Goal: Task Accomplishment & Management: Manage account settings

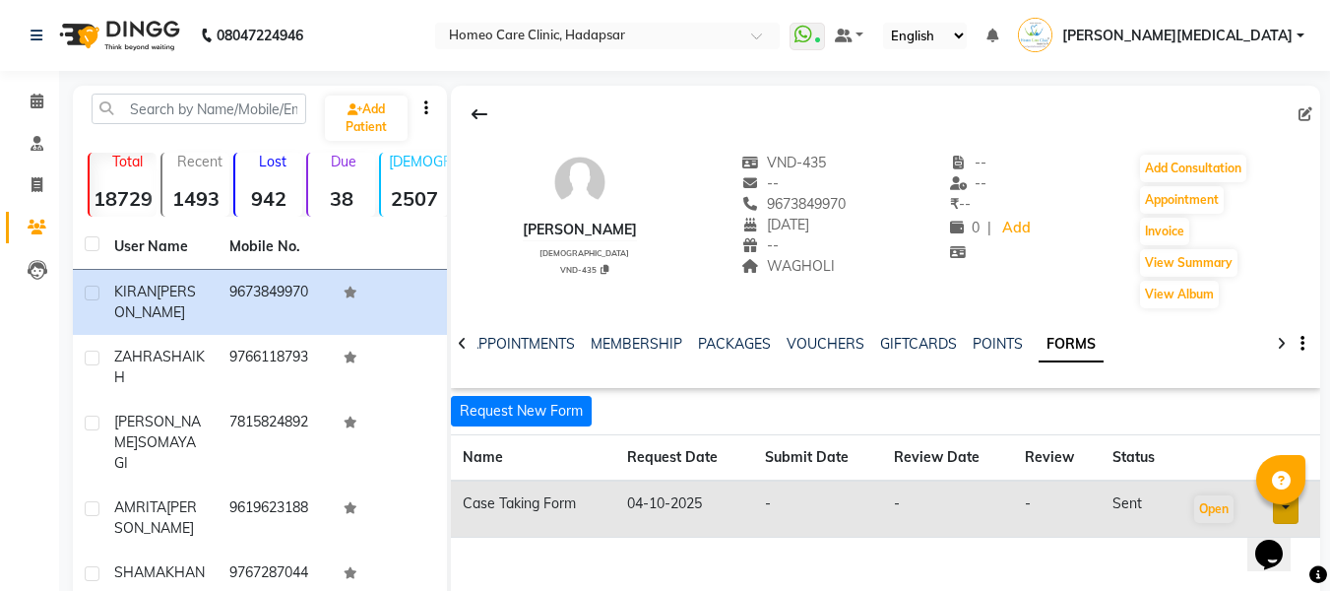
copy div "[PERSON_NAME]"
click at [787, 217] on span "[DATE]" at bounding box center [776, 225] width 68 height 18
copy span "16"
click at [871, 268] on div "[PERSON_NAME] [DEMOGRAPHIC_DATA] VND-435 VND-435 -- 9673849970 [DATE] -- WAGHOL…" at bounding box center [886, 221] width 870 height 177
copy span "9673849970"
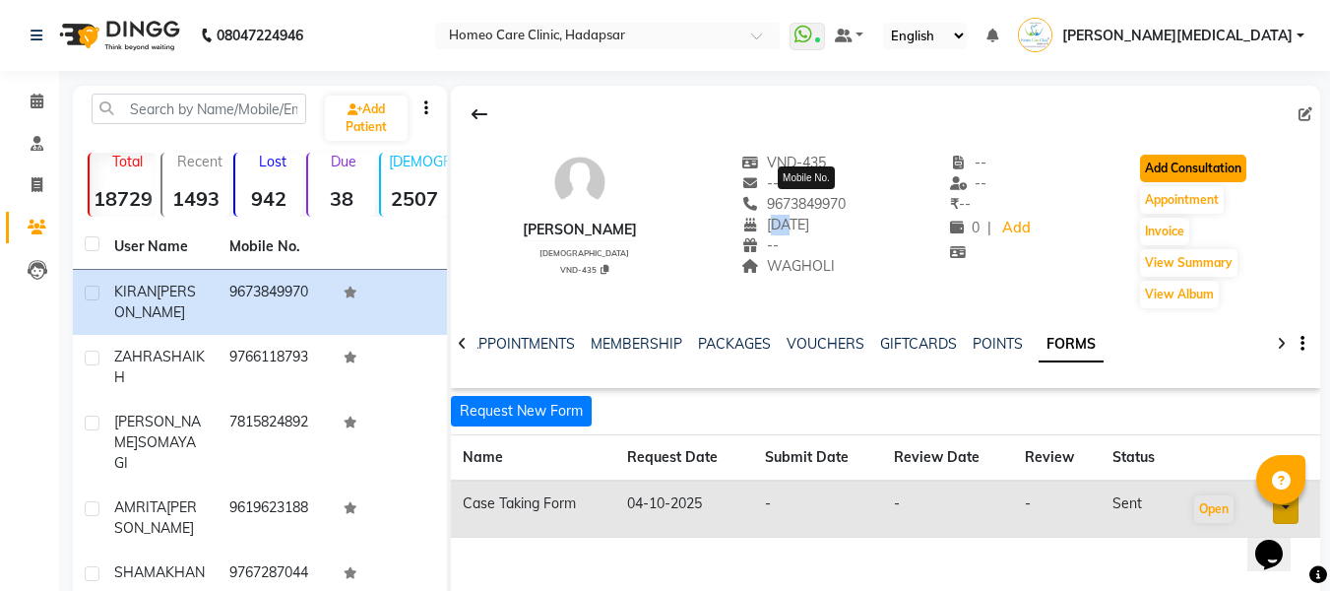
click at [1234, 178] on button "Add Consultation" at bounding box center [1193, 169] width 106 height 28
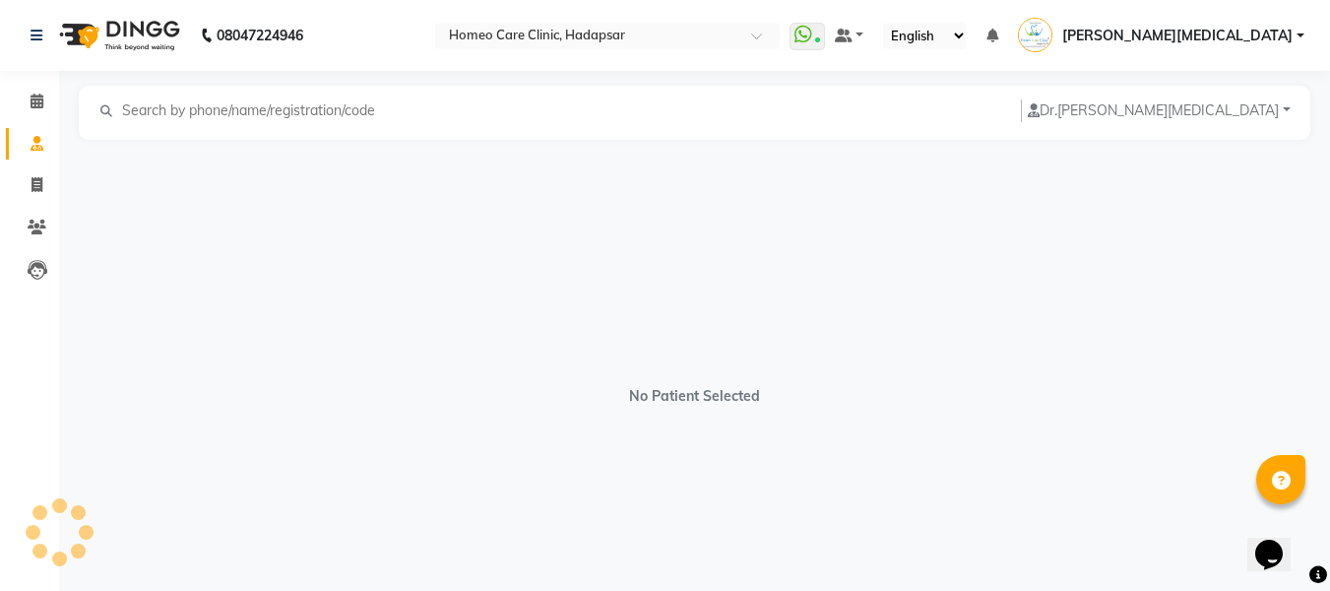
select select "[DEMOGRAPHIC_DATA]"
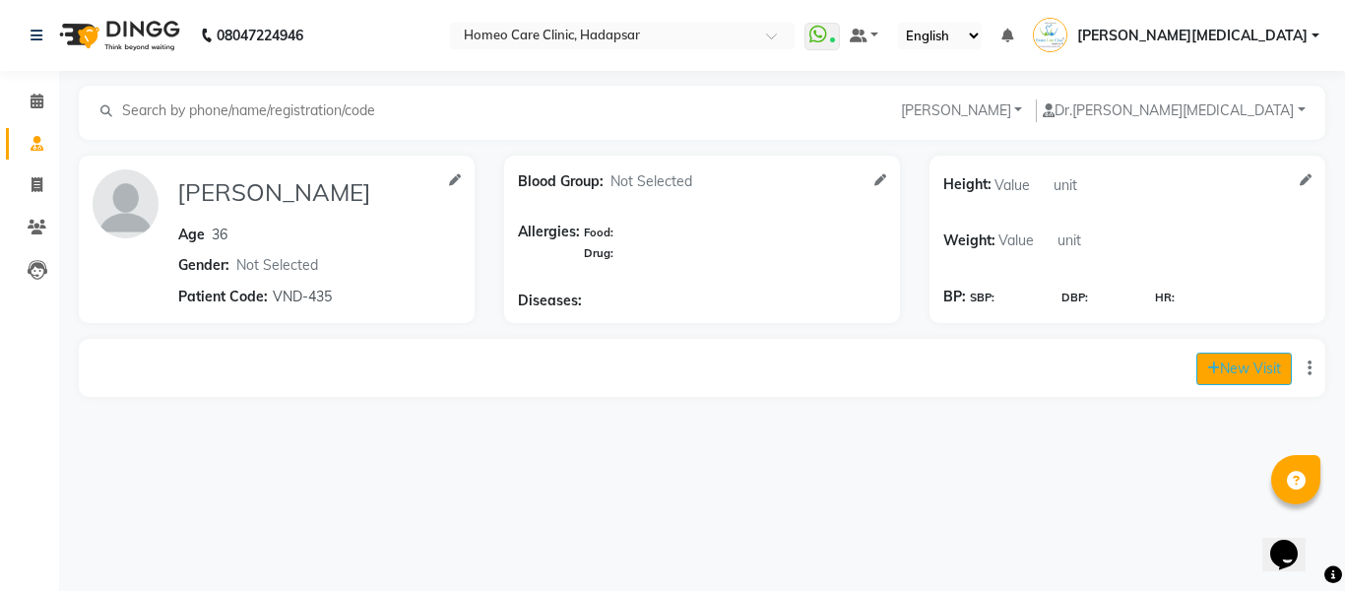
click at [1257, 371] on button "New Visit" at bounding box center [1244, 369] width 96 height 32
select select "930"
select select "inPerson"
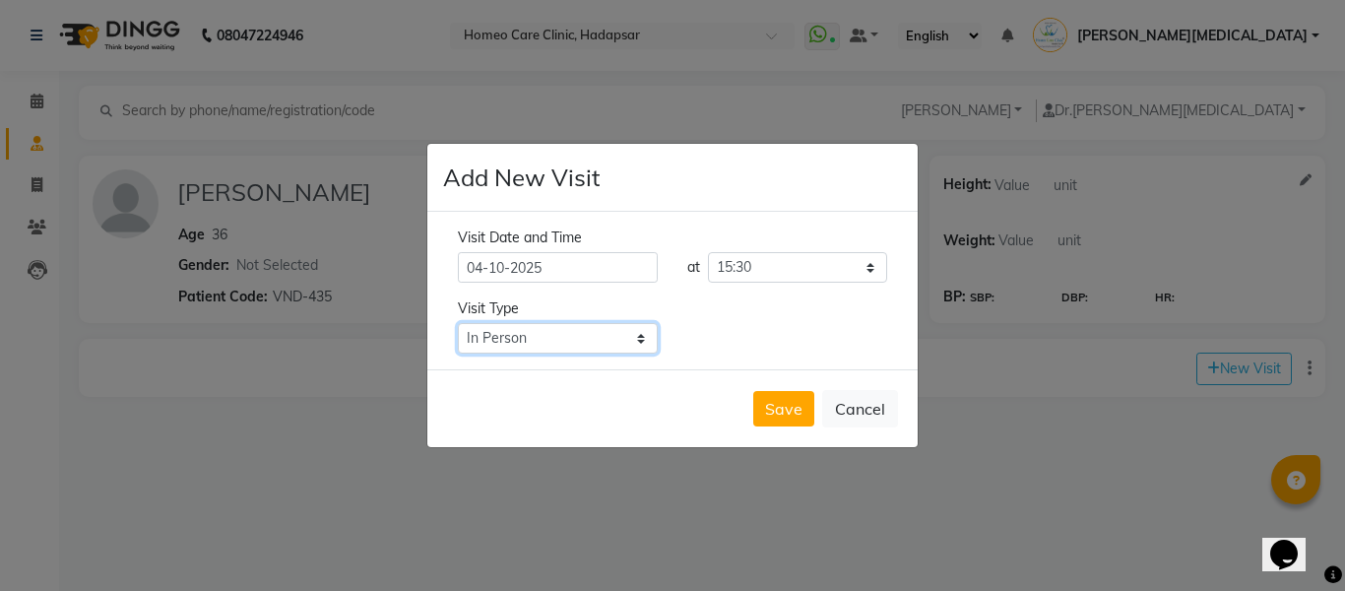
click at [597, 346] on select "Select Type In Person Video Phone Chat" at bounding box center [558, 338] width 200 height 31
click at [733, 525] on ngb-modal-window "Add New Visit Visit Date and Time [DATE] at Select time 09:00 09:05 09:10 09:15…" at bounding box center [672, 295] width 1345 height 591
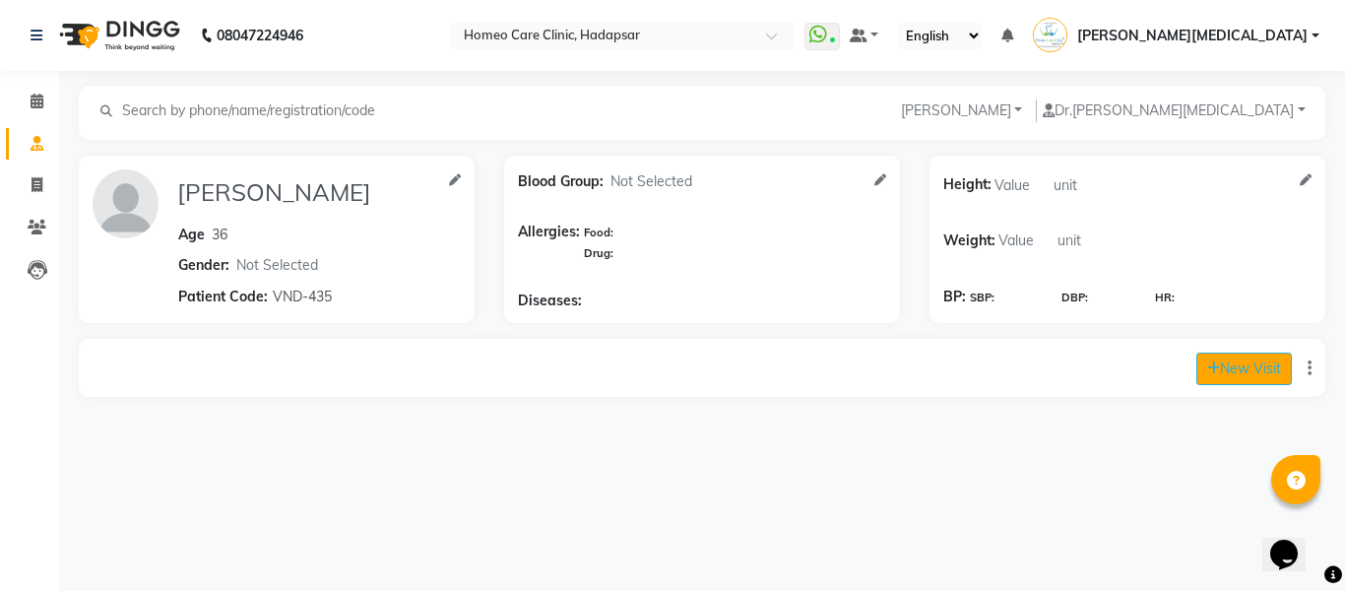
click at [1219, 383] on button "New Visit" at bounding box center [1244, 369] width 96 height 32
select select "930"
select select "inPerson"
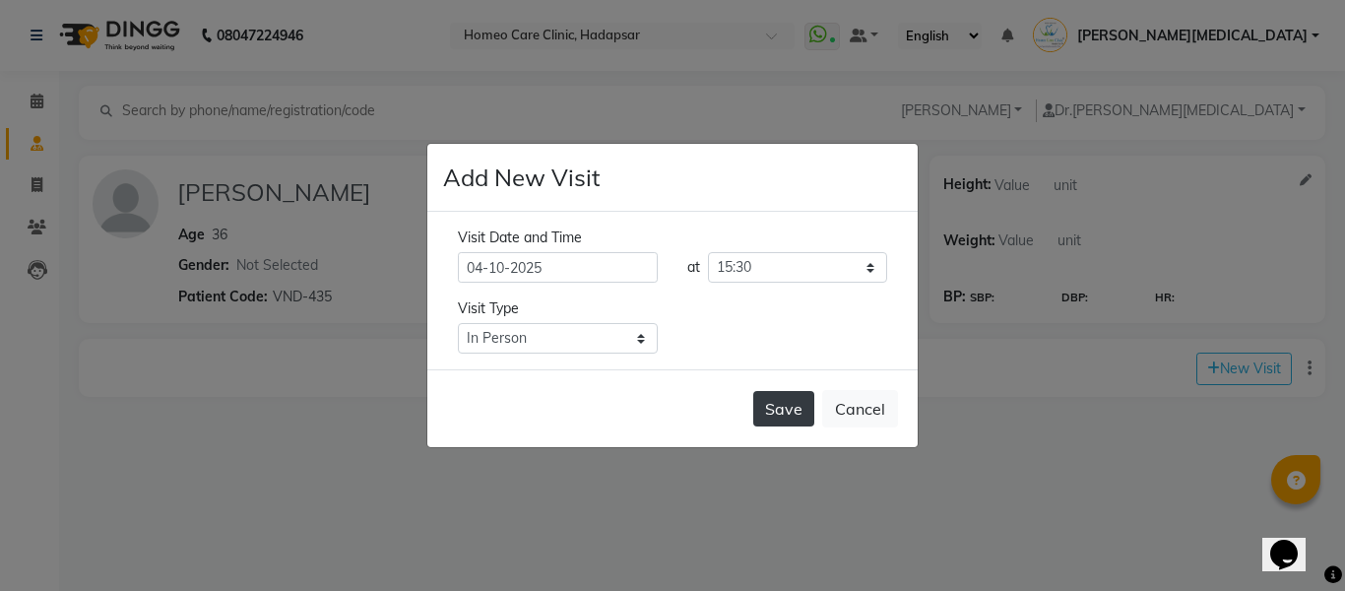
click at [790, 407] on button "Save" at bounding box center [783, 408] width 61 height 35
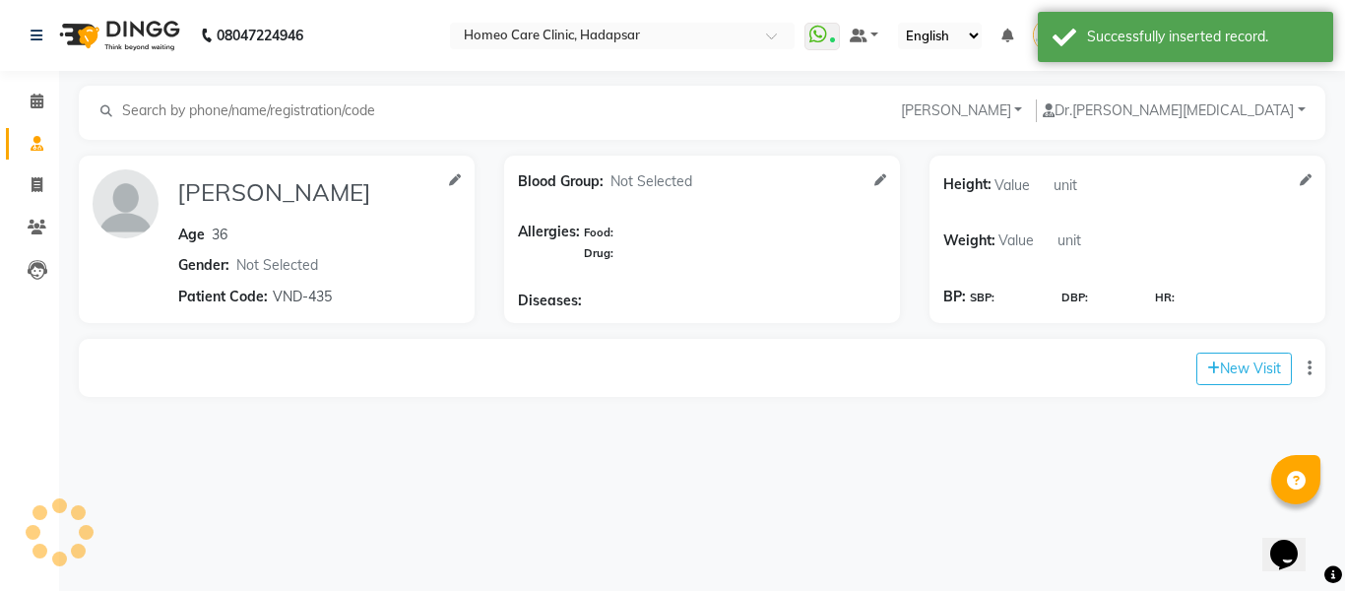
type input "[PERSON_NAME]"
type input "36"
select select "[DEMOGRAPHIC_DATA]"
type input "VND-435"
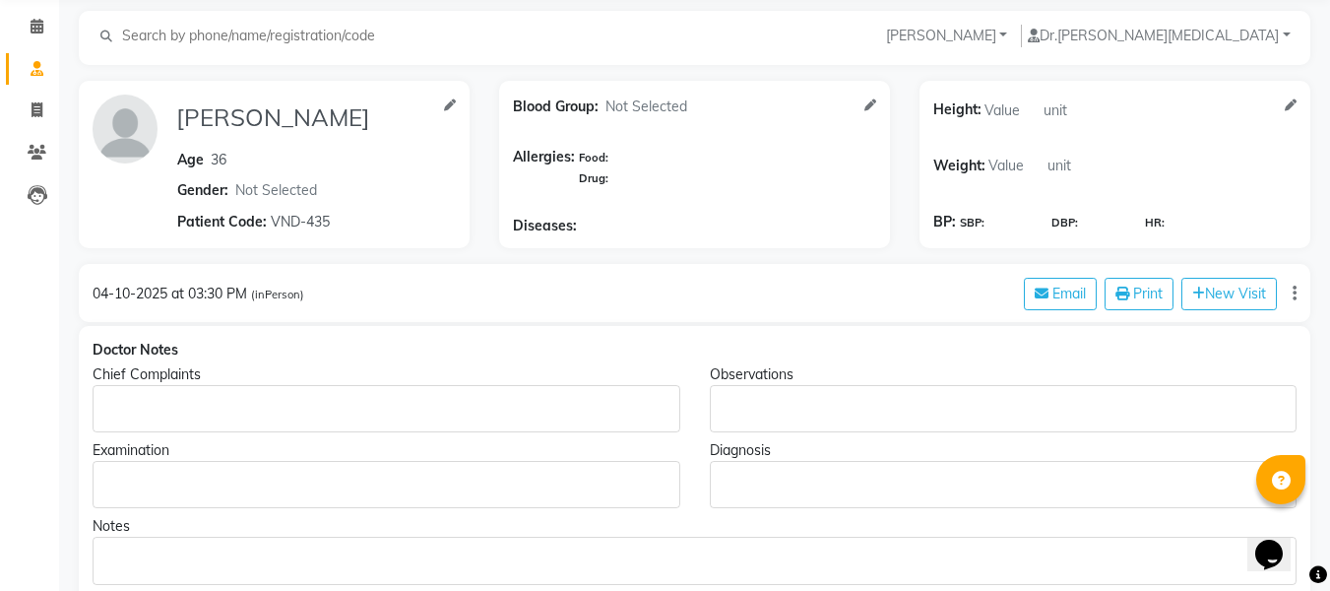
scroll to position [207, 0]
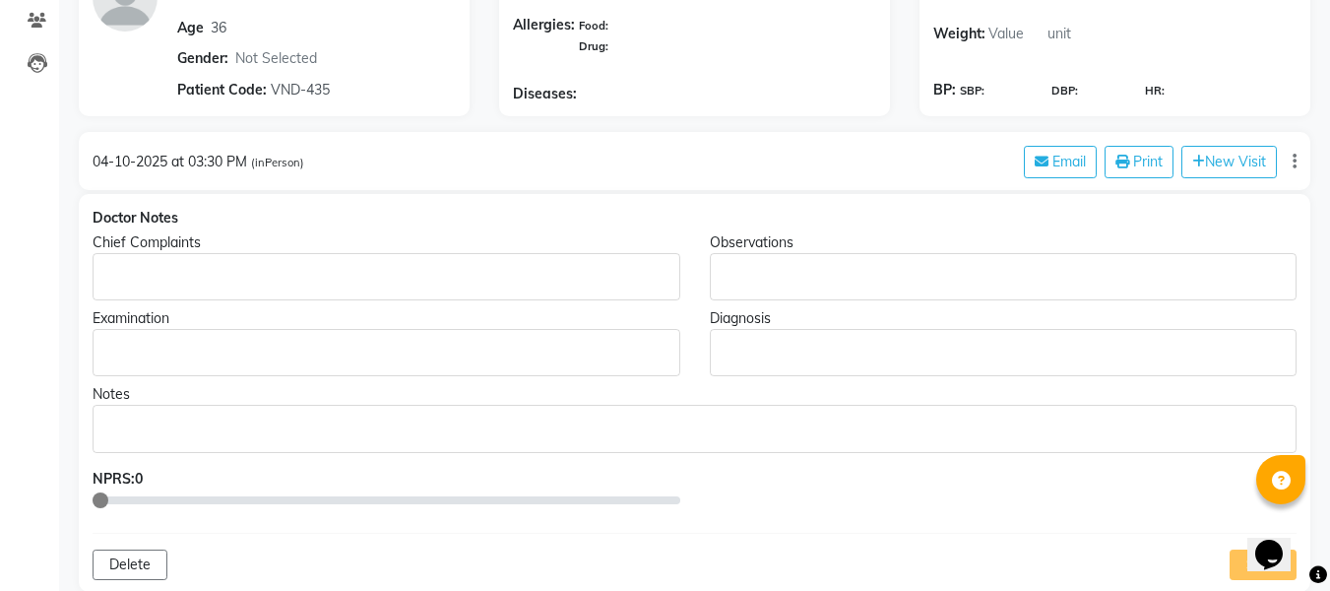
click at [259, 278] on p "Rich Text Editor, main" at bounding box center [385, 277] width 569 height 21
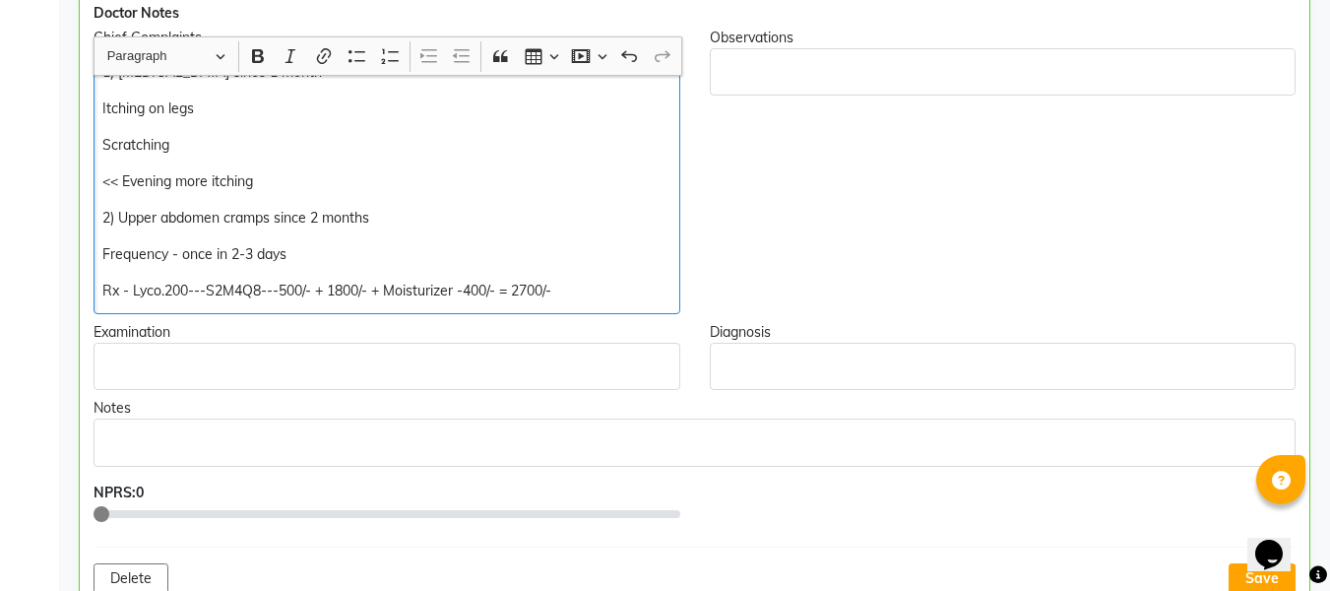
scroll to position [550, 0]
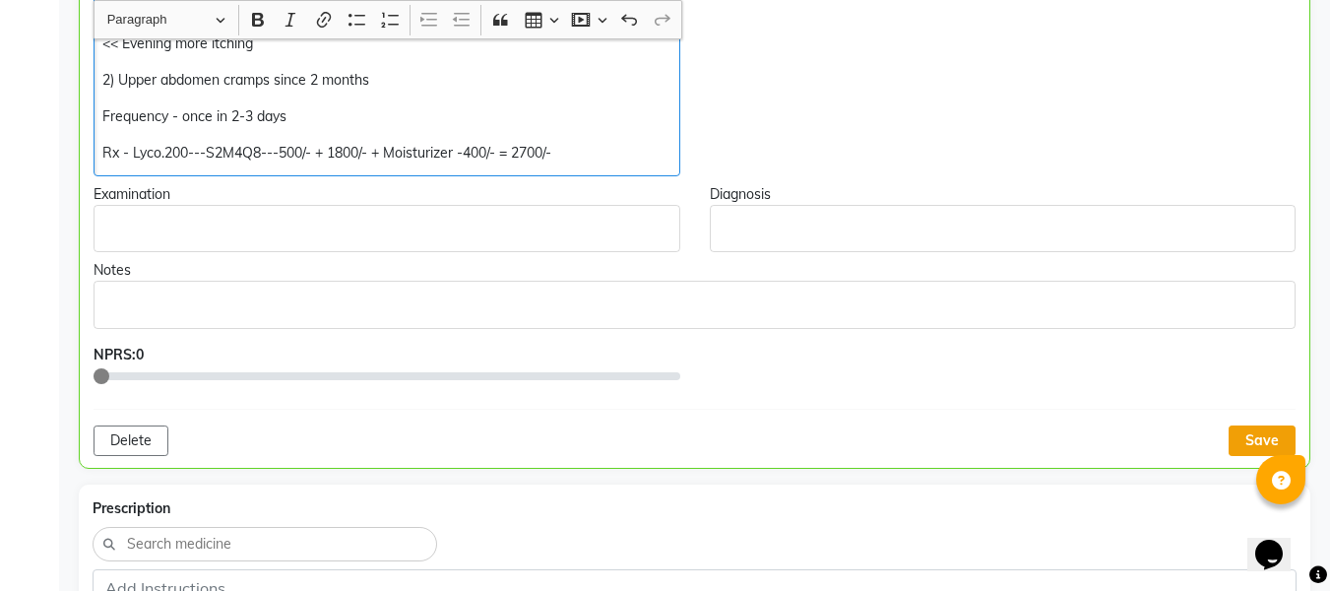
click at [1246, 447] on button "Save" at bounding box center [1262, 440] width 67 height 31
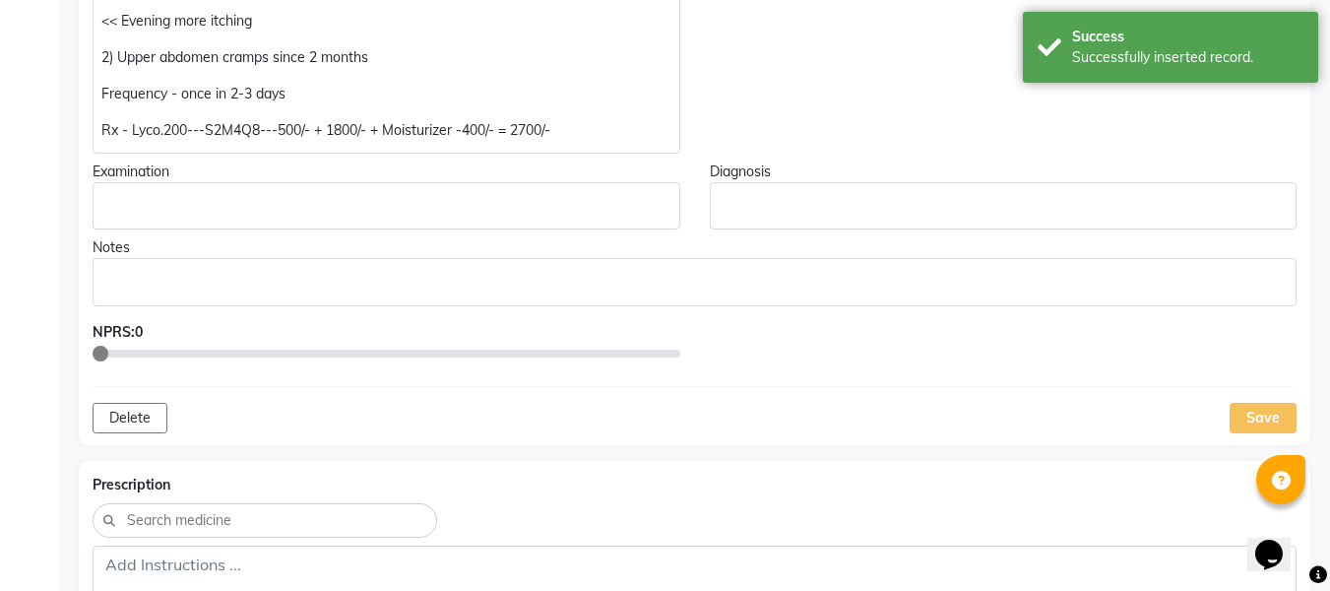
scroll to position [577, 0]
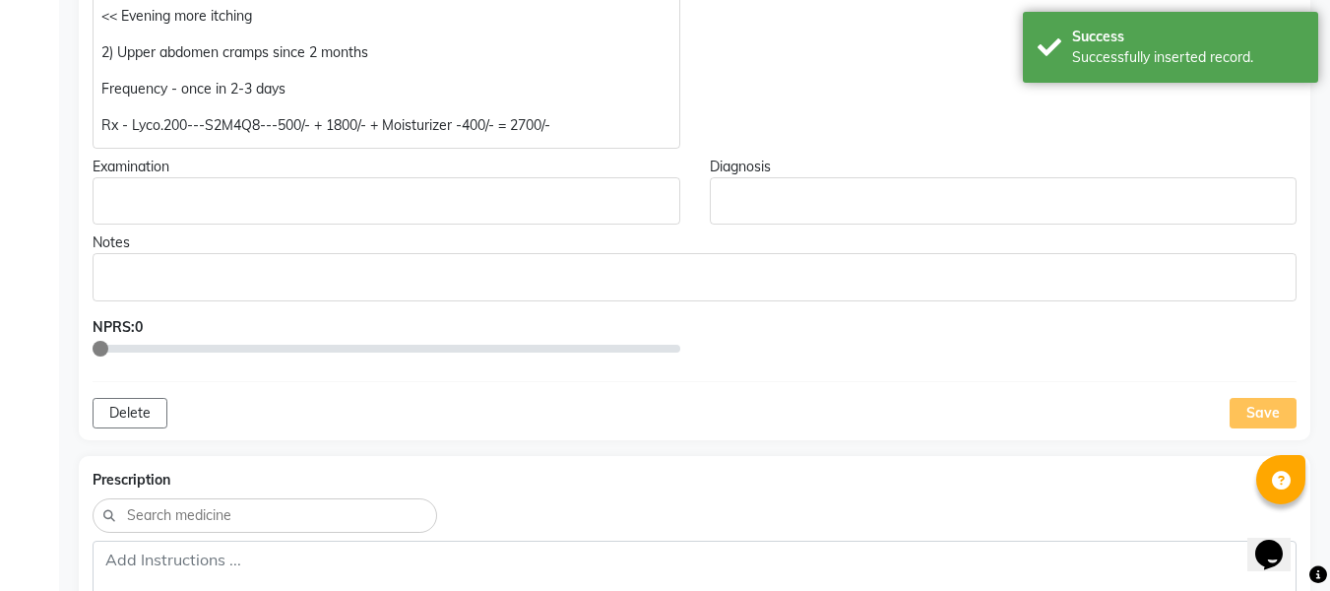
click at [1278, 412] on div "Save" at bounding box center [1263, 413] width 67 height 31
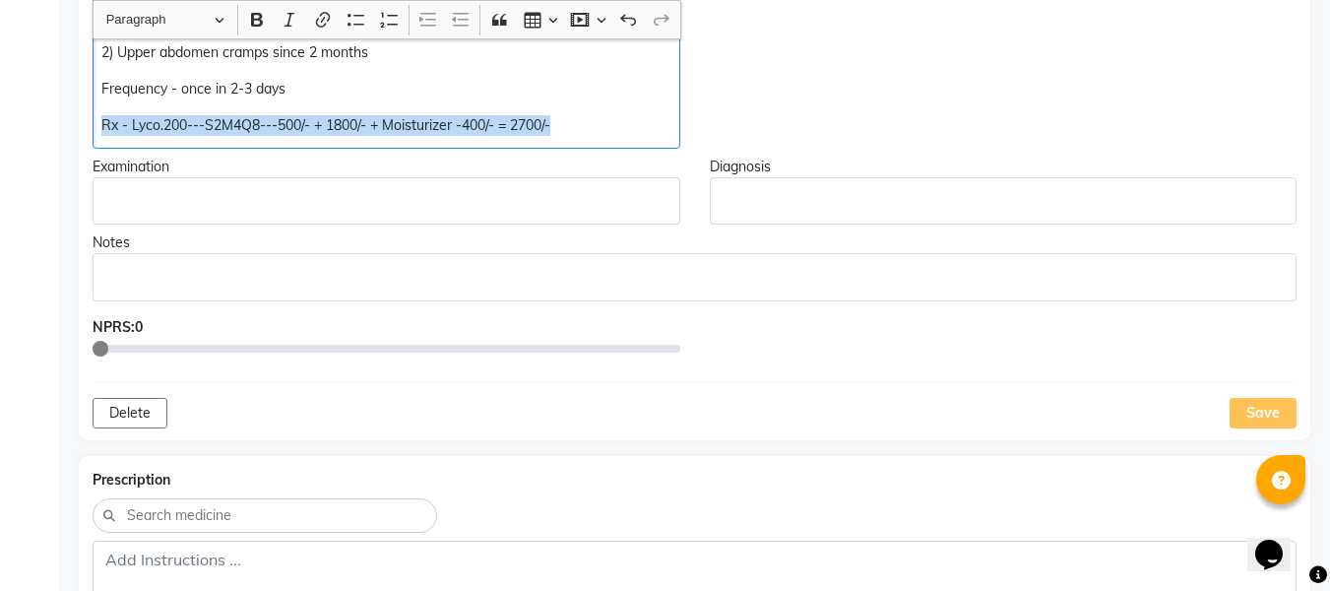
copy p "Rx - Lyco.200---S2M4Q8---500/- + 1800/- + Moisturizer -400/- = 2700/-"
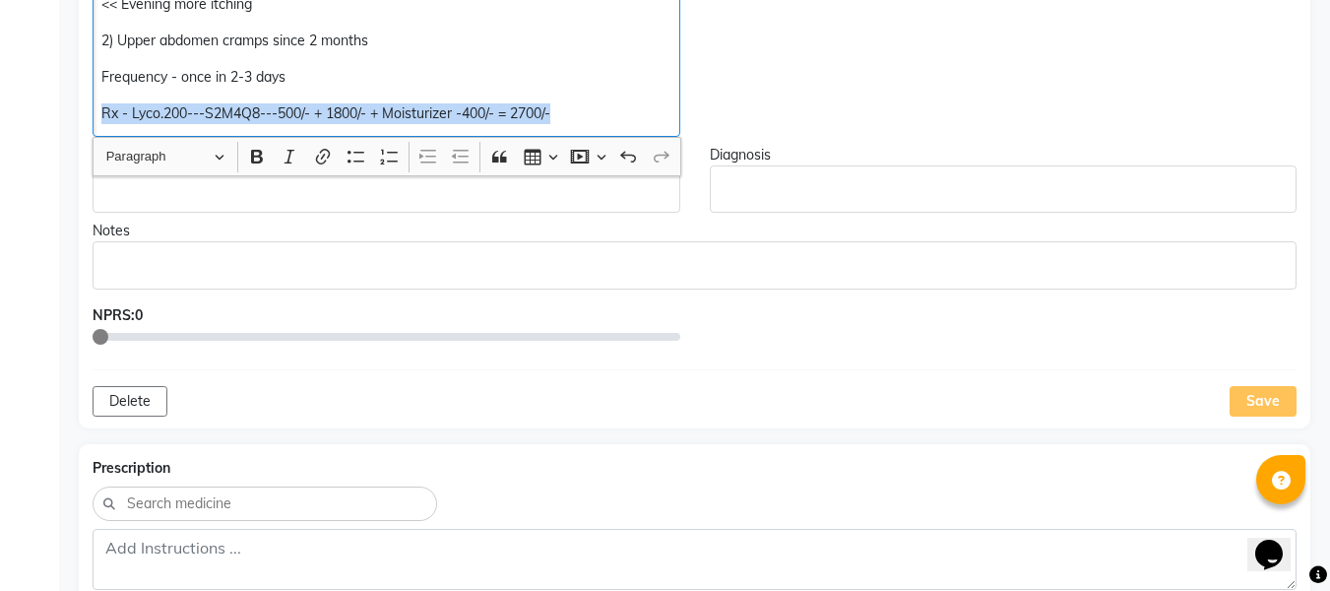
scroll to position [730, 0]
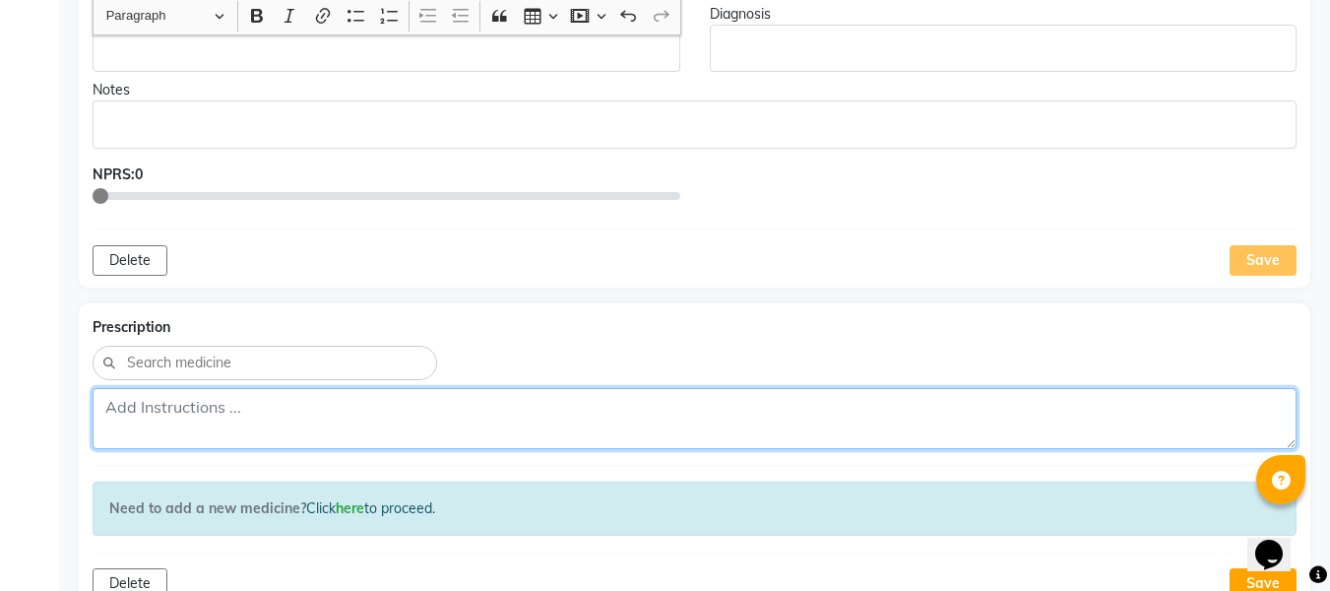
click at [228, 417] on textarea at bounding box center [695, 418] width 1204 height 61
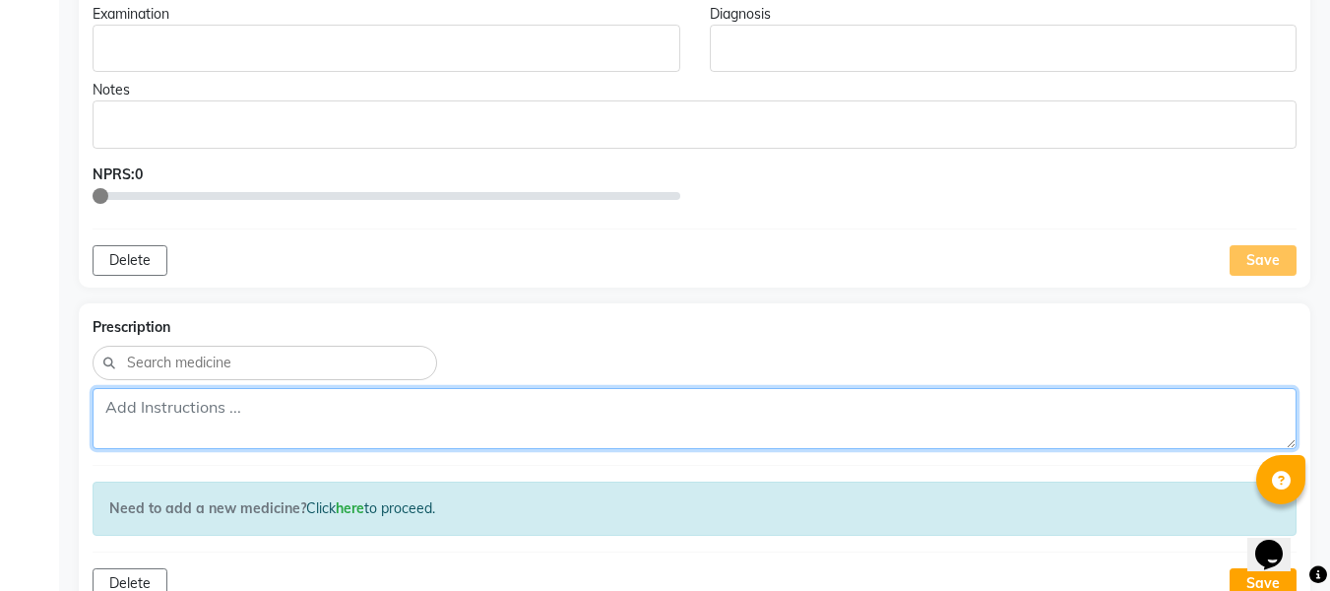
paste textarea "Rx - Lyco.200---S2M4Q8---500/- + 1800/- + Moisturizer -400/- = 2700/-"
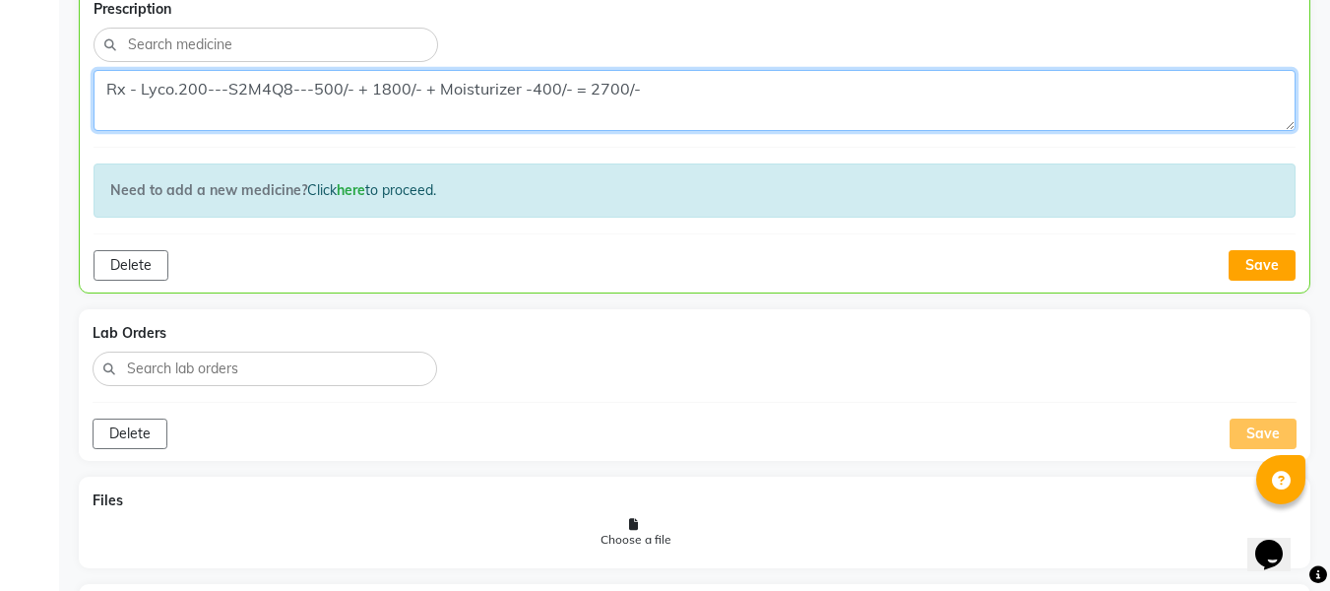
scroll to position [1082, 0]
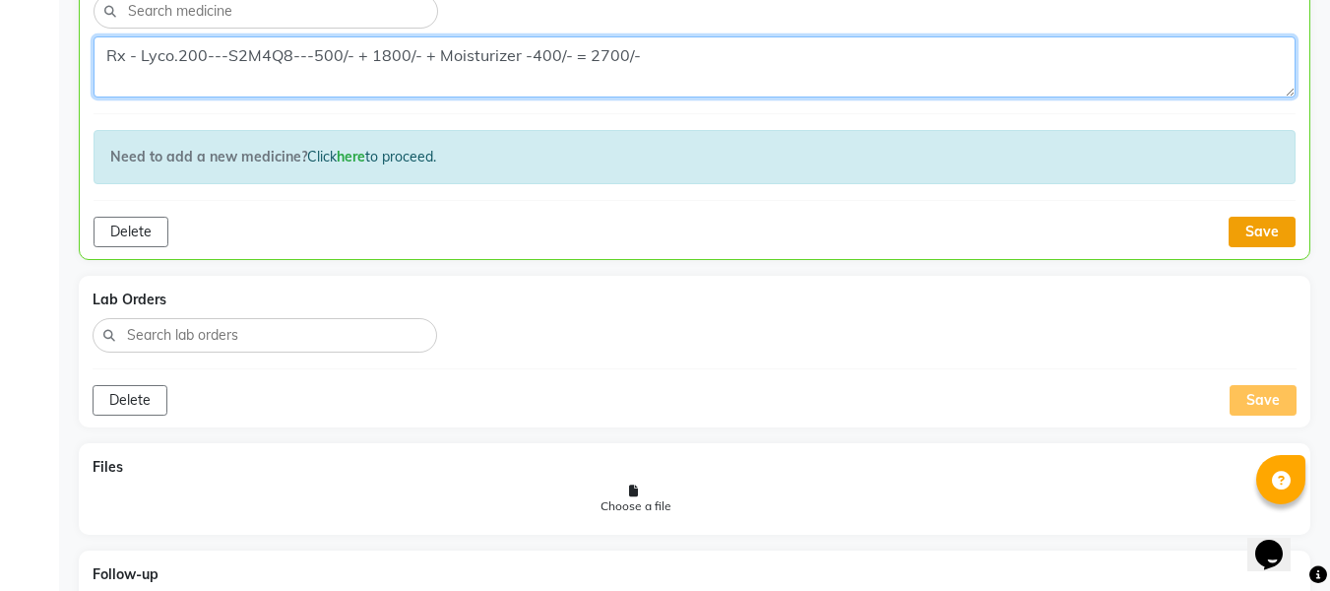
type textarea "Rx - Lyco.200---S2M4Q8---500/- + 1800/- + Moisturizer -400/- = 2700/-"
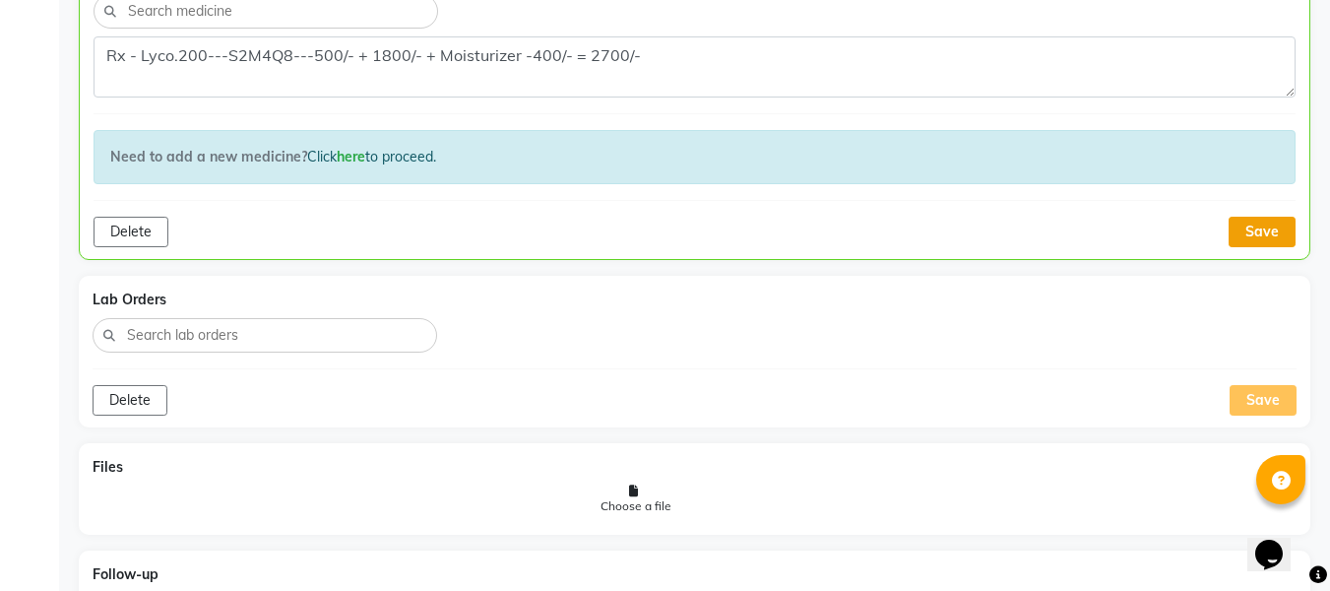
click at [1261, 227] on button "Save" at bounding box center [1262, 232] width 67 height 31
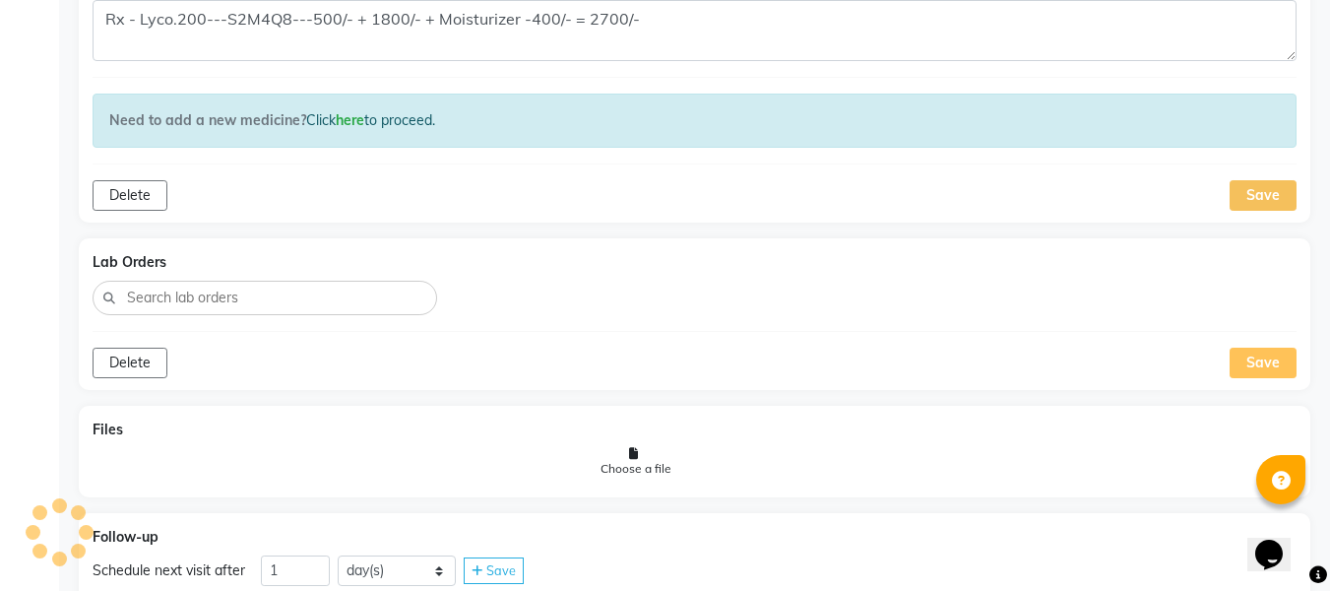
scroll to position [1205, 0]
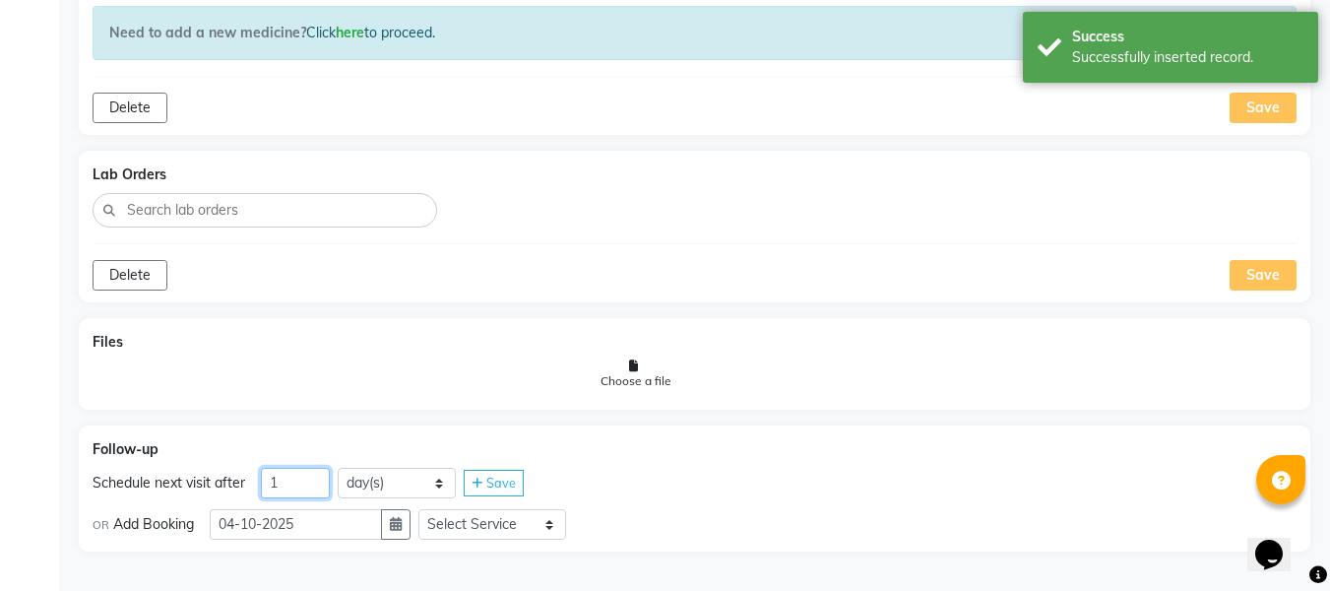
click at [320, 485] on input "1" at bounding box center [295, 483] width 69 height 31
type input "38"
click at [402, 529] on icon "button" at bounding box center [396, 524] width 12 height 14
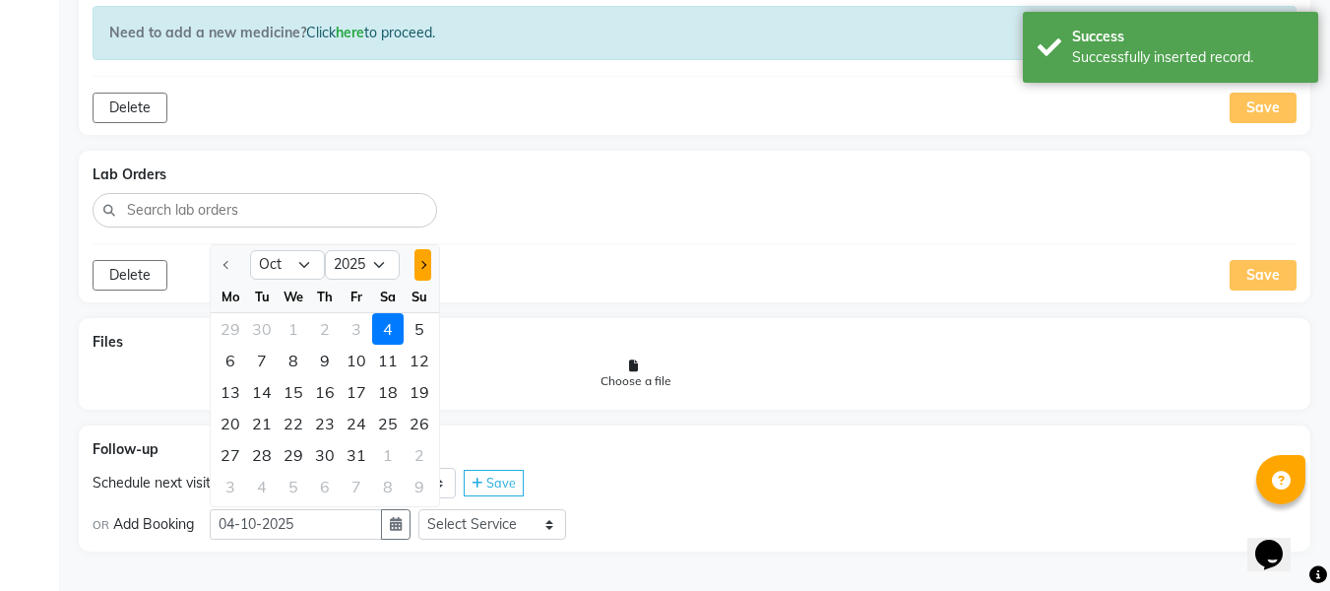
click at [429, 270] on button "Next month" at bounding box center [423, 265] width 17 height 32
select select "11"
click at [265, 395] on div "11" at bounding box center [262, 392] width 32 height 32
type input "[DATE]"
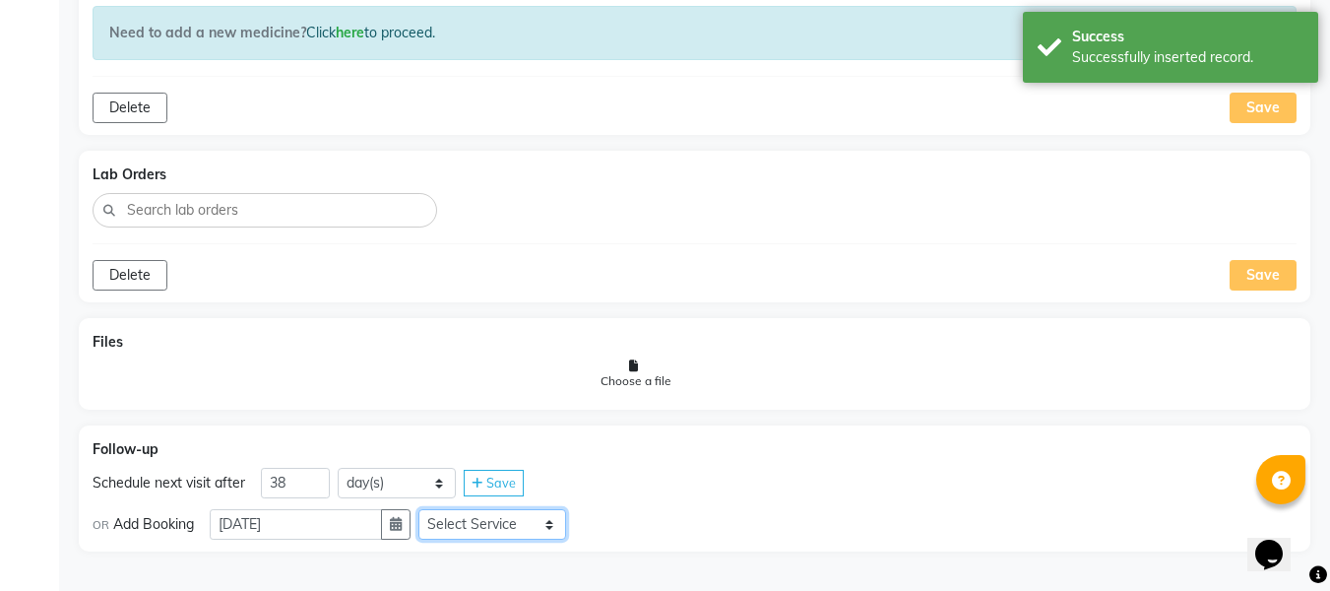
click at [535, 529] on select "Select Service In Person - Consultation Medicine Medicine 1 Hydra Facial Medi F…" at bounding box center [493, 524] width 148 height 31
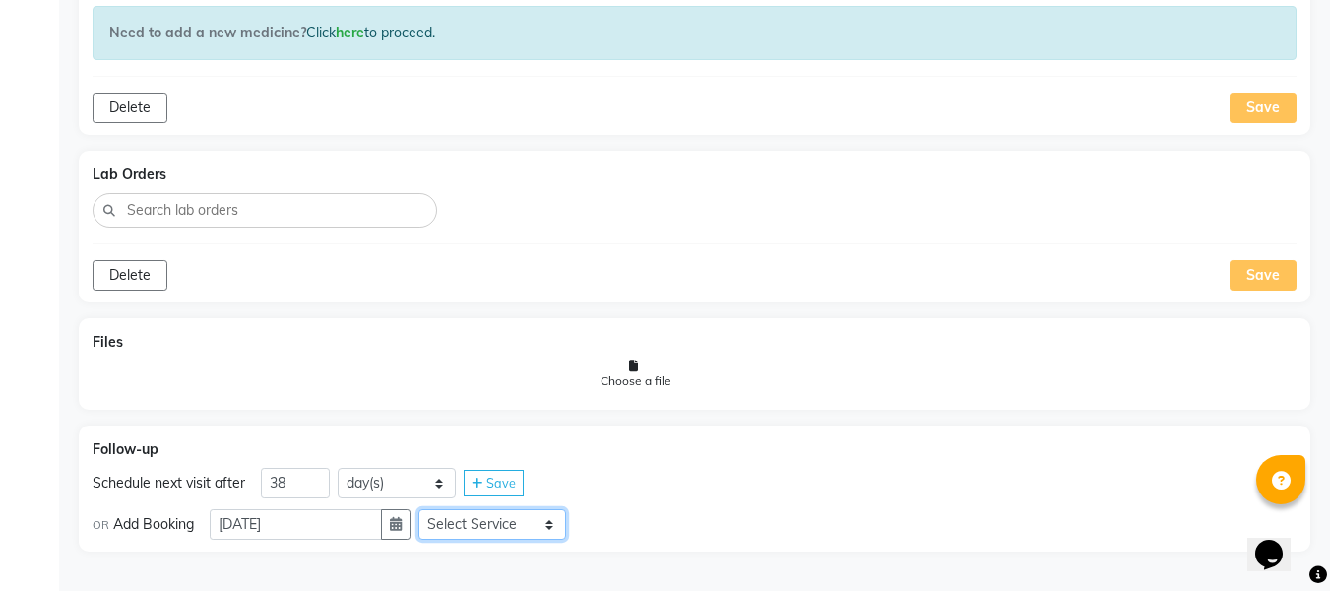
select select "972997"
click at [426, 509] on select "Select Service In Person - Consultation Medicine Medicine 1 Hydra Facial Medi F…" at bounding box center [493, 524] width 148 height 31
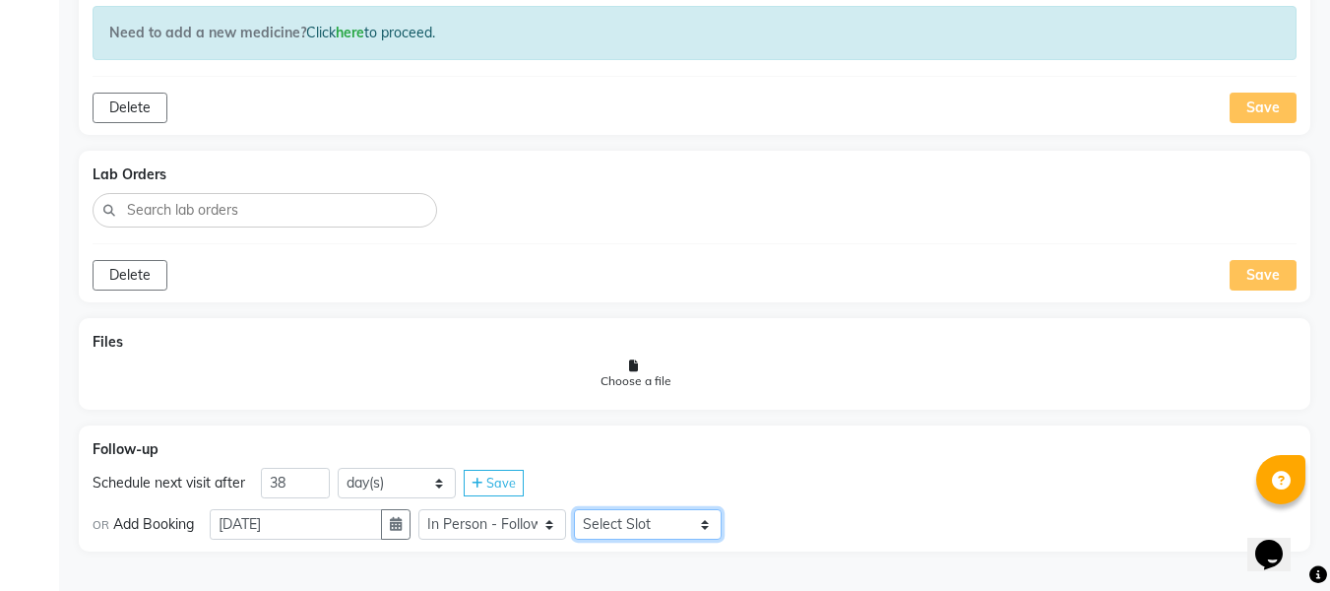
click at [646, 523] on select "Select Slot 10:15 10:30 10:45 11:00 11:15 11:30 11:45 12:00 12:15 12:30 12:45 1…" at bounding box center [648, 524] width 148 height 31
select select "750"
click at [582, 509] on select "Select Slot 10:15 10:30 10:45 11:00 11:15 11:30 11:45 12:00 12:15 12:30 12:45 1…" at bounding box center [648, 524] width 148 height 31
click at [777, 513] on div "Save" at bounding box center [760, 524] width 60 height 27
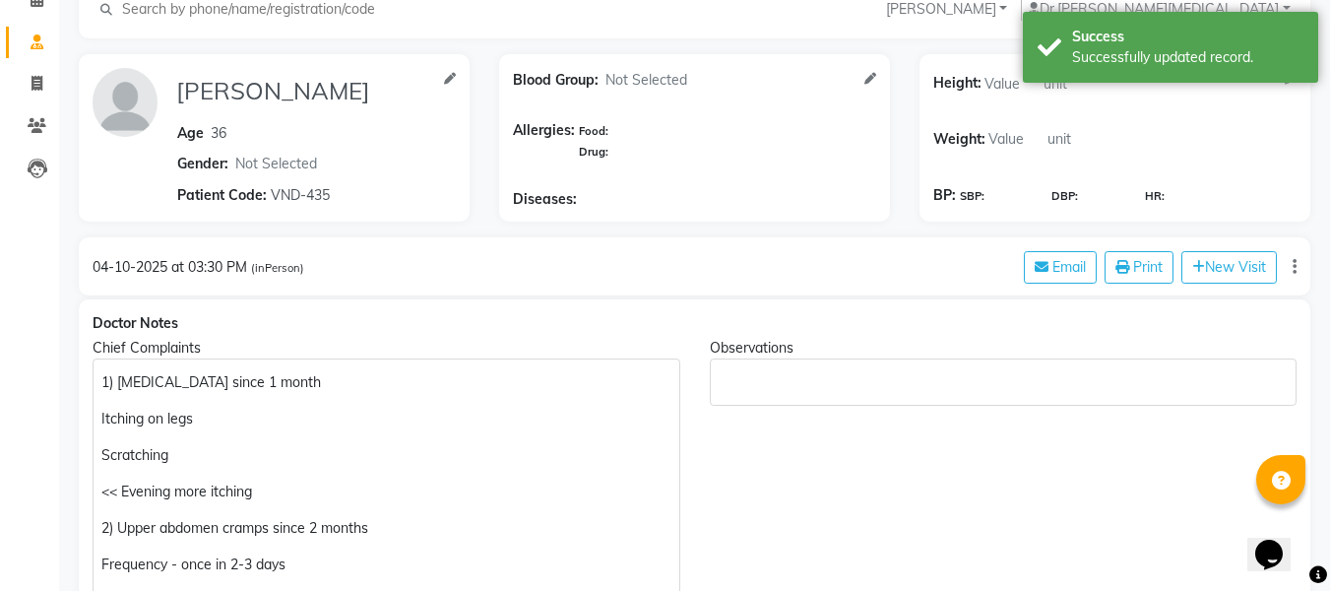
scroll to position [0, 0]
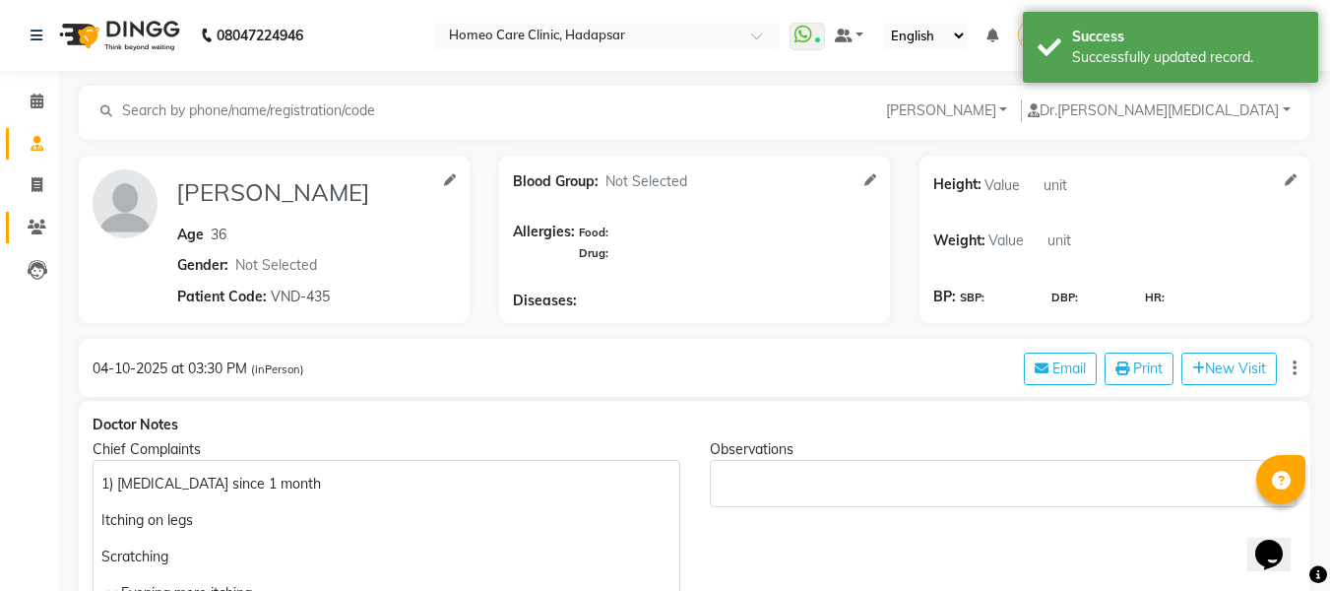
click at [30, 223] on icon at bounding box center [37, 227] width 19 height 15
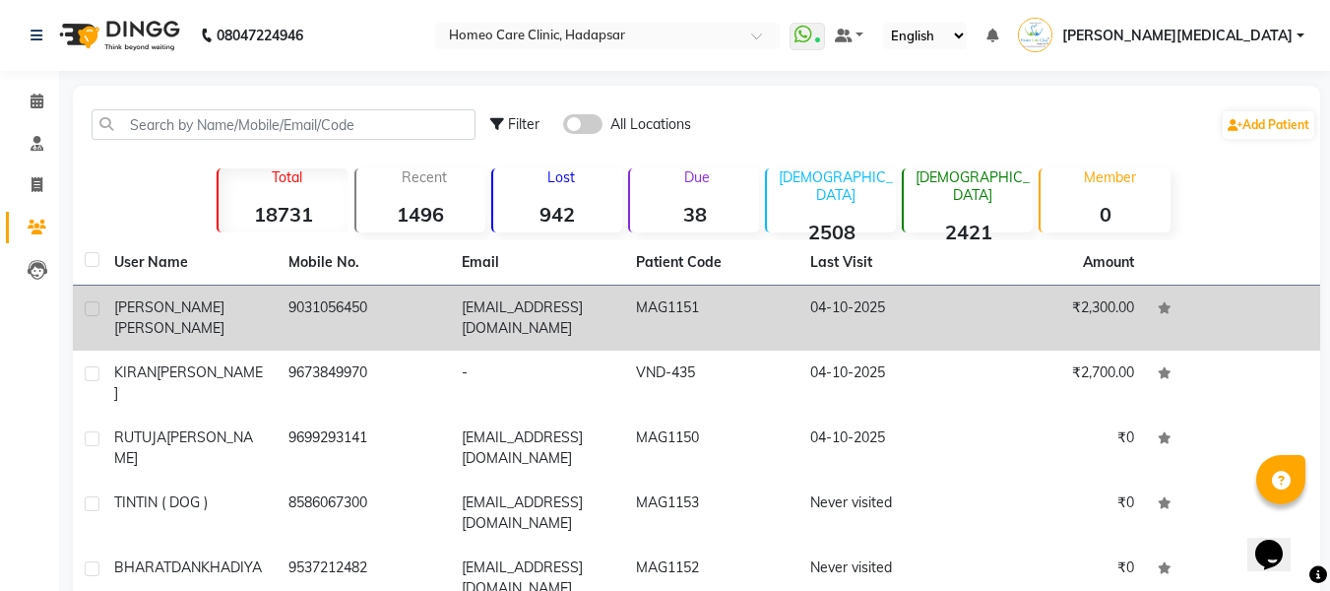
click at [723, 316] on td "MAG1151" at bounding box center [711, 318] width 174 height 65
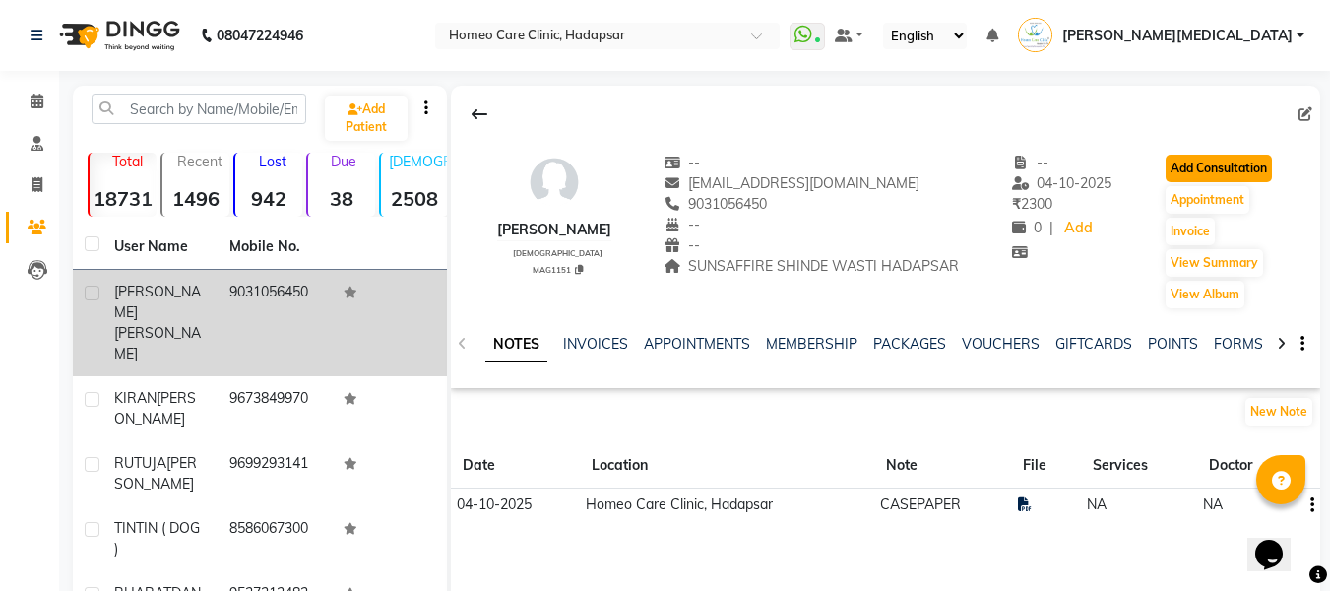
click at [1238, 168] on button "Add Consultation" at bounding box center [1219, 169] width 106 height 28
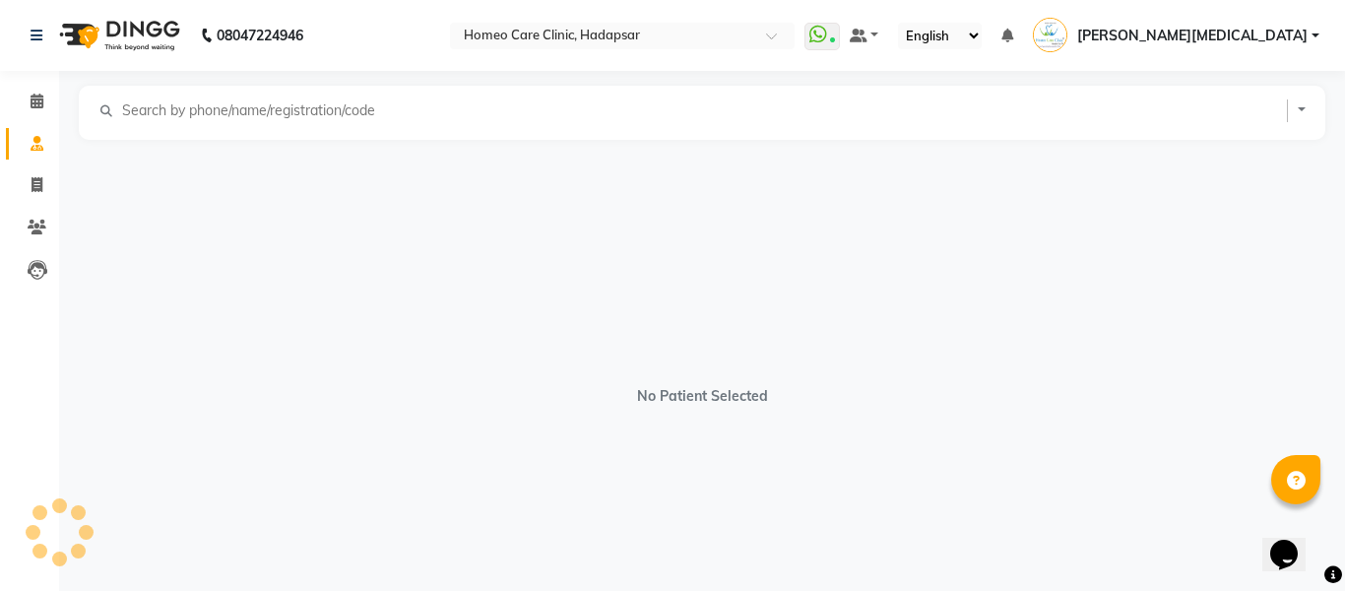
select select "[DEMOGRAPHIC_DATA]"
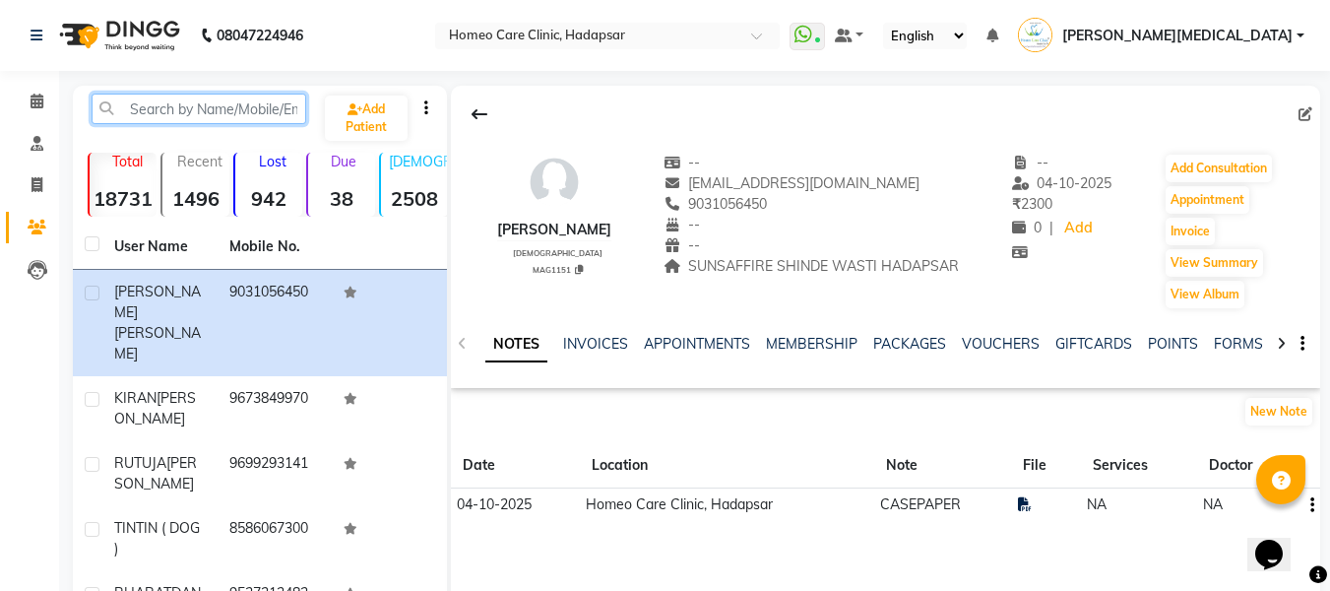
click at [242, 114] on input "text" at bounding box center [199, 109] width 215 height 31
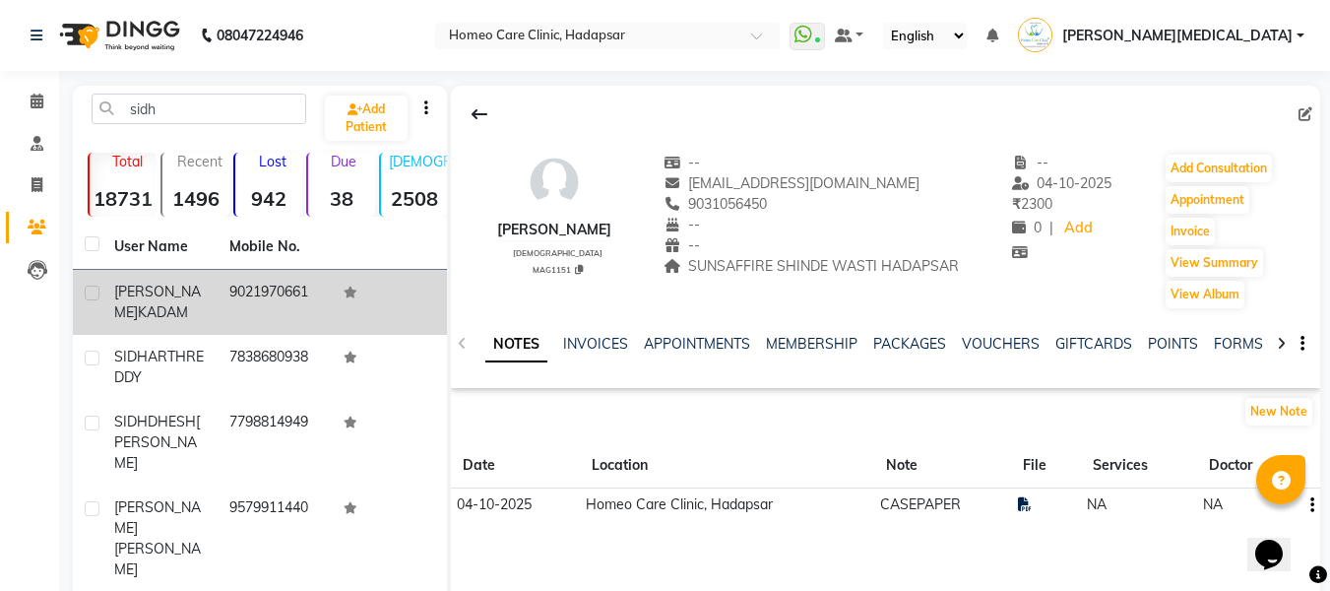
click at [289, 303] on td "9021970661" at bounding box center [275, 302] width 115 height 65
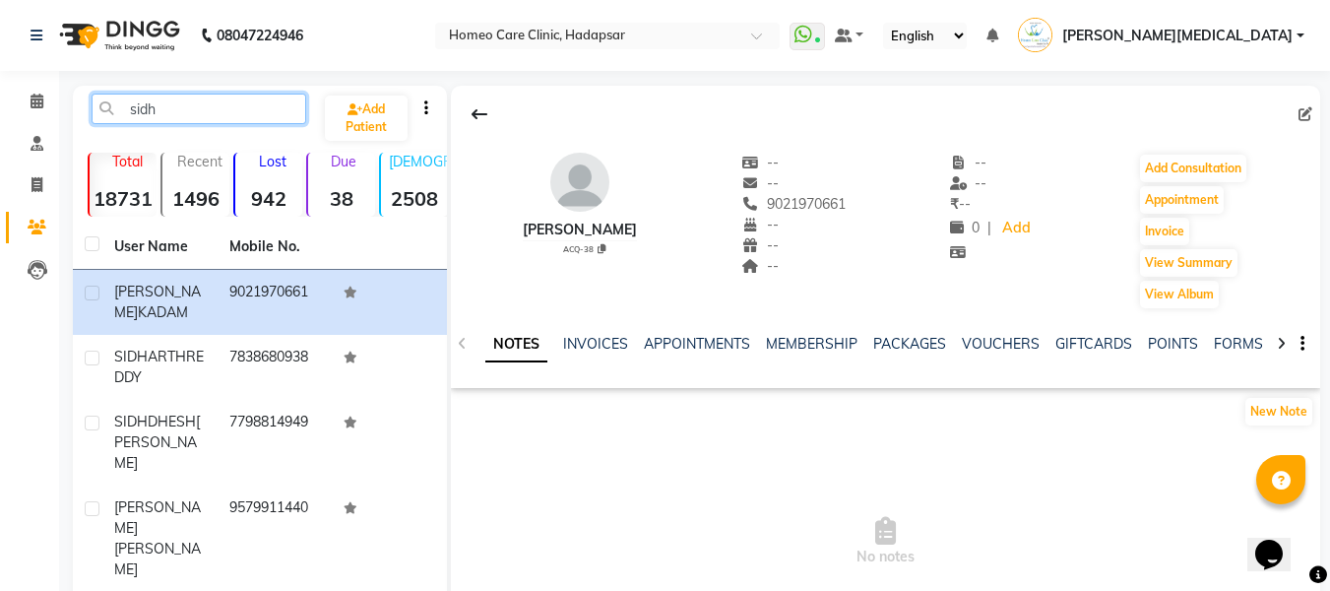
click at [227, 110] on input "sidh" at bounding box center [199, 109] width 215 height 31
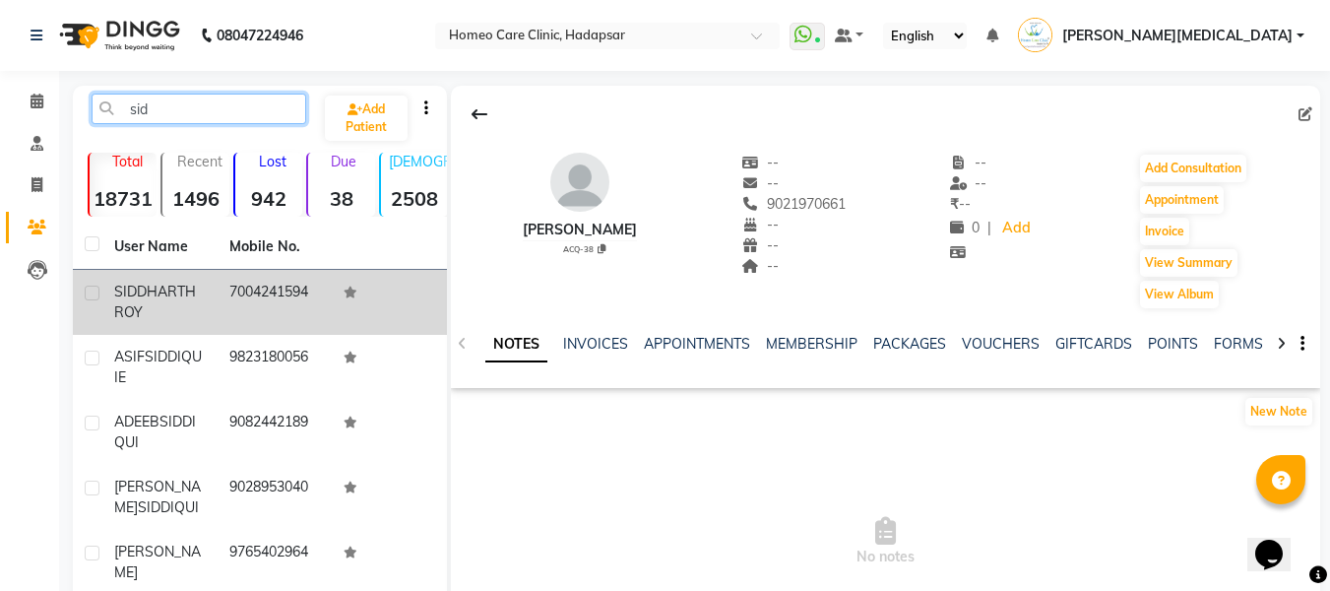
type input "sid"
click at [307, 290] on td "7004241594" at bounding box center [275, 302] width 115 height 65
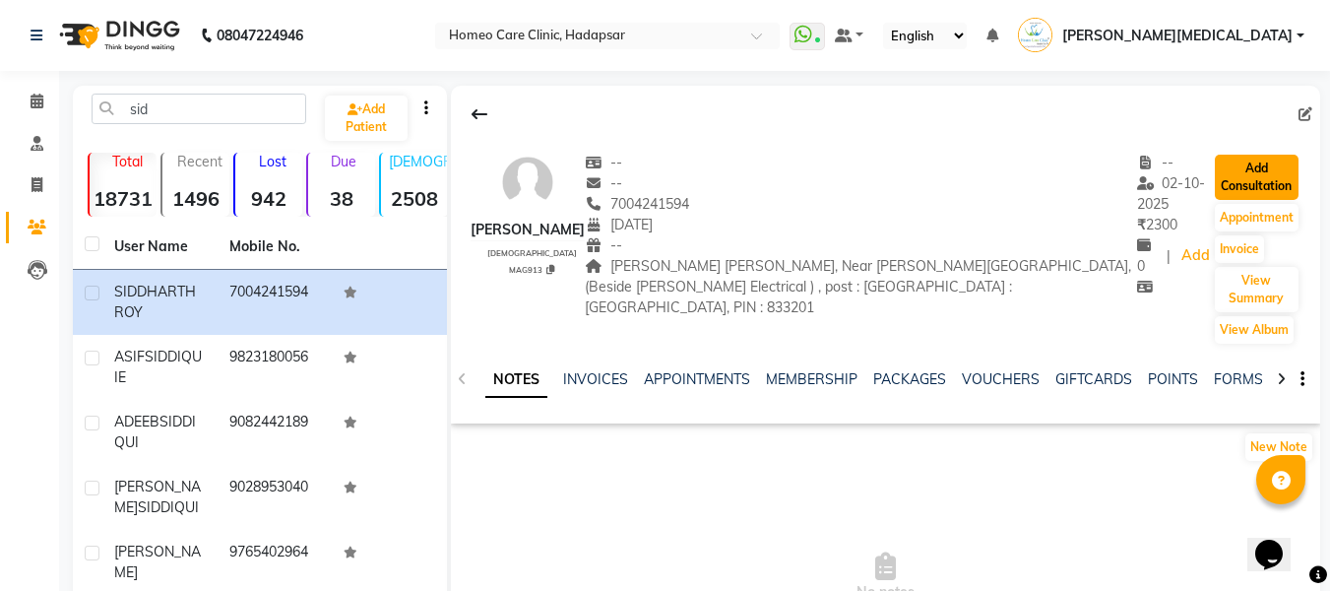
click at [1254, 188] on button "Add Consultation" at bounding box center [1257, 177] width 84 height 45
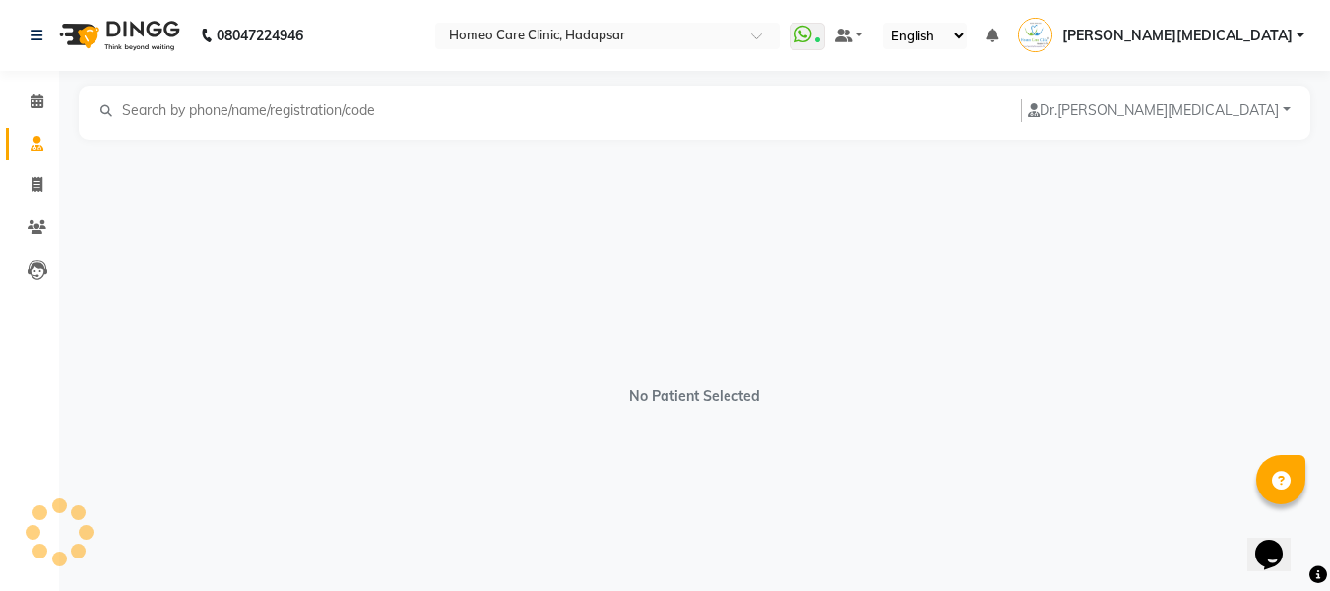
select select "[DEMOGRAPHIC_DATA]"
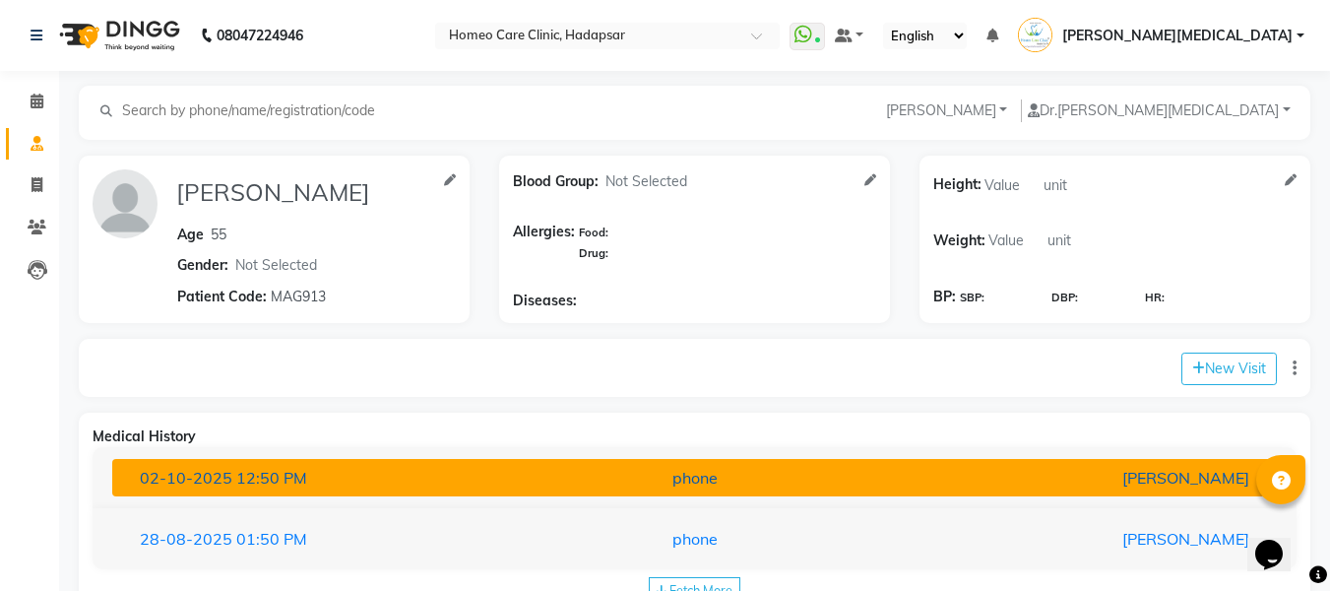
click at [903, 477] on div "[PERSON_NAME]" at bounding box center [1074, 478] width 380 height 24
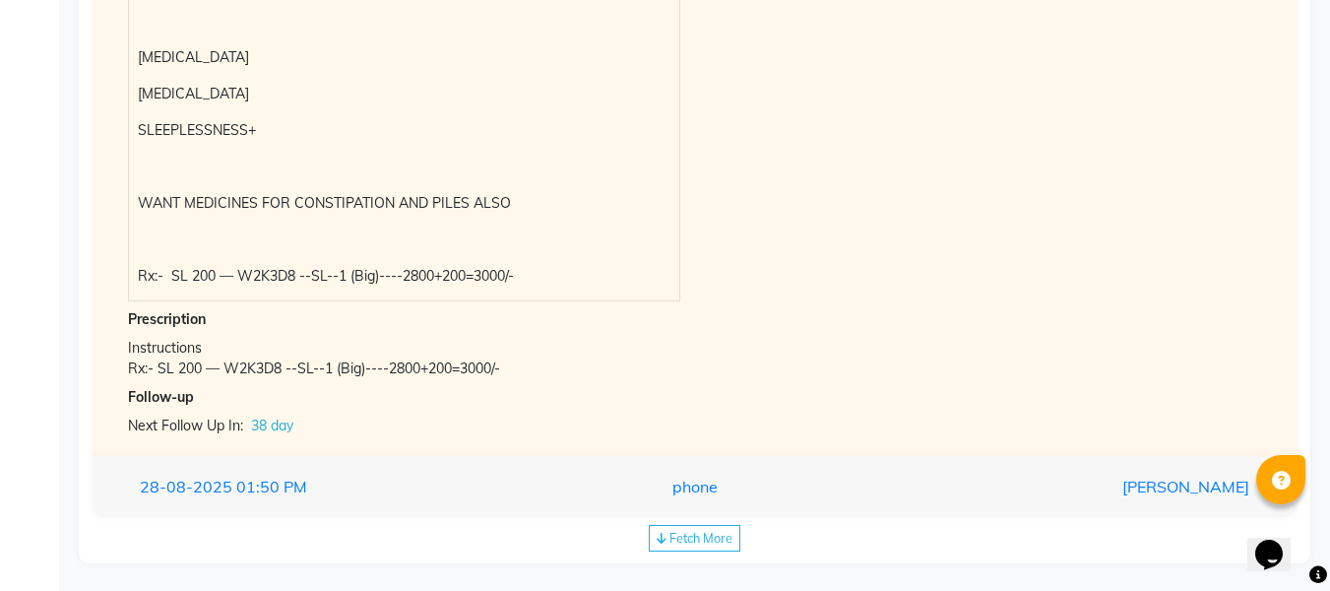
scroll to position [739, 0]
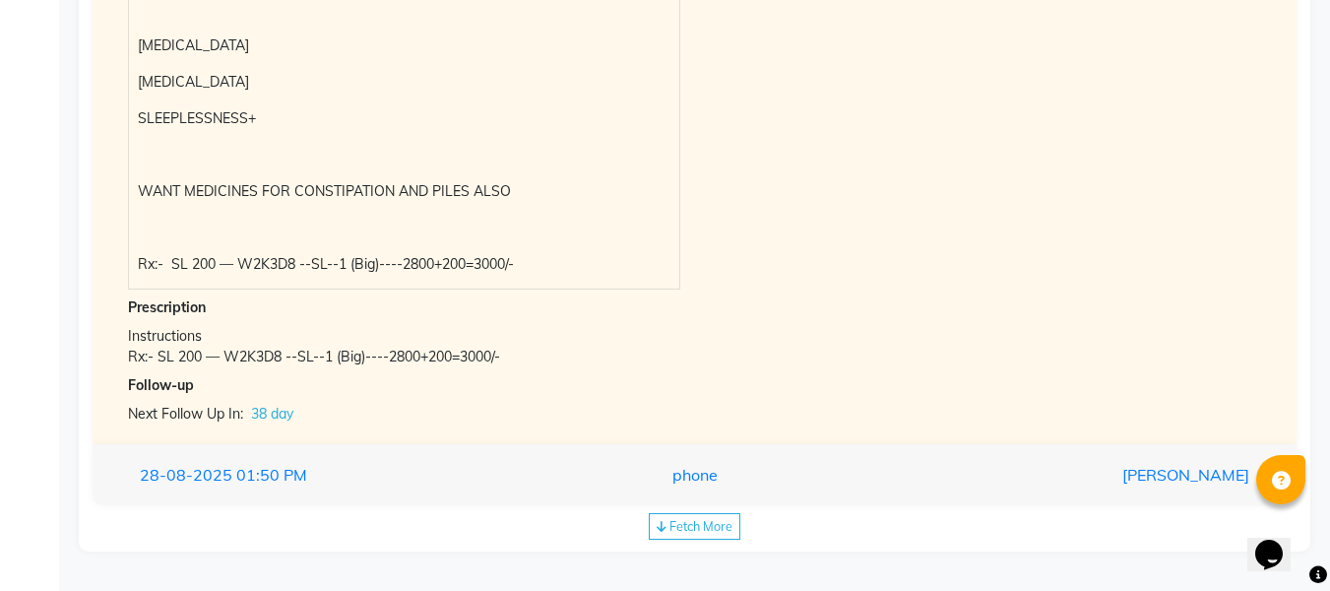
click at [725, 528] on span "Fetch More" at bounding box center [701, 526] width 63 height 16
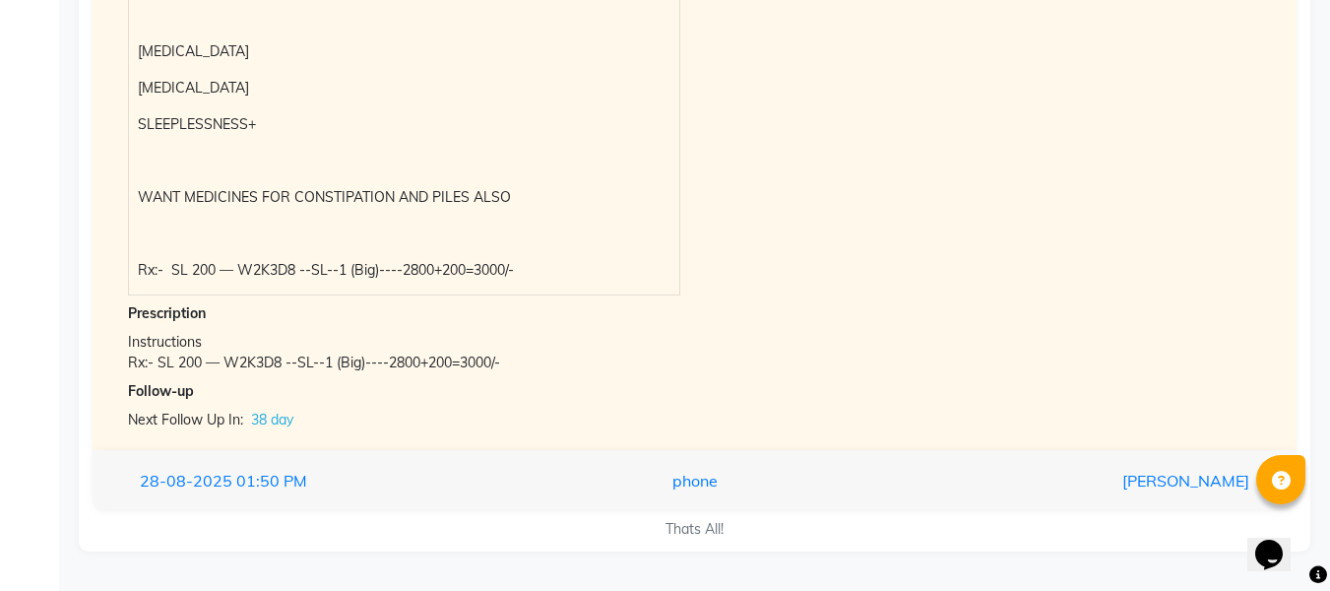
scroll to position [733, 0]
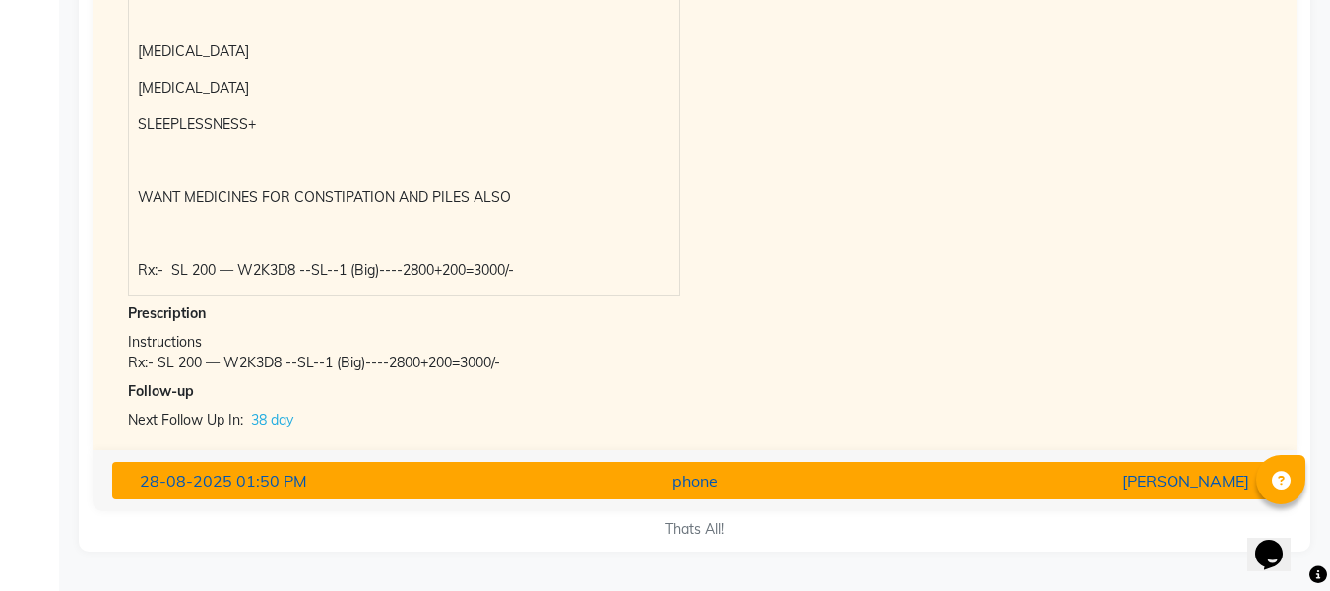
click at [792, 478] on div "phone" at bounding box center [695, 481] width 380 height 24
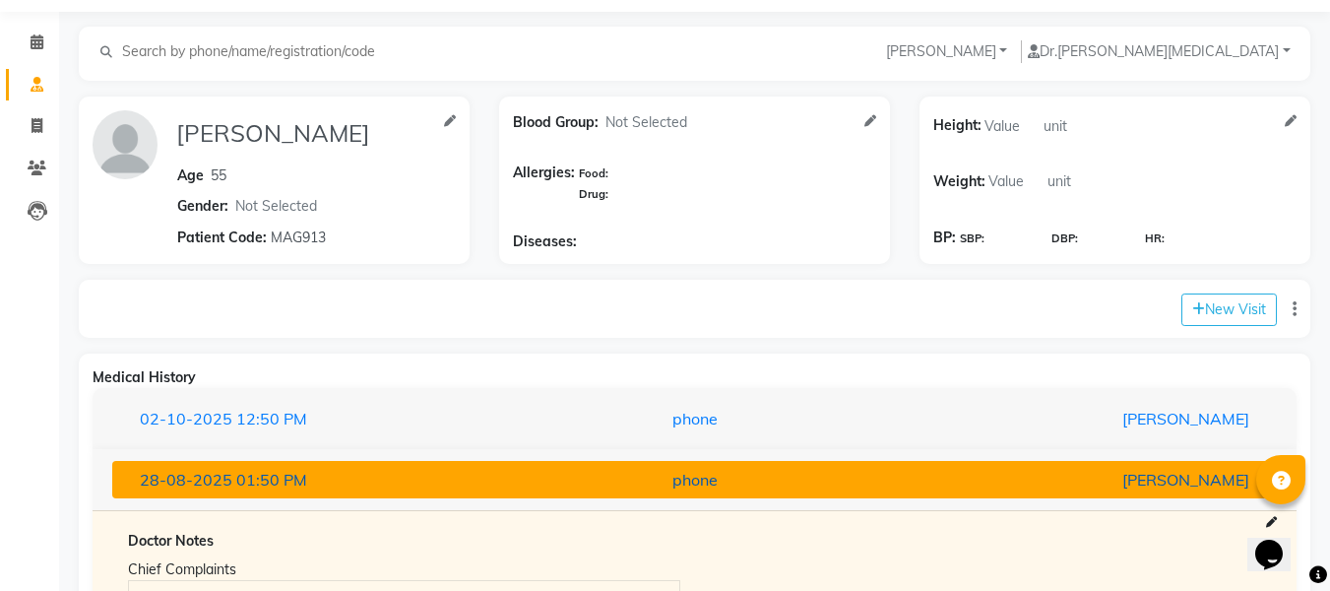
scroll to position [0, 0]
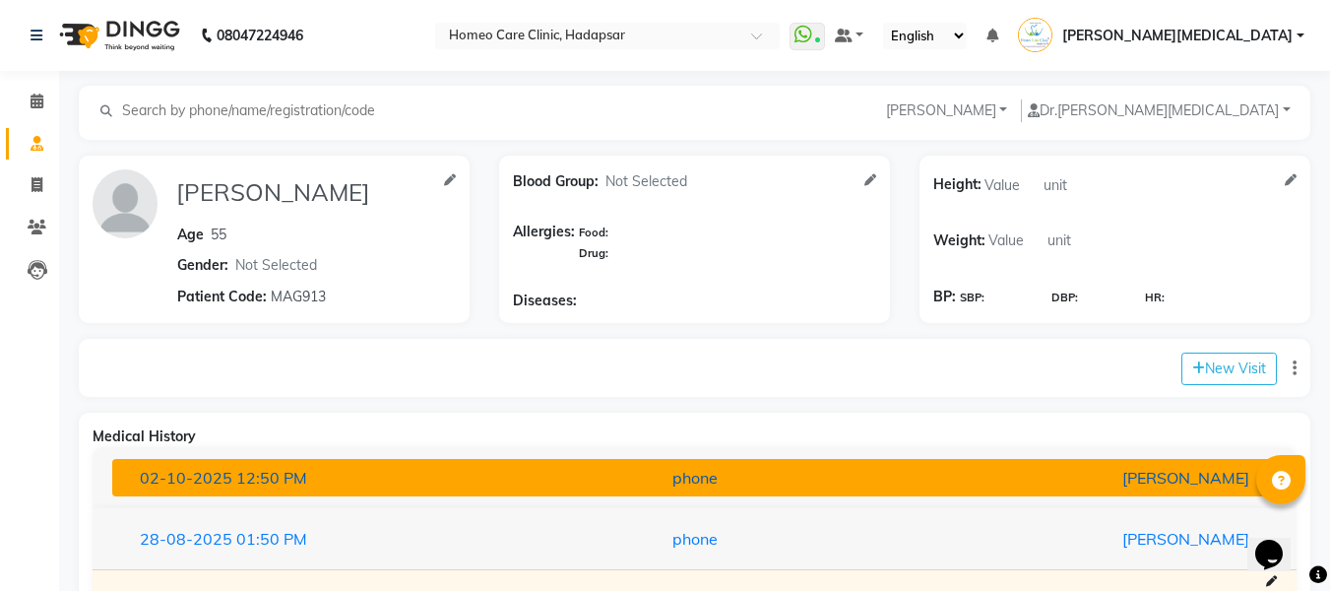
click at [1197, 495] on button "[DATE] 12:50 PM phone [PERSON_NAME]" at bounding box center [694, 477] width 1165 height 37
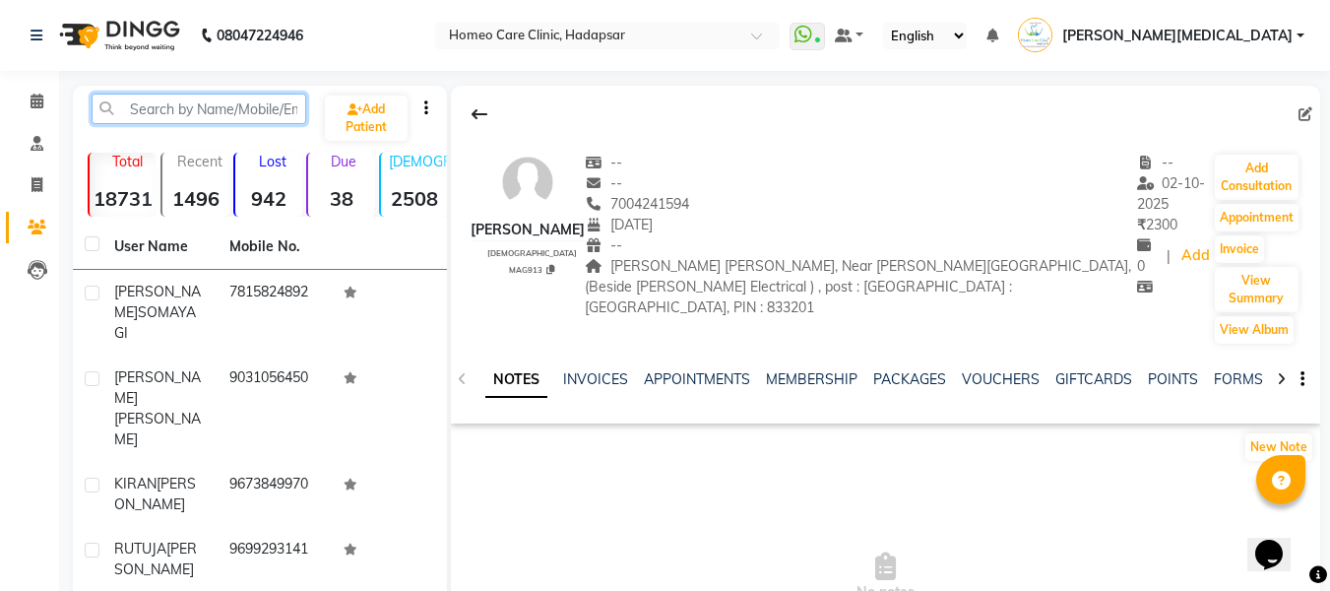
click at [241, 99] on input "text" at bounding box center [199, 109] width 215 height 31
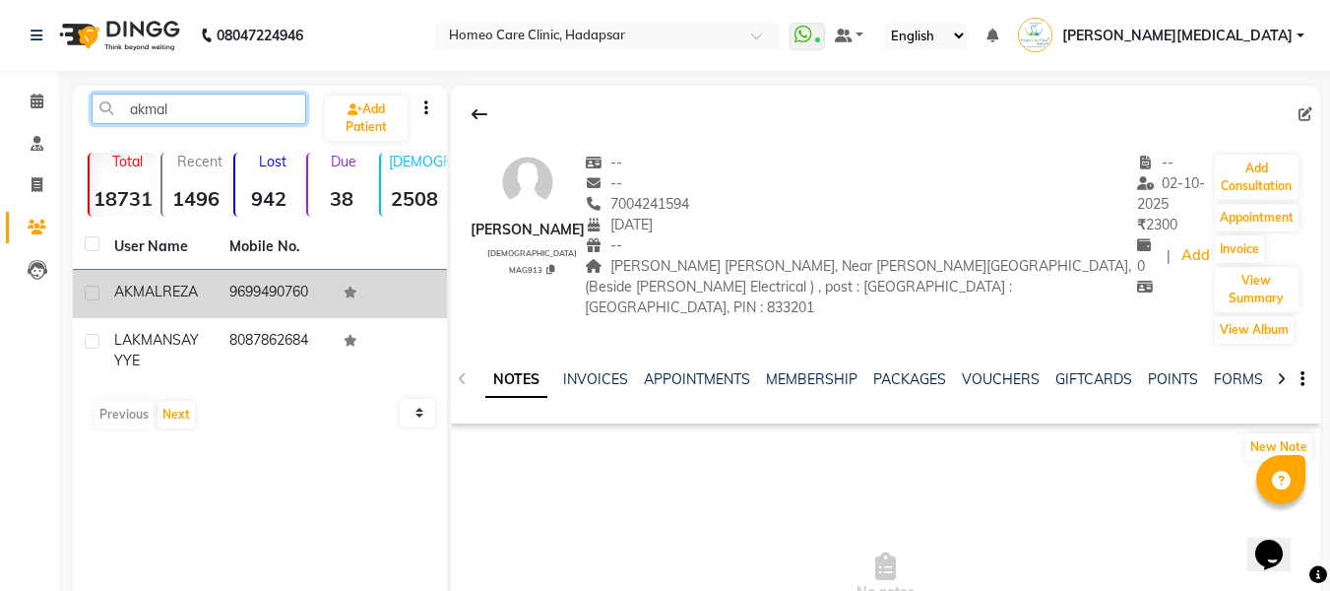
type input "akmal"
click at [298, 291] on td "9699490760" at bounding box center [275, 294] width 115 height 48
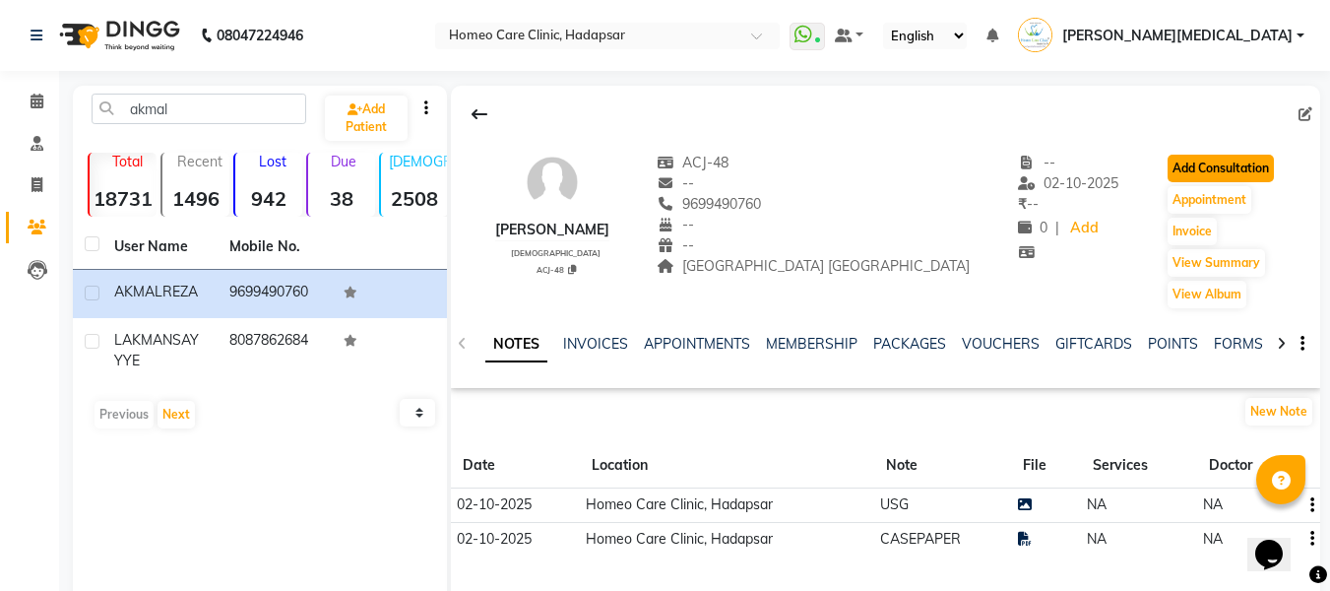
click at [1249, 174] on button "Add Consultation" at bounding box center [1221, 169] width 106 height 28
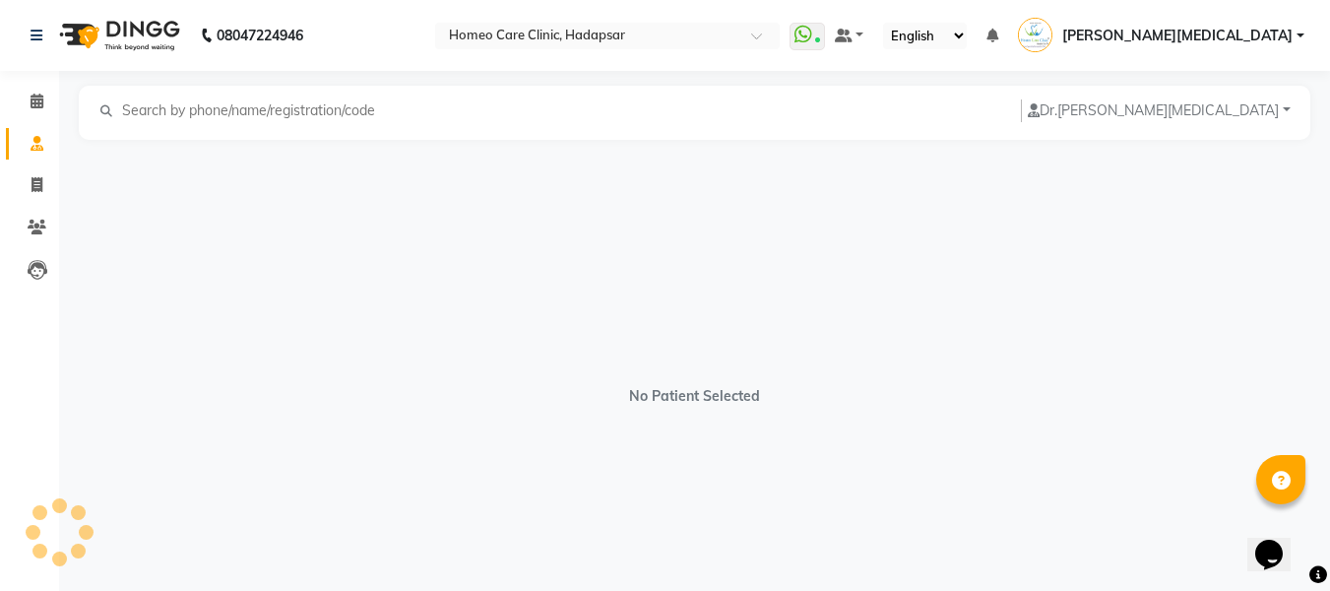
select select "[DEMOGRAPHIC_DATA]"
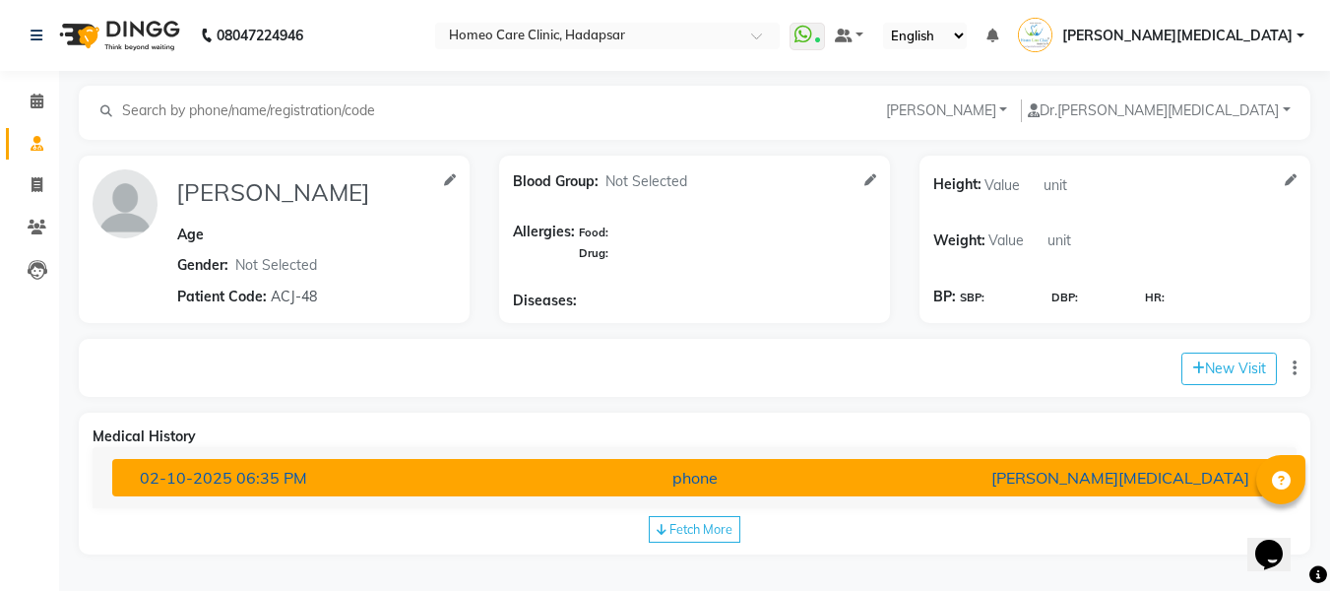
click at [748, 475] on div "phone" at bounding box center [695, 478] width 380 height 24
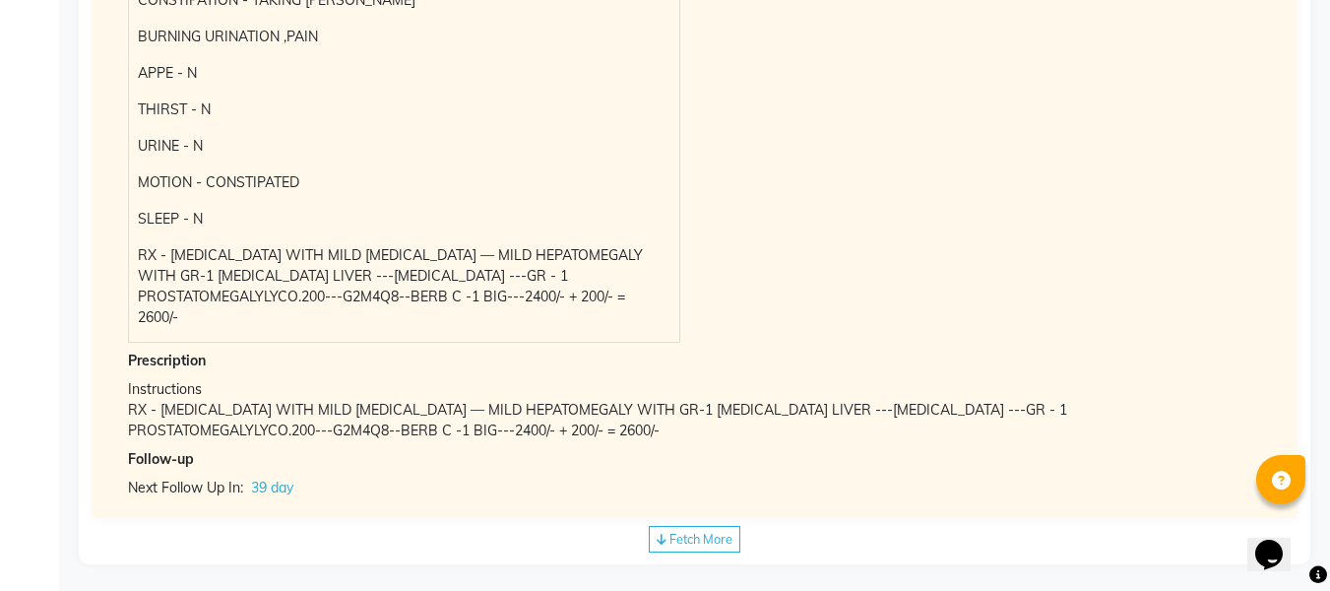
scroll to position [1076, 0]
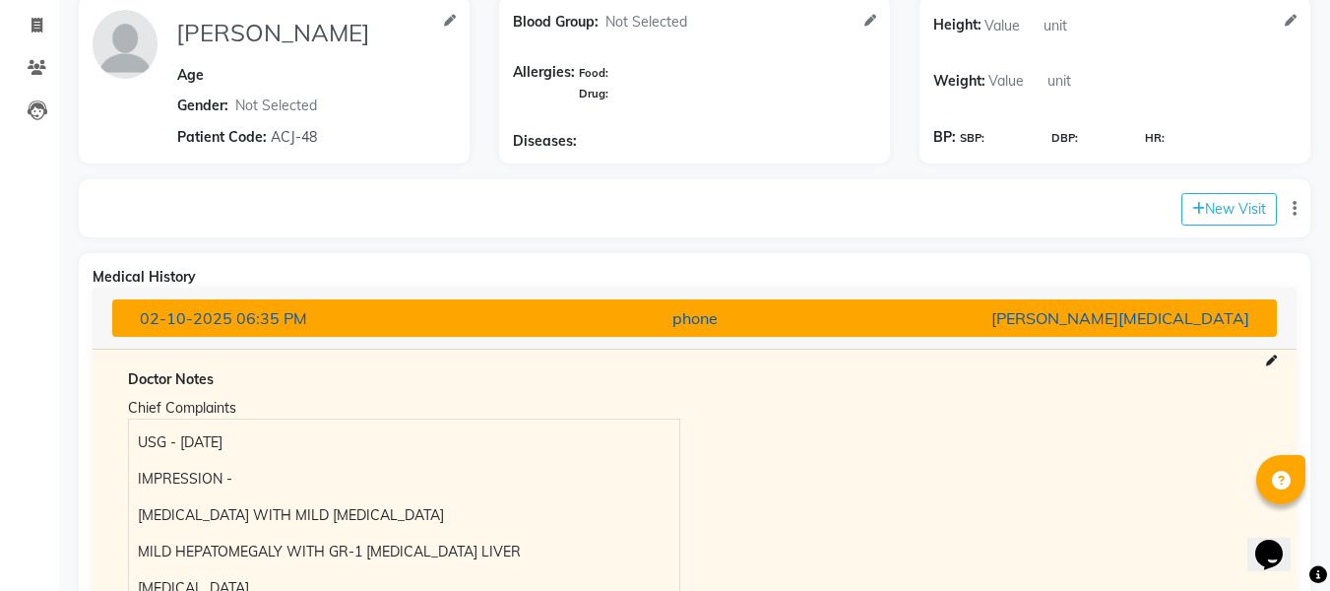
click at [898, 303] on button "[DATE] 06:35 PM phone [PERSON_NAME][MEDICAL_DATA]" at bounding box center [694, 317] width 1165 height 37
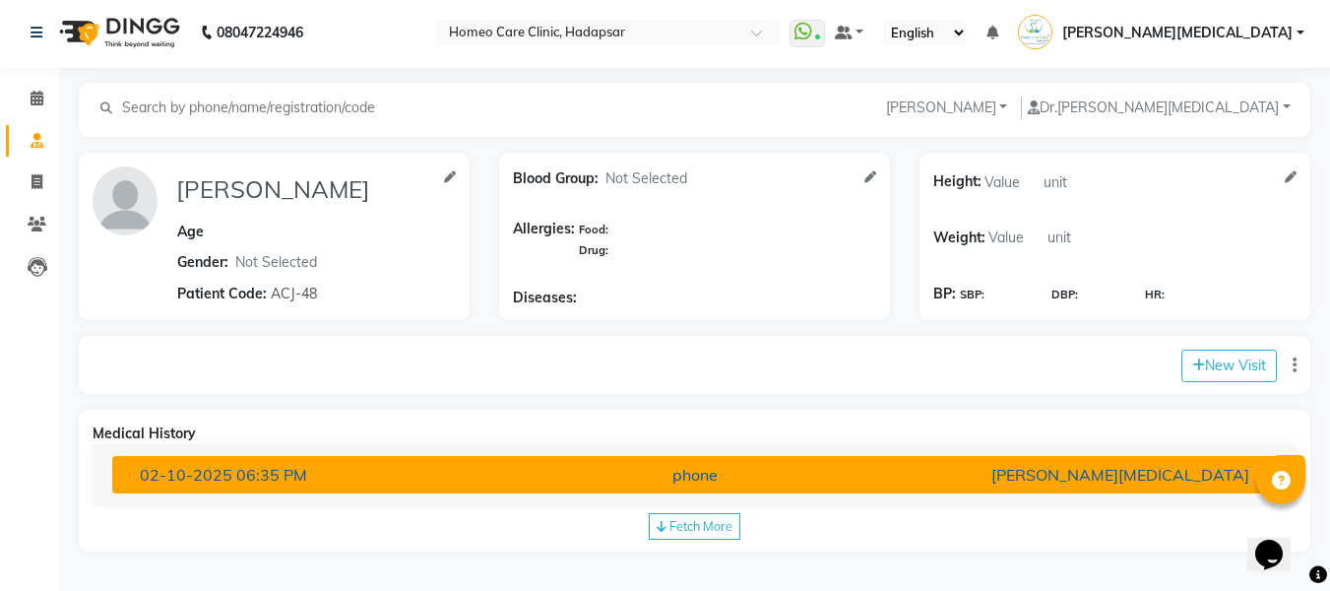
scroll to position [3, 0]
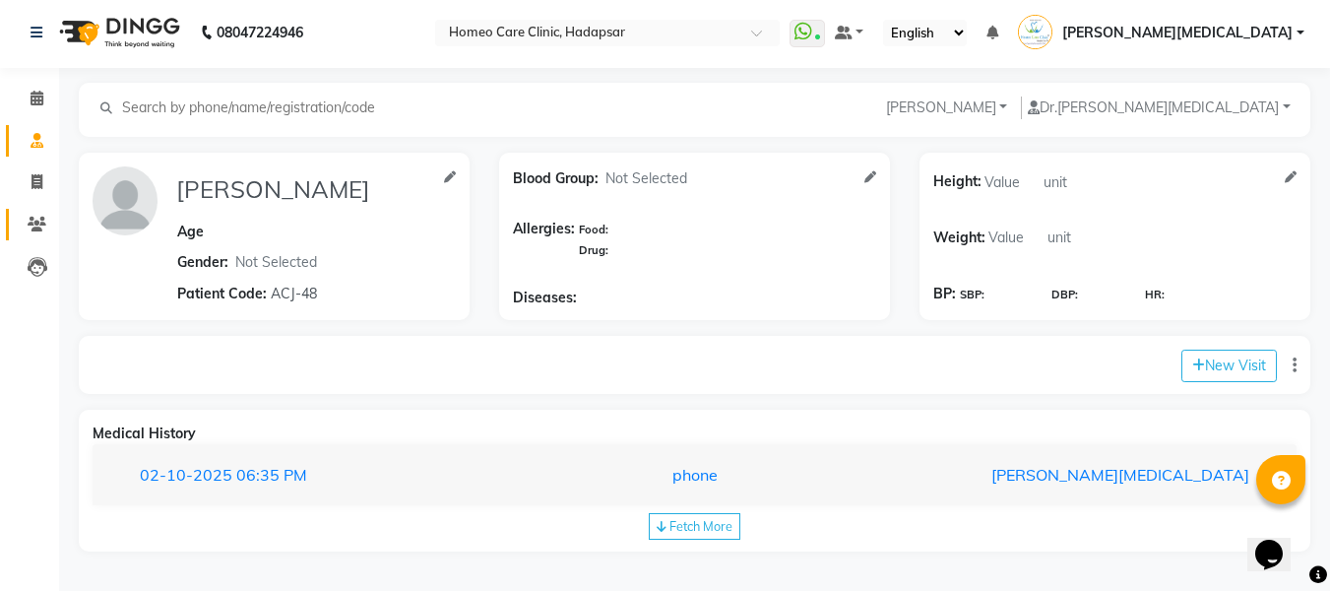
click at [35, 235] on link "Patients" at bounding box center [29, 225] width 47 height 32
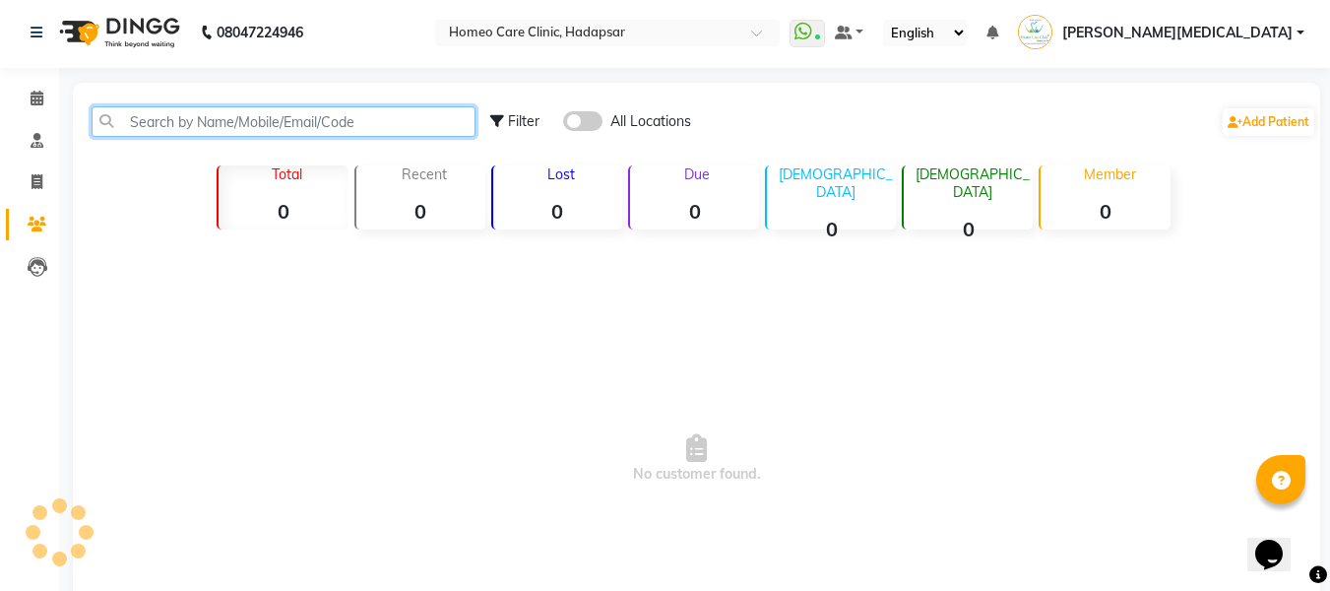
click at [338, 124] on input "text" at bounding box center [284, 121] width 384 height 31
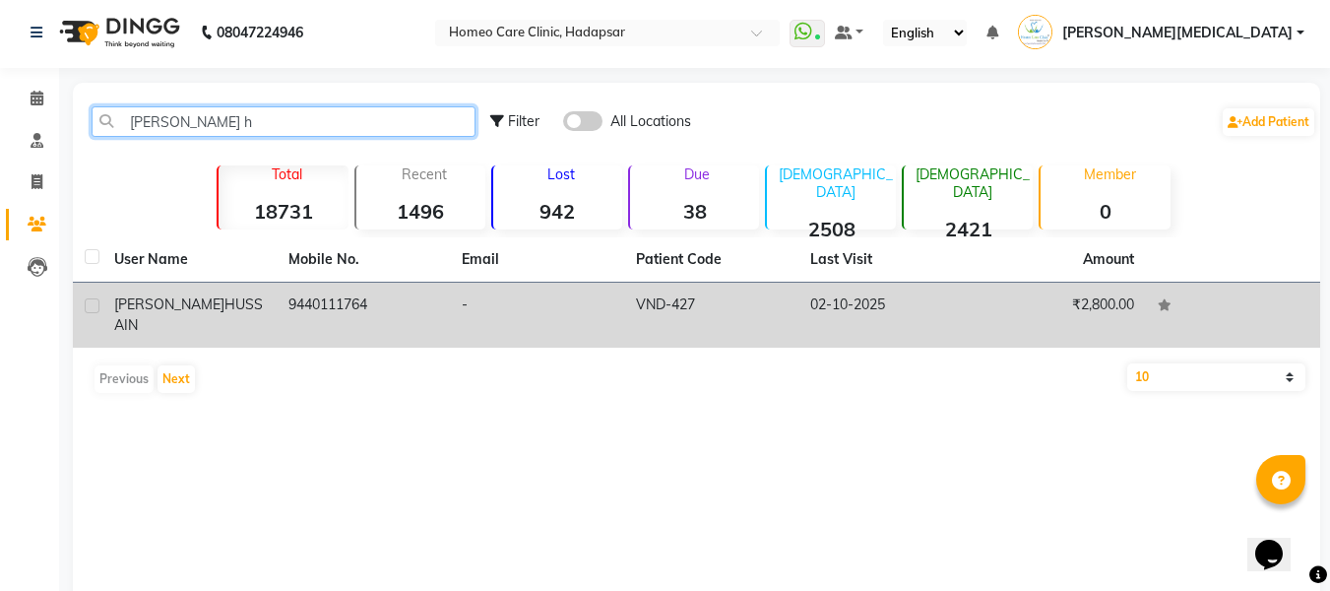
type input "[PERSON_NAME] h"
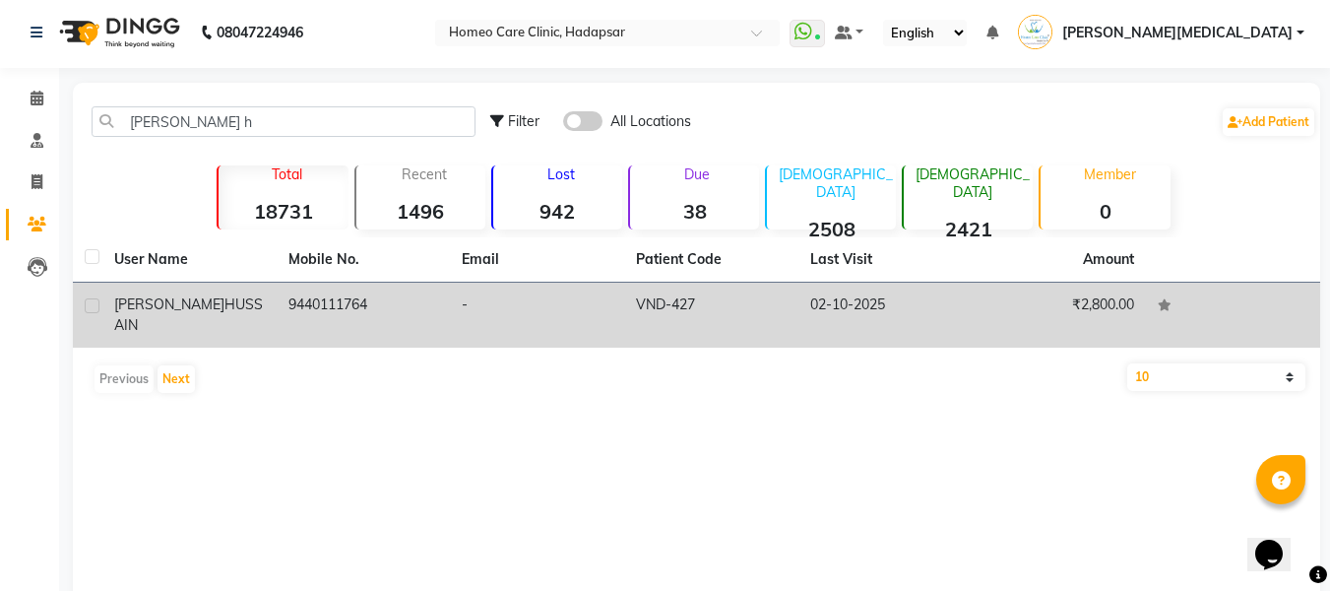
click at [686, 297] on td "VND-427" at bounding box center [711, 315] width 174 height 65
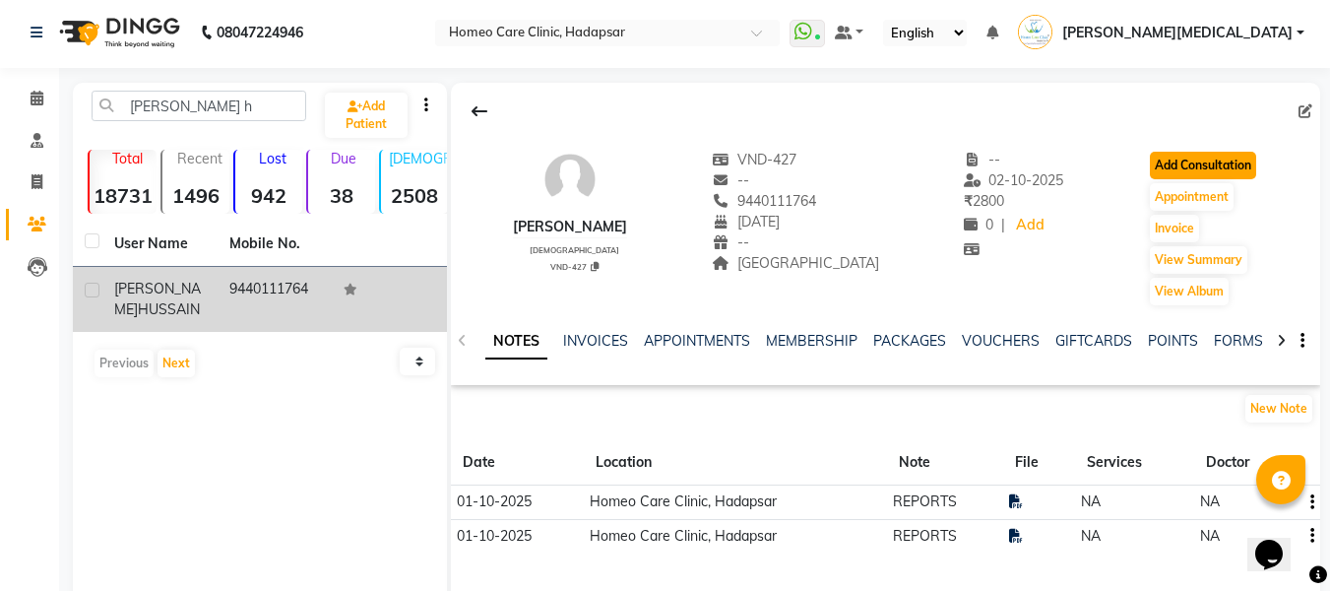
click at [1221, 174] on button "Add Consultation" at bounding box center [1203, 166] width 106 height 28
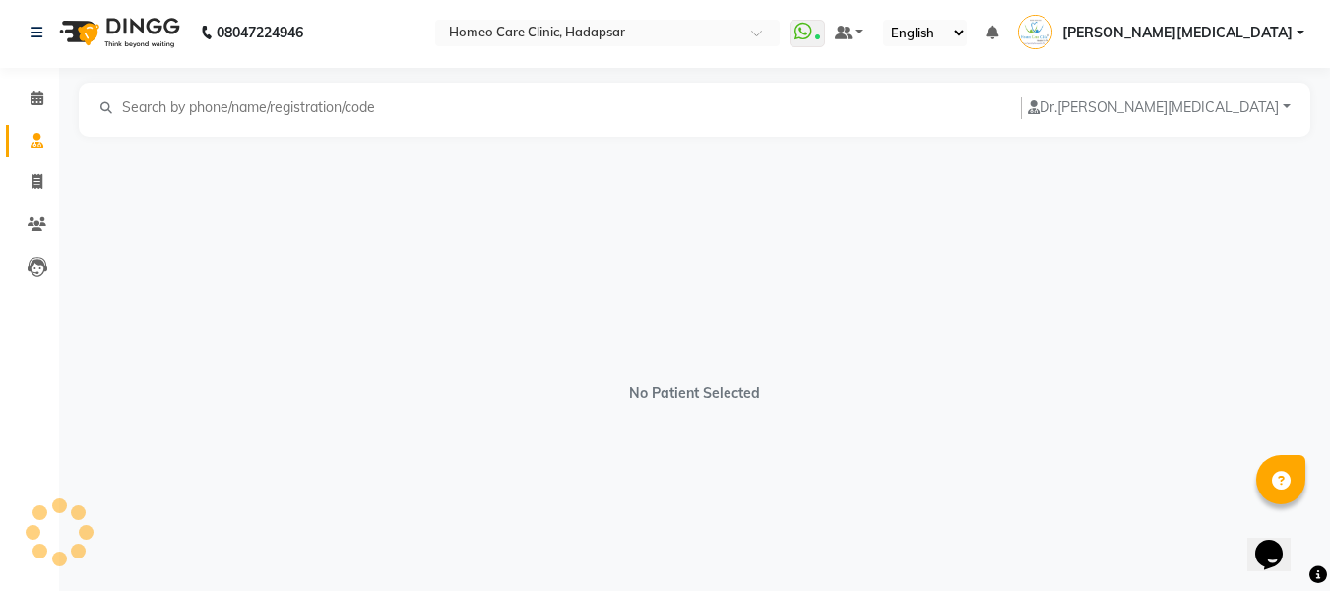
select select "[DEMOGRAPHIC_DATA]"
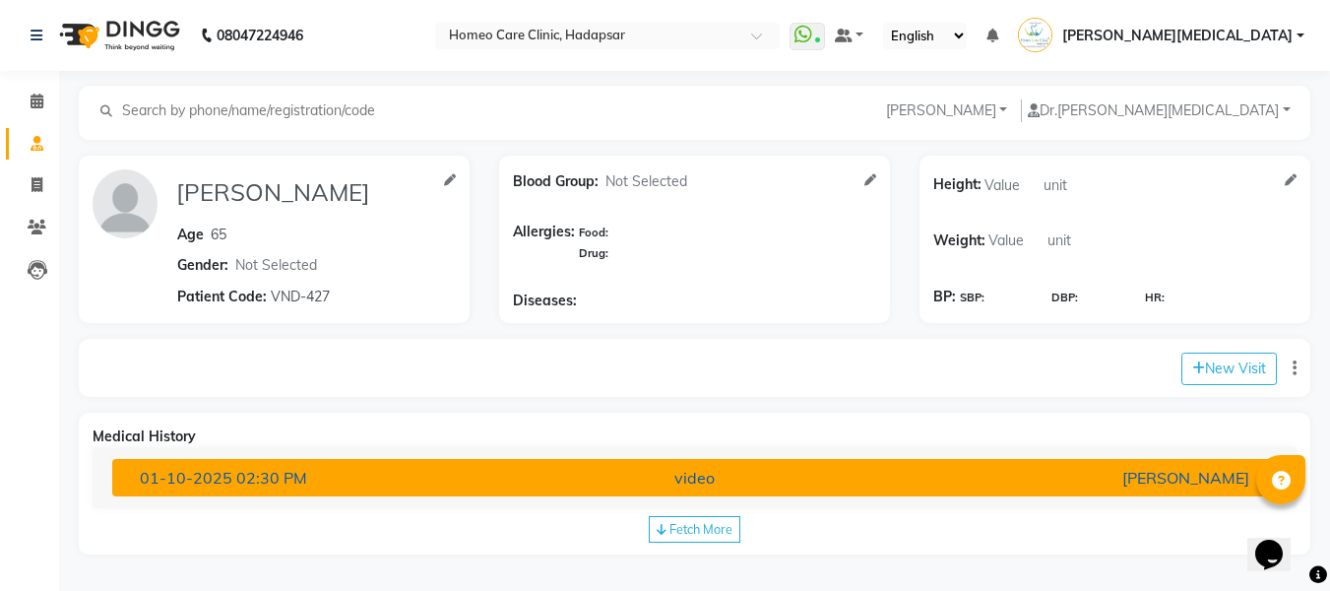
click at [883, 478] on div "video" at bounding box center [695, 478] width 380 height 24
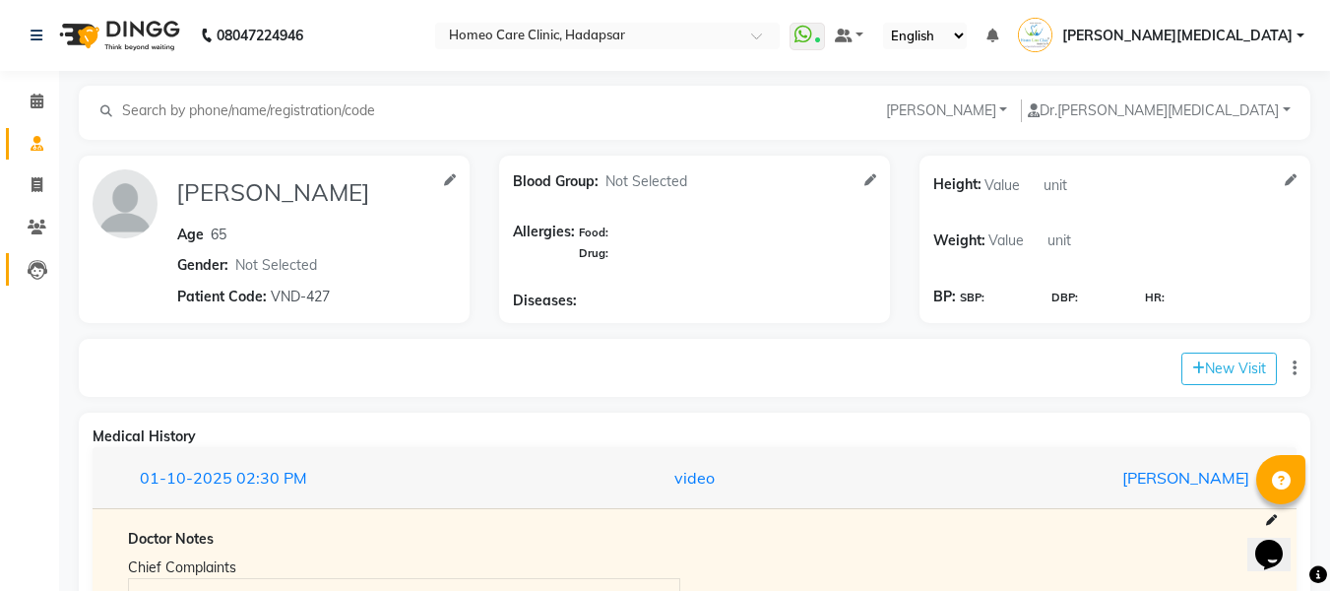
click at [36, 256] on link "Leads" at bounding box center [29, 269] width 47 height 32
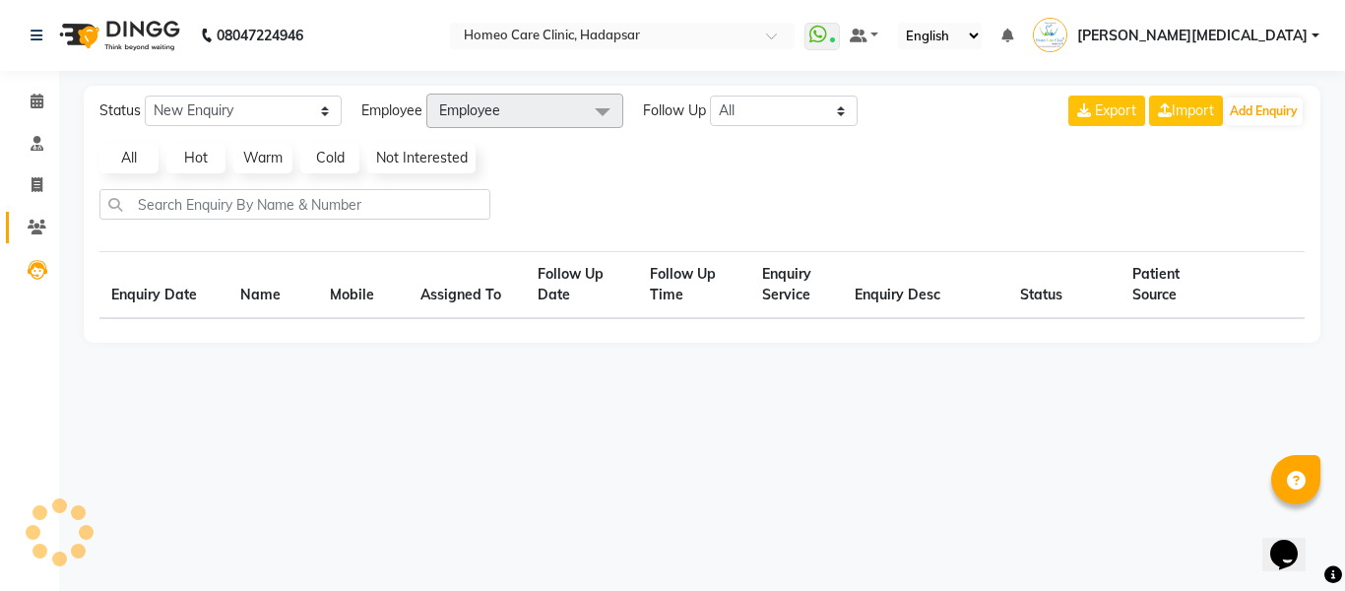
click at [33, 234] on span at bounding box center [37, 228] width 34 height 23
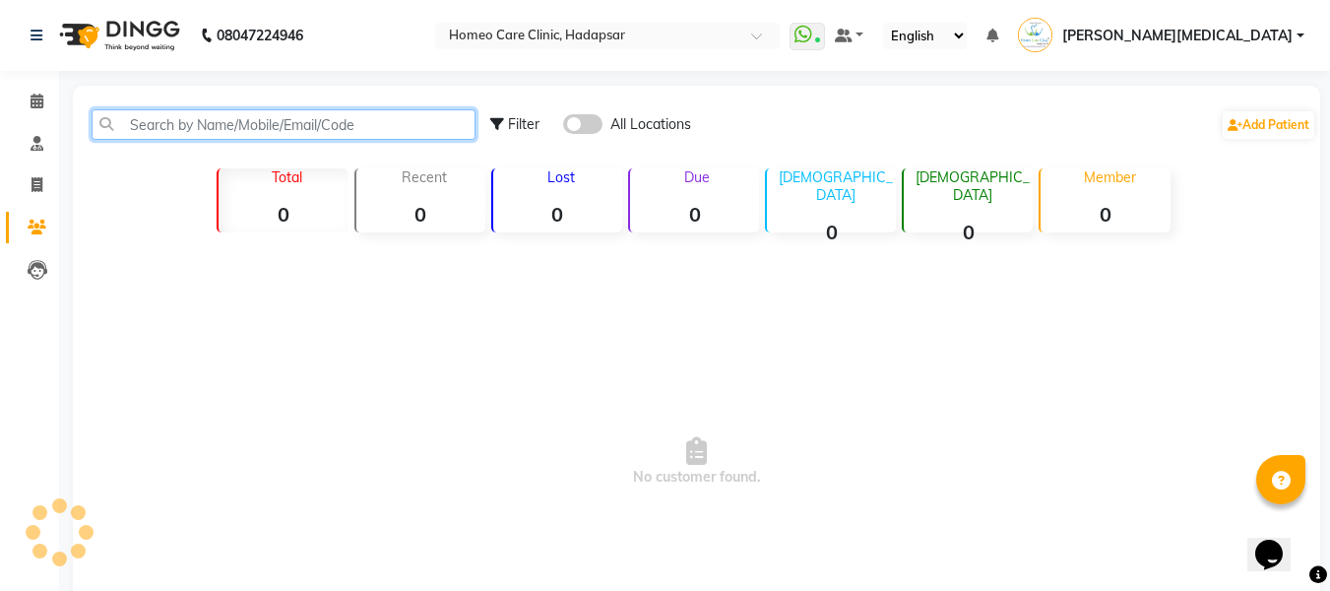
click at [337, 130] on input "text" at bounding box center [284, 124] width 384 height 31
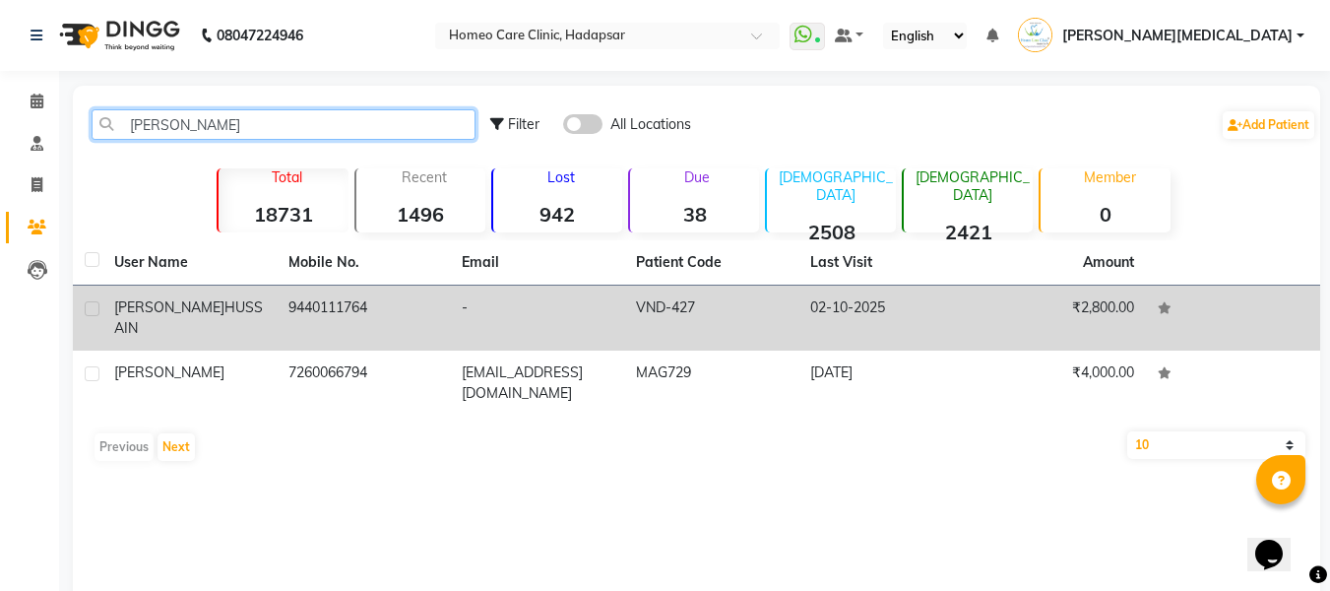
type input "[PERSON_NAME]"
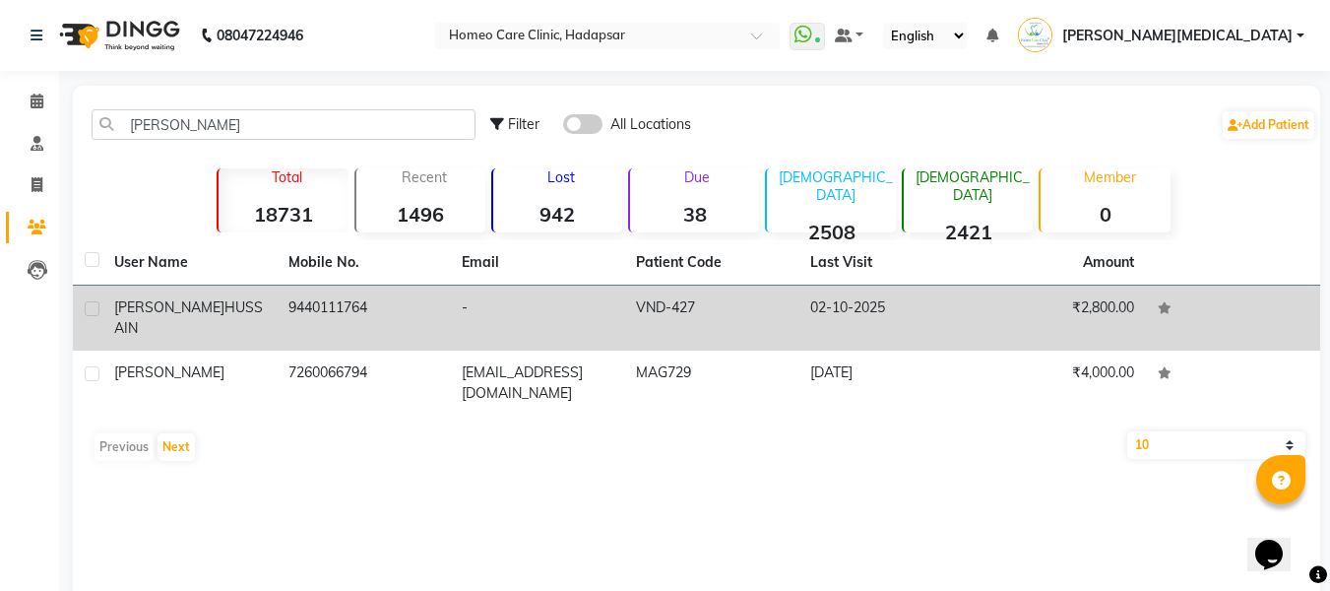
click at [712, 303] on td "VND-427" at bounding box center [711, 318] width 174 height 65
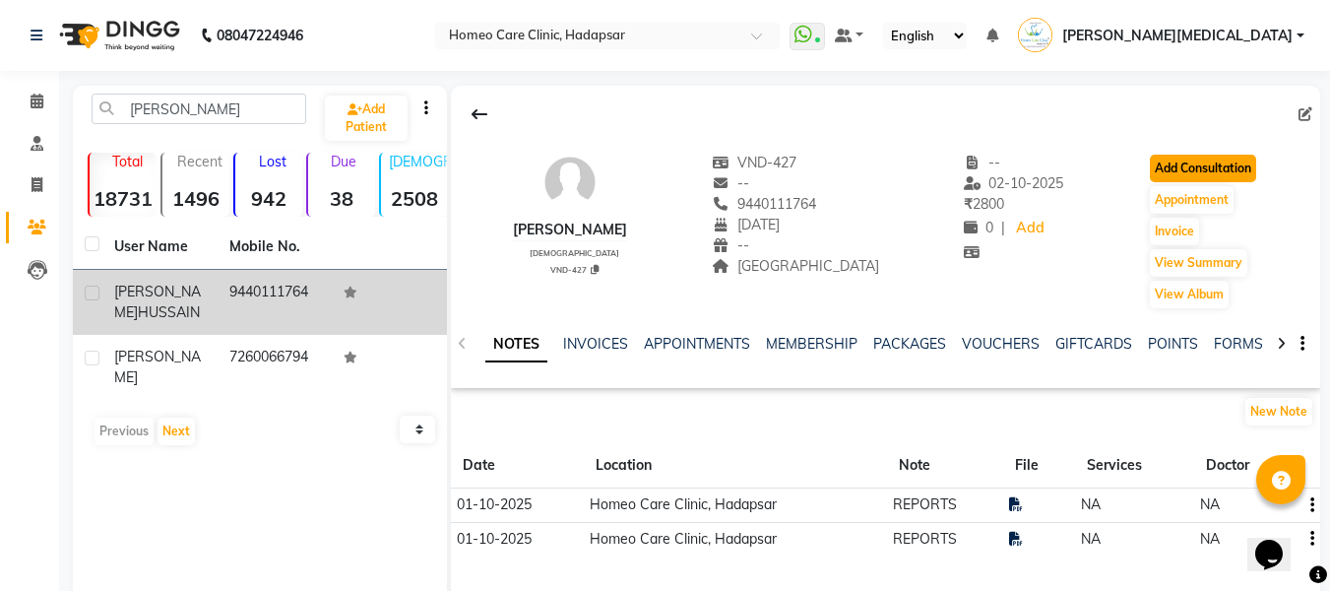
click at [1216, 170] on button "Add Consultation" at bounding box center [1203, 169] width 106 height 28
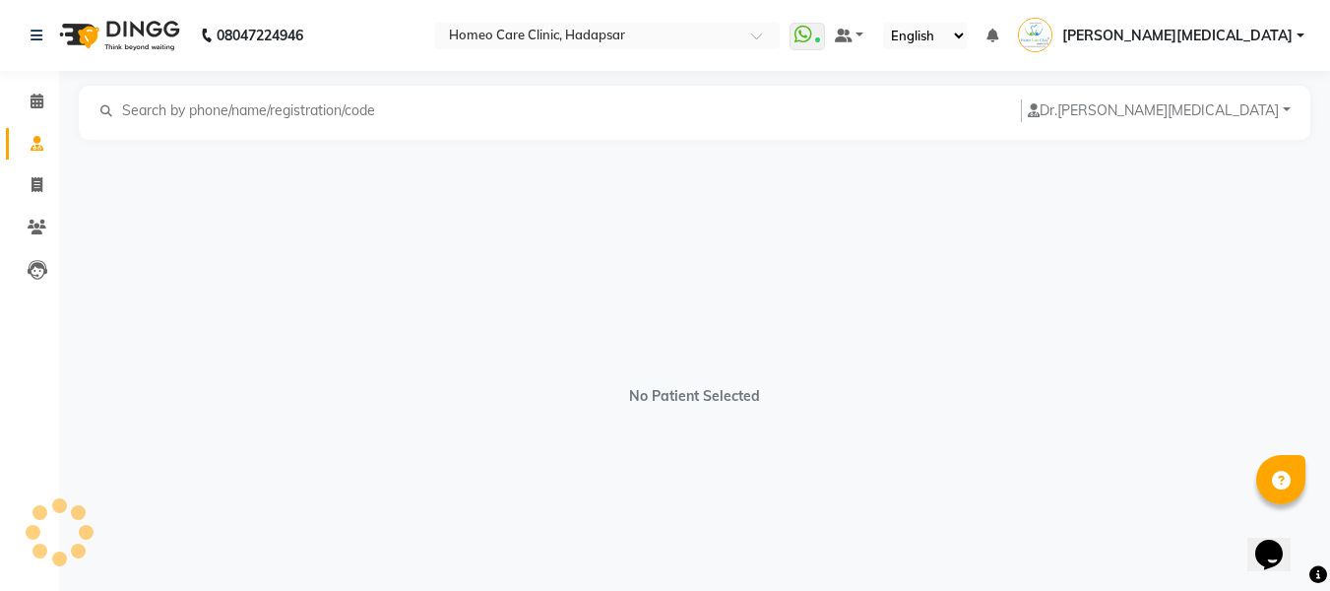
select select "[DEMOGRAPHIC_DATA]"
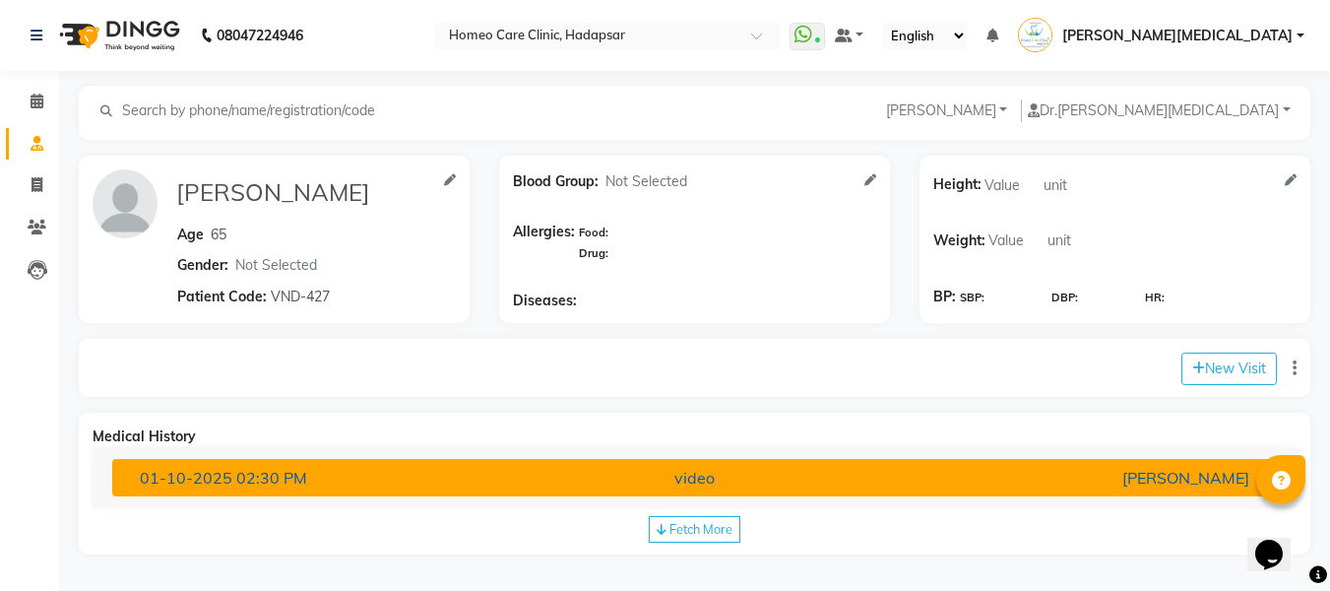
click at [787, 464] on button "[DATE] 02:30 PM video [PERSON_NAME]" at bounding box center [694, 477] width 1165 height 37
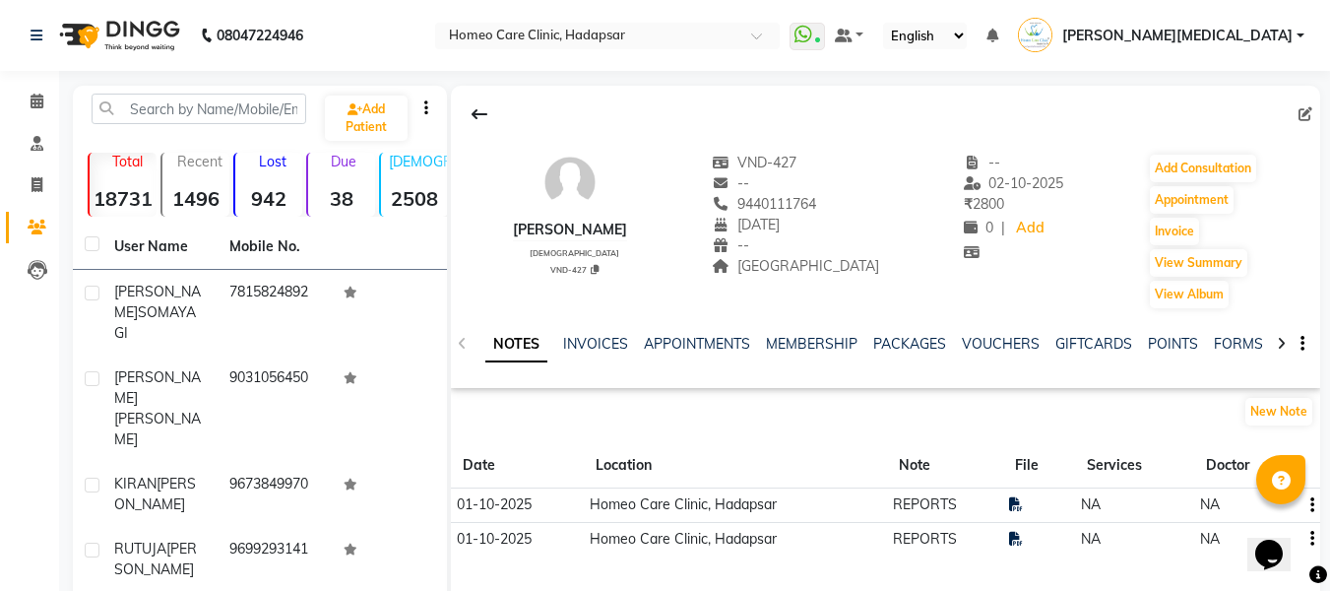
scroll to position [0, 11]
click at [1219, 339] on link "FORMS" at bounding box center [1227, 344] width 49 height 18
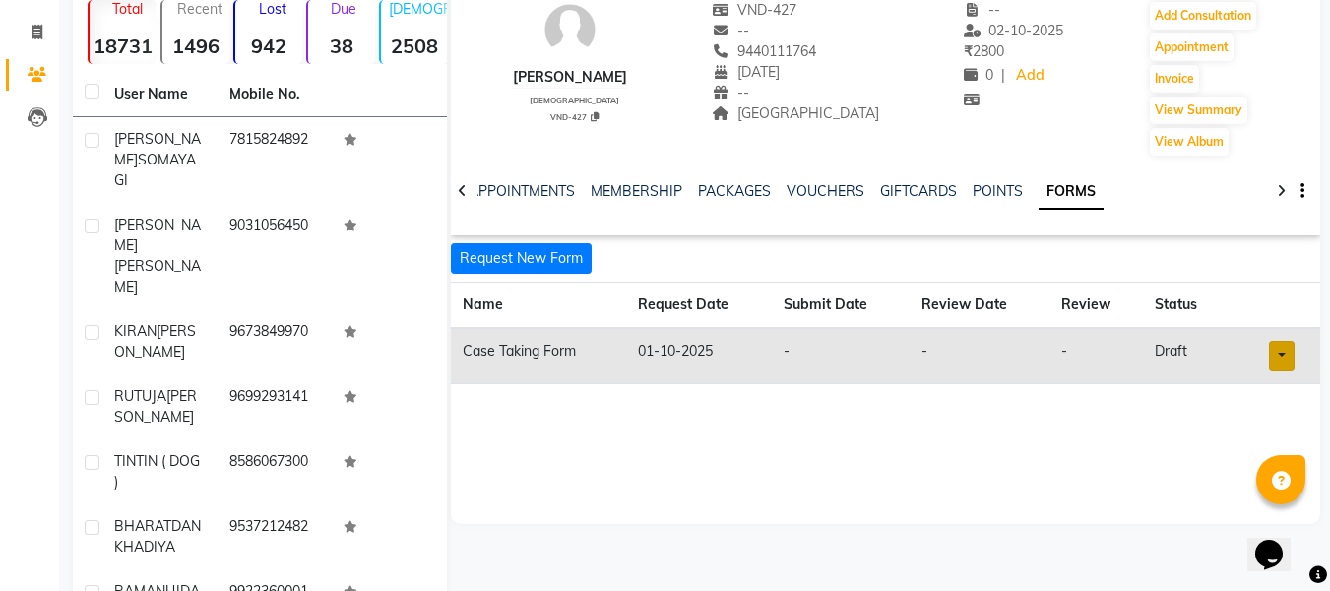
scroll to position [154, 0]
click at [1283, 368] on link at bounding box center [1282, 355] width 26 height 31
click at [1272, 425] on link "Open in staff mode" at bounding box center [1232, 429] width 186 height 32
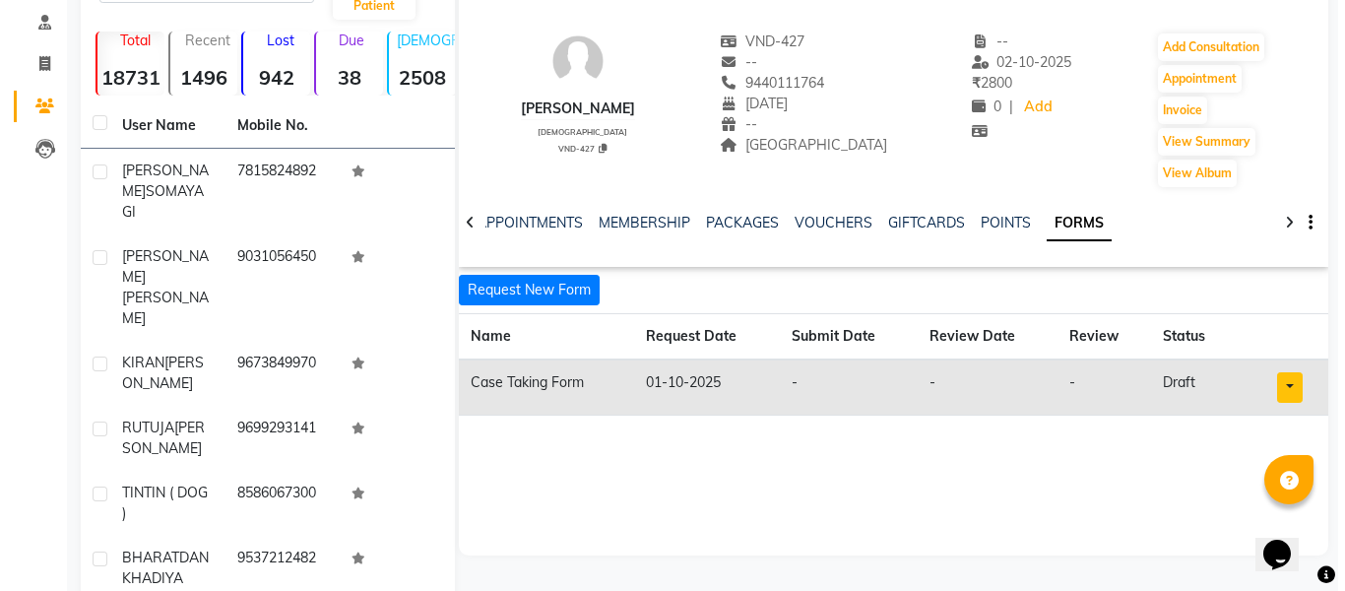
scroll to position [0, 0]
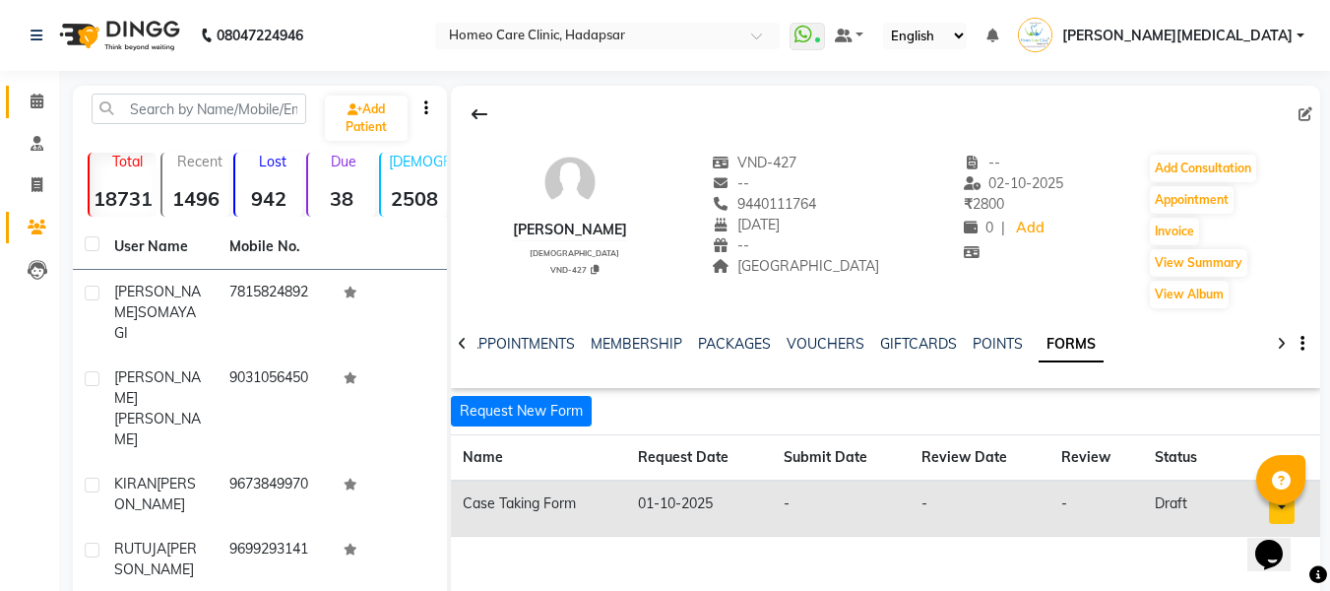
click at [48, 105] on span at bounding box center [37, 102] width 34 height 23
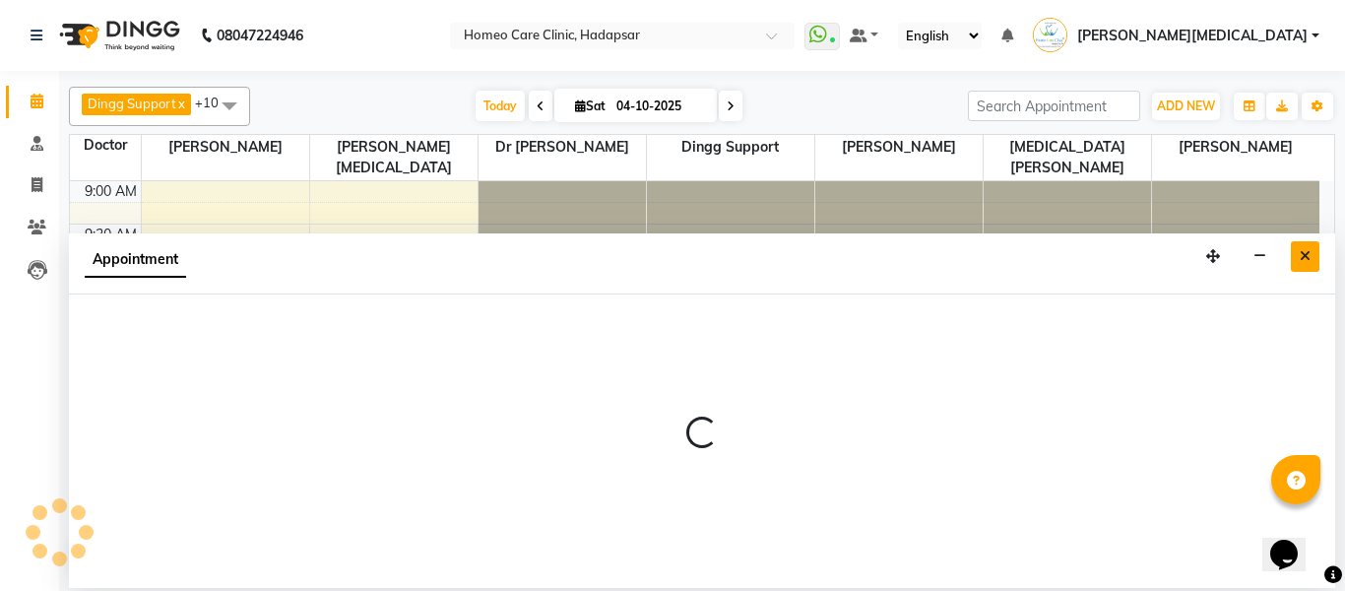
click at [1296, 262] on button "Close" at bounding box center [1305, 256] width 29 height 31
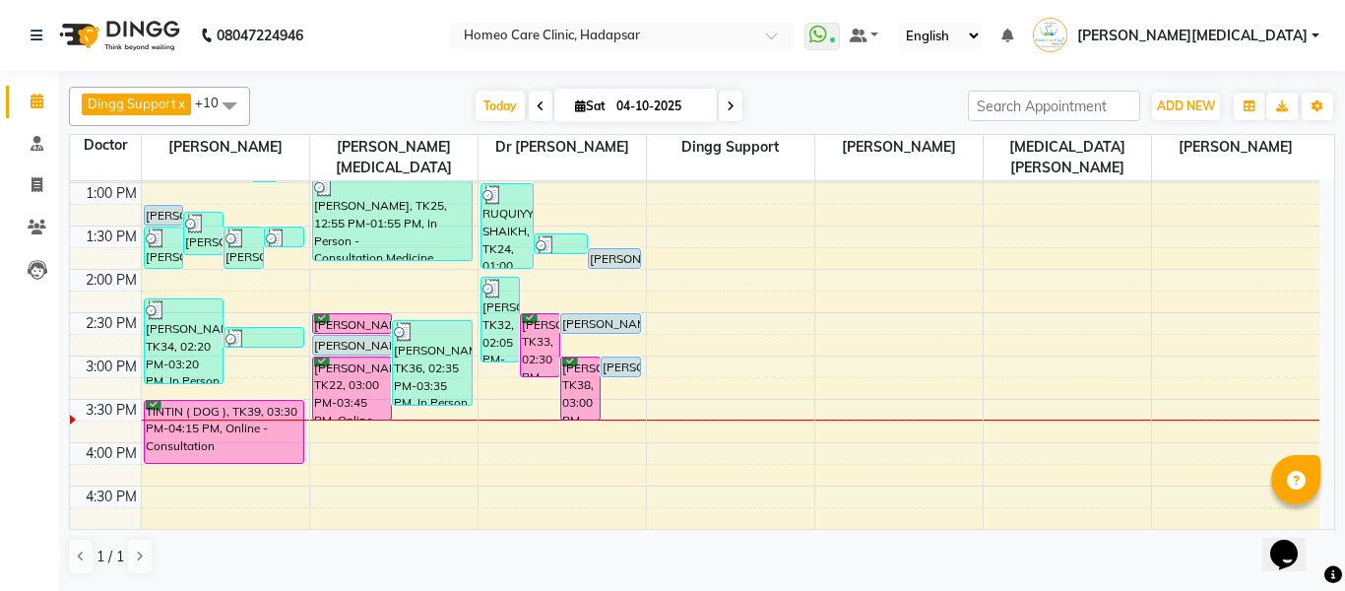
scroll to position [353, 0]
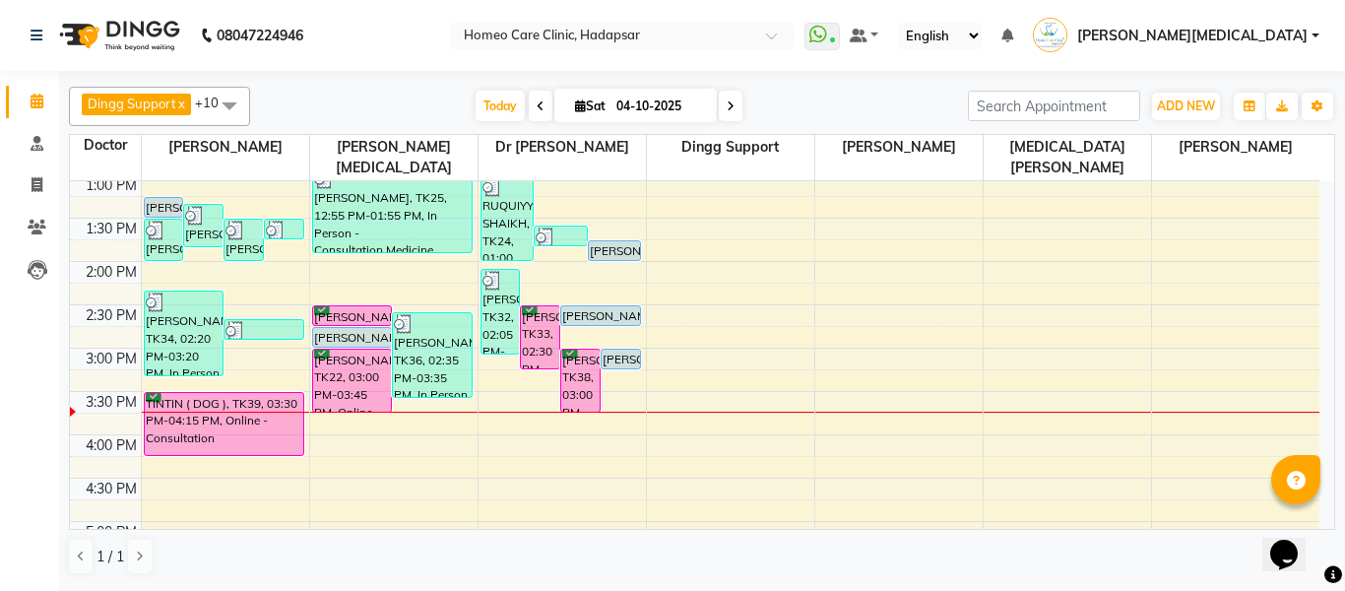
click at [354, 306] on div "[PERSON_NAME], TK35, 02:30 PM-02:45 PM, Online - Follow Up" at bounding box center [352, 315] width 79 height 19
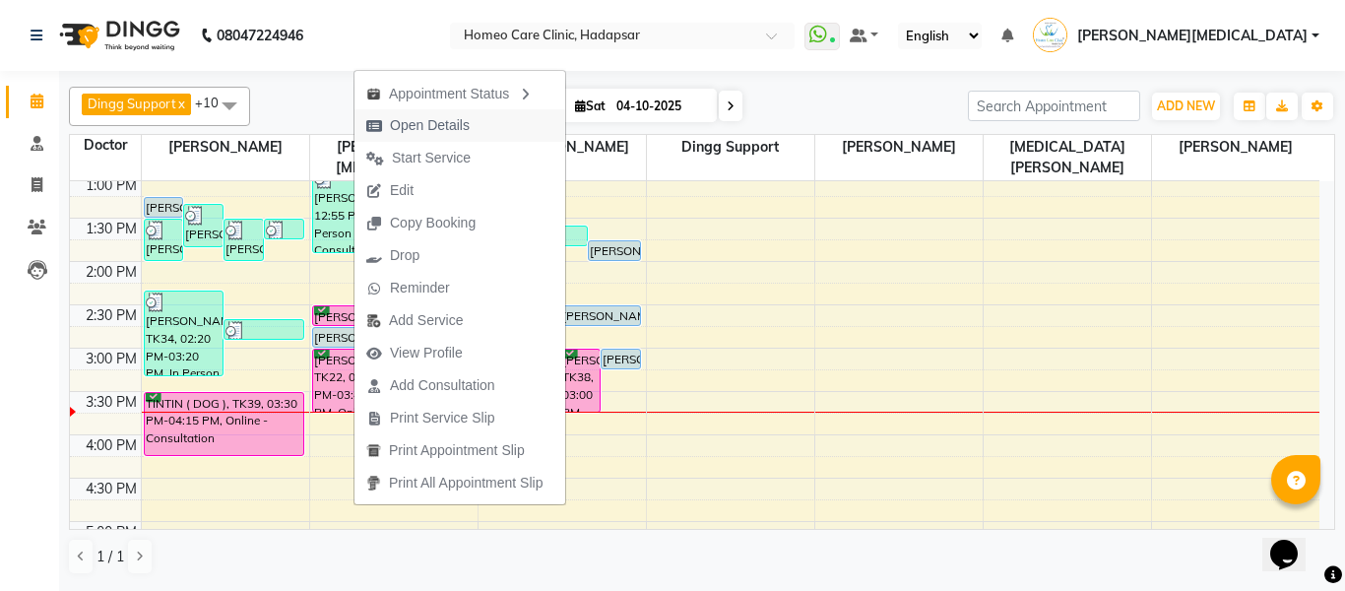
click at [460, 138] on span "Open Details" at bounding box center [418, 125] width 127 height 32
select select "6"
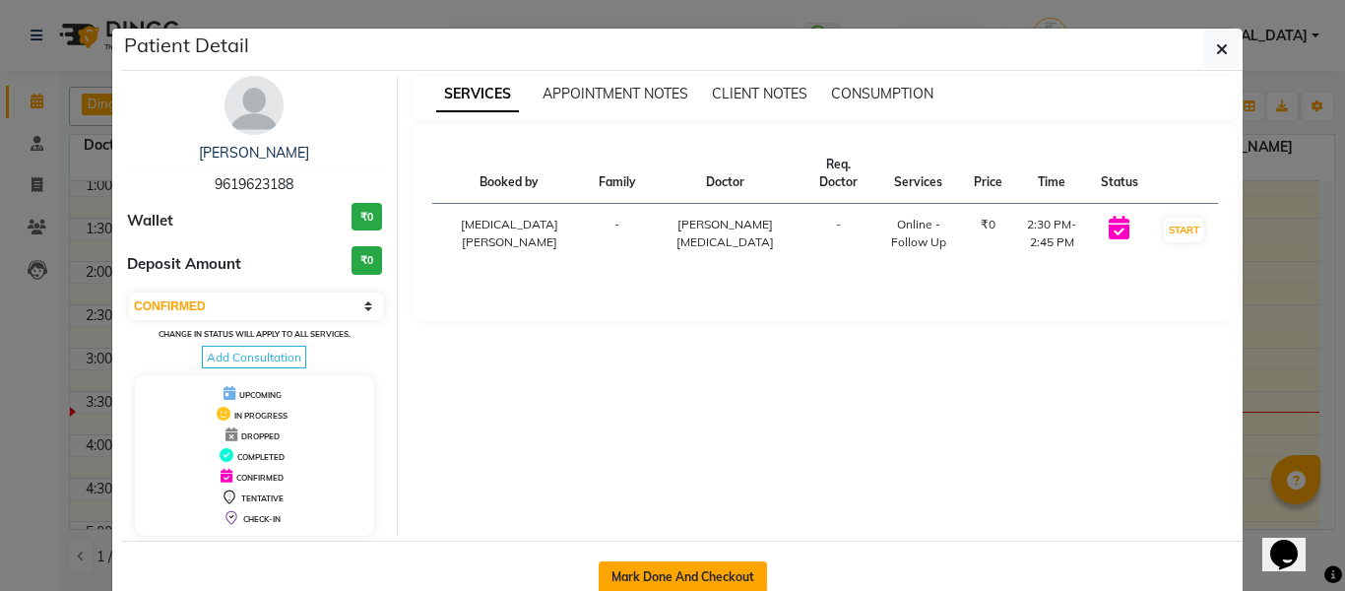
click at [710, 584] on button "Mark Done And Checkout" at bounding box center [683, 577] width 168 height 32
select select "service"
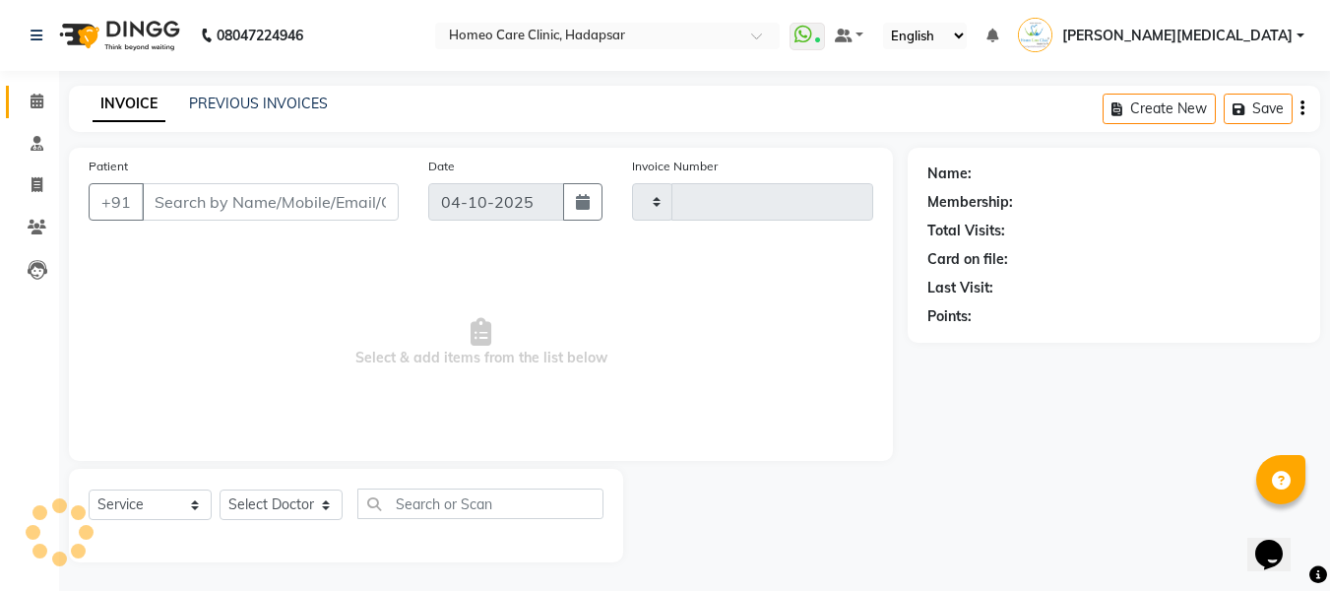
click at [31, 88] on link "Calendar" at bounding box center [29, 102] width 47 height 32
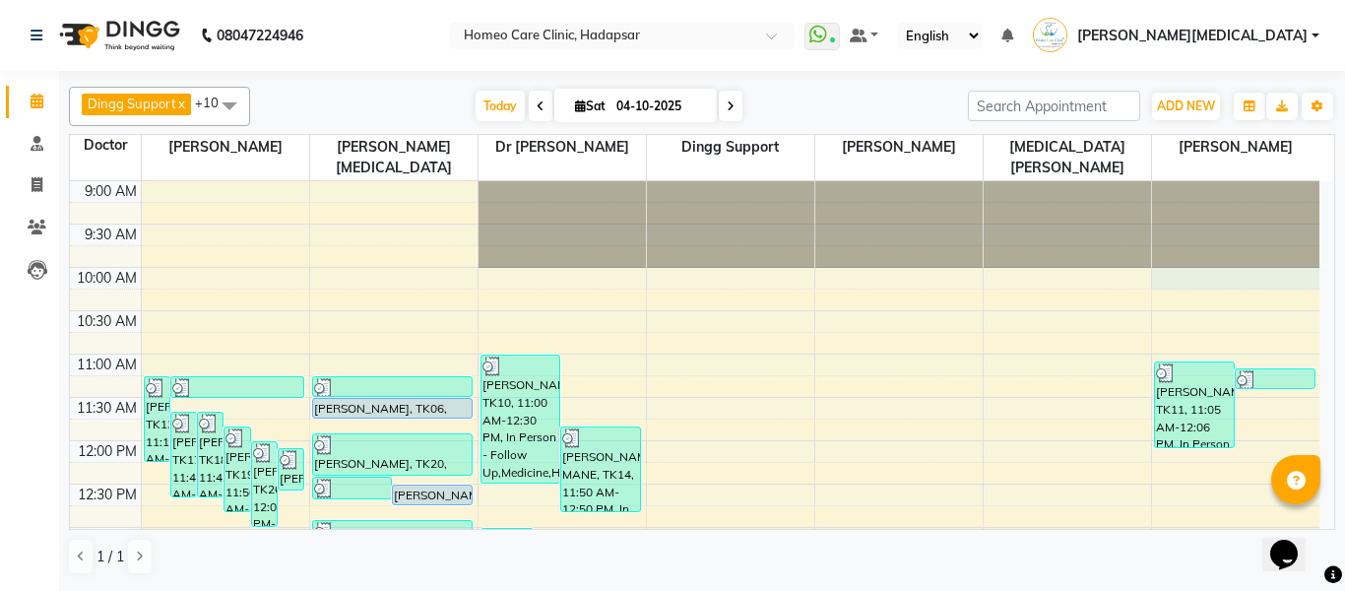
select select "85606"
select select "tentative"
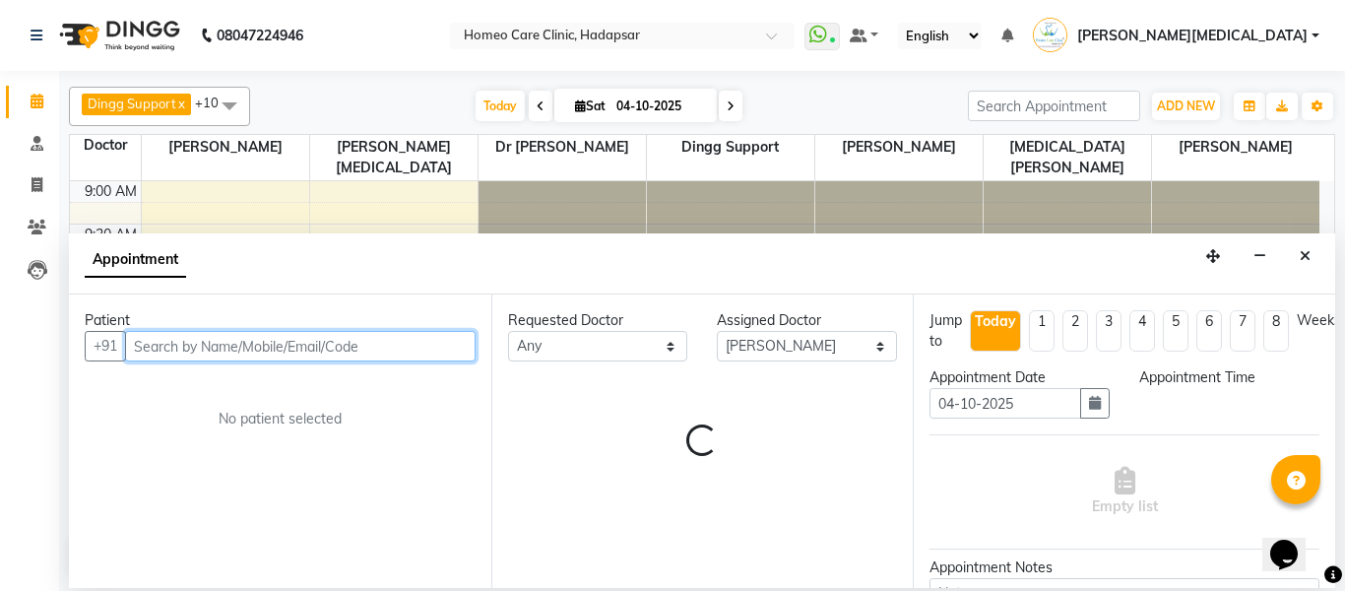
select select "600"
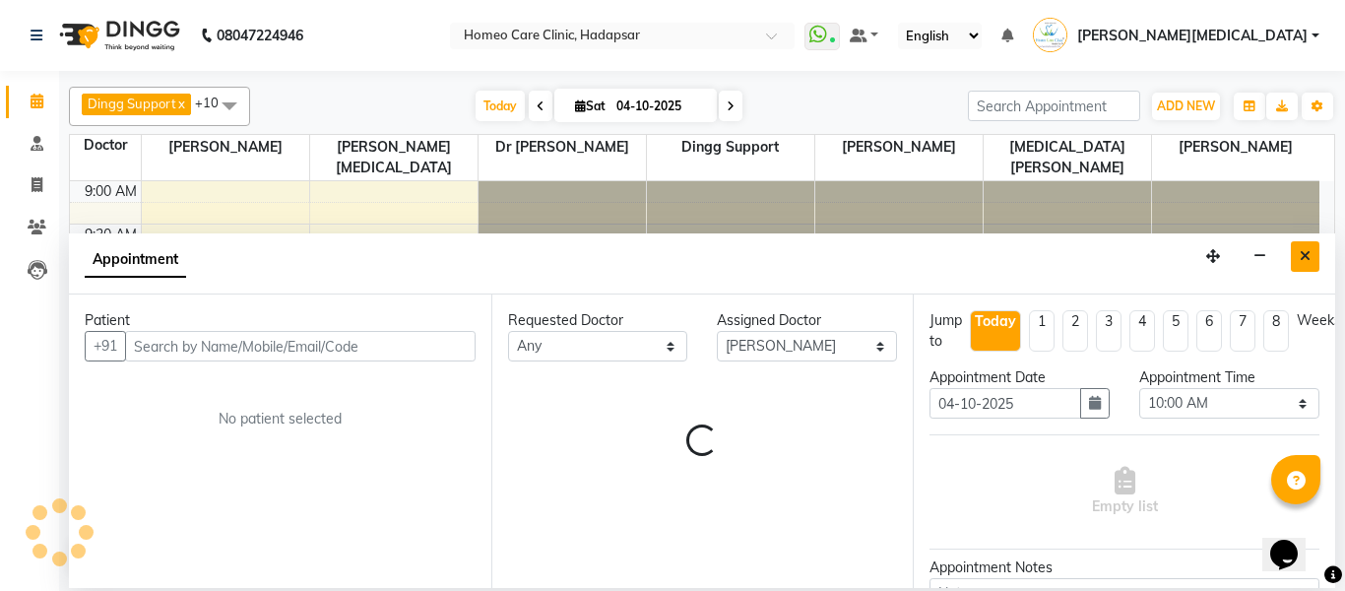
click at [1295, 258] on button "Close" at bounding box center [1305, 256] width 29 height 31
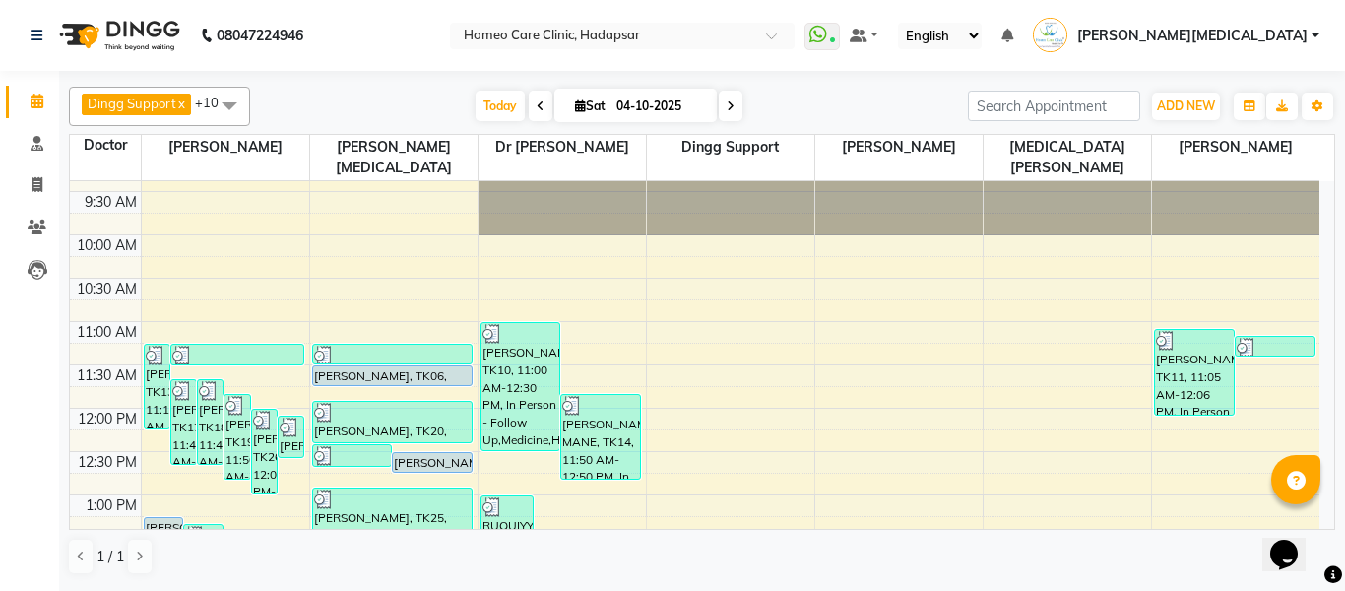
scroll to position [262, 0]
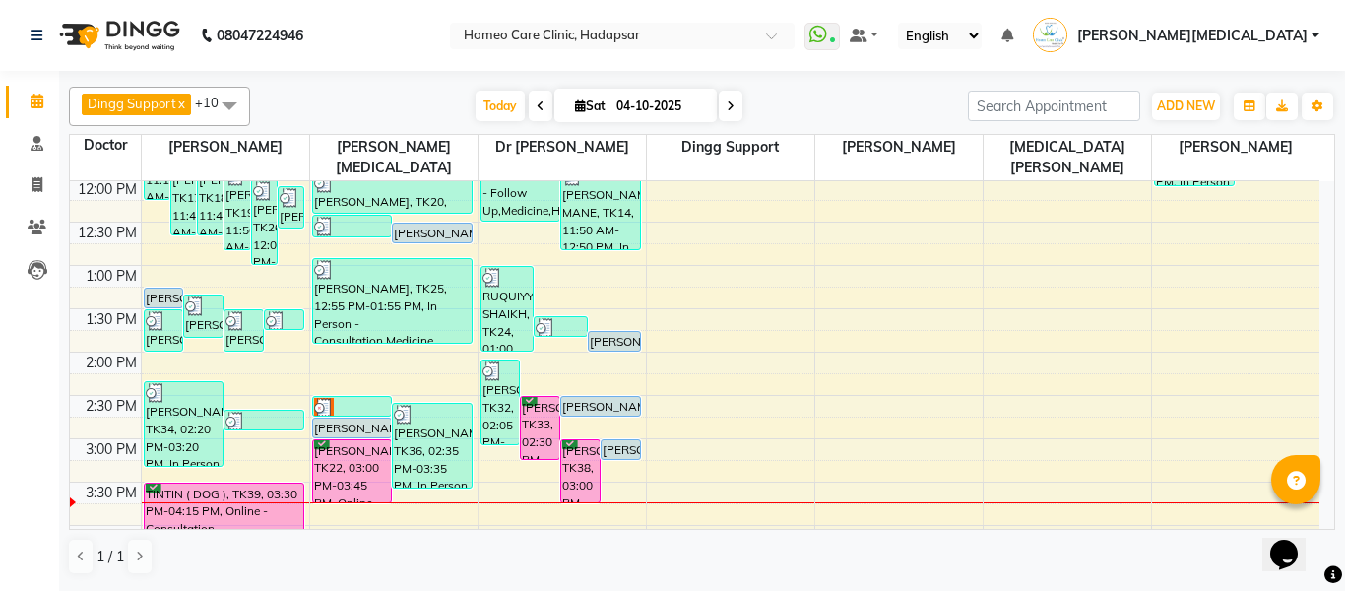
click at [346, 419] on div "[PERSON_NAME], TK05, 02:45 PM-03:00 PM, Online - Follow Up" at bounding box center [352, 428] width 79 height 19
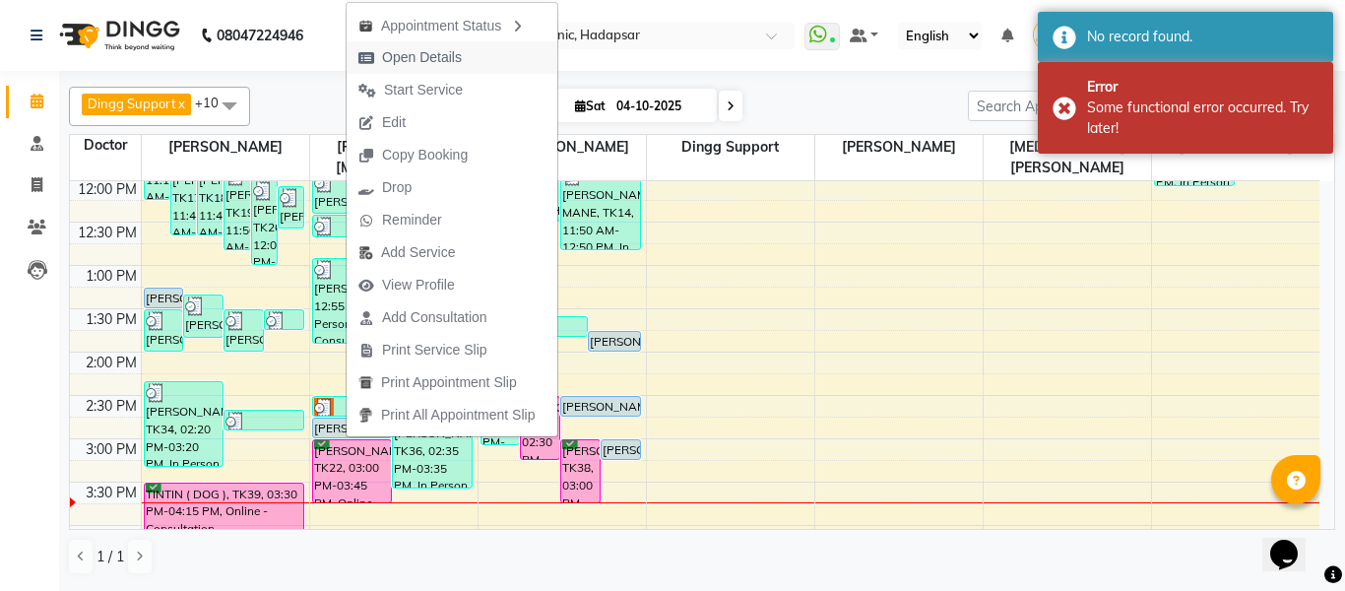
click at [455, 60] on span "Open Details" at bounding box center [422, 57] width 80 height 21
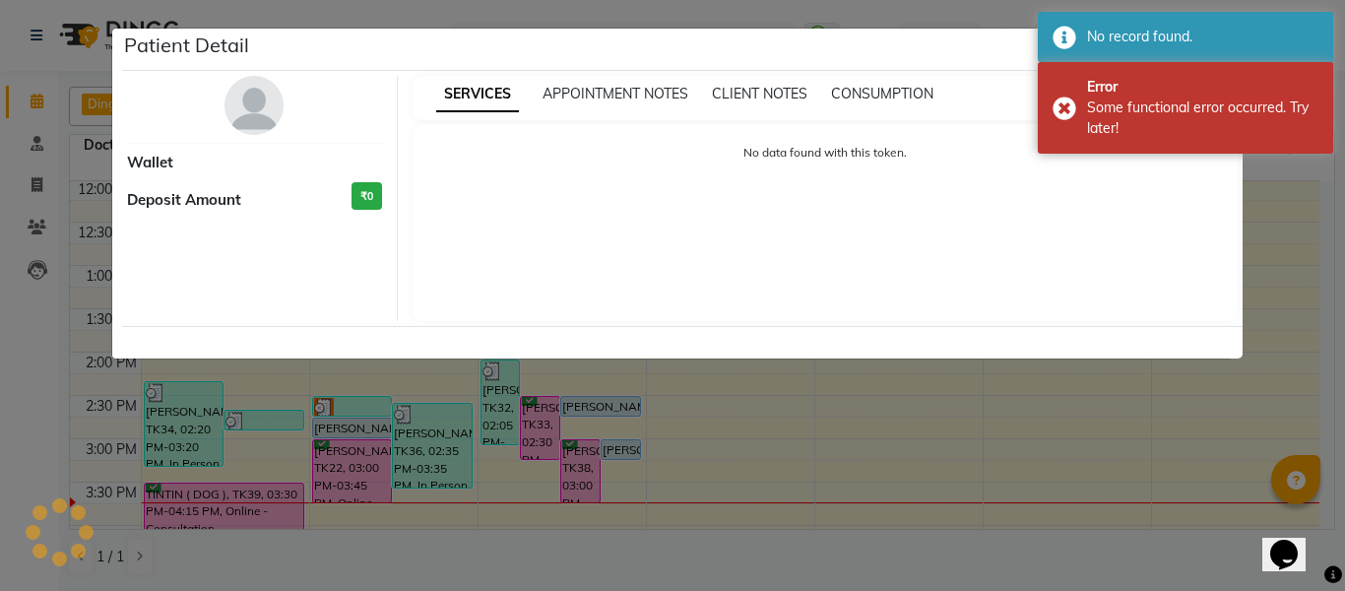
click at [251, 98] on img at bounding box center [254, 105] width 59 height 59
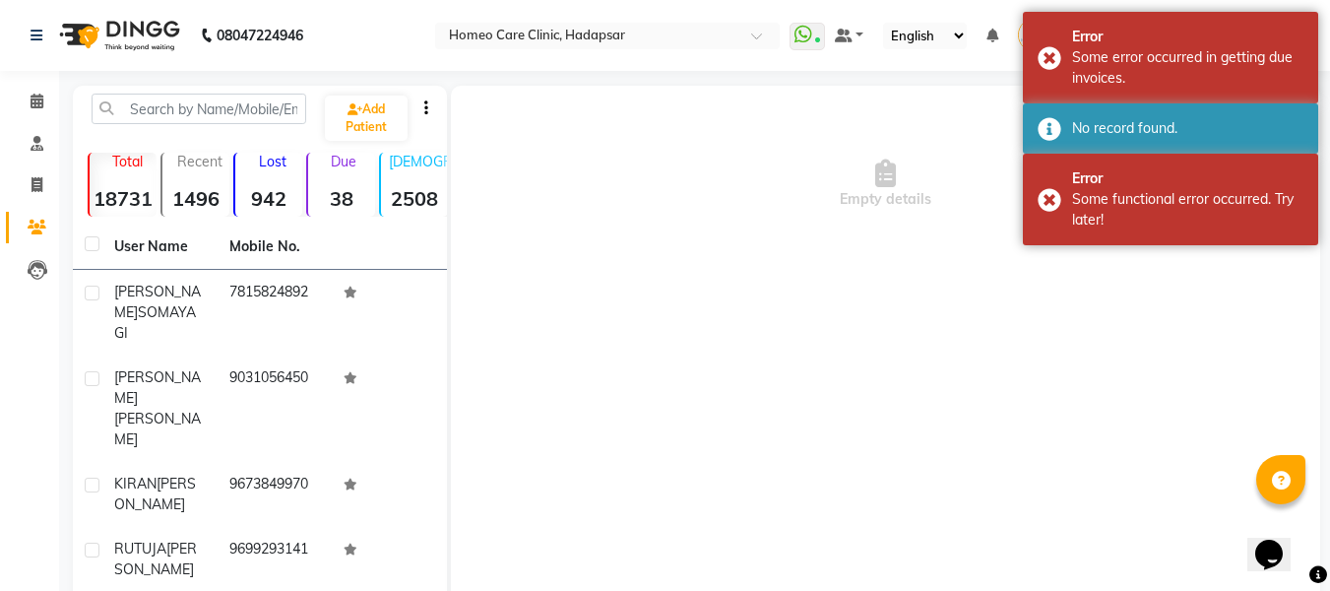
click at [1225, 493] on div "Empty details" at bounding box center [886, 381] width 870 height 591
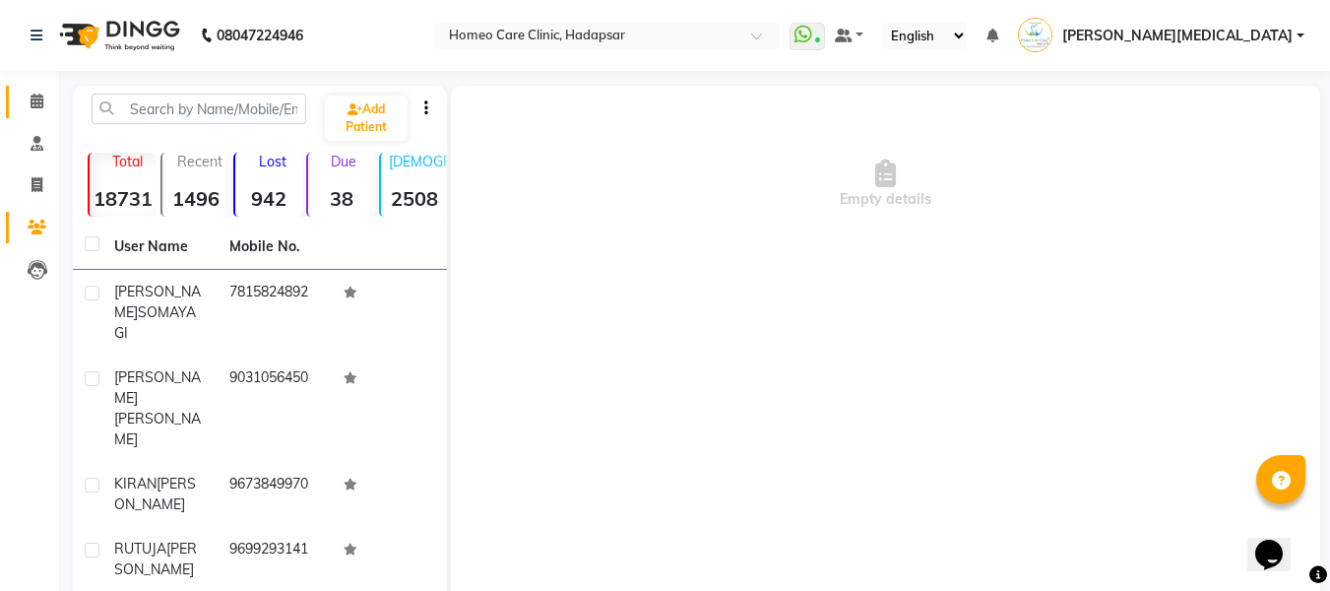
click at [42, 95] on icon at bounding box center [37, 101] width 13 height 15
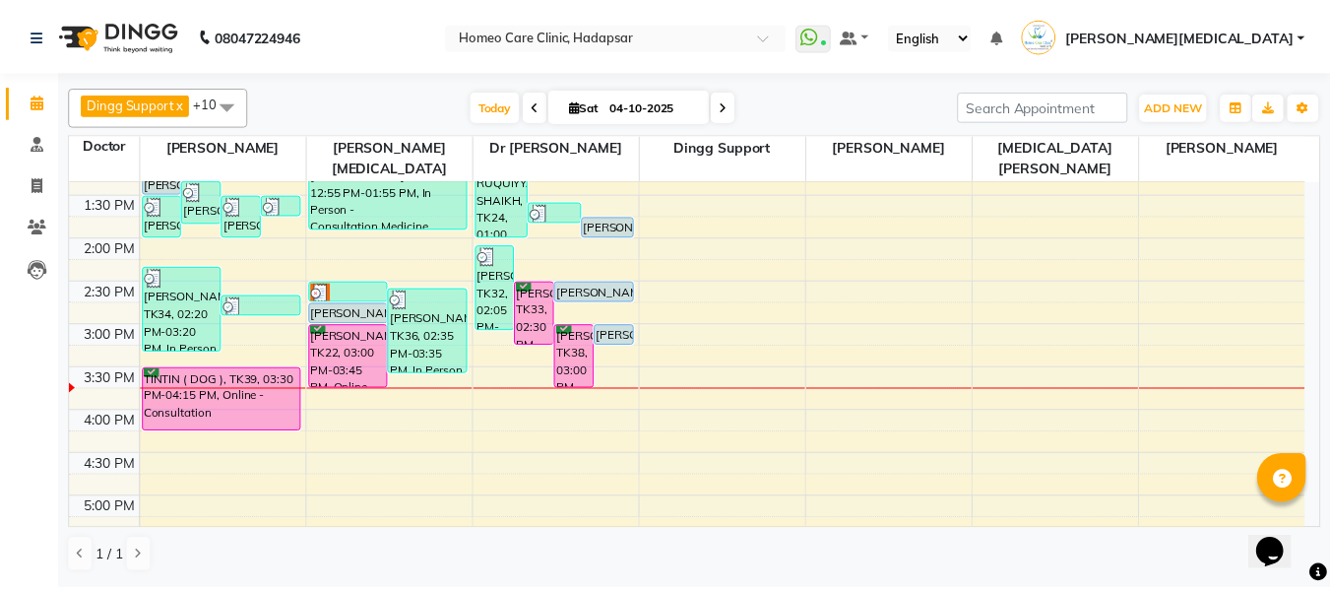
scroll to position [385, 0]
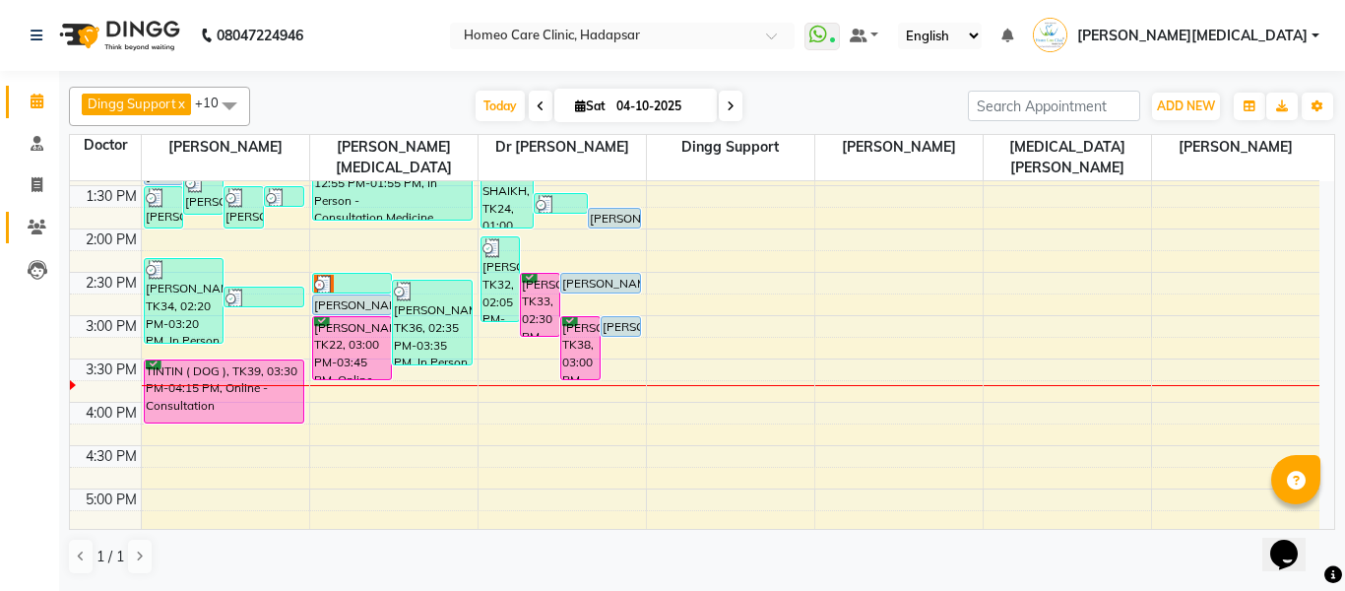
click at [30, 236] on span at bounding box center [37, 228] width 34 height 23
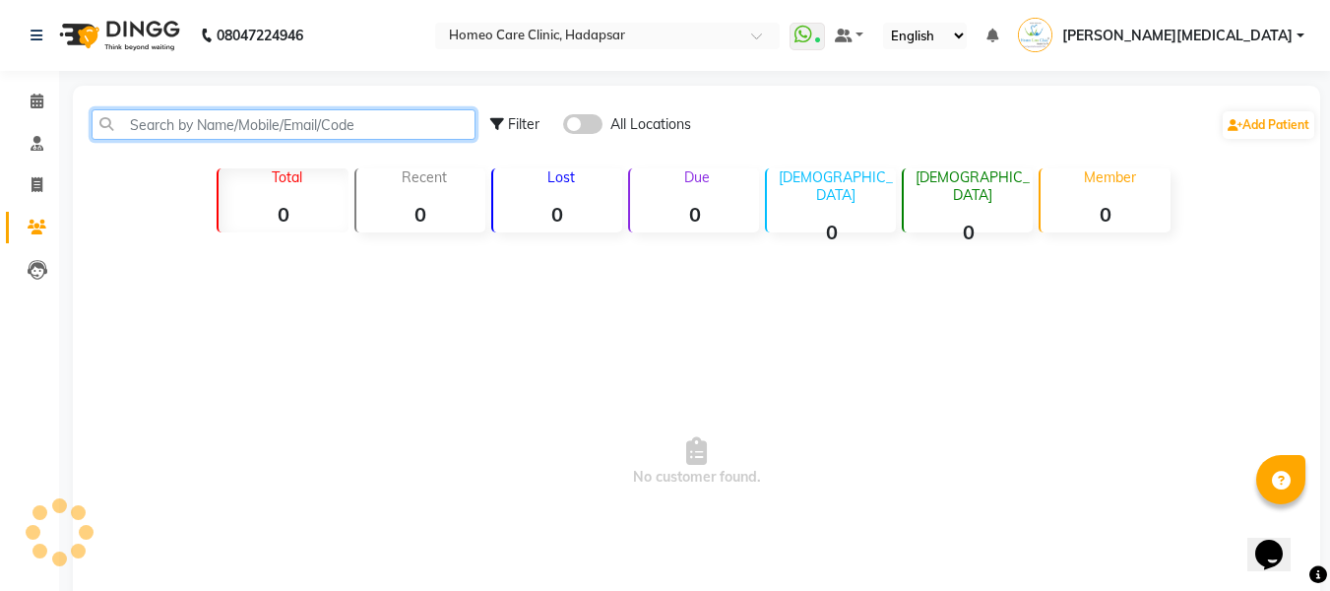
click at [282, 127] on input "text" at bounding box center [284, 124] width 384 height 31
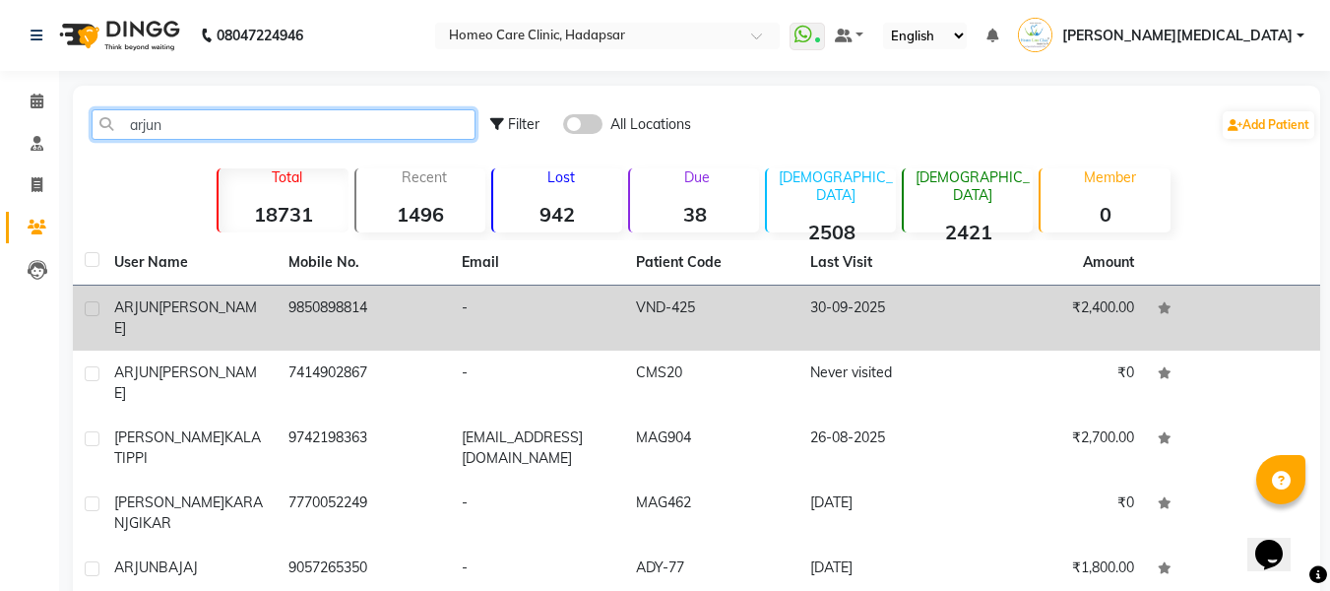
type input "arjun"
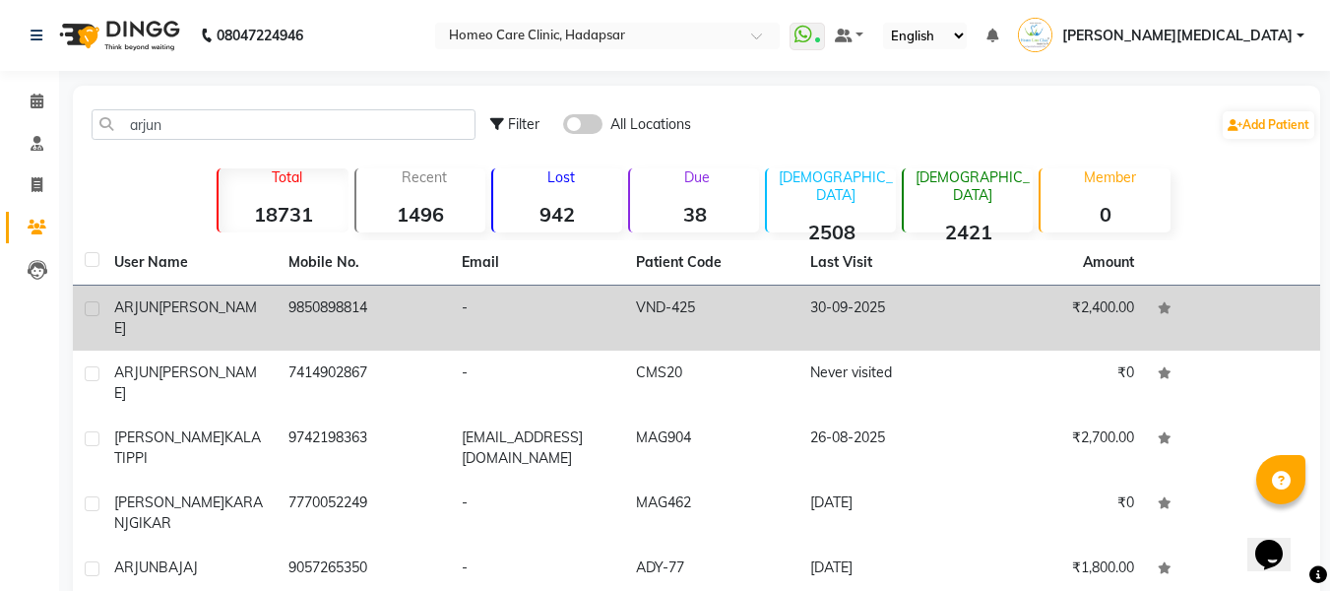
click at [837, 314] on td "30-09-2025" at bounding box center [886, 318] width 174 height 65
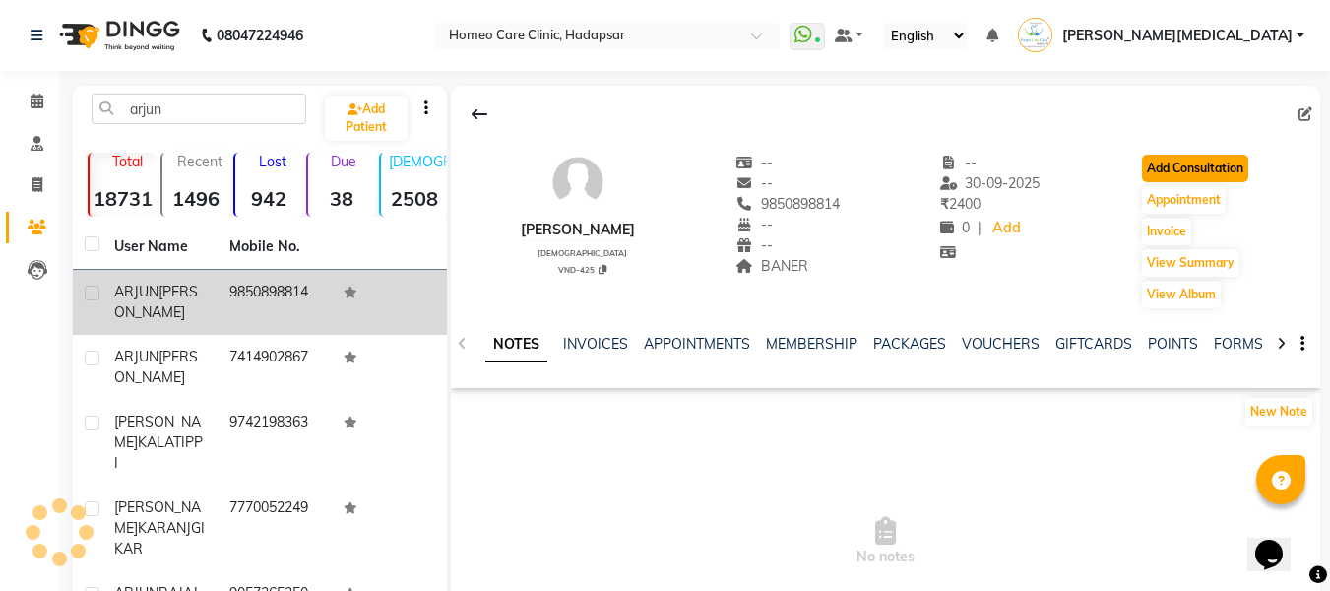
click at [1222, 176] on button "Add Consultation" at bounding box center [1195, 169] width 106 height 28
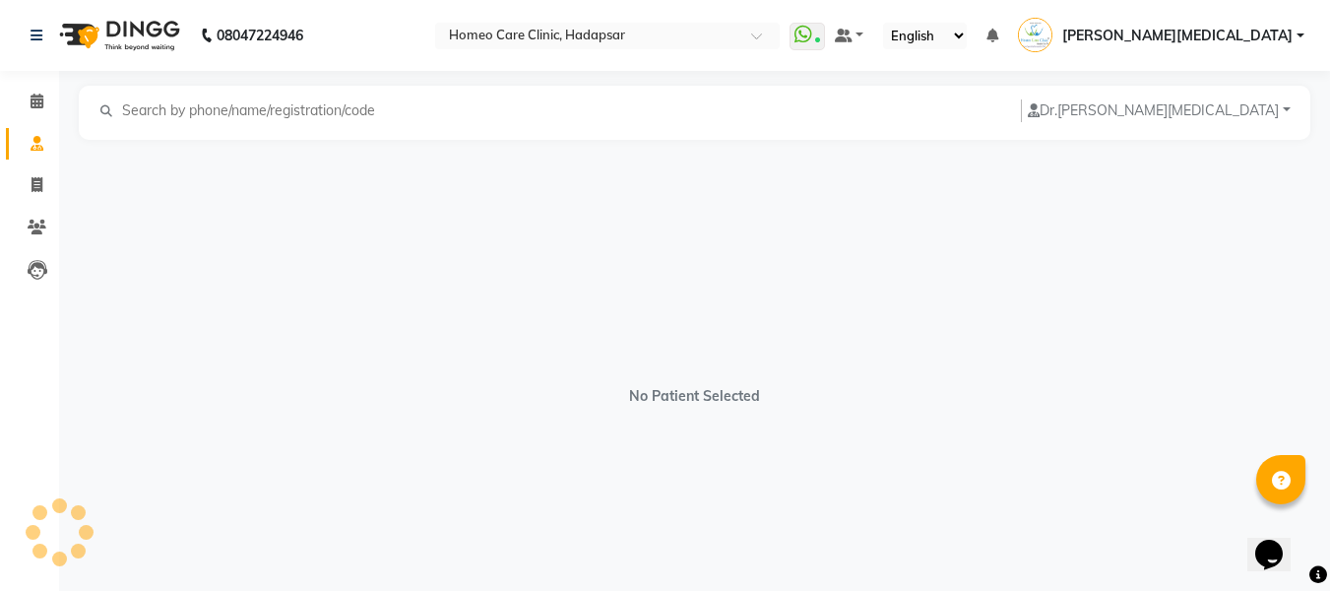
select select "[DEMOGRAPHIC_DATA]"
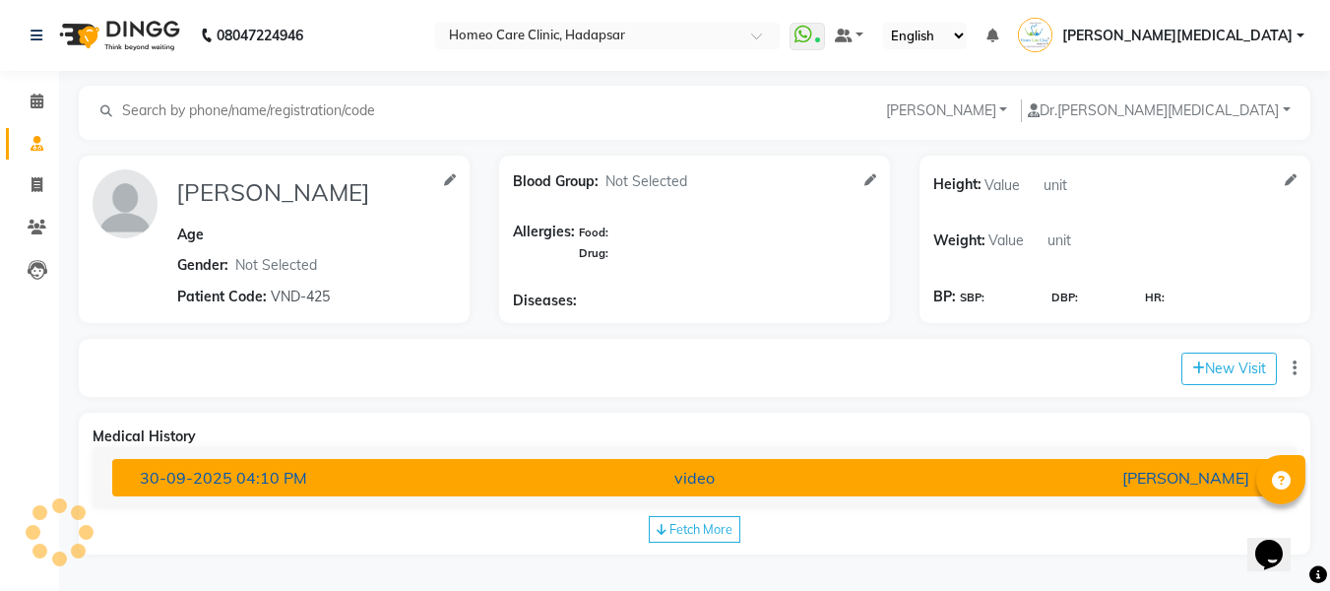
click at [976, 480] on div "[PERSON_NAME]" at bounding box center [1074, 478] width 380 height 24
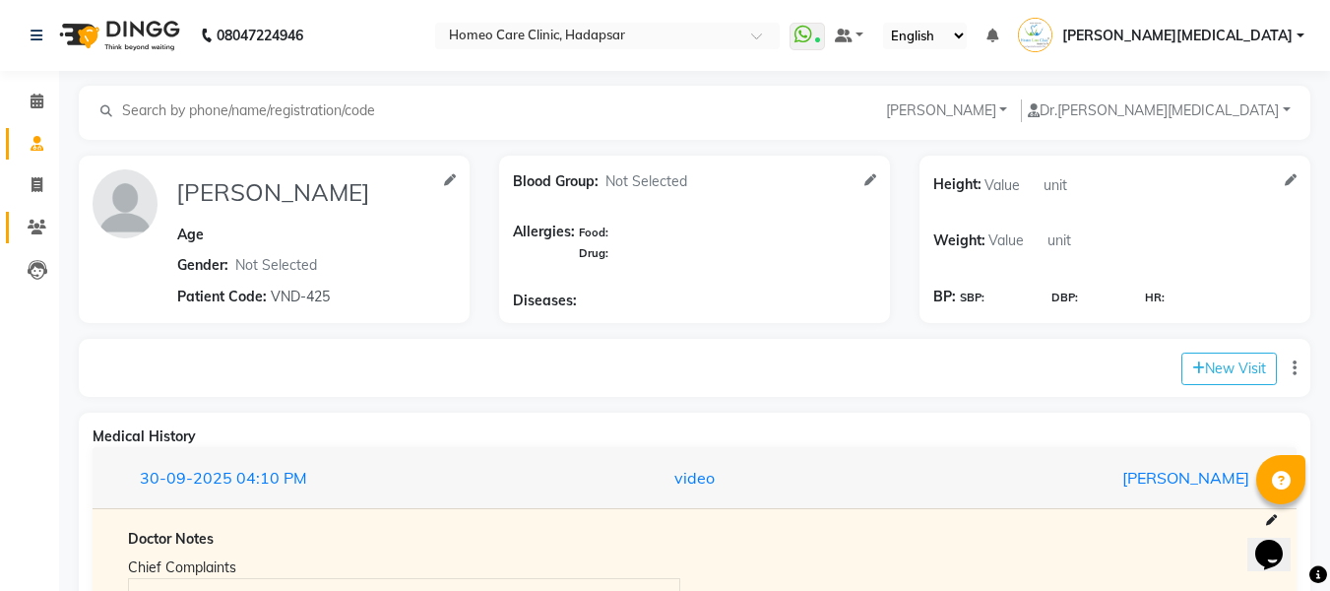
click at [48, 232] on span at bounding box center [37, 228] width 34 height 23
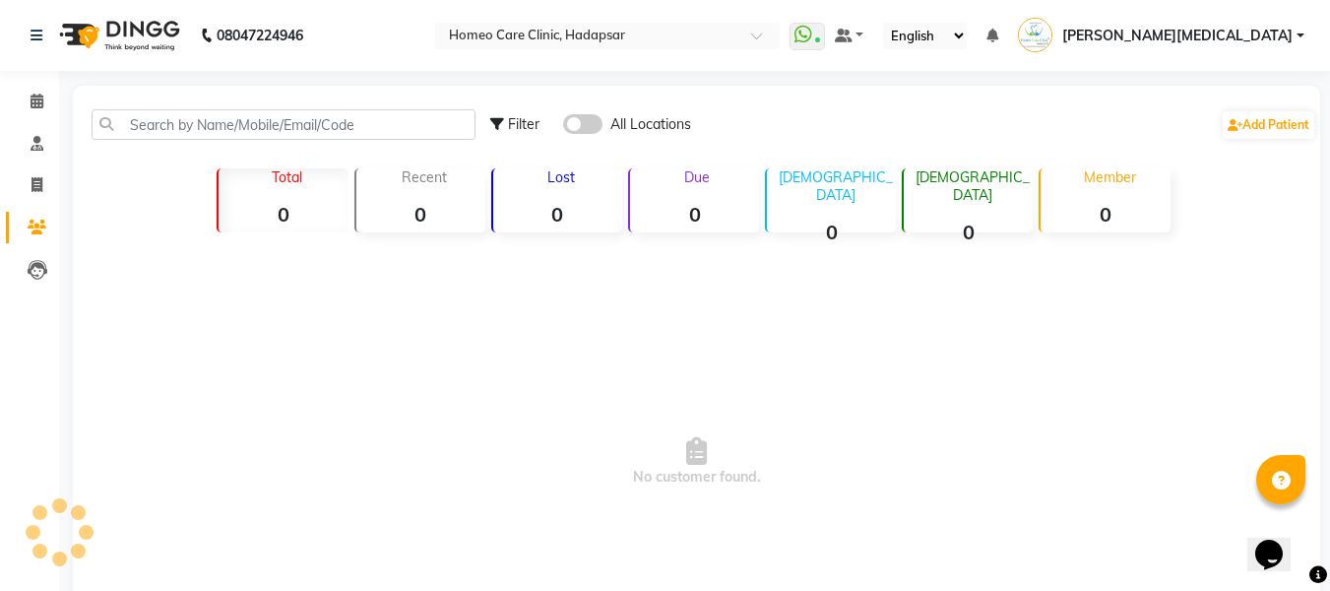
click at [253, 99] on div "Filter All Locations Add Patient" at bounding box center [697, 125] width 1240 height 62
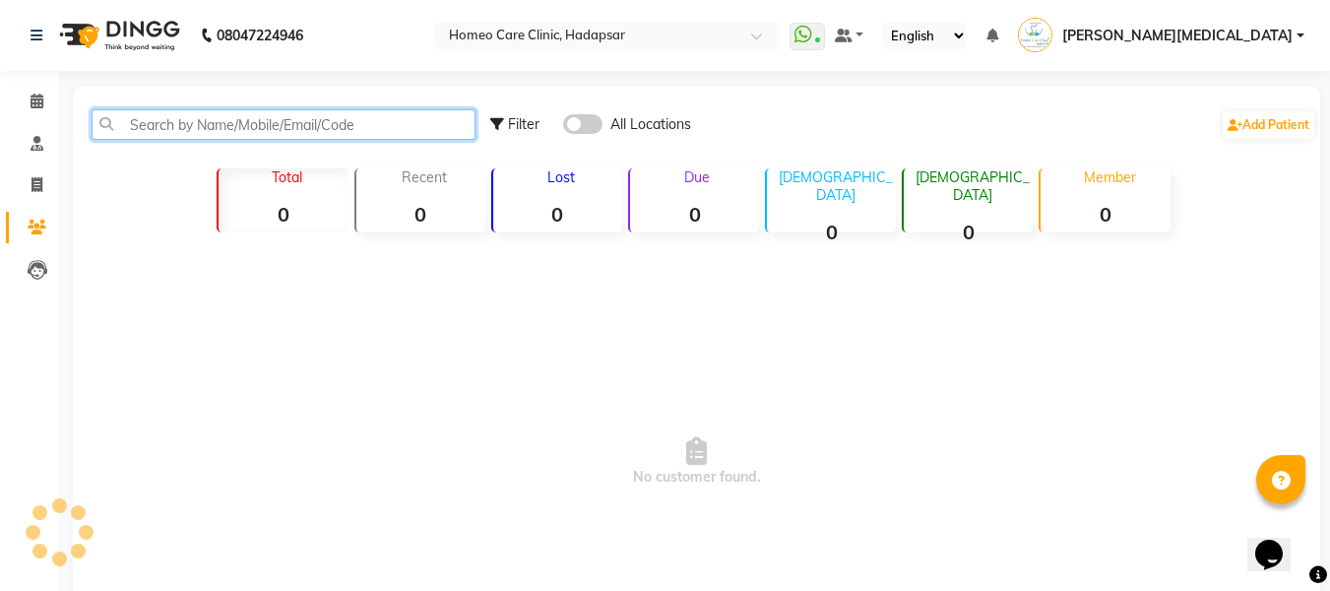
click at [338, 124] on input "text" at bounding box center [284, 124] width 384 height 31
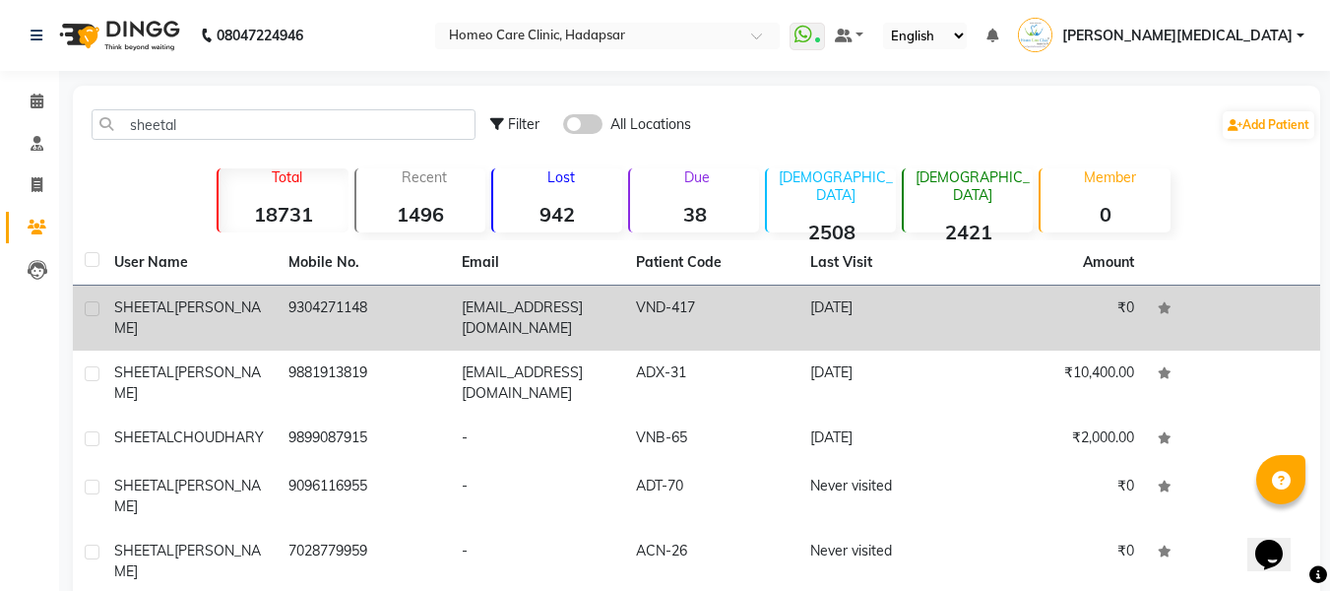
click at [879, 320] on td "[DATE]" at bounding box center [886, 318] width 174 height 65
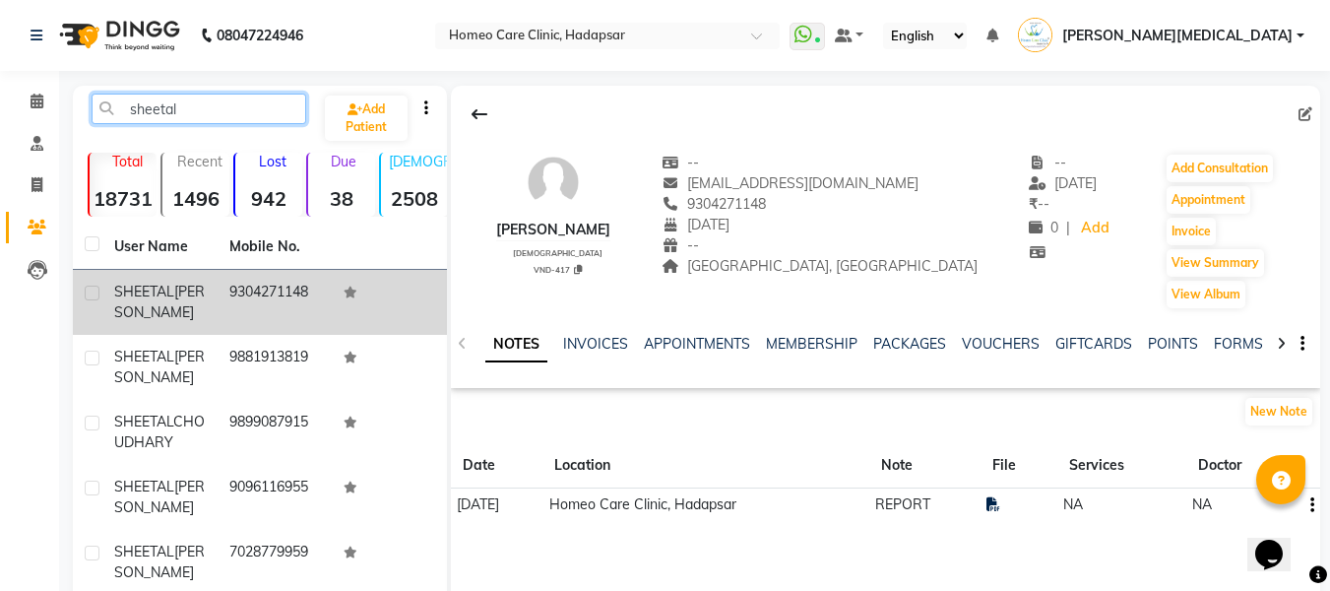
click at [258, 110] on input "sheetal" at bounding box center [199, 109] width 215 height 31
type input "s"
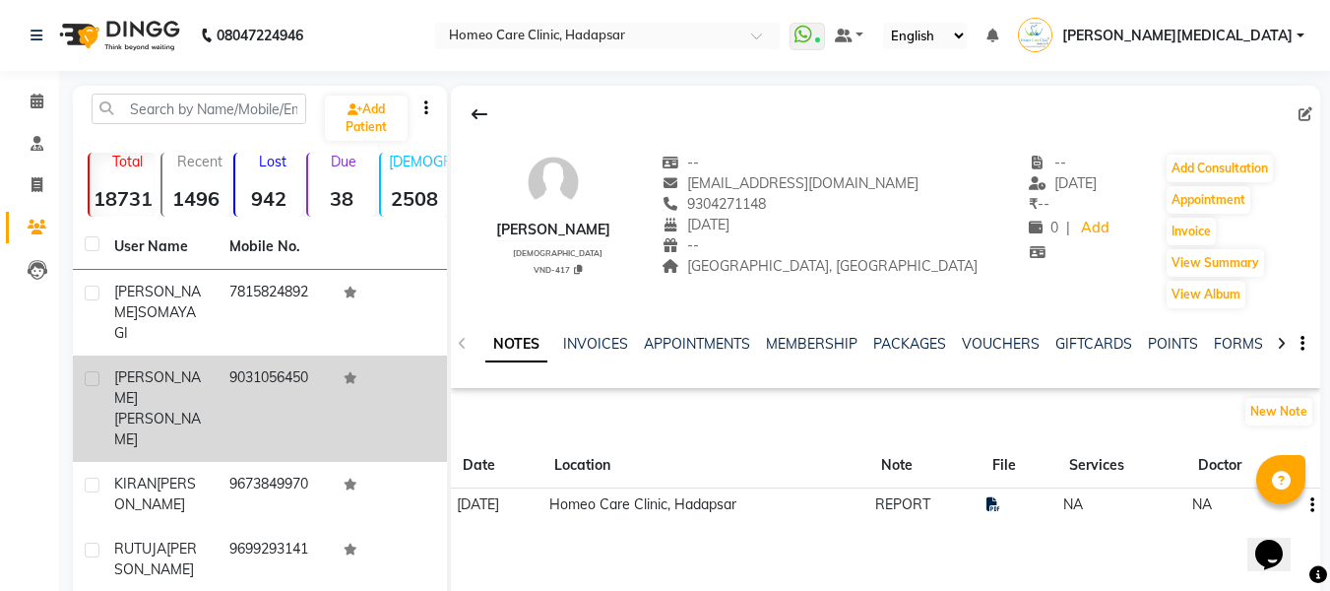
click at [266, 371] on td "9031056450" at bounding box center [275, 409] width 115 height 106
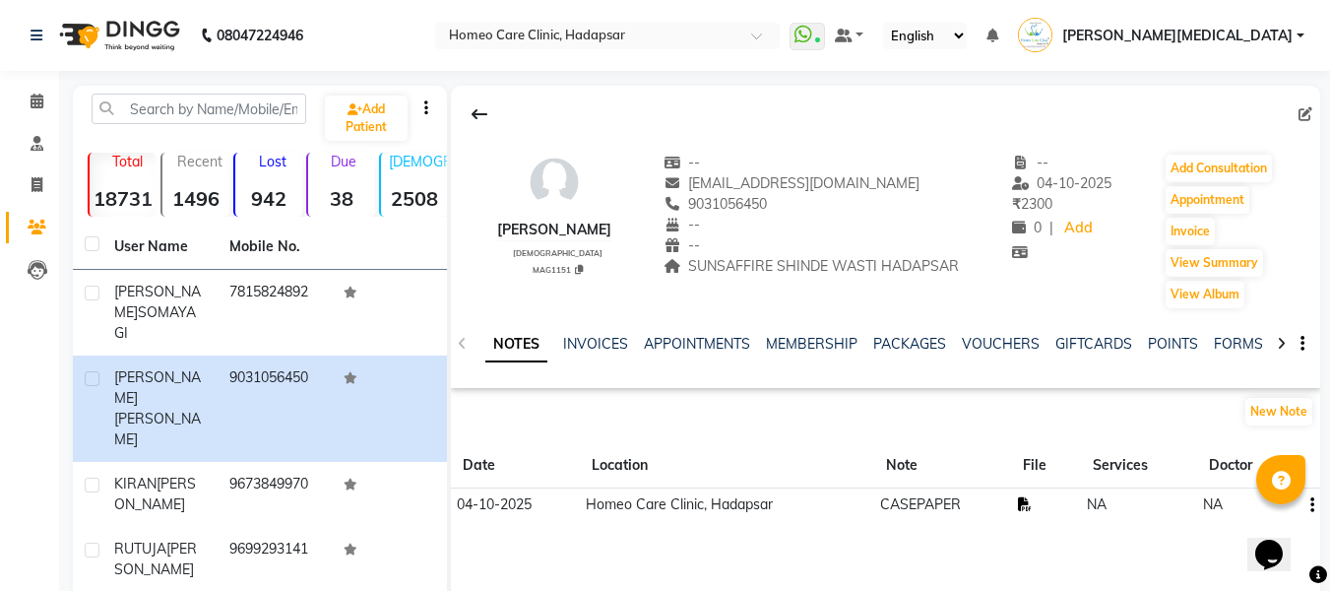
click at [1025, 511] on icon at bounding box center [1025, 504] width 14 height 14
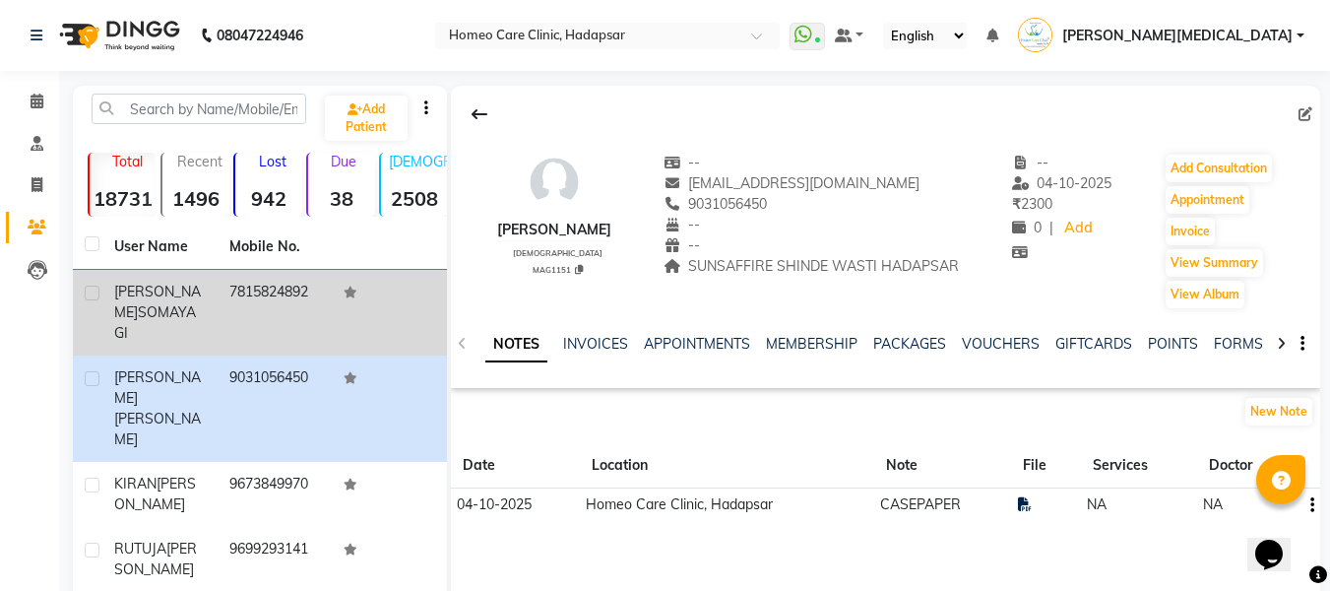
click at [304, 306] on td "7815824892" at bounding box center [275, 313] width 115 height 86
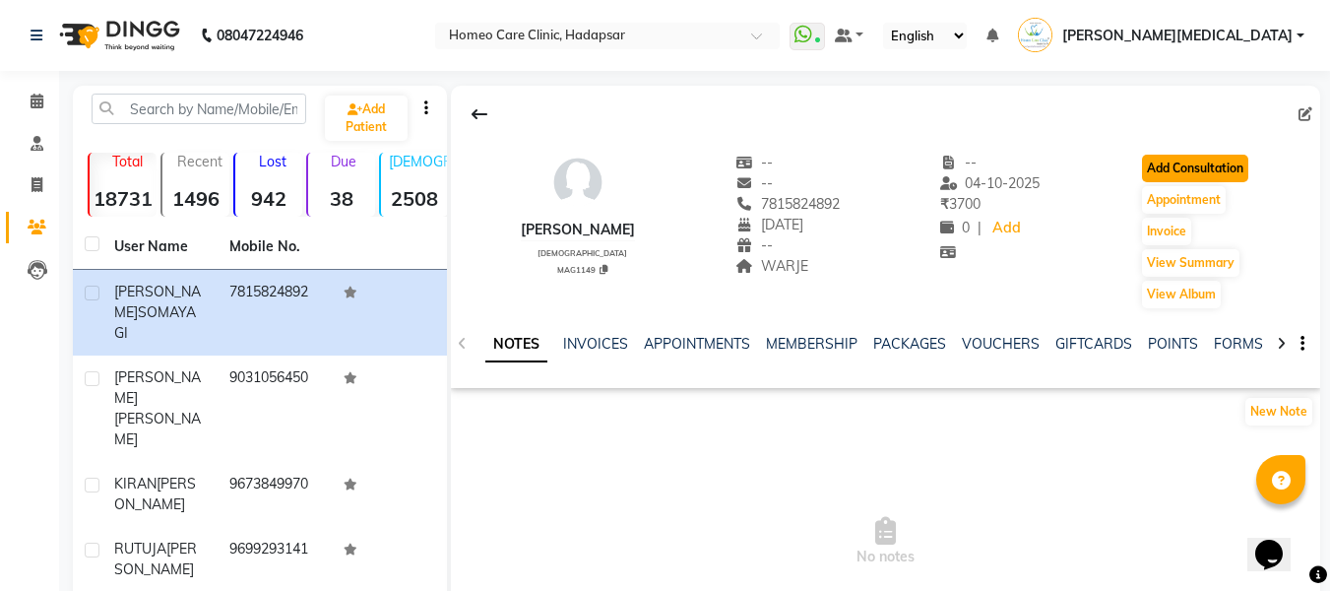
click at [1242, 180] on button "Add Consultation" at bounding box center [1195, 169] width 106 height 28
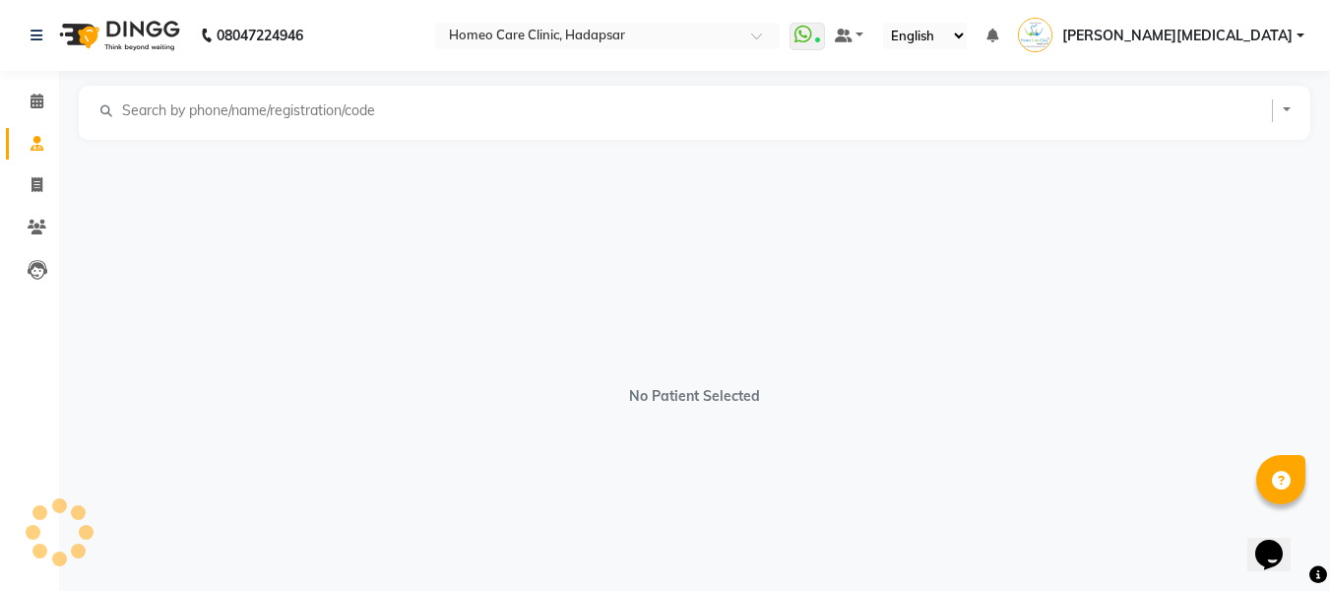
select select "[DEMOGRAPHIC_DATA]"
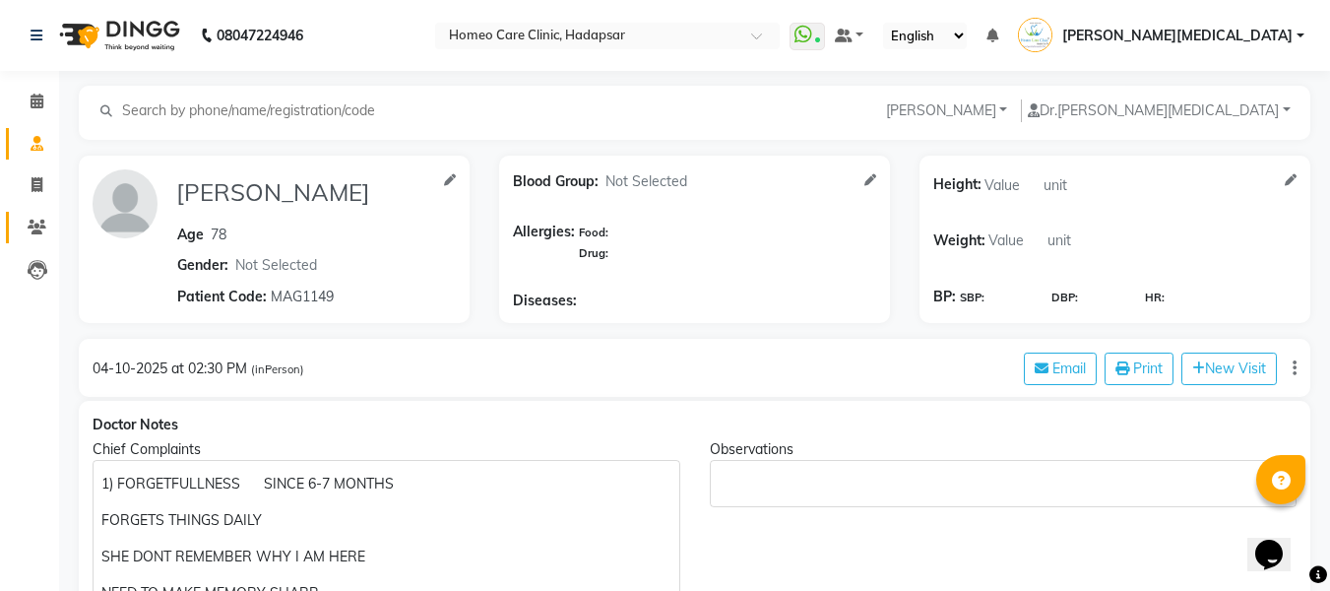
click at [40, 240] on link "Patients" at bounding box center [29, 228] width 47 height 32
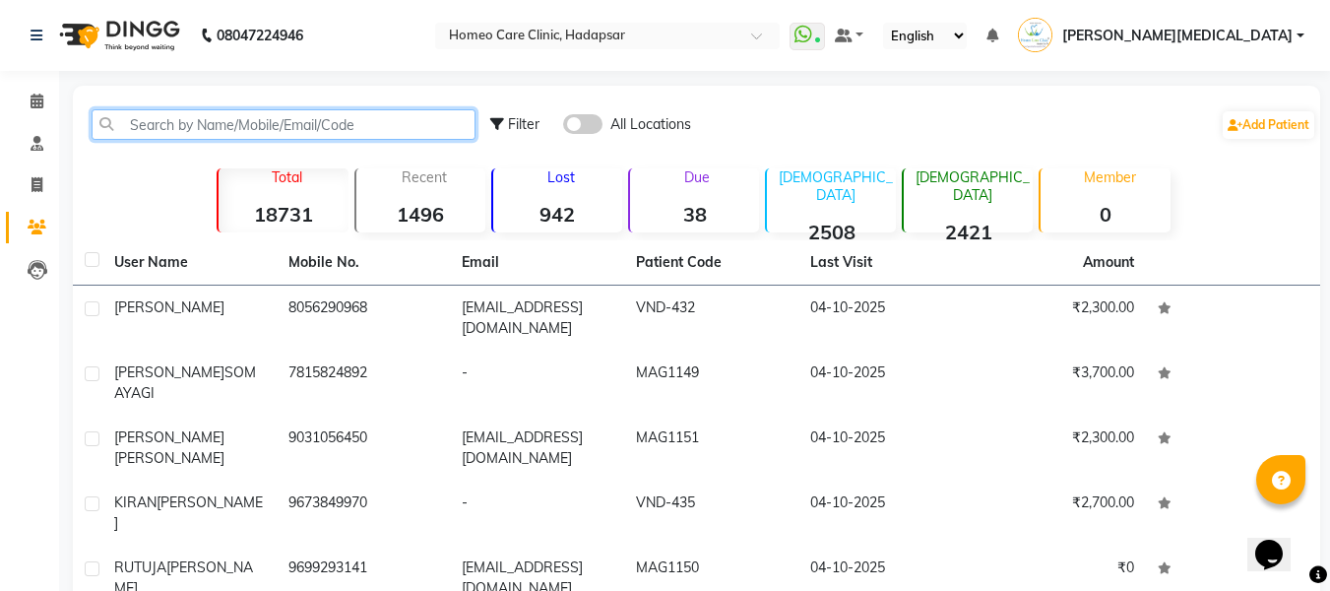
click at [376, 112] on input "text" at bounding box center [284, 124] width 384 height 31
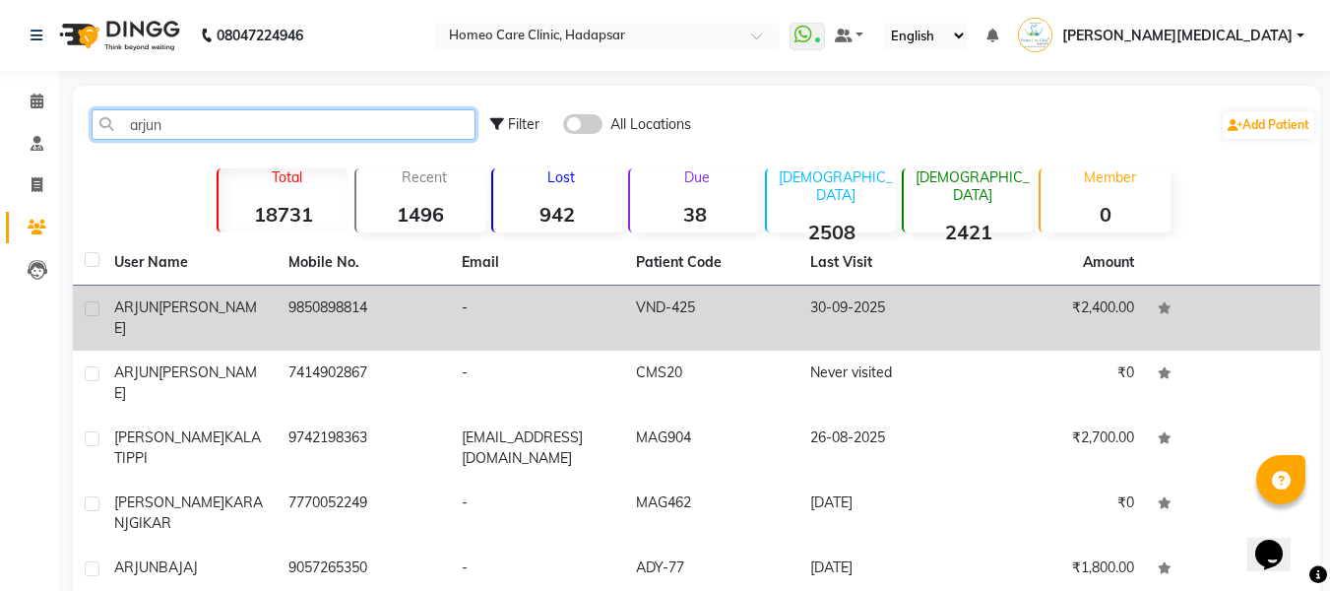
type input "arjun"
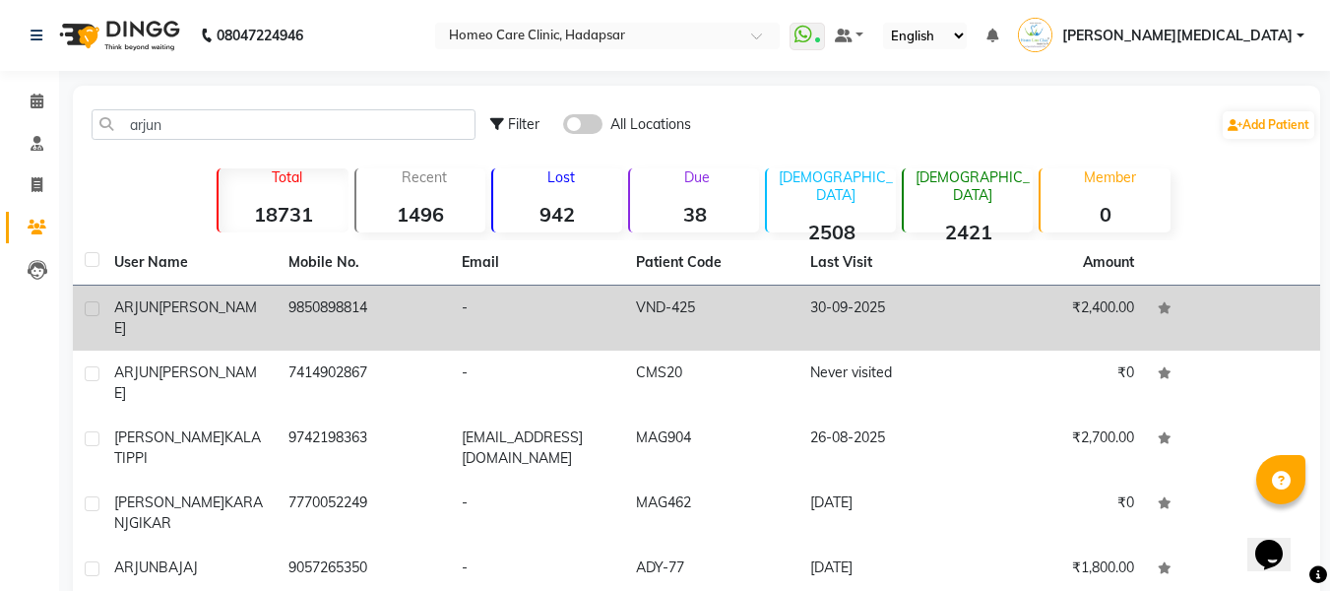
click at [669, 303] on td "VND-425" at bounding box center [711, 318] width 174 height 65
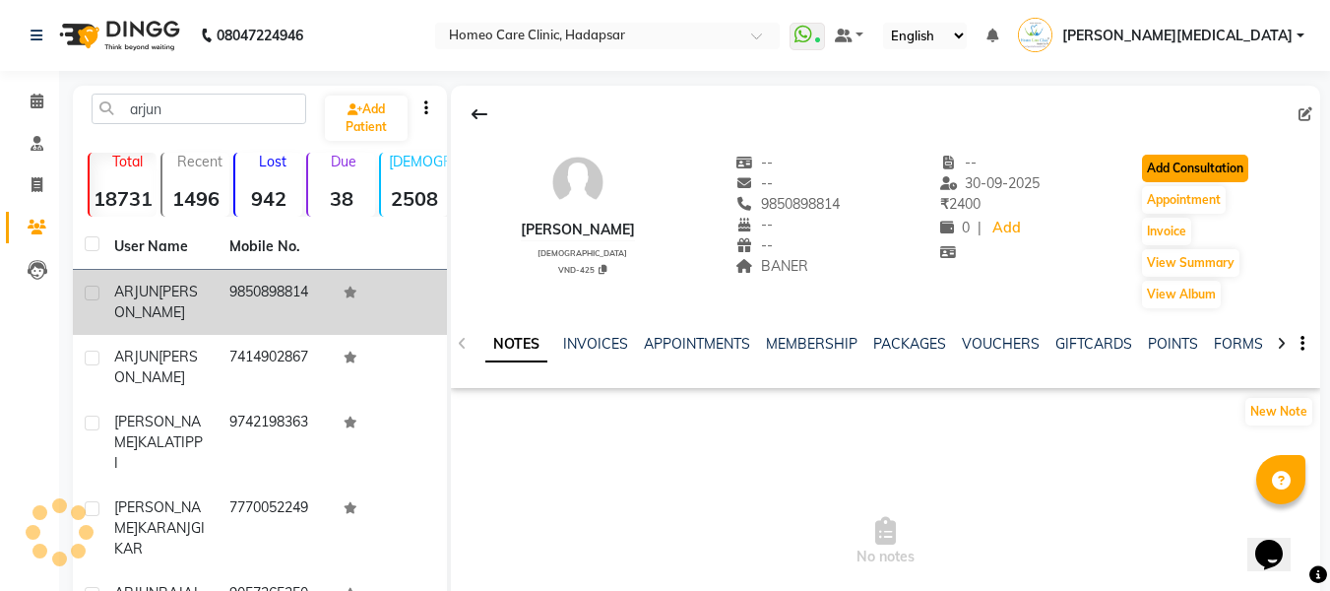
click at [1208, 176] on button "Add Consultation" at bounding box center [1195, 169] width 106 height 28
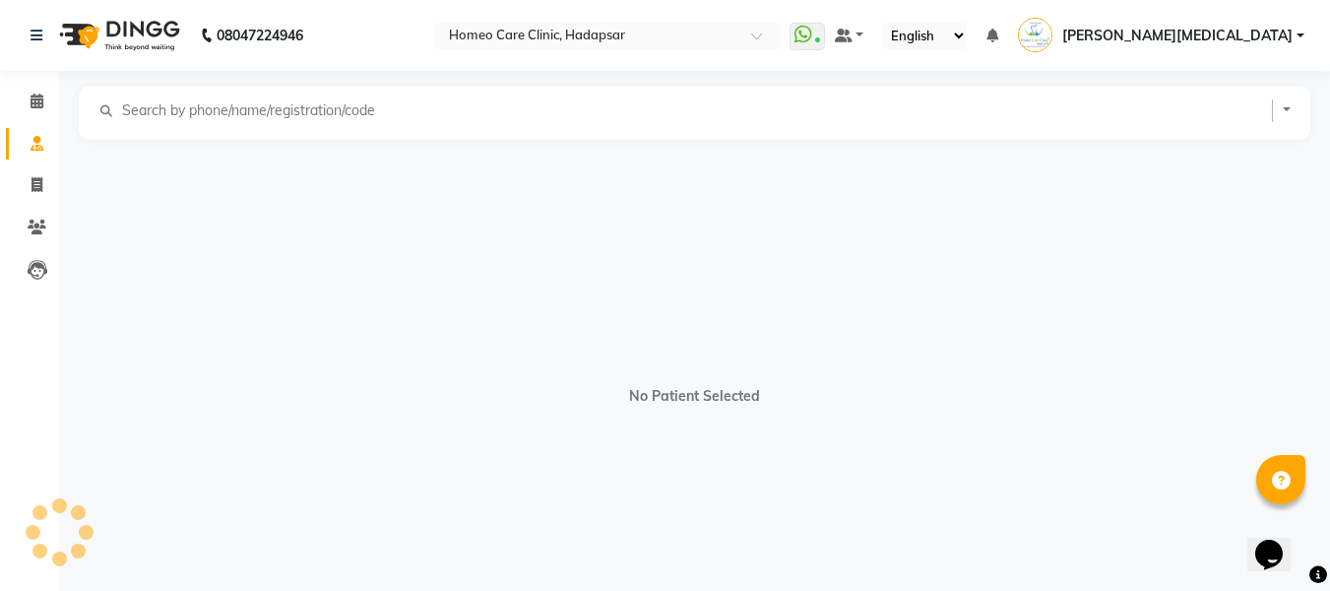
select select "[DEMOGRAPHIC_DATA]"
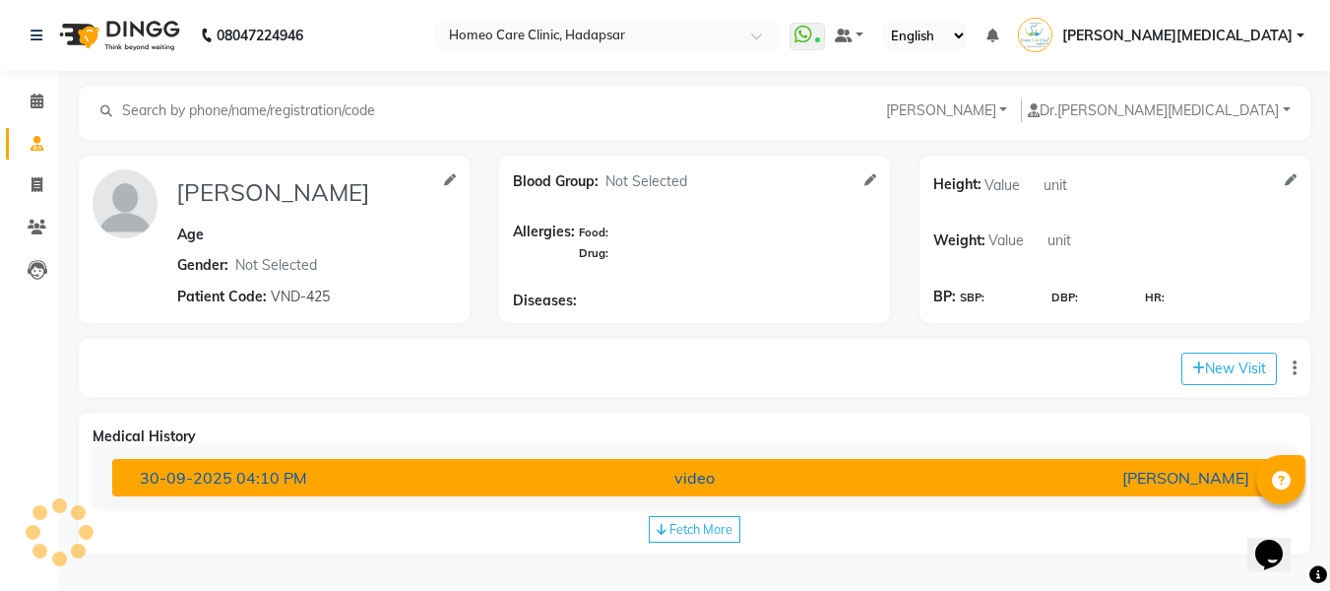
click at [632, 471] on div "video" at bounding box center [695, 478] width 380 height 24
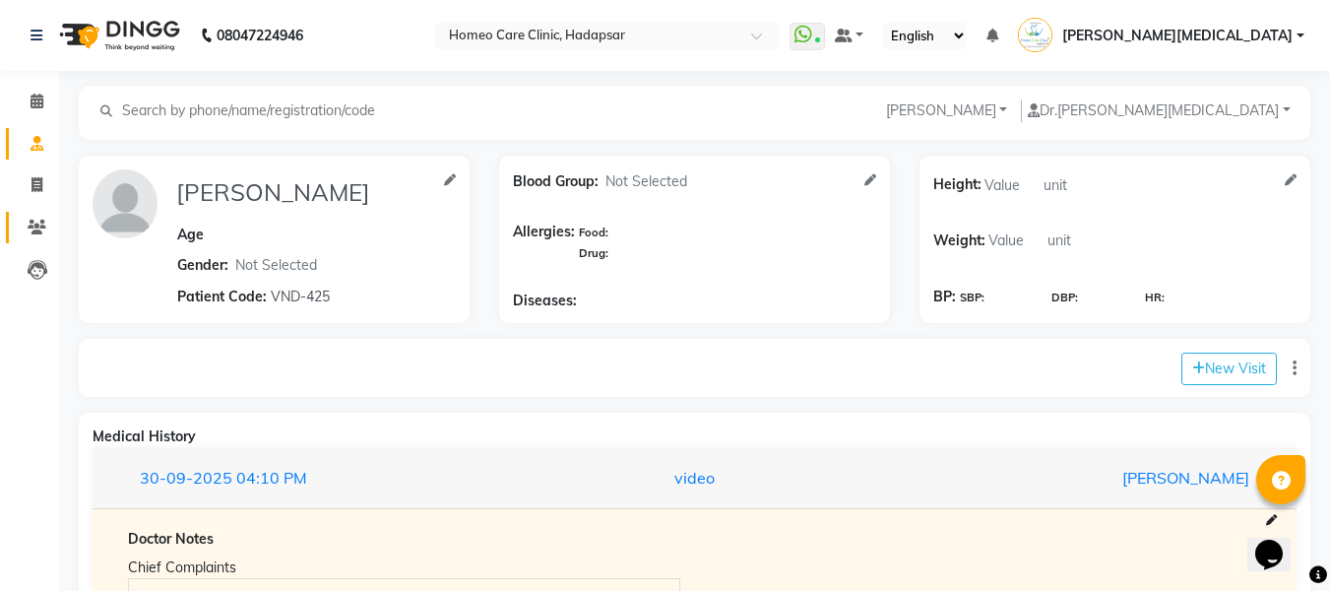
click at [29, 241] on link "Patients" at bounding box center [29, 228] width 47 height 32
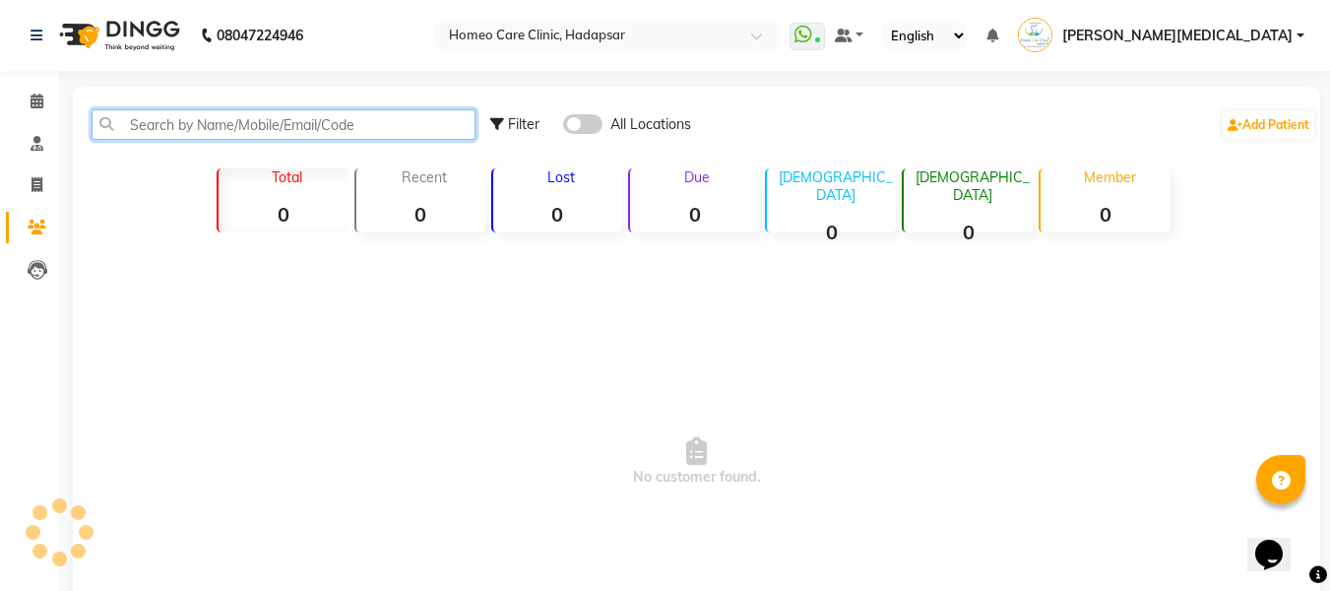
click at [368, 124] on input "text" at bounding box center [284, 124] width 384 height 31
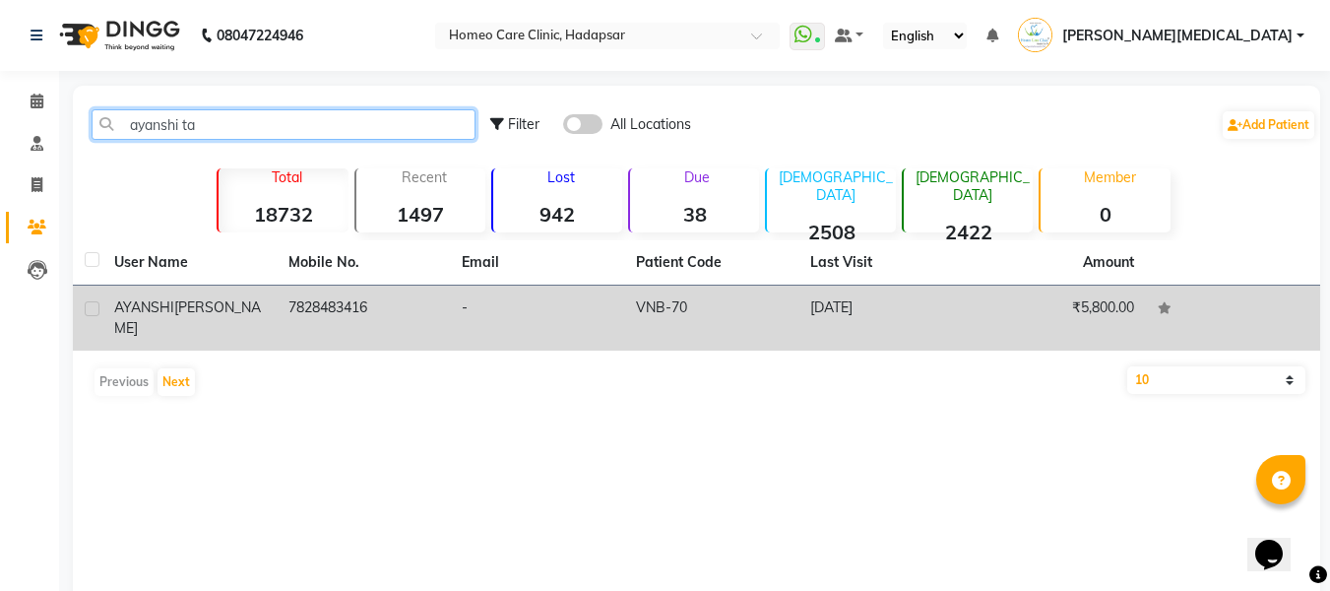
type input "ayanshi ta"
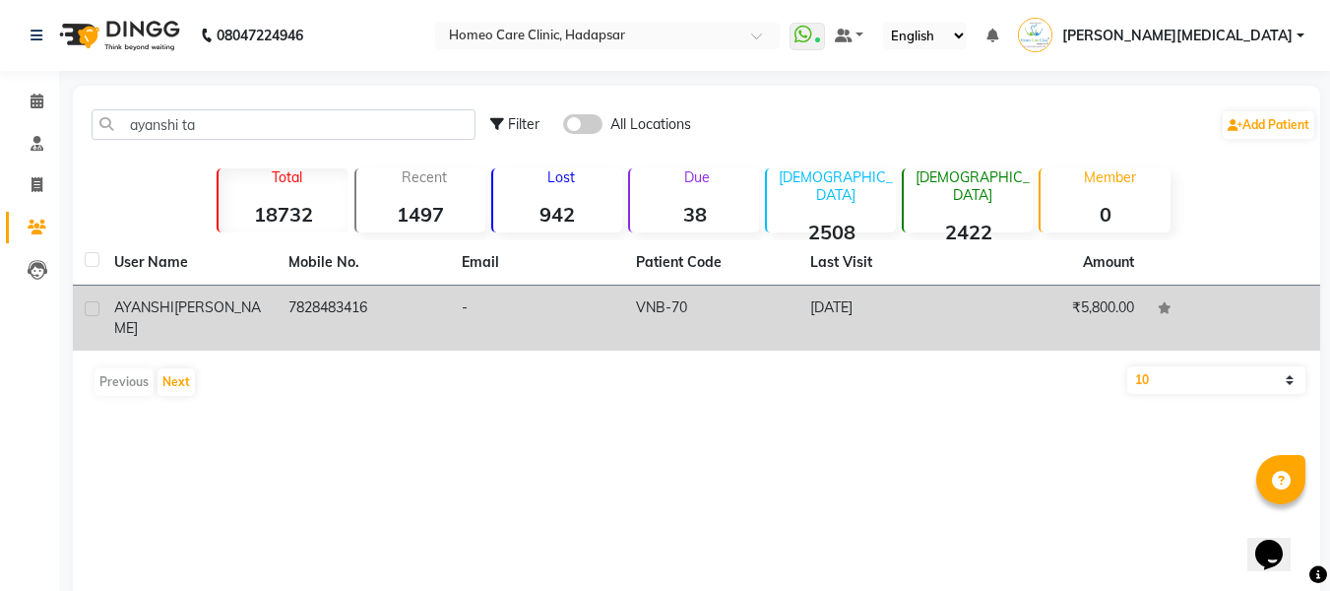
click at [689, 295] on td "VNB-70" at bounding box center [711, 318] width 174 height 65
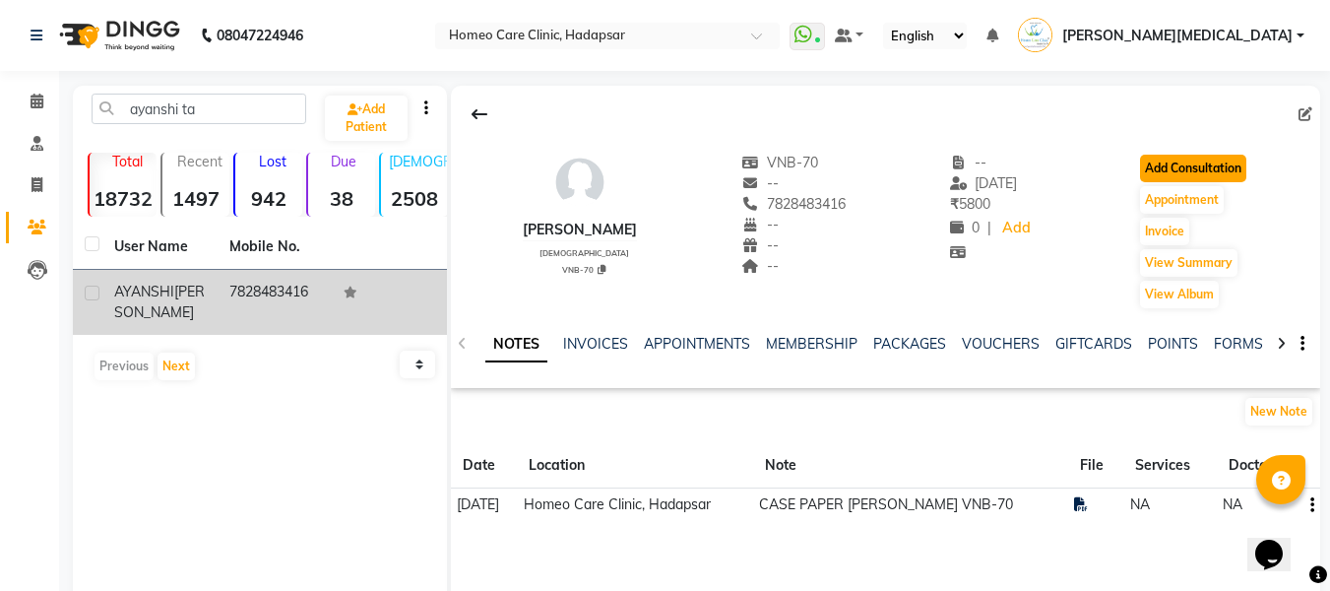
click at [1238, 179] on button "Add Consultation" at bounding box center [1193, 169] width 106 height 28
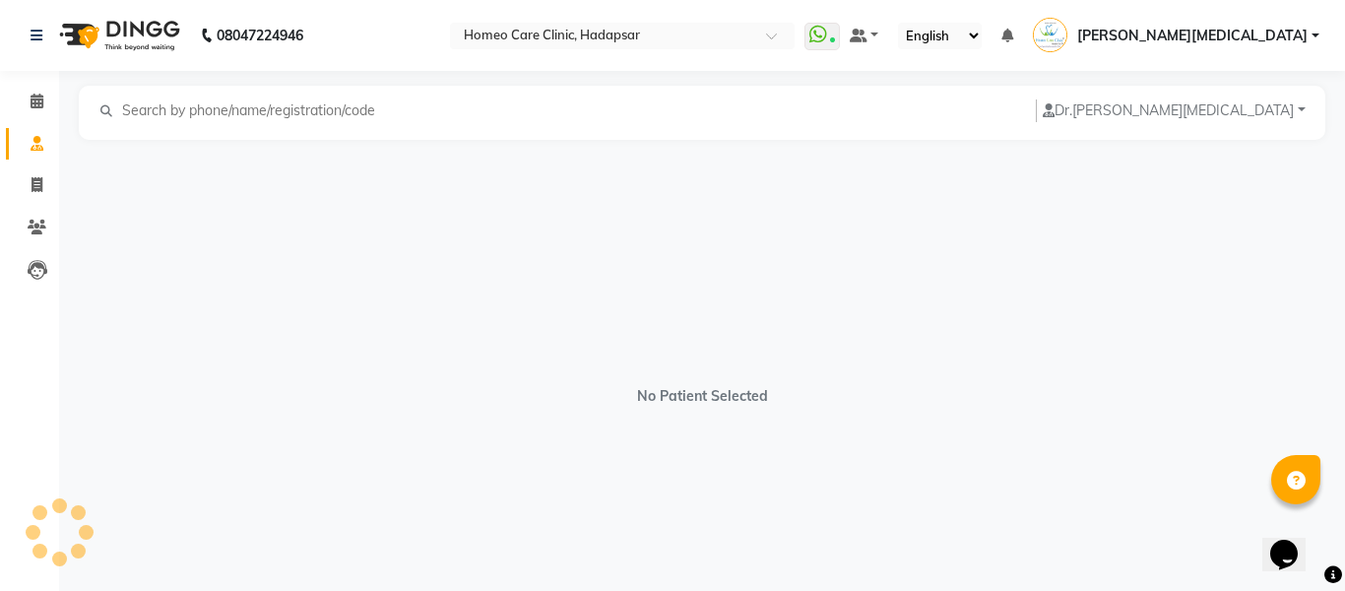
select select "[DEMOGRAPHIC_DATA]"
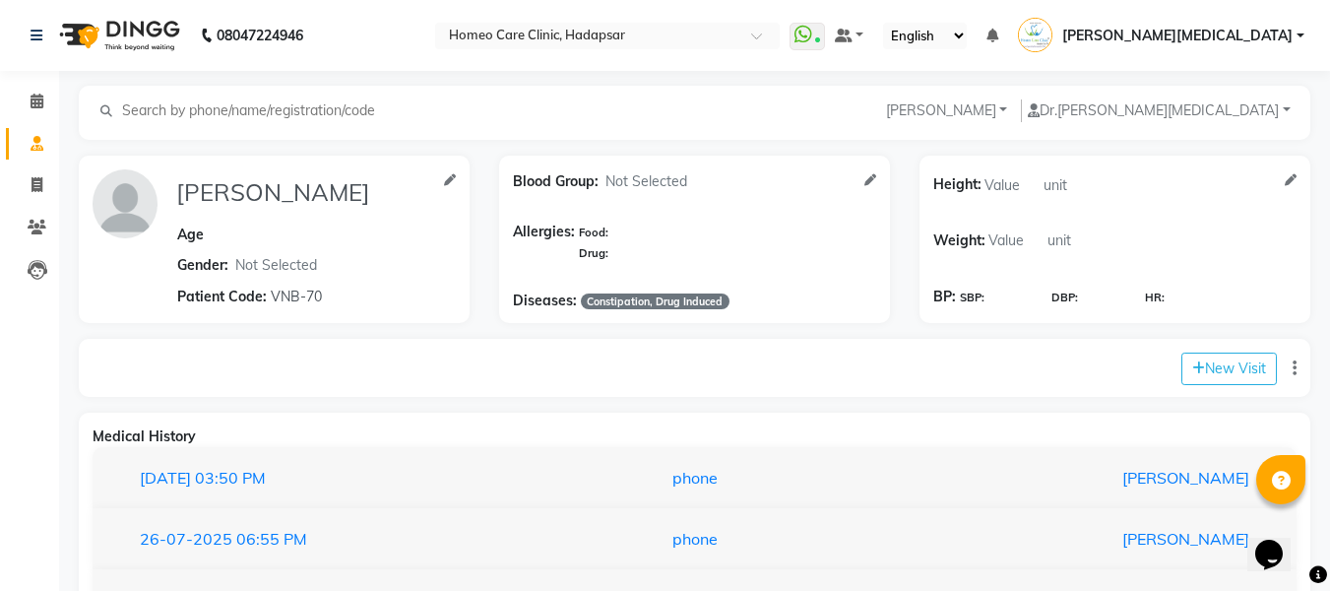
click at [1061, 439] on div "Medical History" at bounding box center [695, 436] width 1204 height 21
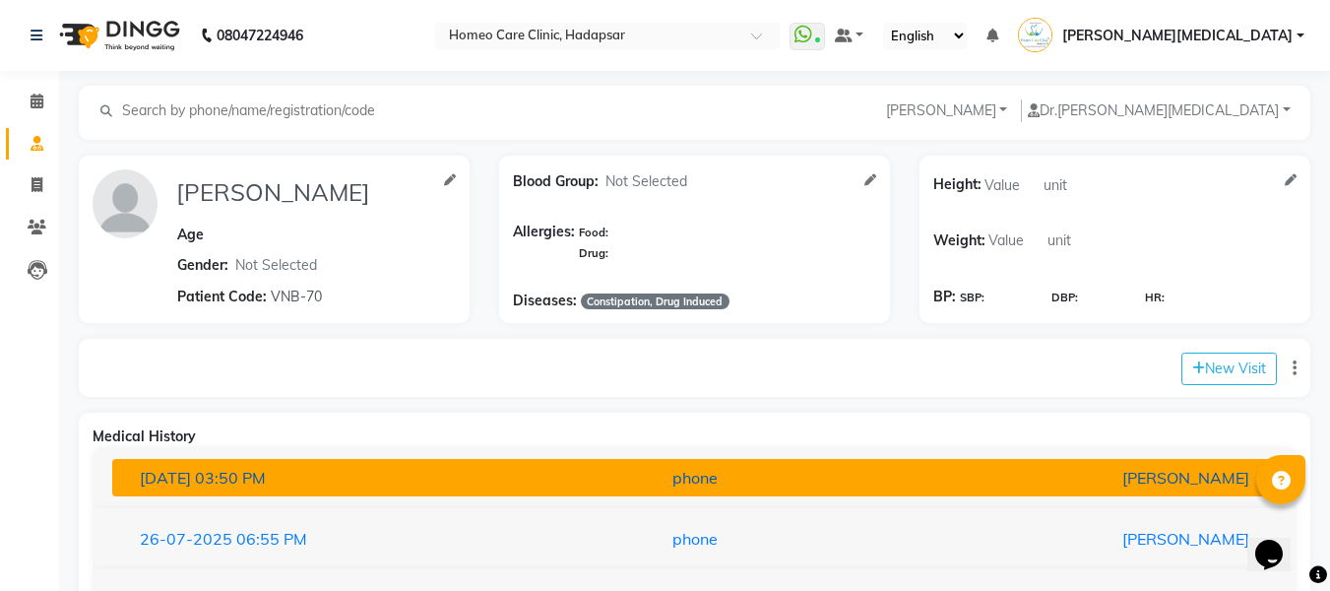
click at [939, 469] on div "[PERSON_NAME]" at bounding box center [1074, 478] width 380 height 24
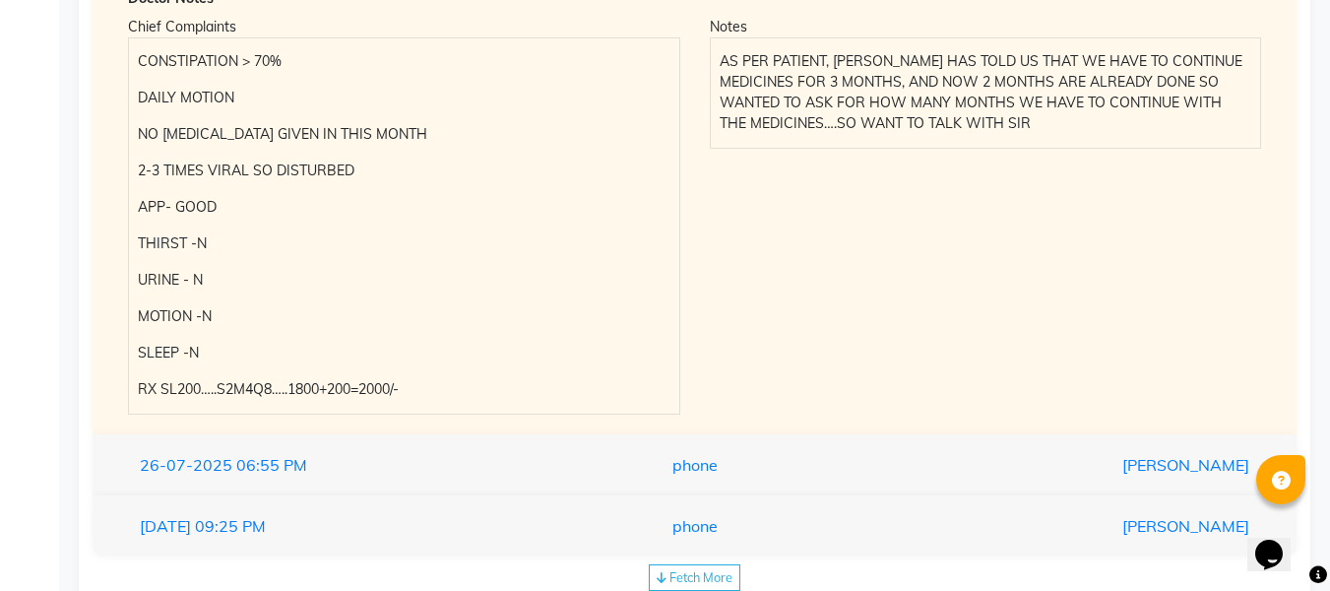
scroll to position [564, 0]
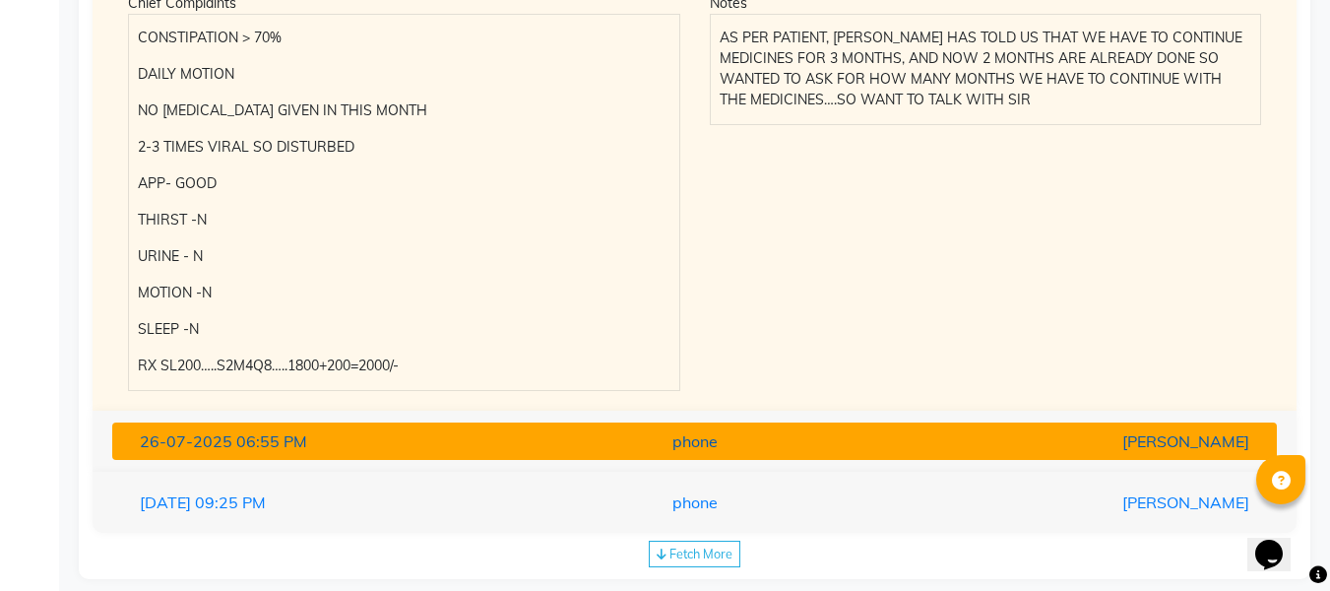
click at [1006, 437] on div "[PERSON_NAME]" at bounding box center [1074, 441] width 380 height 24
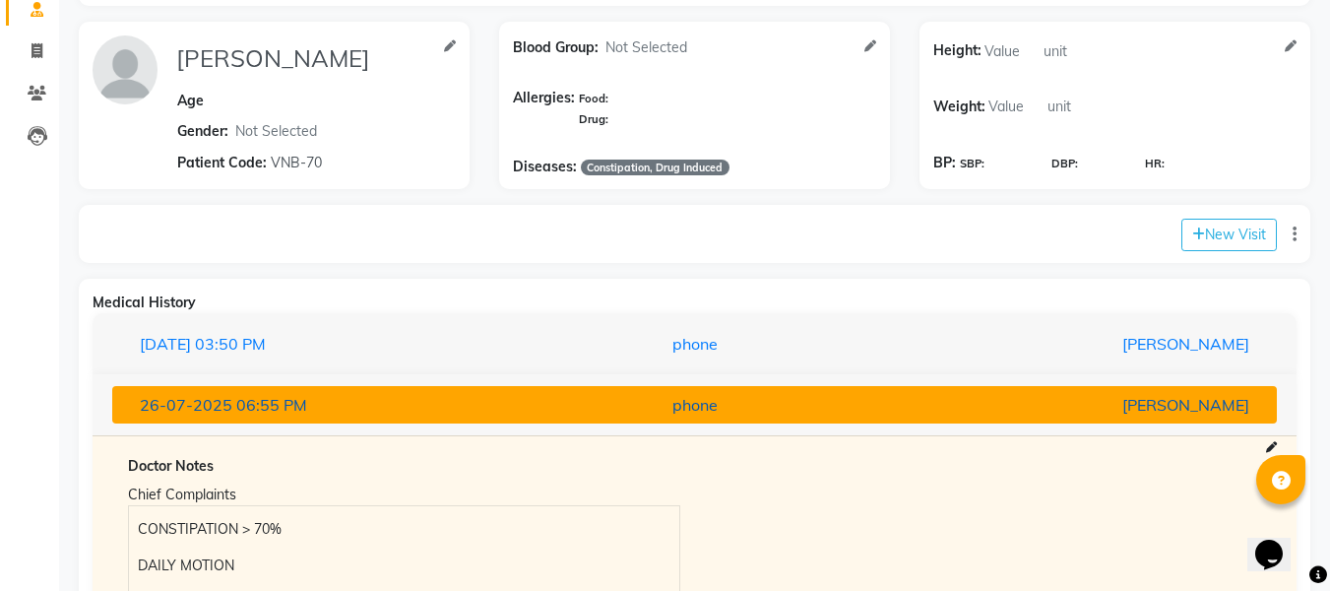
scroll to position [0, 0]
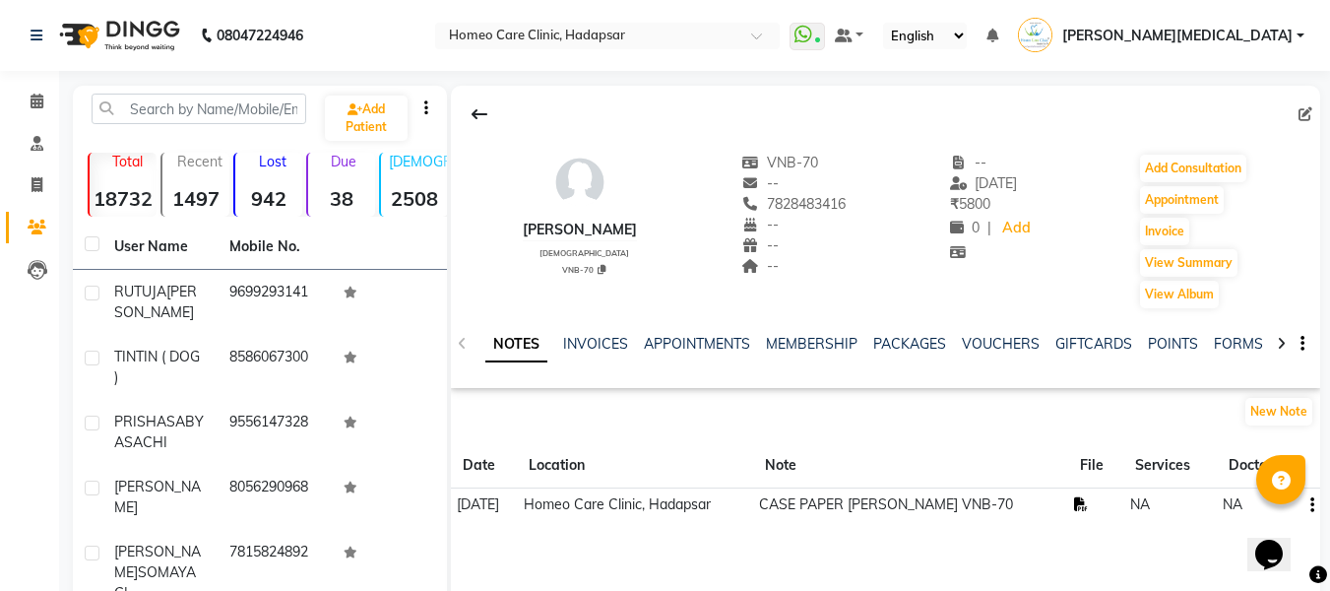
click at [1088, 500] on icon at bounding box center [1081, 504] width 14 height 14
click at [1241, 169] on button "Add Consultation" at bounding box center [1193, 169] width 106 height 28
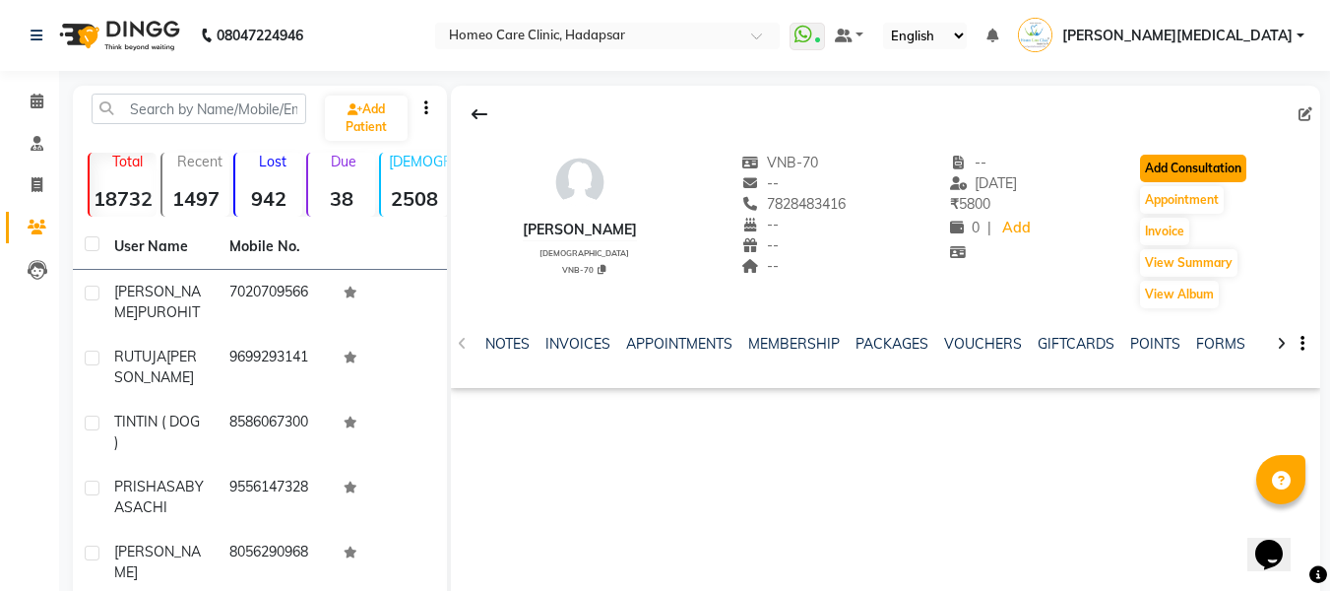
click at [1236, 176] on button "Add Consultation" at bounding box center [1193, 169] width 106 height 28
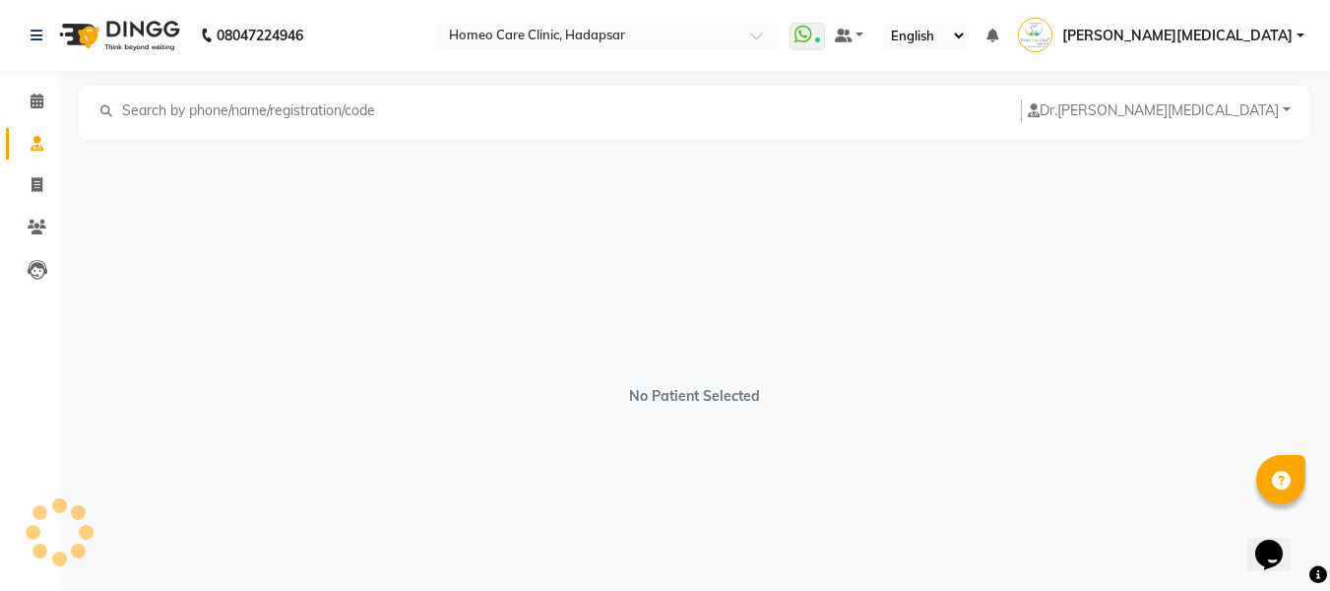
select select "[DEMOGRAPHIC_DATA]"
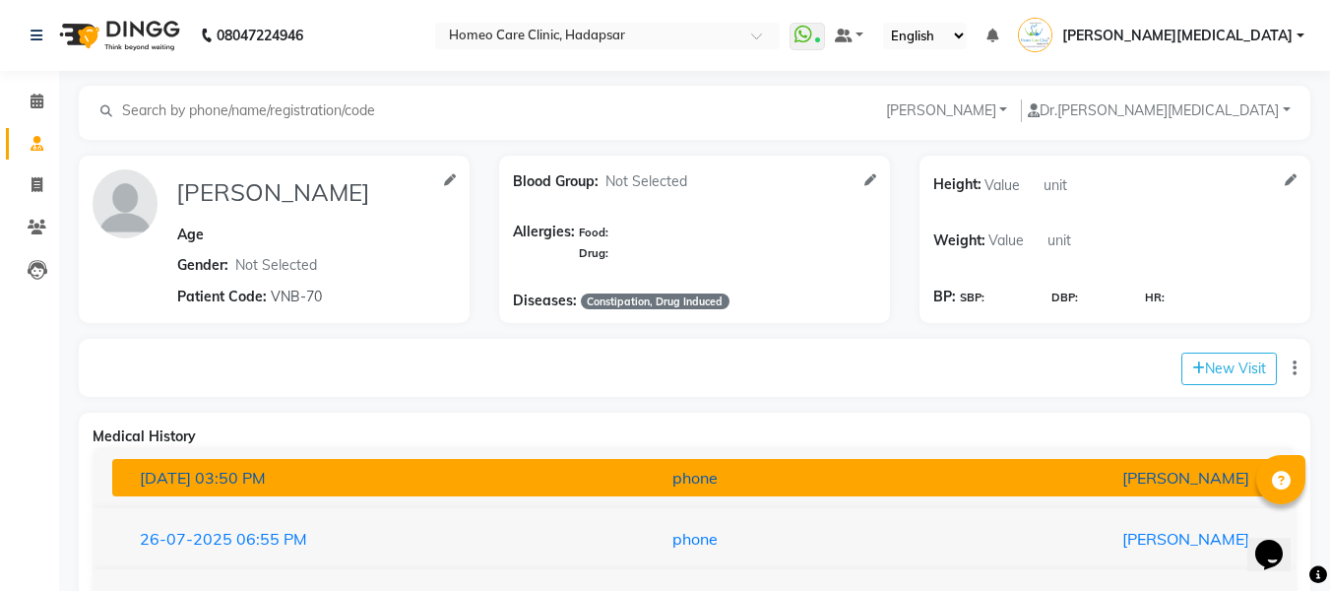
click at [1169, 482] on div "[PERSON_NAME]" at bounding box center [1074, 478] width 380 height 24
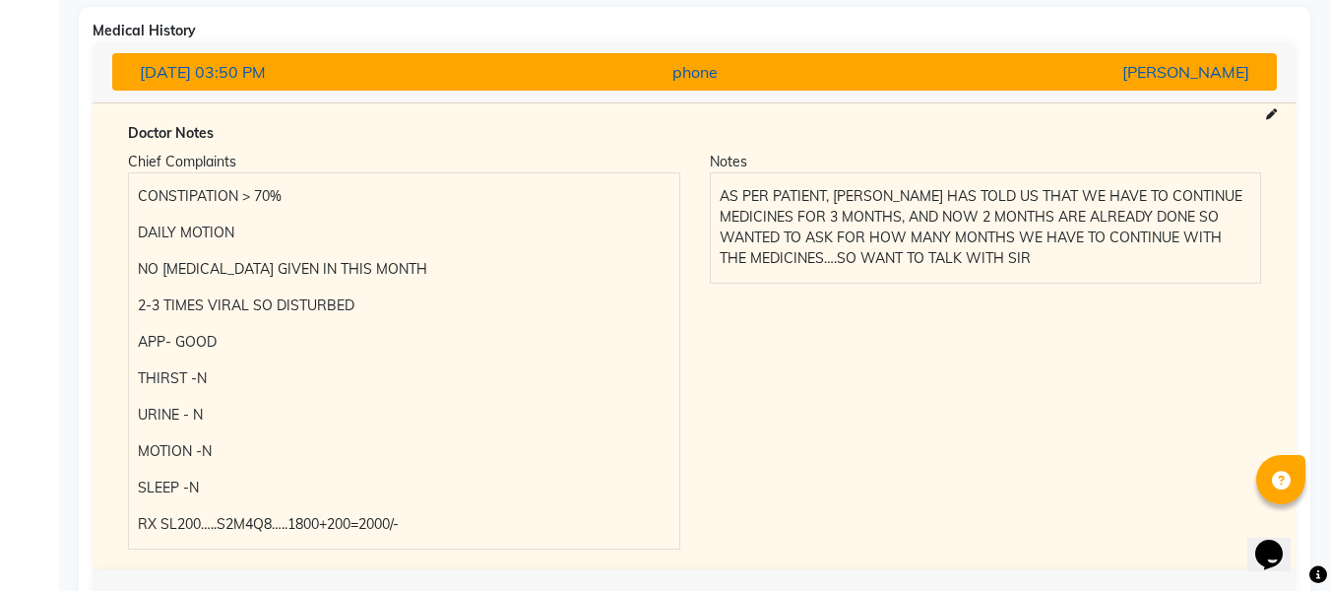
scroll to position [413, 0]
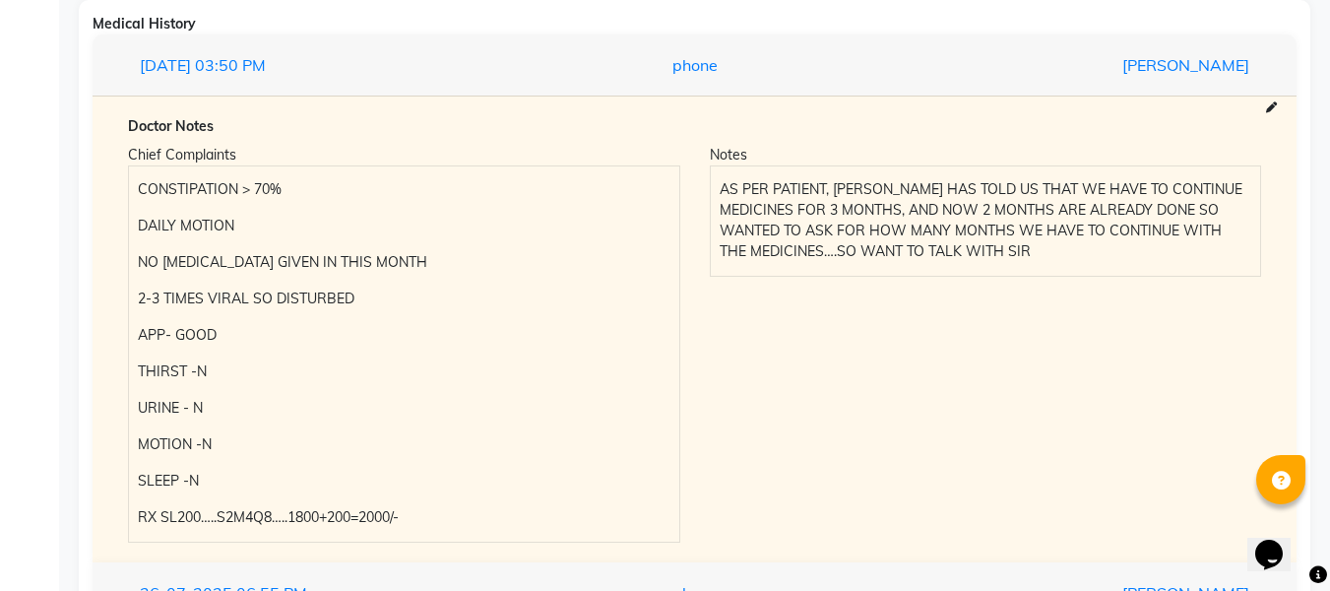
click at [165, 192] on p "CONSTIPATION > 70%" at bounding box center [404, 189] width 532 height 21
click at [163, 191] on p "CONSTIPATION > 70%" at bounding box center [404, 189] width 532 height 21
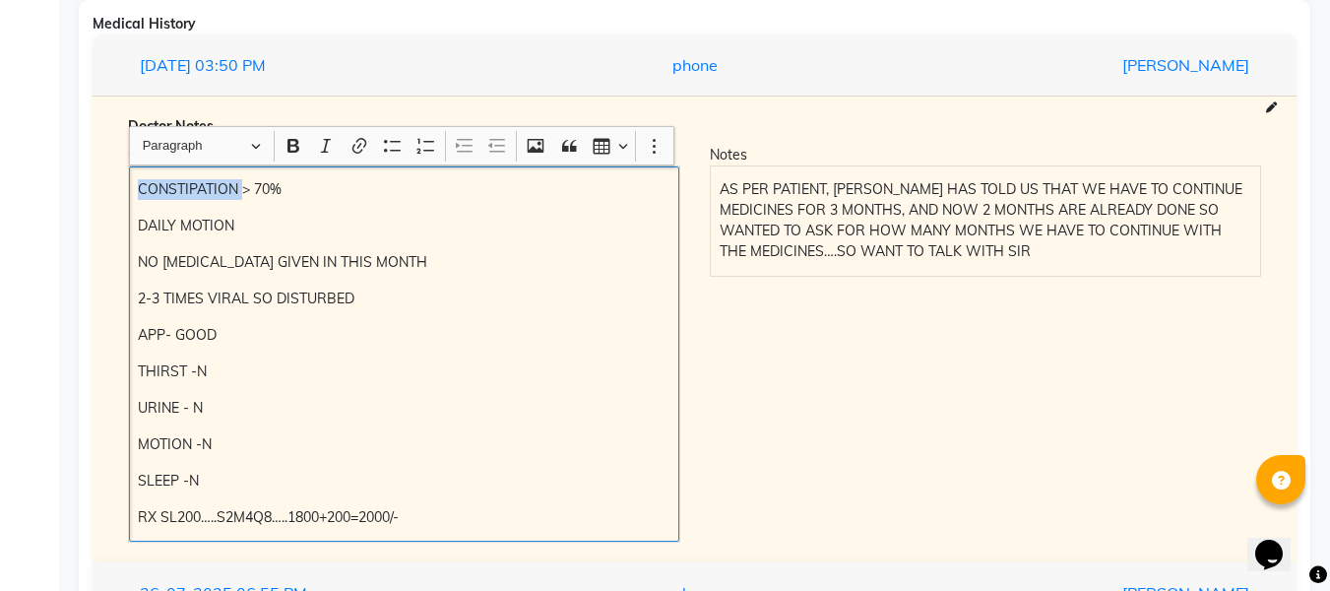
click at [152, 189] on p "CONSTIPATION > 70%" at bounding box center [404, 189] width 532 height 21
click at [150, 192] on p "CONSTIPATION > 70%" at bounding box center [404, 189] width 532 height 21
click at [150, 191] on p "CONSTIPATION > 70%" at bounding box center [404, 189] width 532 height 21
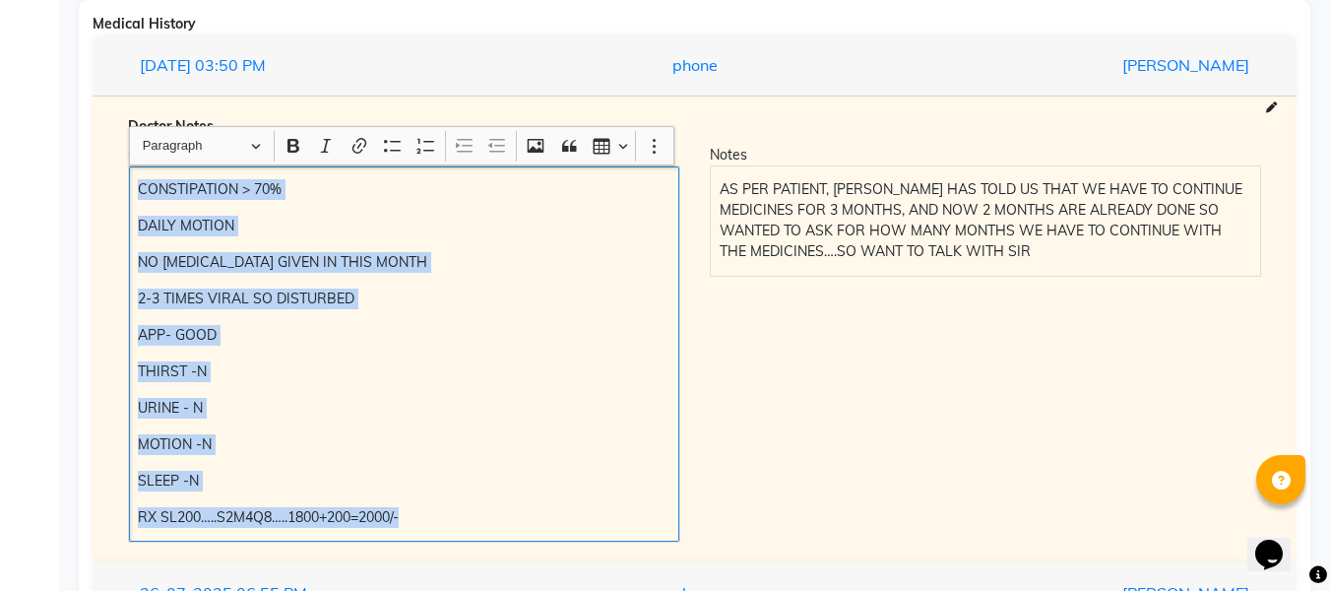
copy div "CONSTIPATION > 70% DAILY MOTION NO [MEDICAL_DATA] GIVEN IN THIS MONTH 2-3 TIMES…"
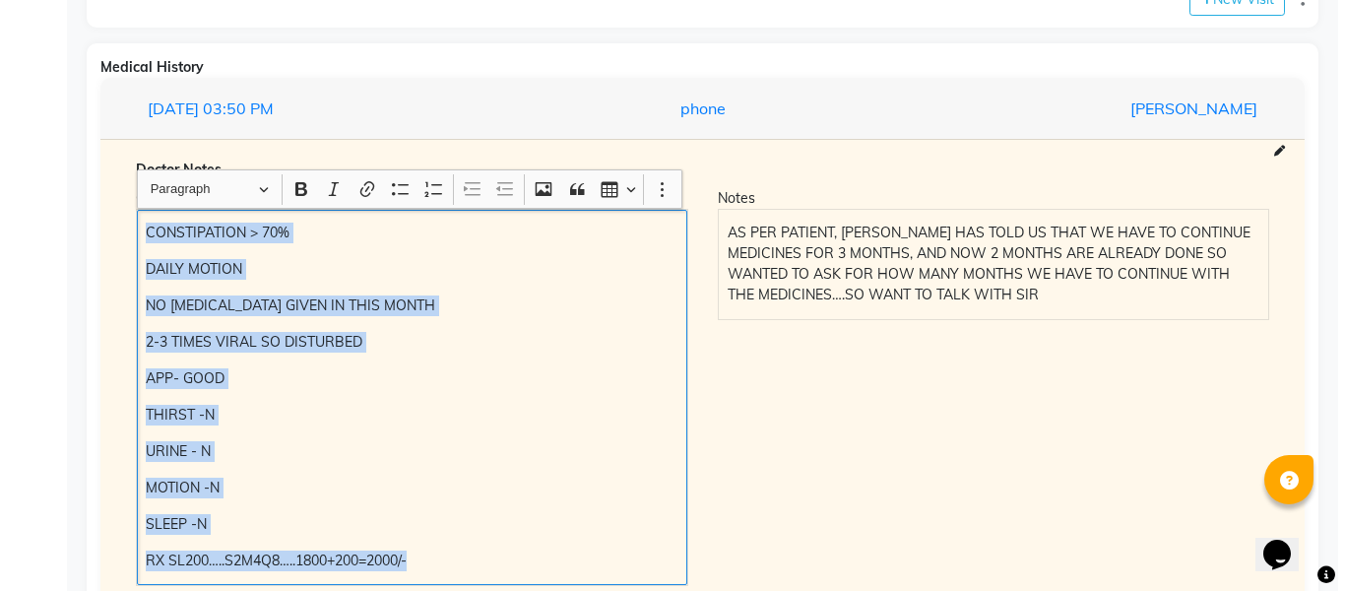
scroll to position [172, 0]
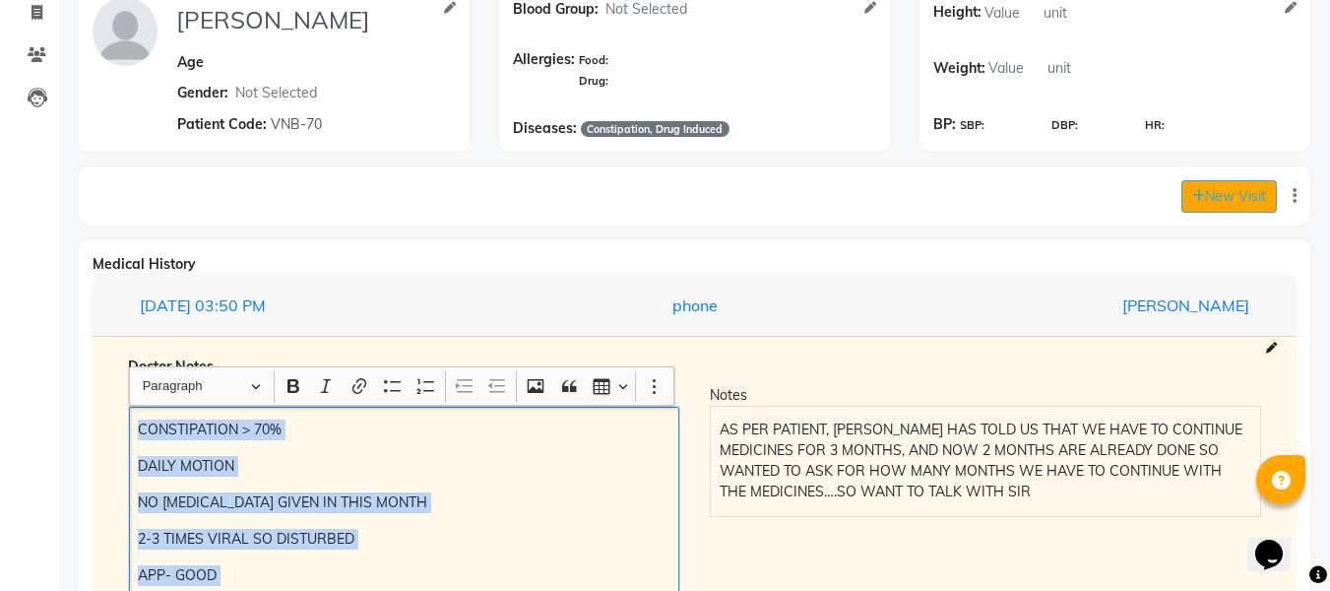
click at [1252, 194] on button "New Visit" at bounding box center [1230, 196] width 96 height 32
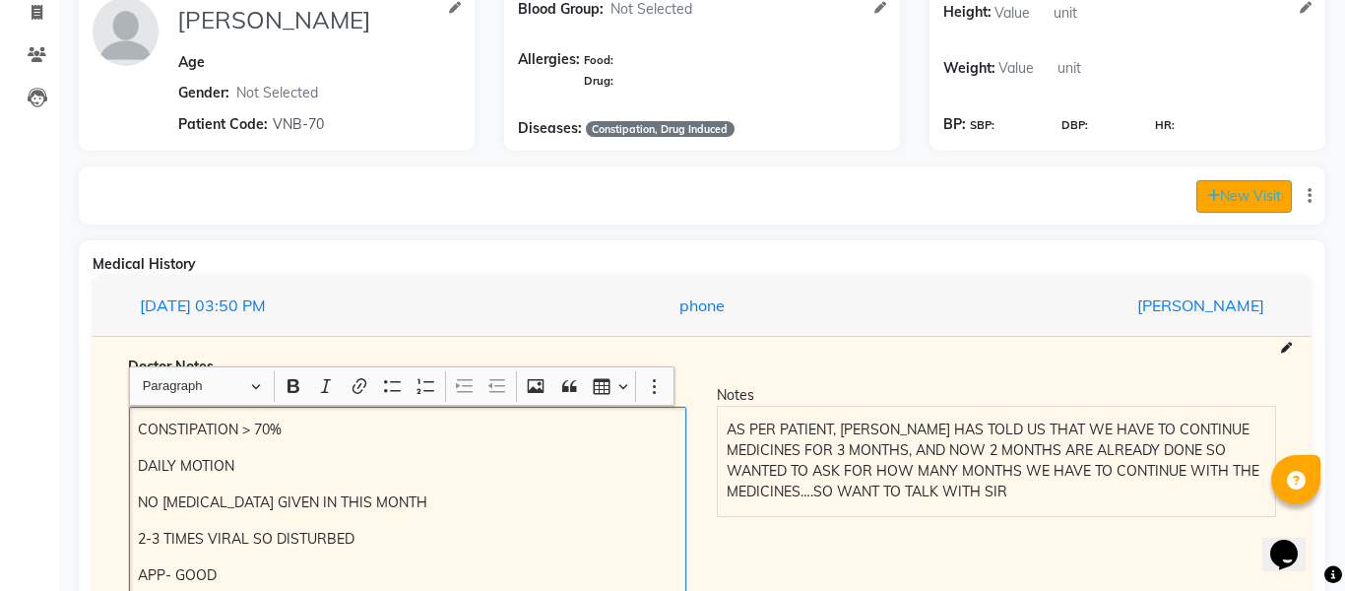
select select "980"
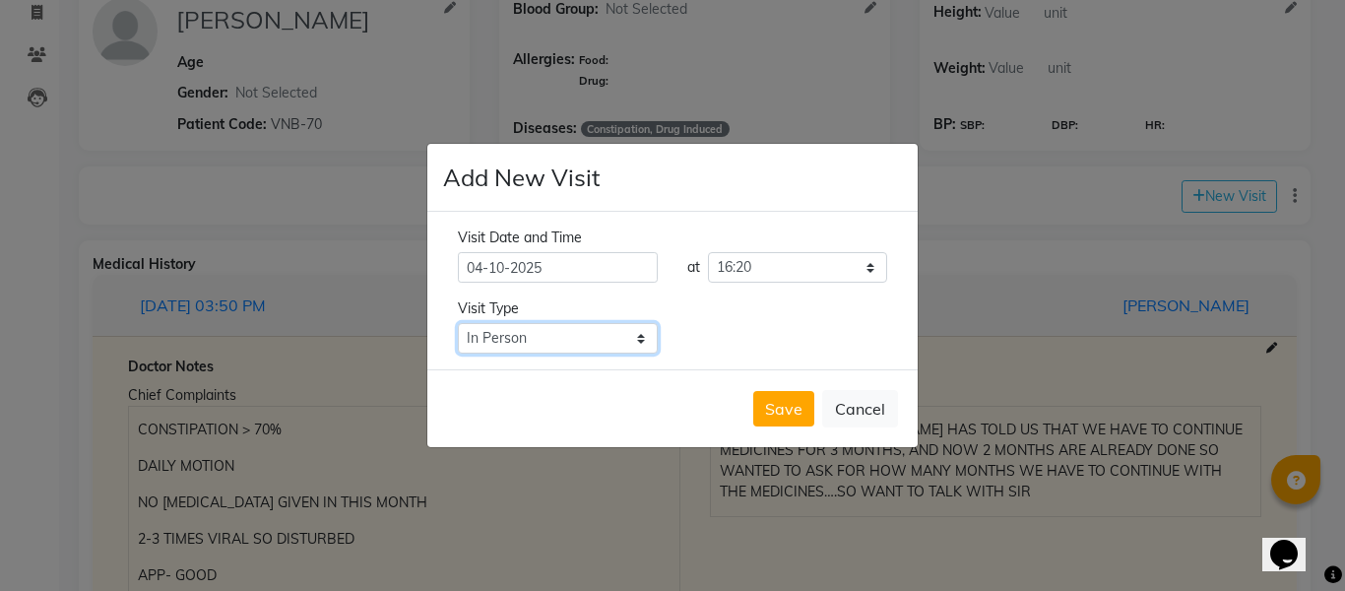
click at [617, 339] on select "Select Type In Person Video Phone Chat" at bounding box center [558, 338] width 200 height 31
select select "phone"
click at [458, 323] on select "Select Type In Person Video Phone Chat" at bounding box center [558, 338] width 200 height 31
click at [786, 411] on button "Save" at bounding box center [783, 408] width 61 height 35
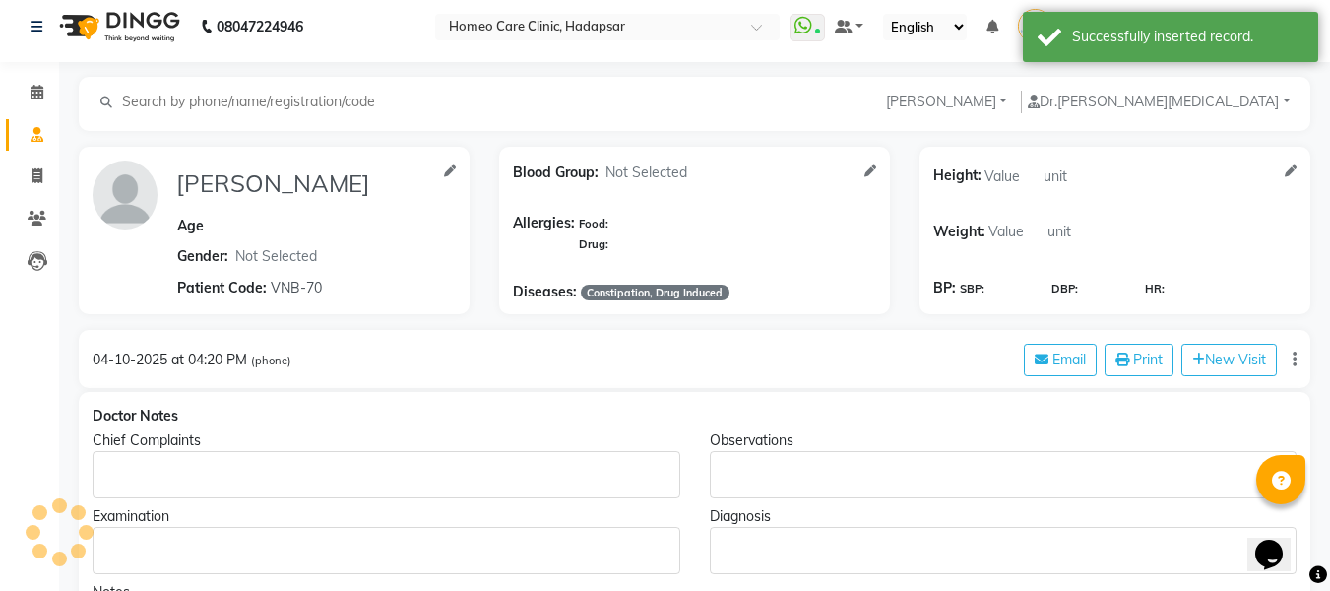
type input "[PERSON_NAME]"
select select "[DEMOGRAPHIC_DATA]"
type input "VNB-70"
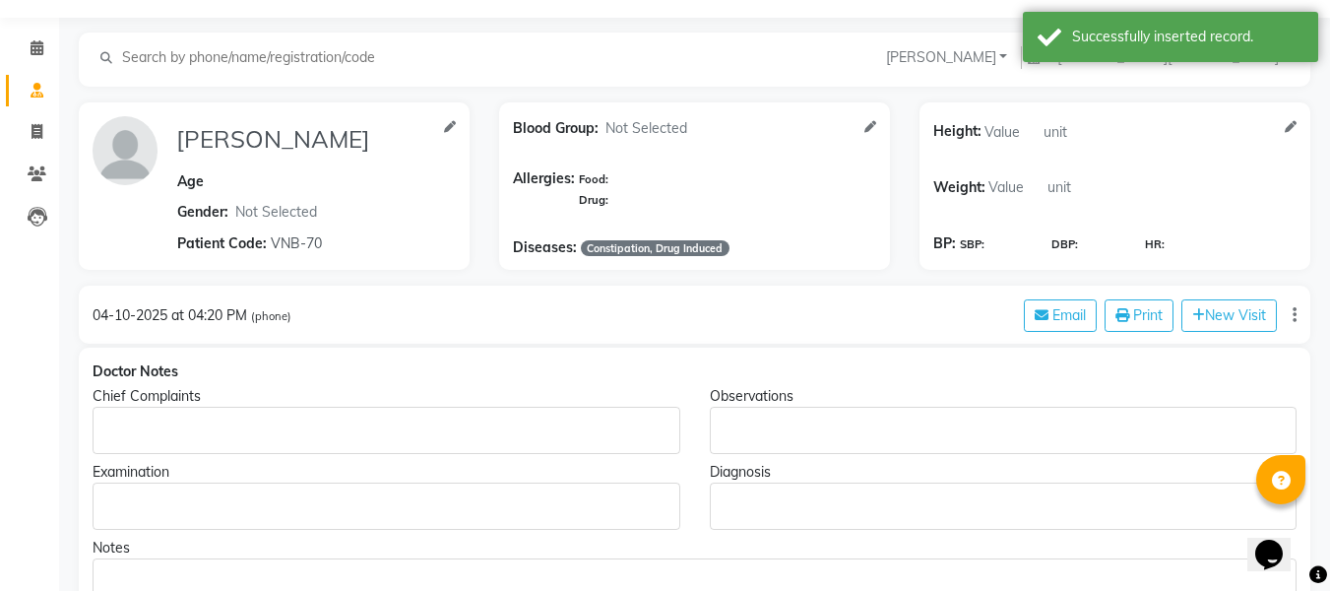
click at [258, 407] on div "Rich Text Editor, main" at bounding box center [387, 430] width 588 height 47
click at [194, 439] on p "Rich Text Editor, main" at bounding box center [385, 430] width 569 height 21
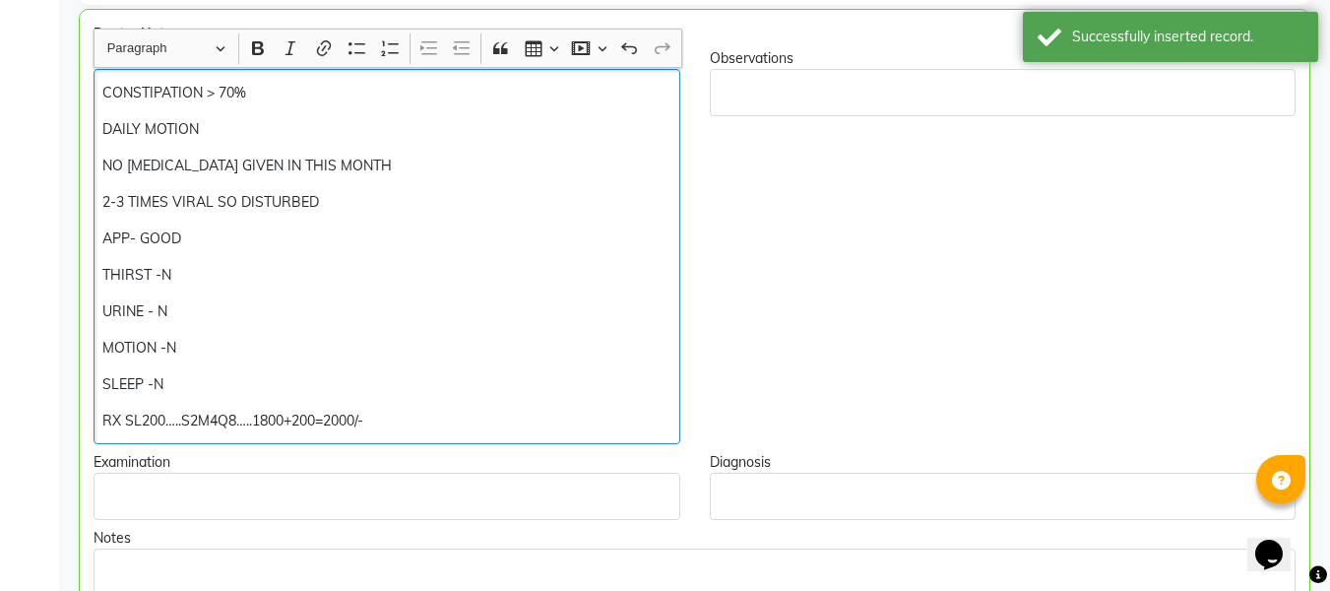
scroll to position [394, 0]
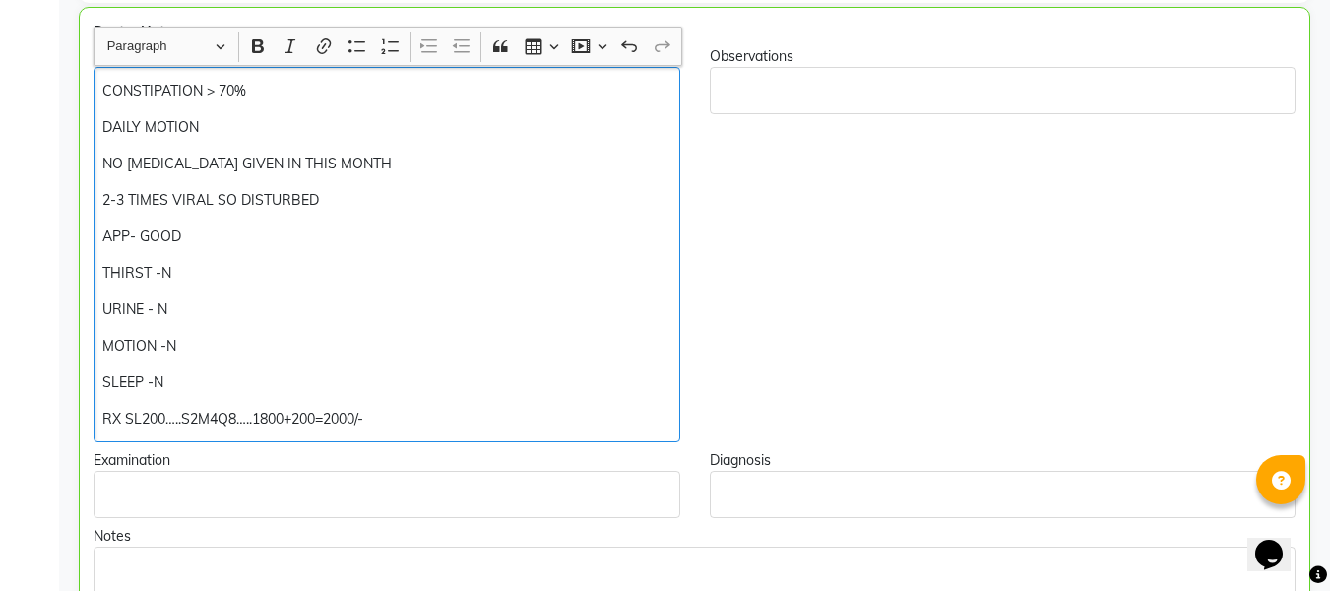
click at [313, 101] on div "CONSTIPATION > 70% DAILY MOTION NO [MEDICAL_DATA] GIVEN IN THIS MONTH 2-3 TIMES…" at bounding box center [387, 254] width 587 height 375
click at [278, 92] on p "CONSTIPATION > 70%" at bounding box center [386, 91] width 568 height 21
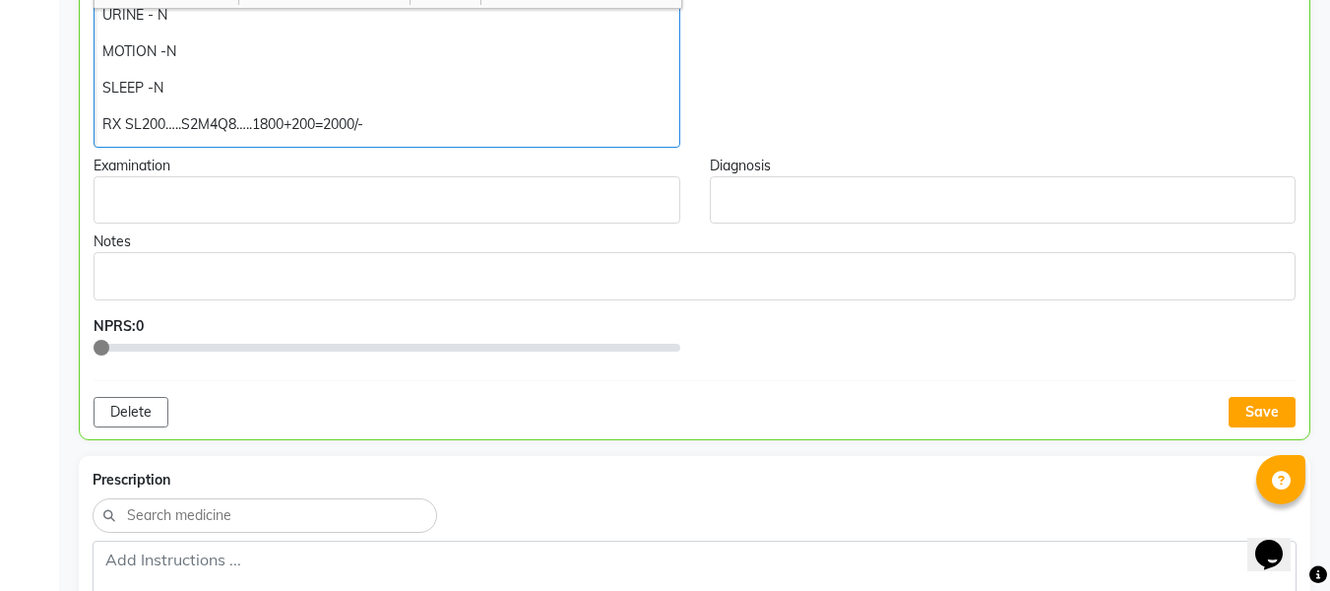
scroll to position [738, 0]
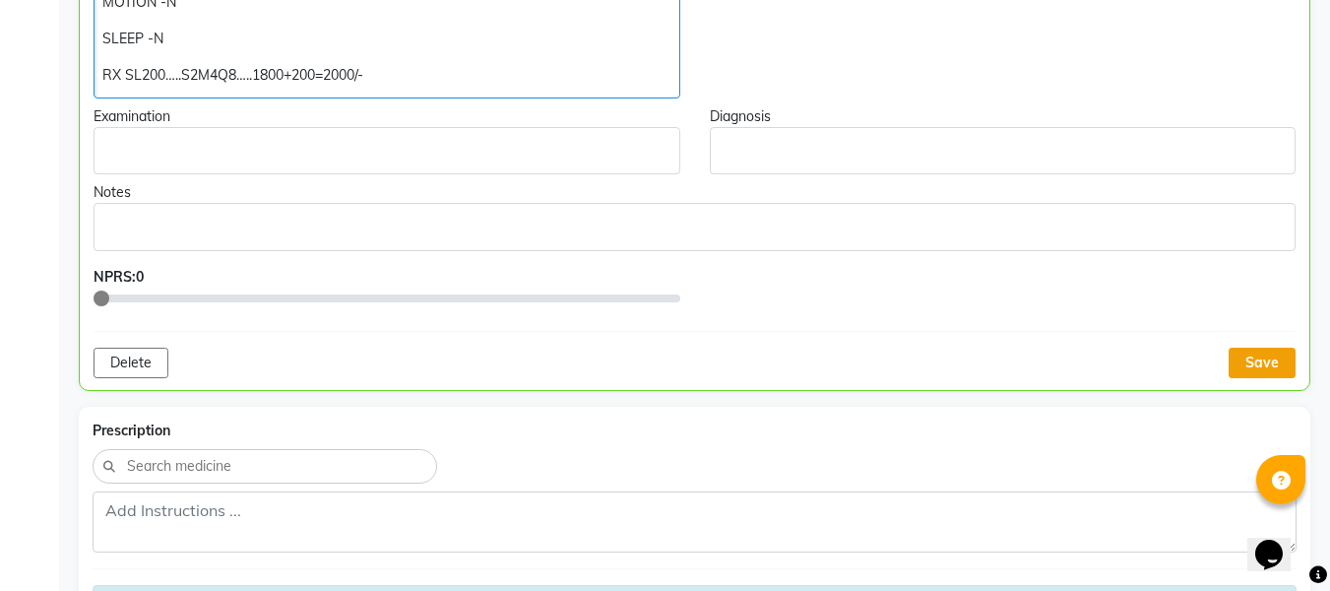
click at [1248, 359] on button "Save" at bounding box center [1262, 363] width 67 height 31
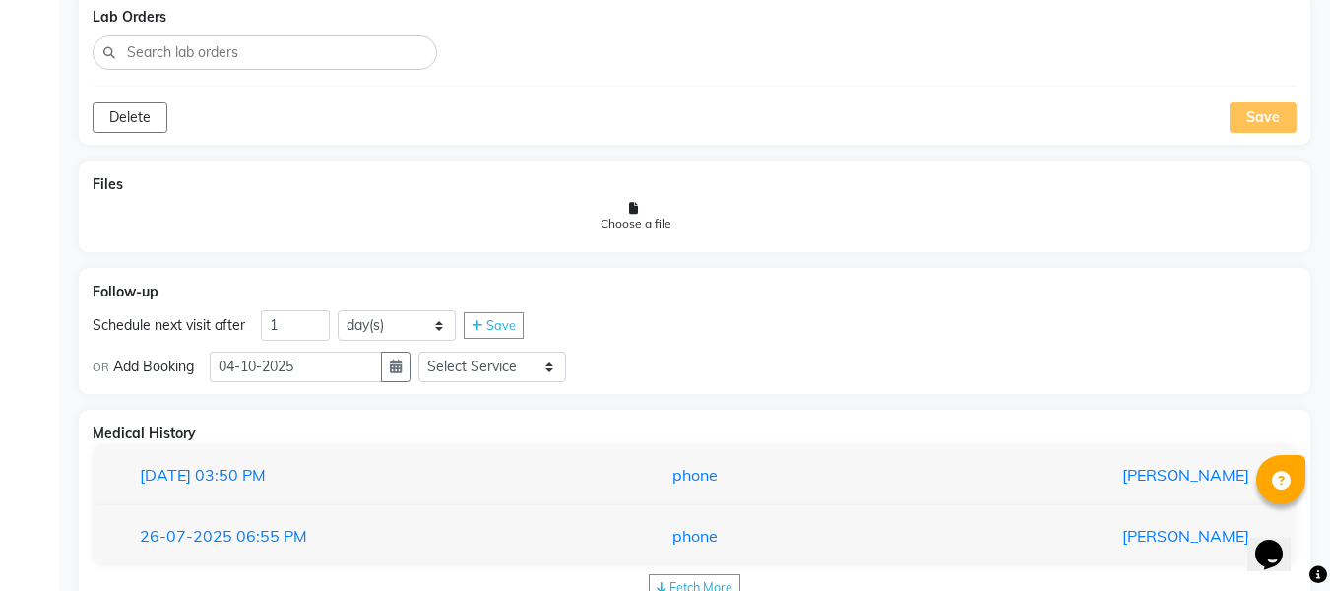
scroll to position [1533, 0]
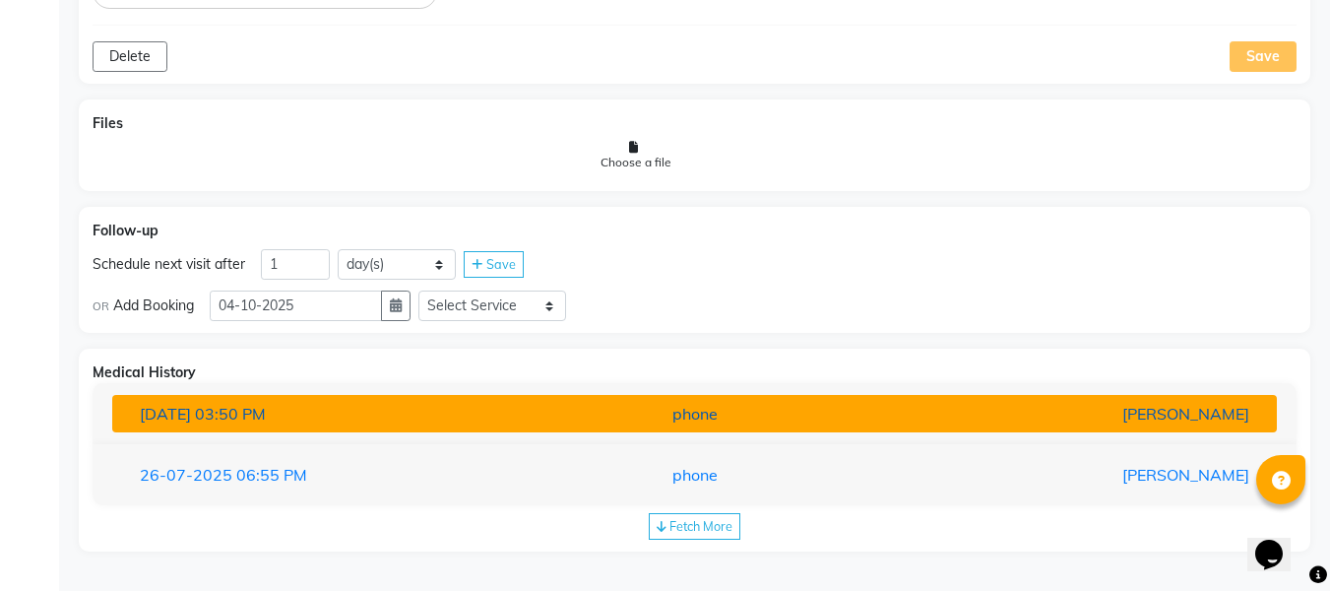
click at [1015, 417] on div "[PERSON_NAME]" at bounding box center [1074, 414] width 380 height 24
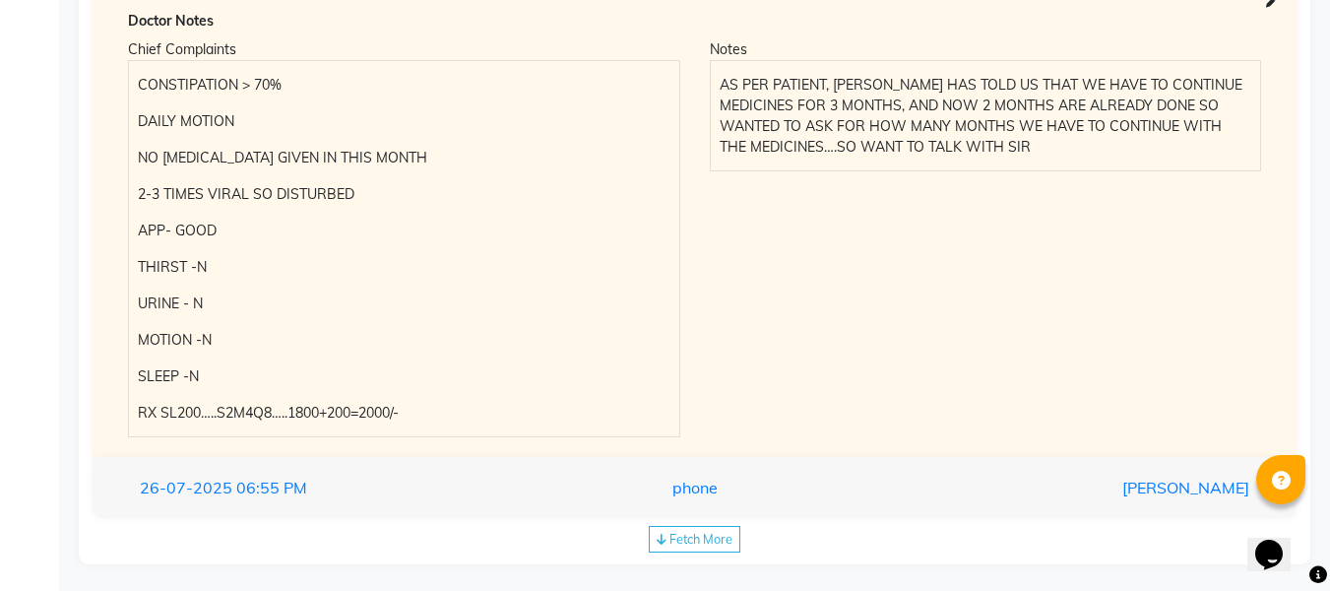
scroll to position [2000, 0]
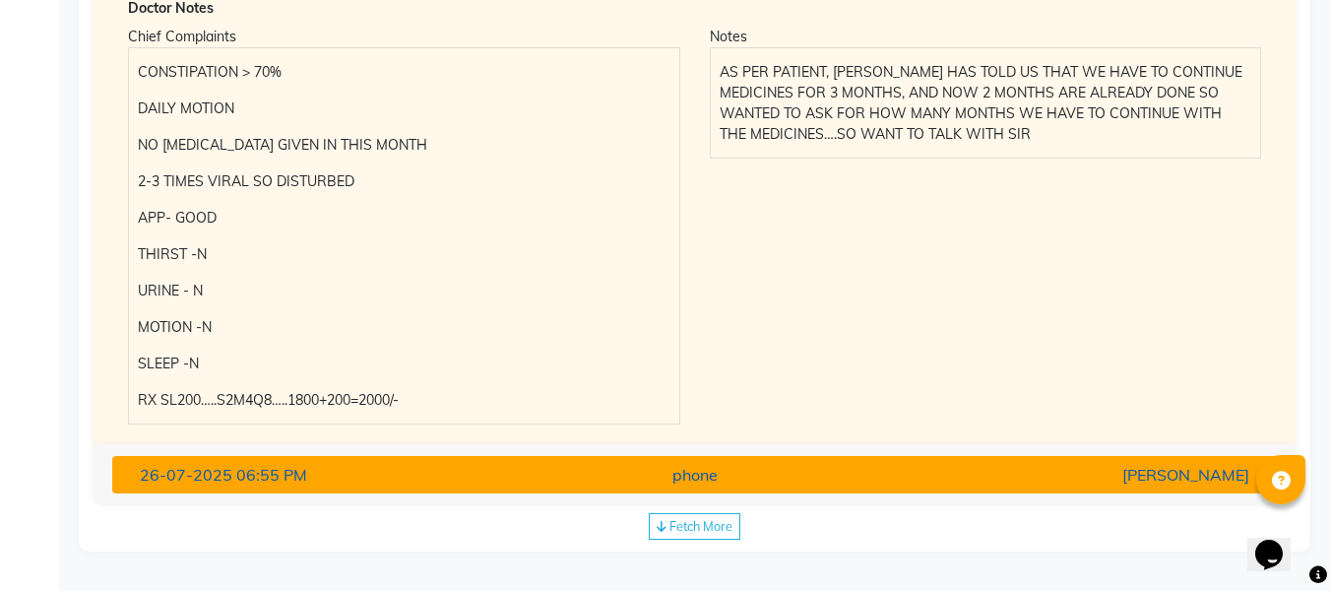
click at [1025, 473] on div "[PERSON_NAME]" at bounding box center [1074, 475] width 380 height 24
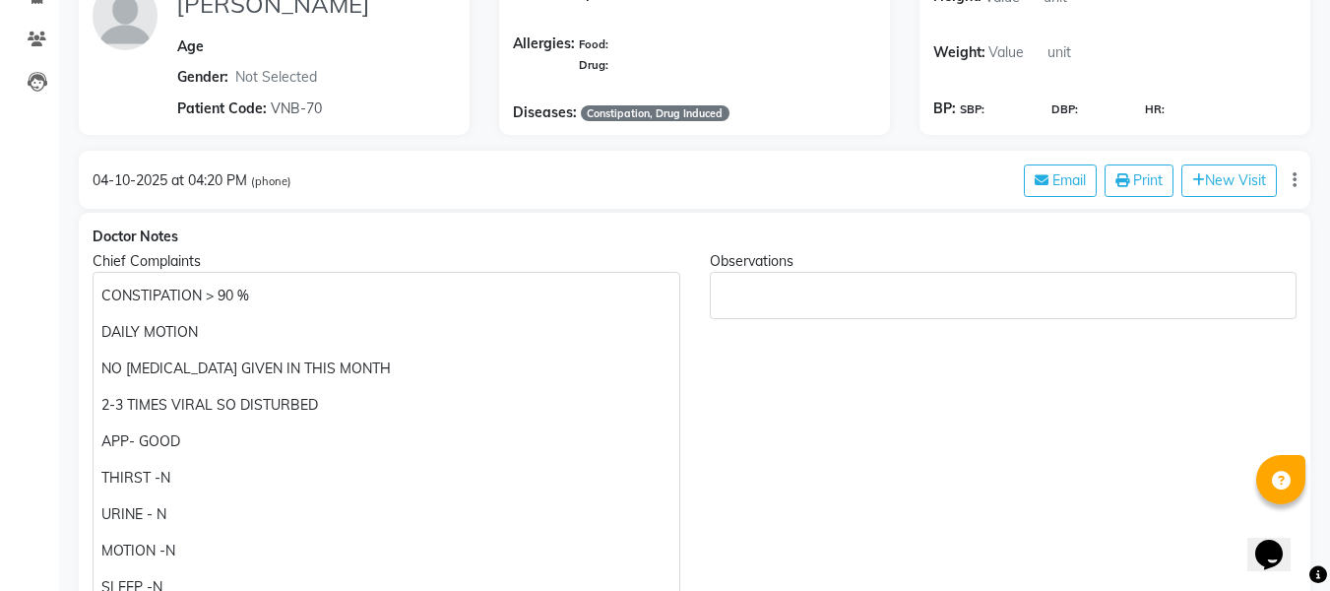
scroll to position [278, 0]
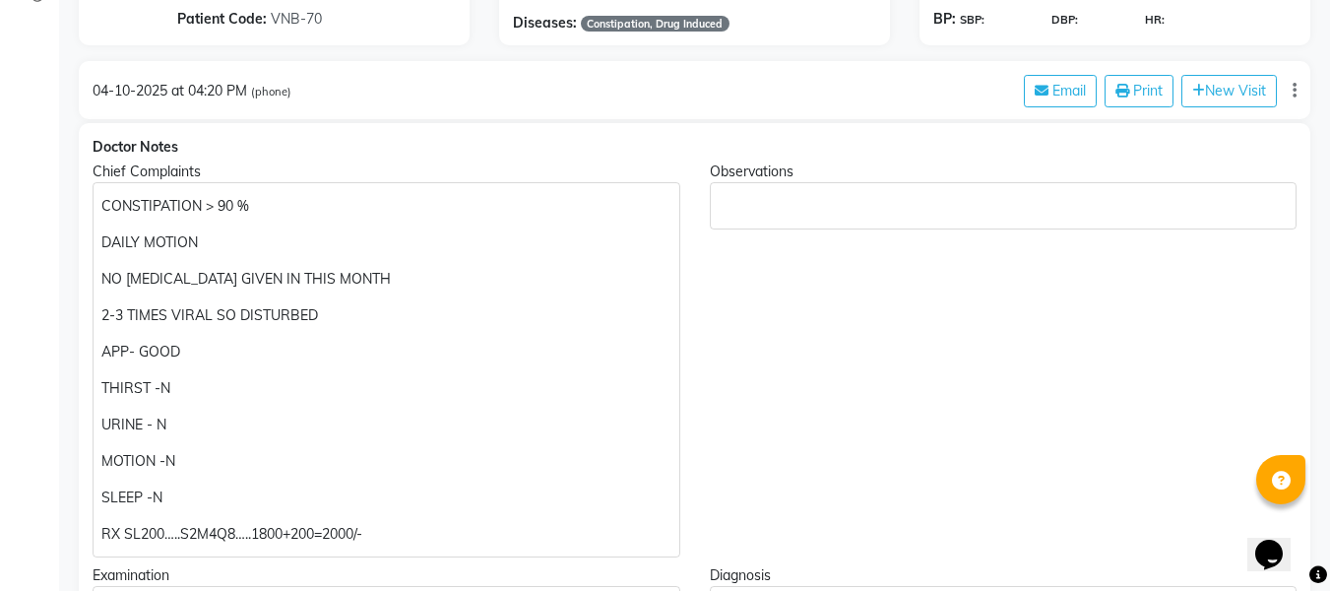
click at [313, 215] on p "CONSTIPATION > 90 %" at bounding box center [385, 206] width 569 height 21
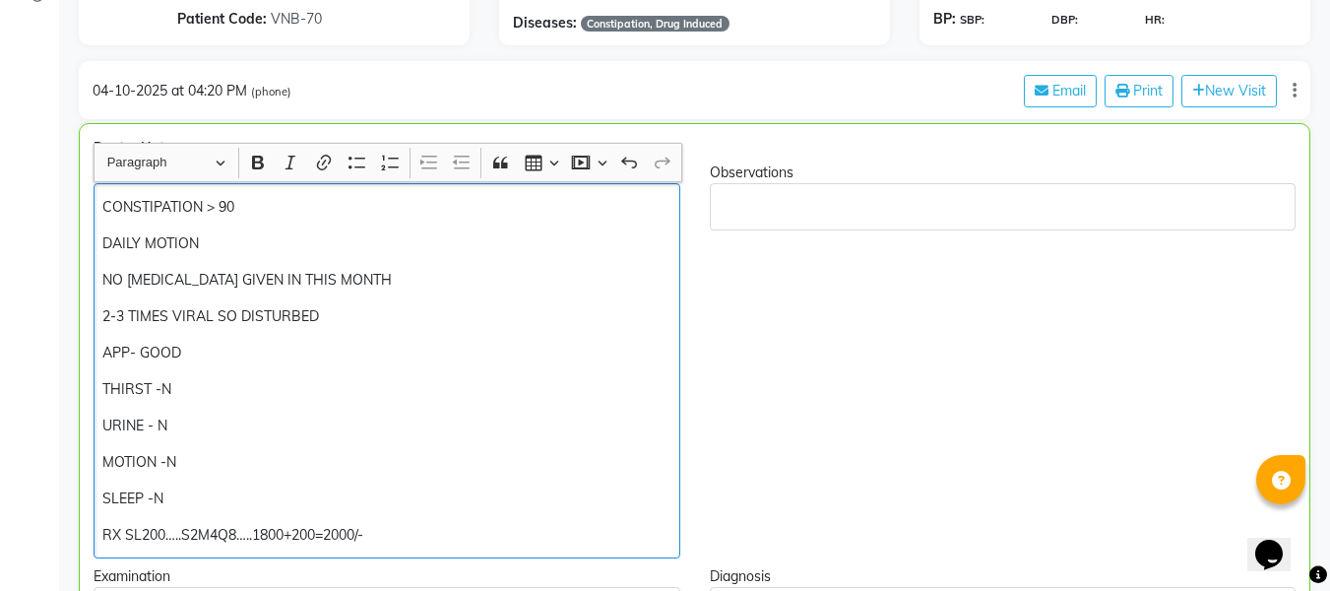
scroll to position [279, 0]
click at [283, 241] on p "DAILY MOTION" at bounding box center [386, 242] width 568 height 21
click at [353, 295] on div "CONSTIPATION - completely cured DAILY MOTION NORMAL NO [MEDICAL_DATA] GIVEN IN …" at bounding box center [387, 369] width 587 height 375
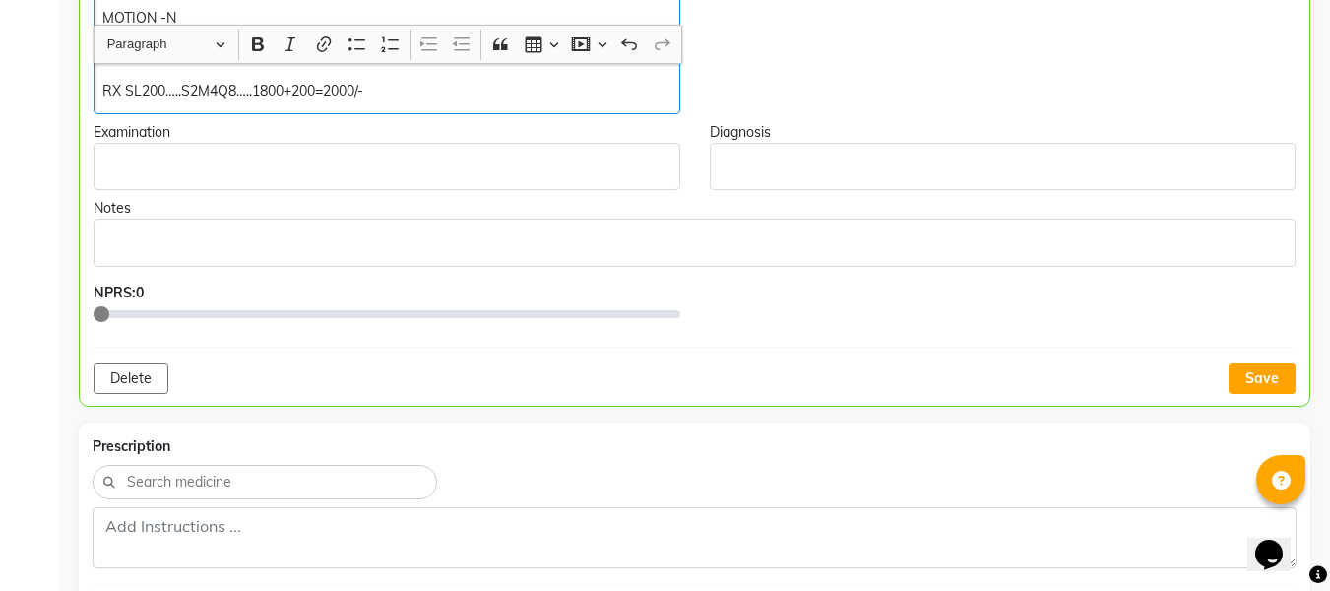
scroll to position [748, 0]
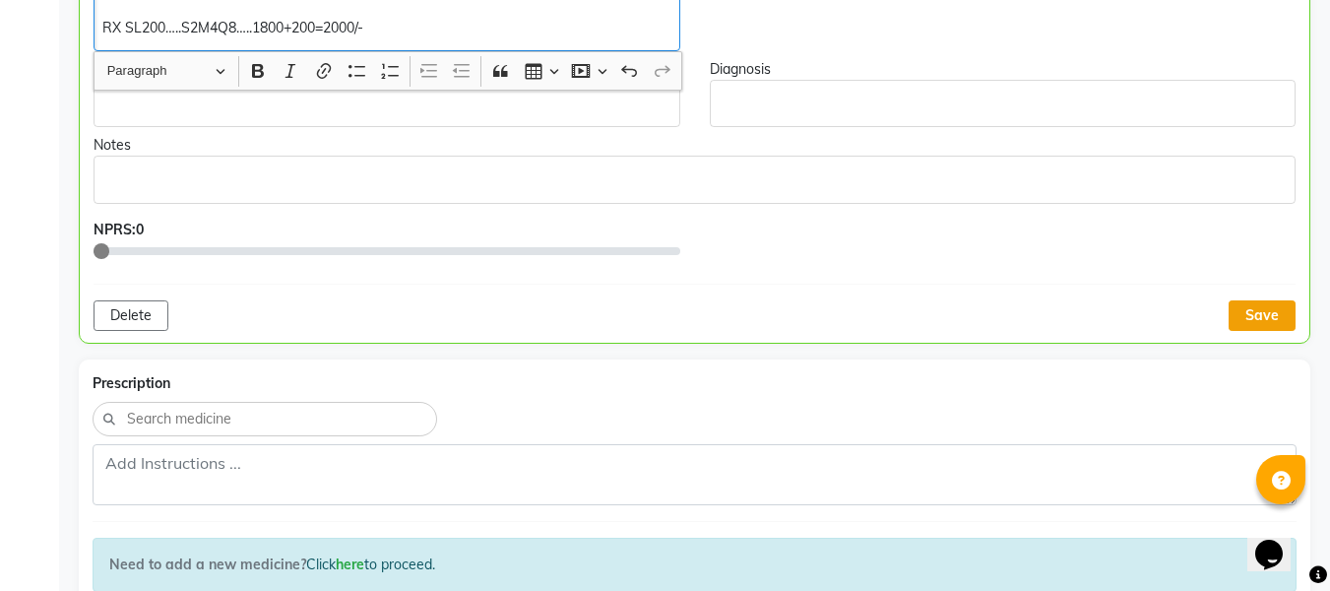
click at [1247, 311] on button "Save" at bounding box center [1262, 315] width 67 height 31
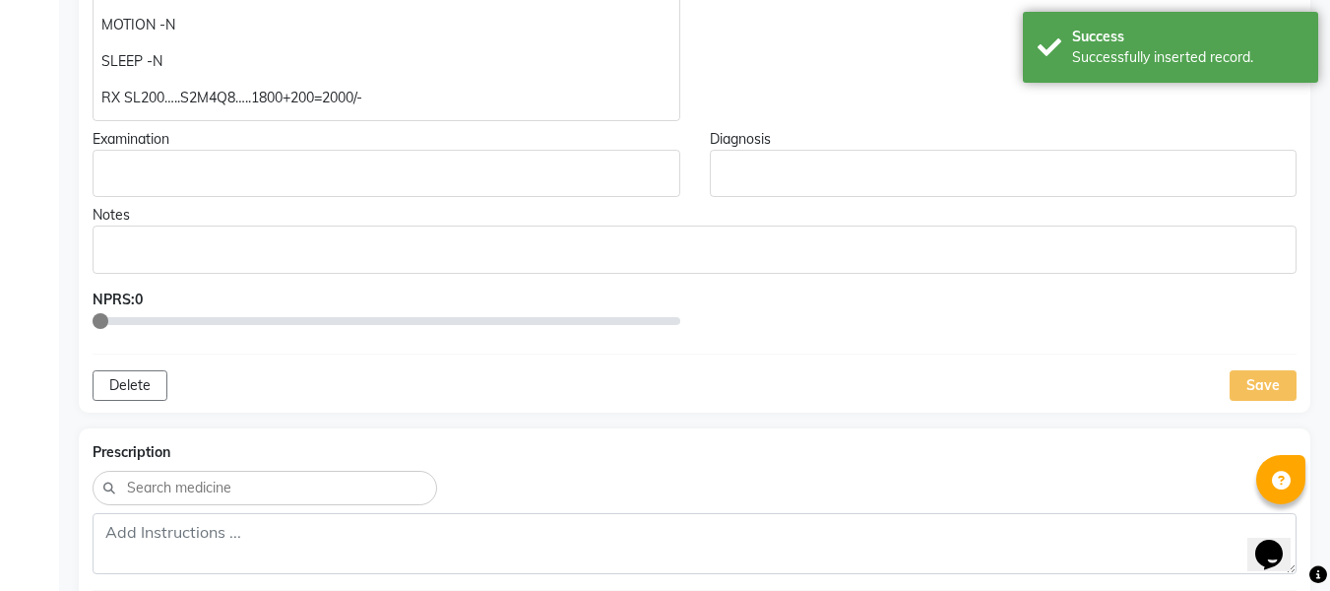
scroll to position [468, 0]
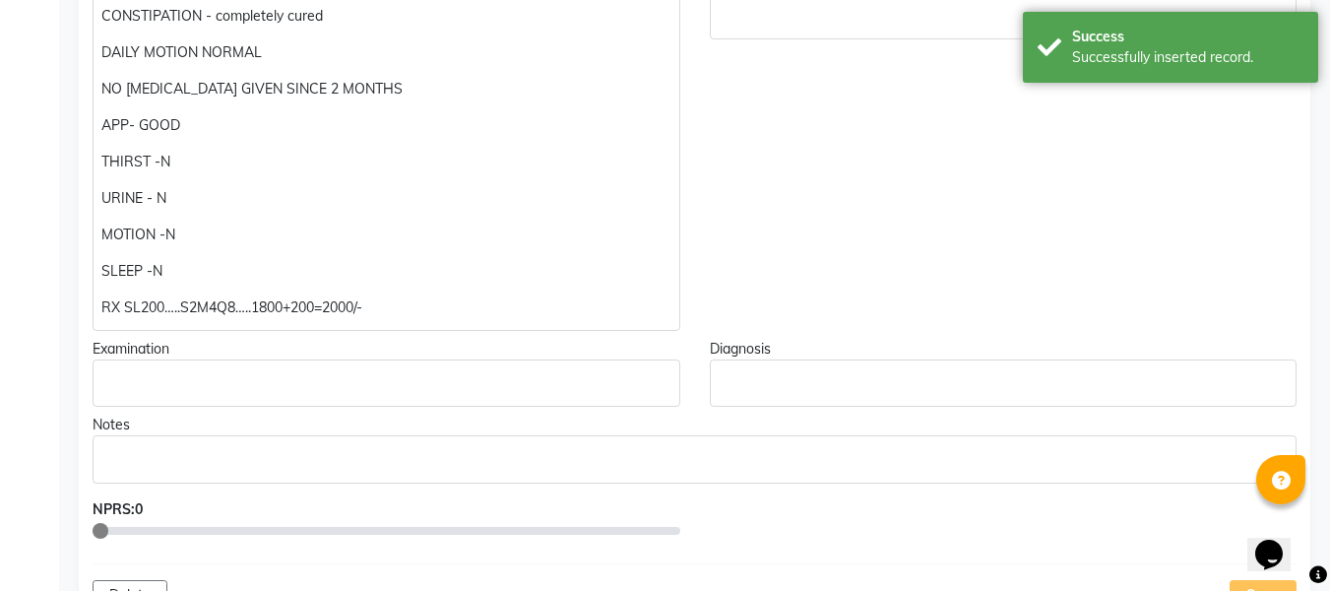
click at [416, 319] on div "CONSTIPATION - completely cured DAILY MOTION NORMAL NO [MEDICAL_DATA] GIVEN SIN…" at bounding box center [387, 161] width 588 height 339
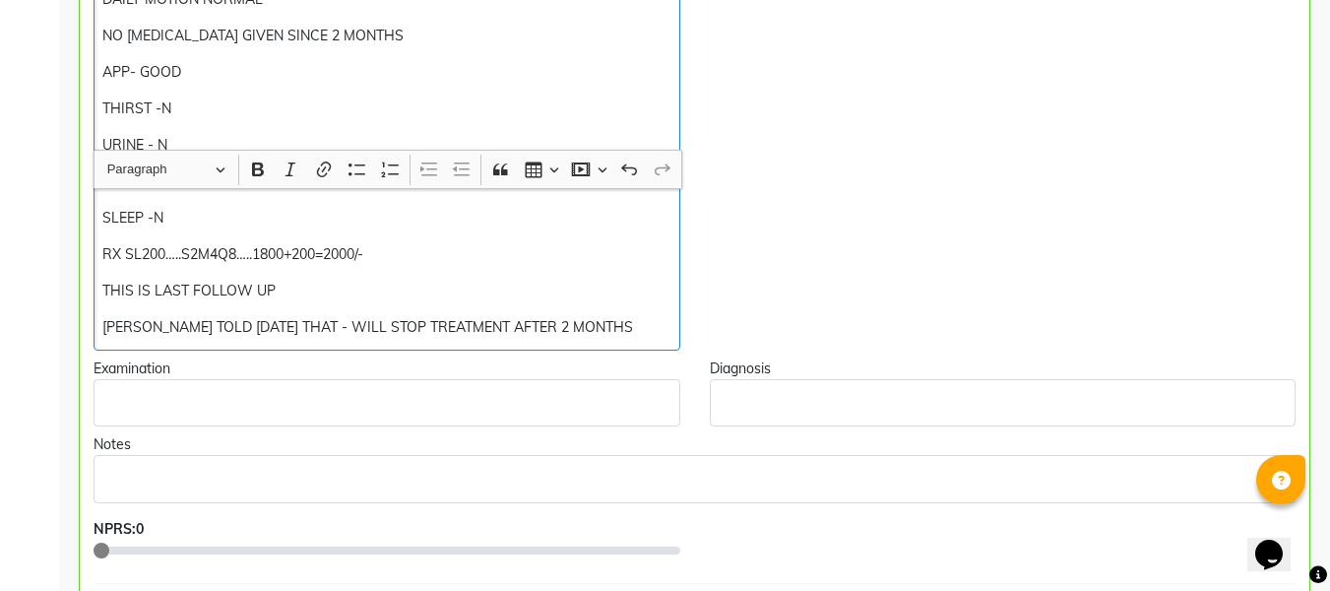
scroll to position [681, 0]
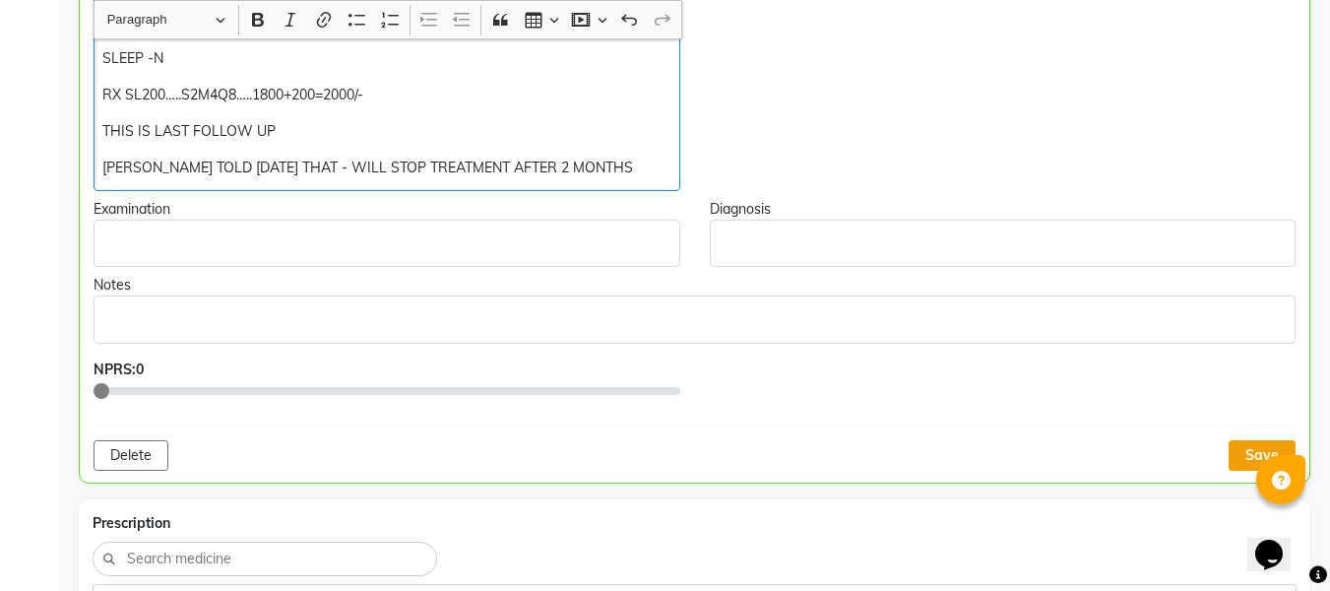
click at [1241, 455] on button "Save" at bounding box center [1262, 455] width 67 height 31
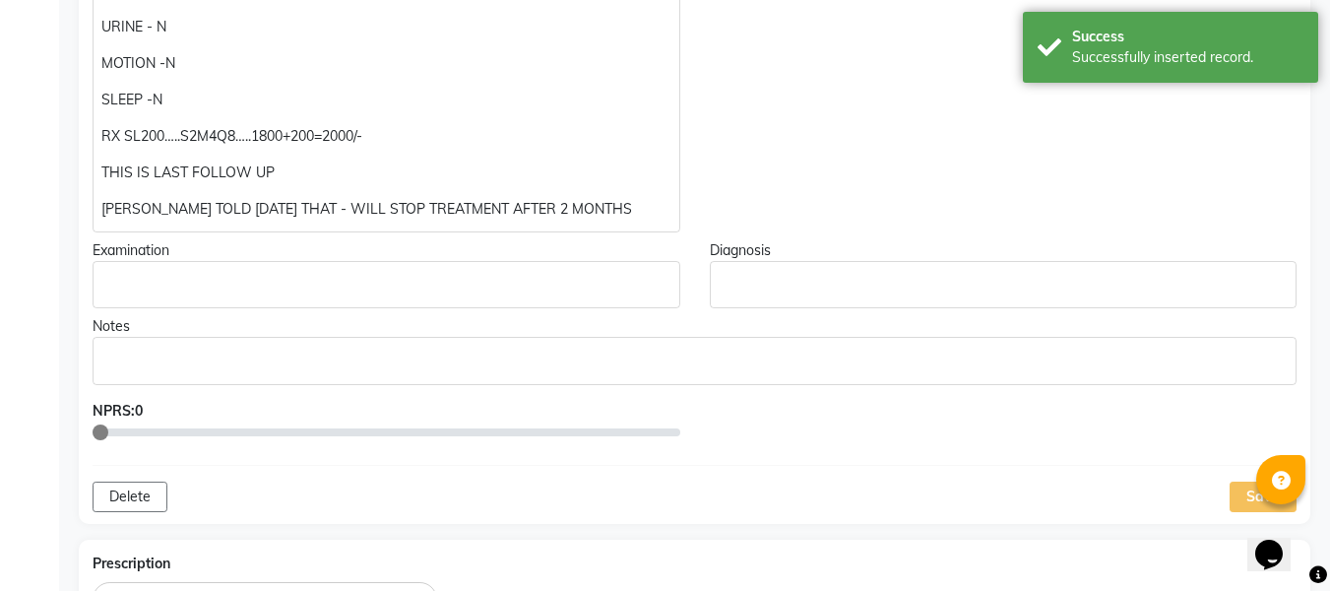
scroll to position [644, 0]
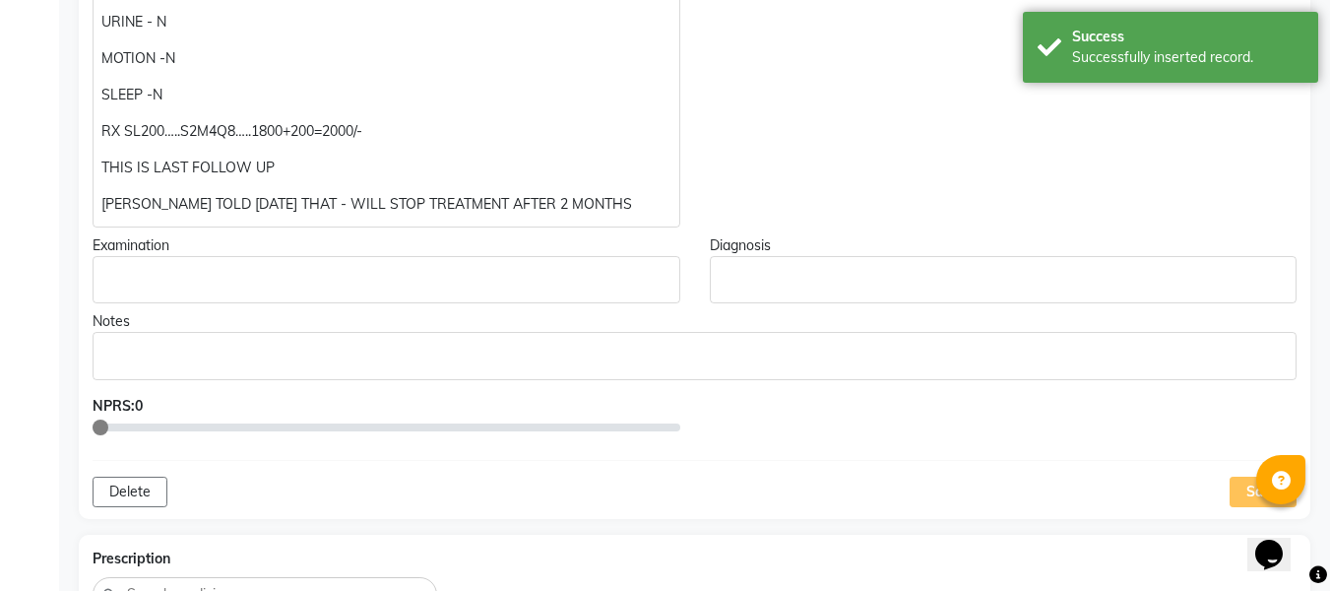
click at [122, 126] on p "RX SL200…..S2M4Q8…..1800+200=2000/-" at bounding box center [385, 131] width 569 height 21
click at [110, 137] on p "RX SL200…..S2M4Q8…..1800+200=2000/-" at bounding box center [385, 131] width 569 height 21
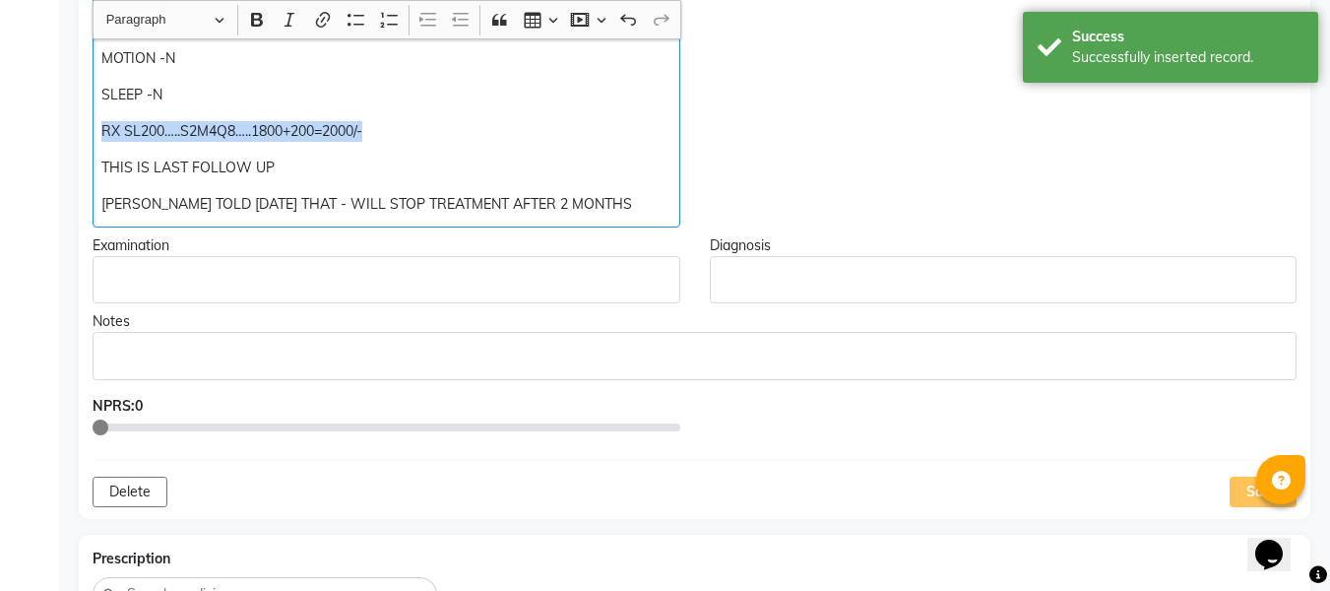
copy p "RX SL200…..S2M4Q8…..1800+200=2000/-"
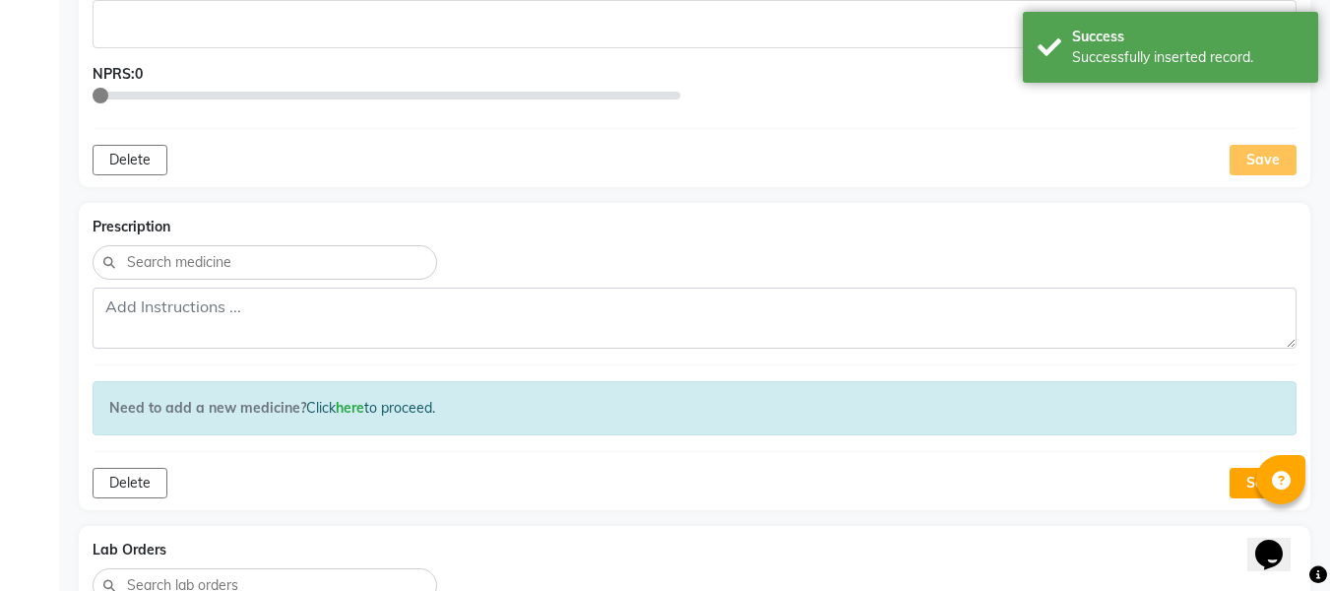
scroll to position [1013, 0]
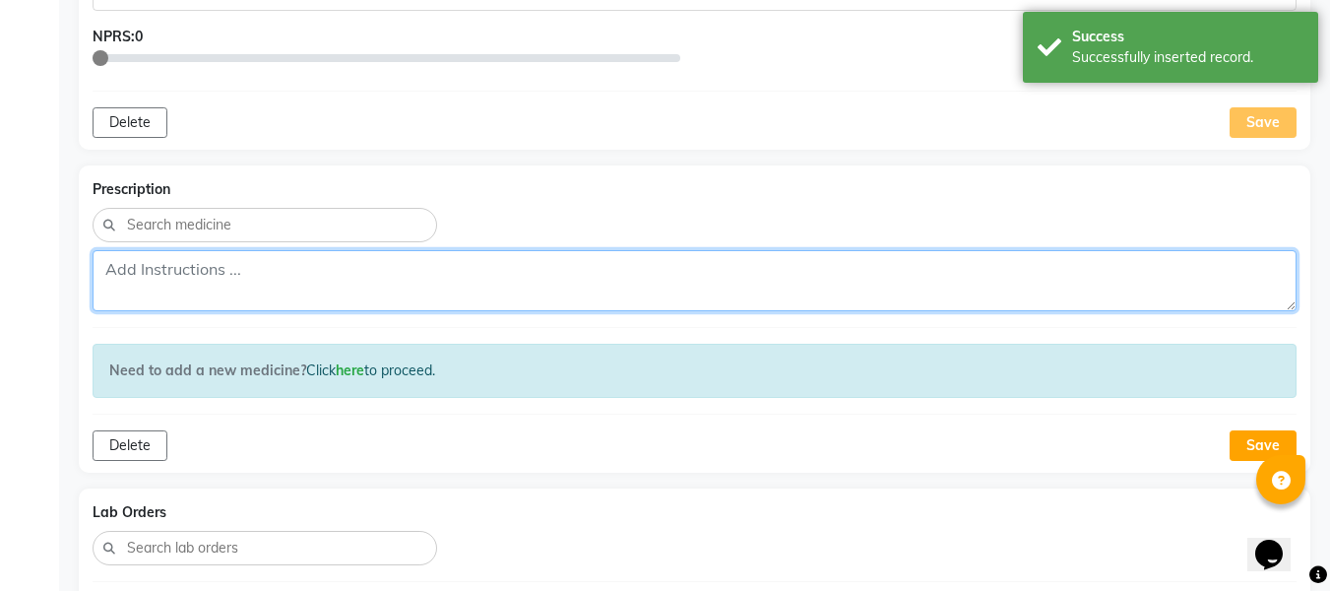
click at [284, 275] on textarea at bounding box center [695, 280] width 1204 height 61
paste textarea "RX SL200…..S2M4Q8…..1800+200=2000/-"
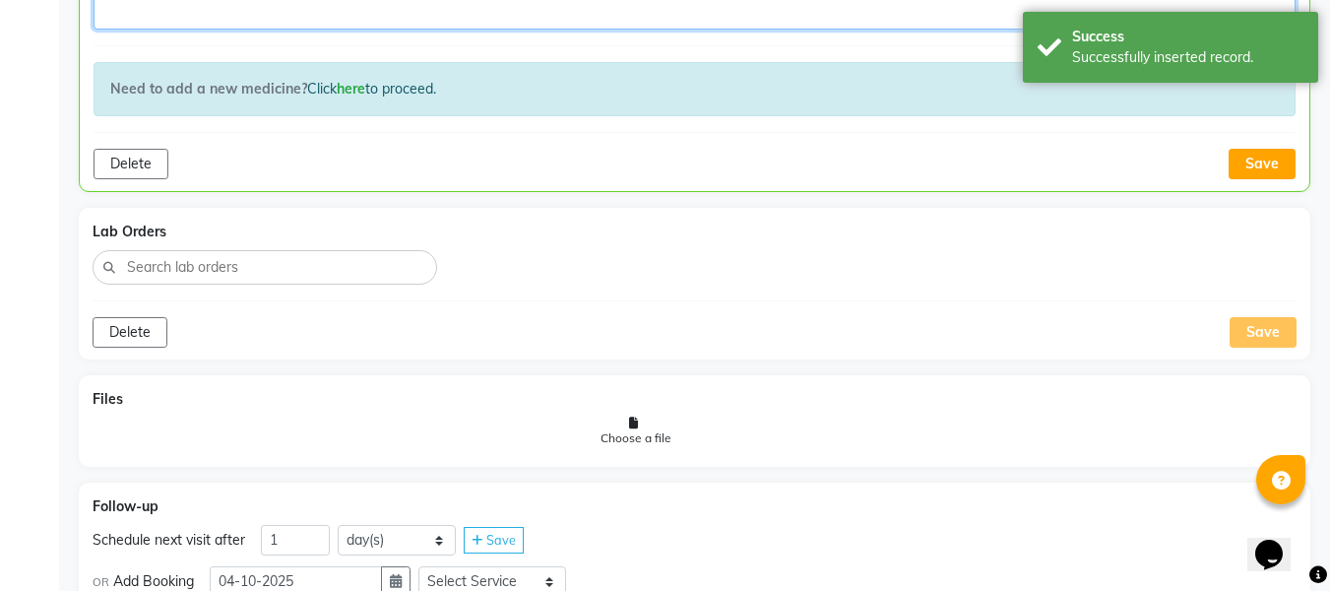
scroll to position [1301, 0]
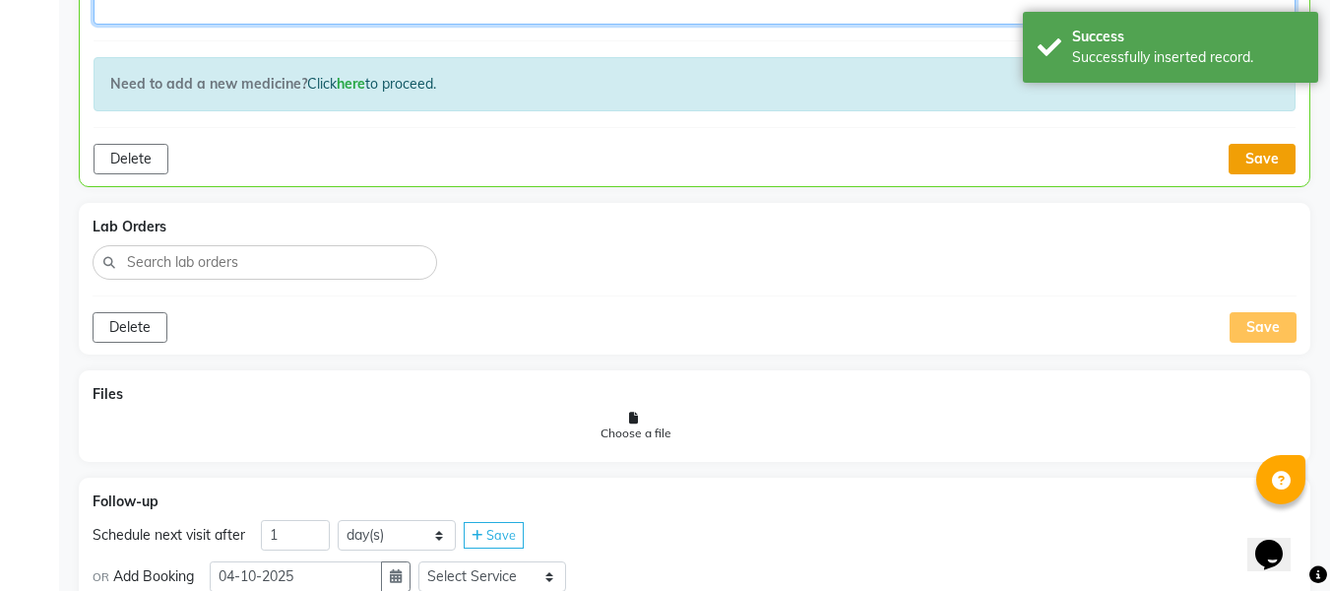
type textarea "RX SL200…..S2M4Q8…..1800+200=2000/-"
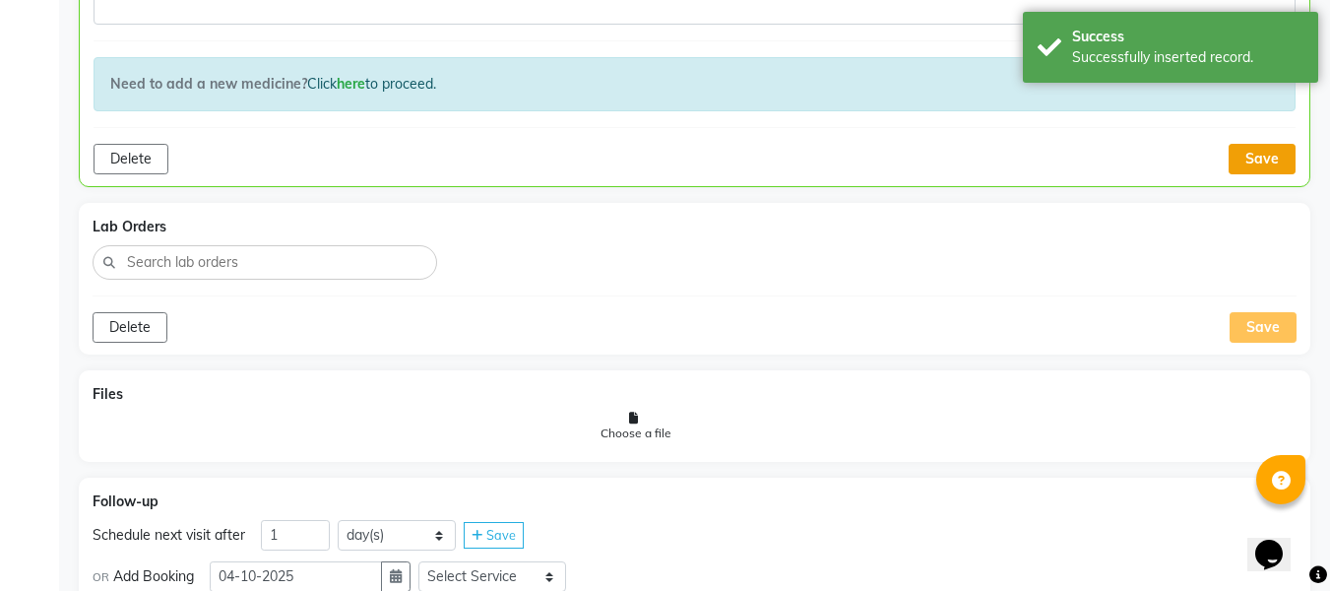
click at [1261, 169] on button "Save" at bounding box center [1262, 159] width 67 height 31
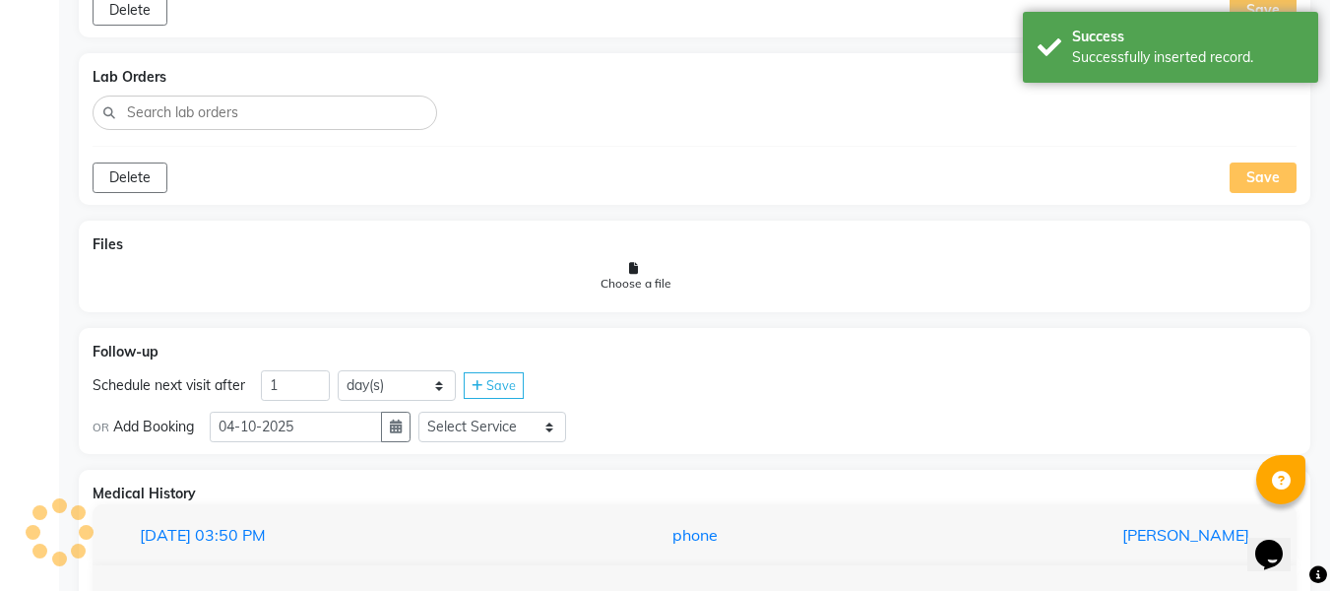
scroll to position [1447, 0]
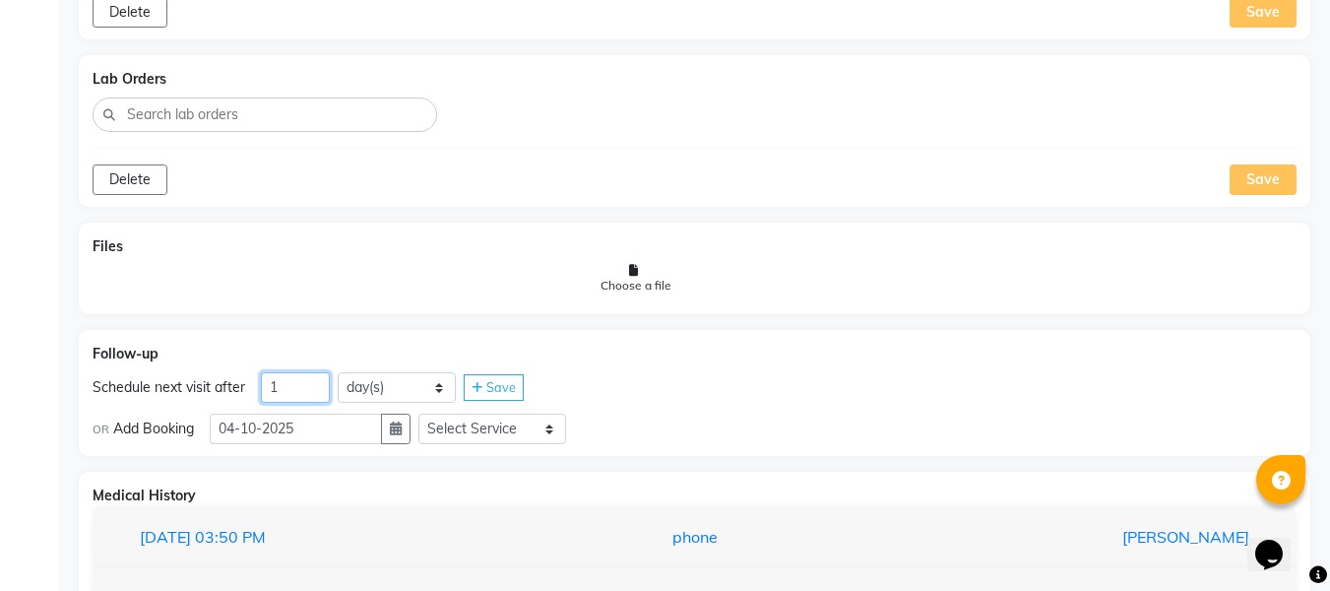
click at [282, 391] on input "1" at bounding box center [295, 387] width 69 height 31
type input "38"
click at [402, 421] on icon "button" at bounding box center [396, 428] width 12 height 14
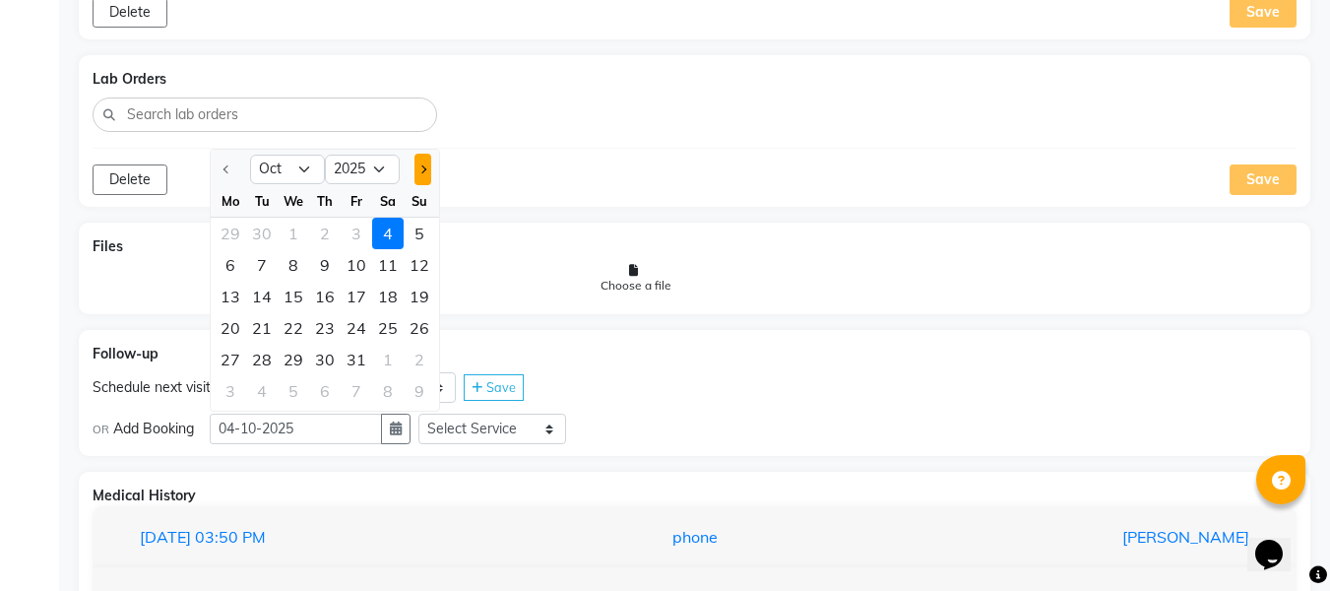
click at [423, 169] on span "Next month" at bounding box center [423, 169] width 8 height 8
select select "11"
click at [282, 281] on div "12" at bounding box center [294, 297] width 32 height 32
type input "[DATE]"
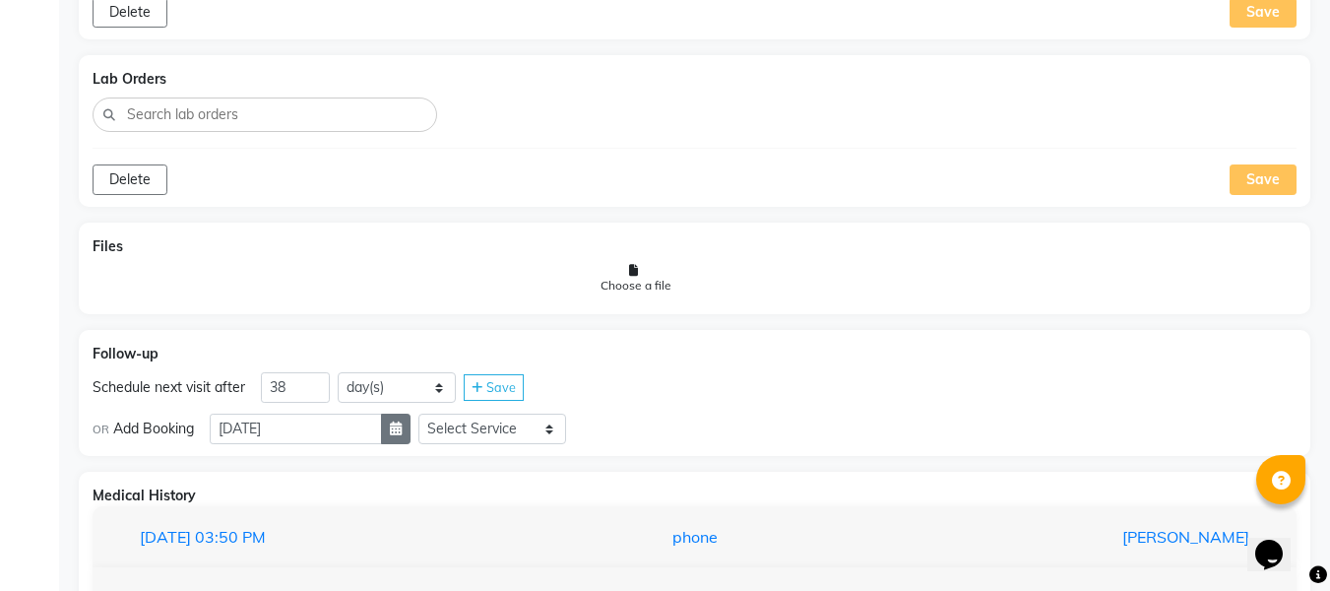
click at [411, 423] on button "button" at bounding box center [396, 429] width 30 height 31
select select "11"
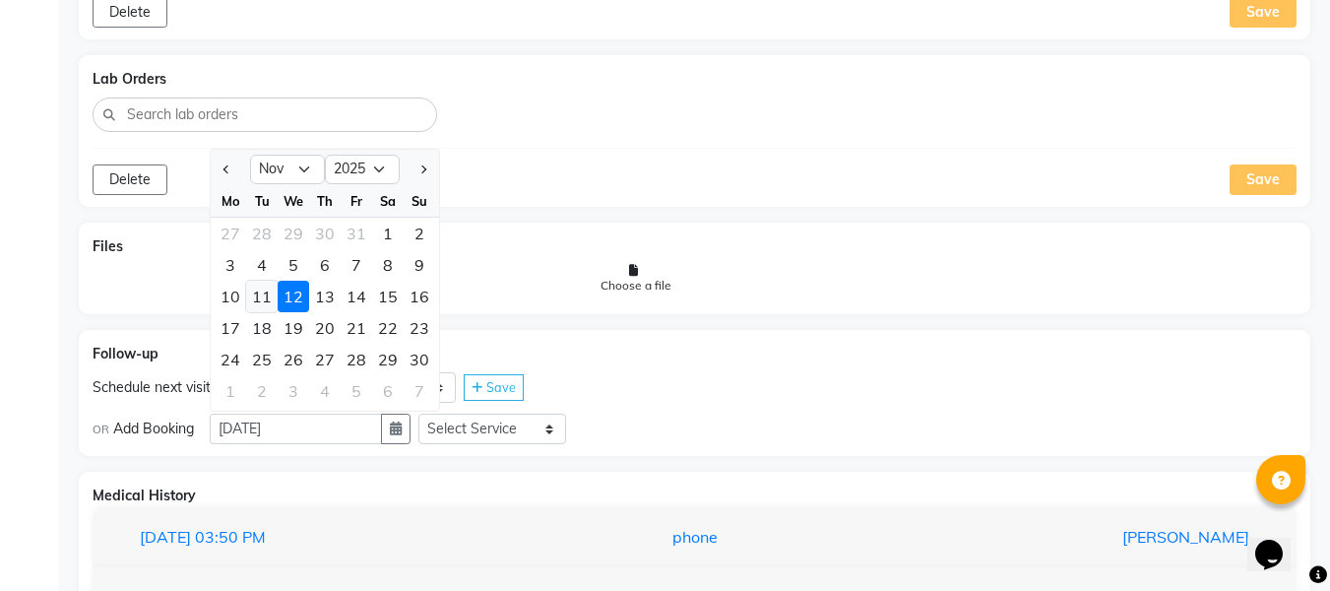
click at [269, 282] on div "11" at bounding box center [262, 297] width 32 height 32
type input "[DATE]"
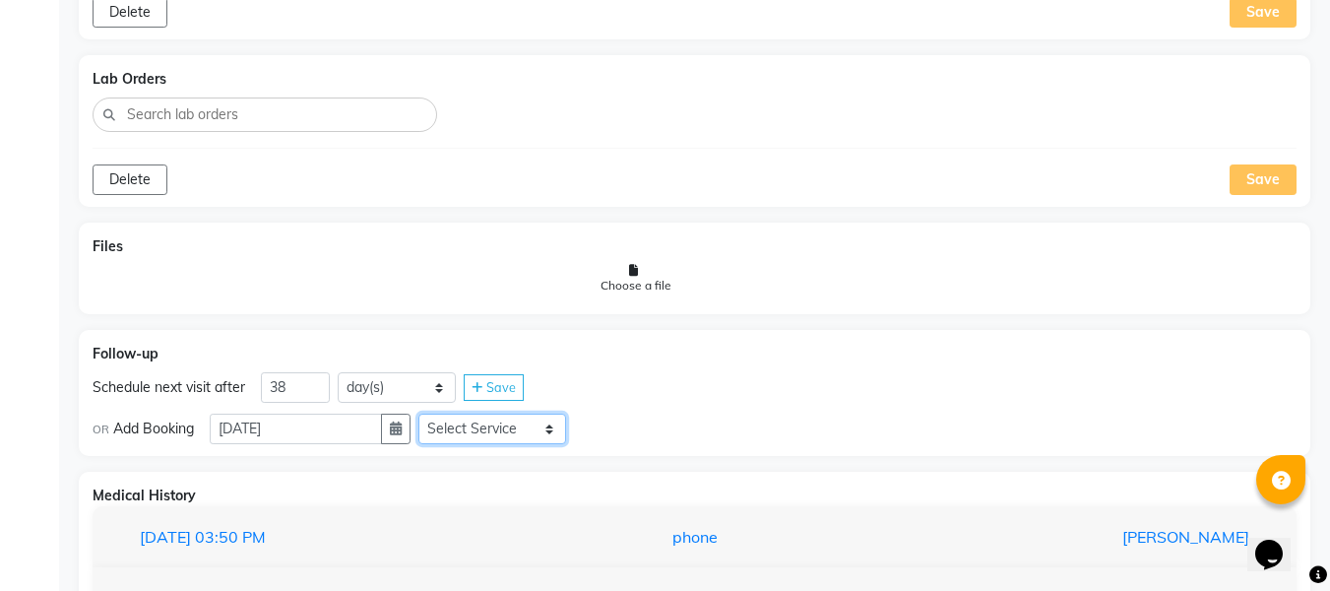
click at [542, 438] on select "Select Service In Person - Consultation Medicine Medicine 1 Hydra Facial Medi F…" at bounding box center [493, 429] width 148 height 31
select select "981031"
click at [426, 414] on select "Select Service In Person - Consultation Medicine Medicine 1 Hydra Facial Medi F…" at bounding box center [493, 429] width 148 height 31
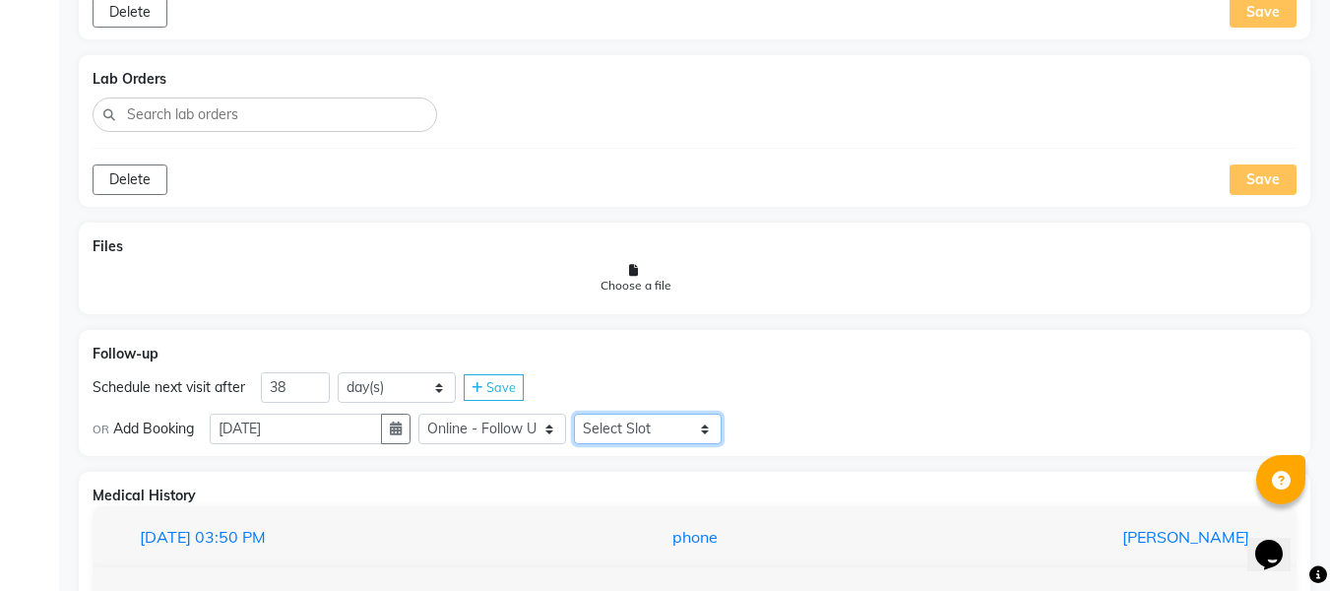
click at [704, 433] on select "Select Slot 10:15 10:30 10:45 11:00 11:15 11:30 11:45 12:00 12:15 12:45 13:15 1…" at bounding box center [648, 429] width 148 height 31
select select "870"
click at [582, 414] on select "Select Slot 10:15 10:30 10:45 11:00 11:15 11:30 11:45 12:00 12:15 12:45 13:15 1…" at bounding box center [648, 429] width 148 height 31
click at [790, 434] on div "Save" at bounding box center [760, 429] width 60 height 27
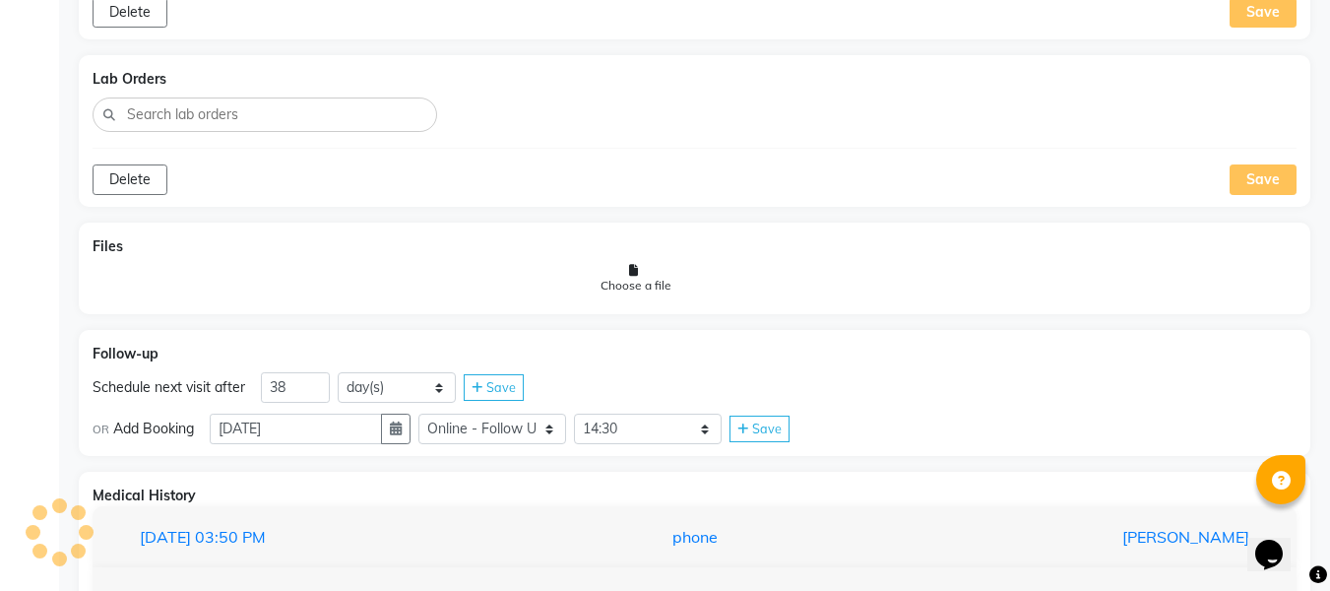
click at [777, 433] on span "Save" at bounding box center [767, 428] width 30 height 16
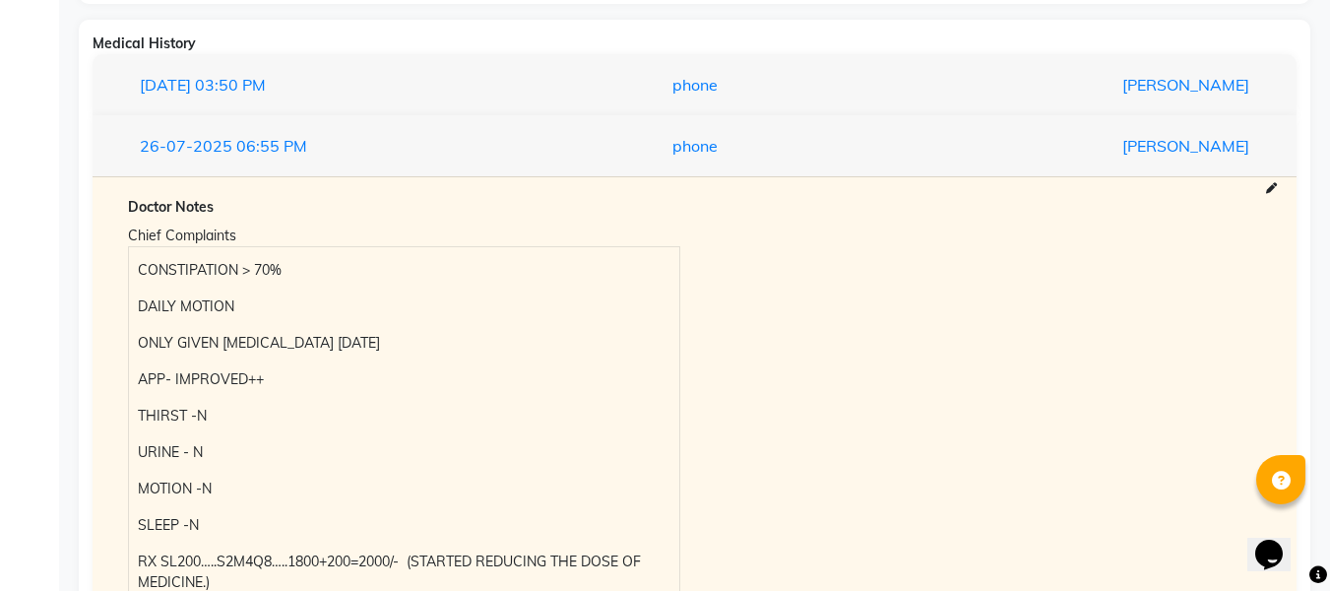
scroll to position [1822, 0]
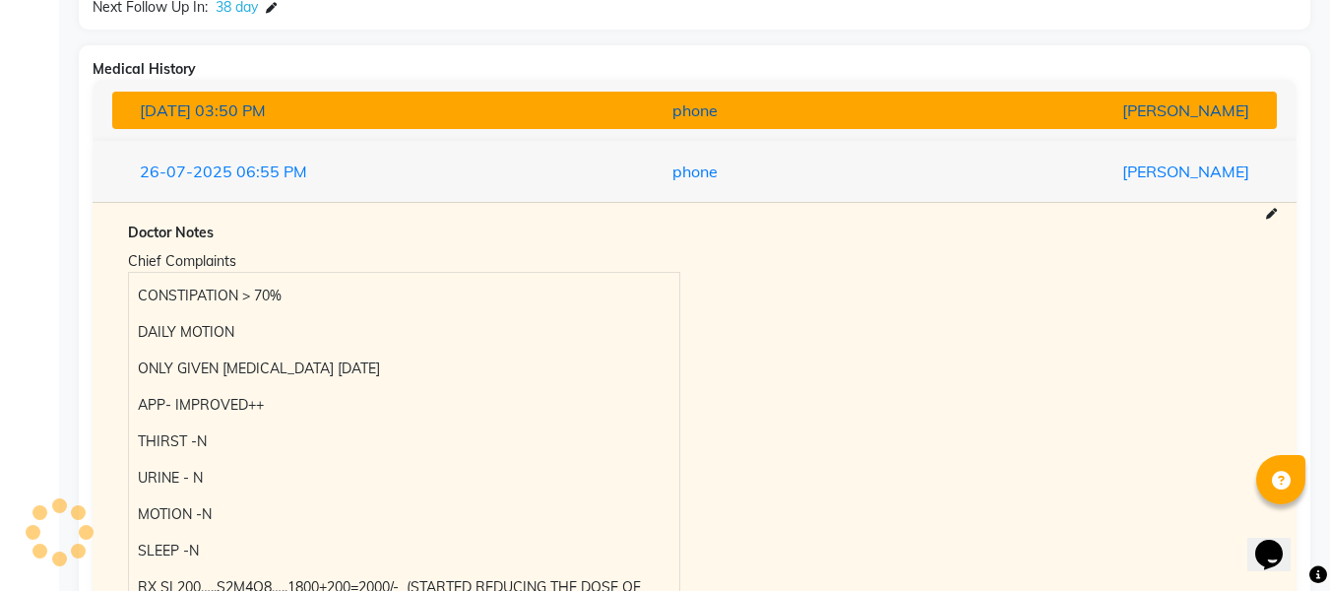
click at [1170, 108] on div "[PERSON_NAME]" at bounding box center [1074, 110] width 380 height 24
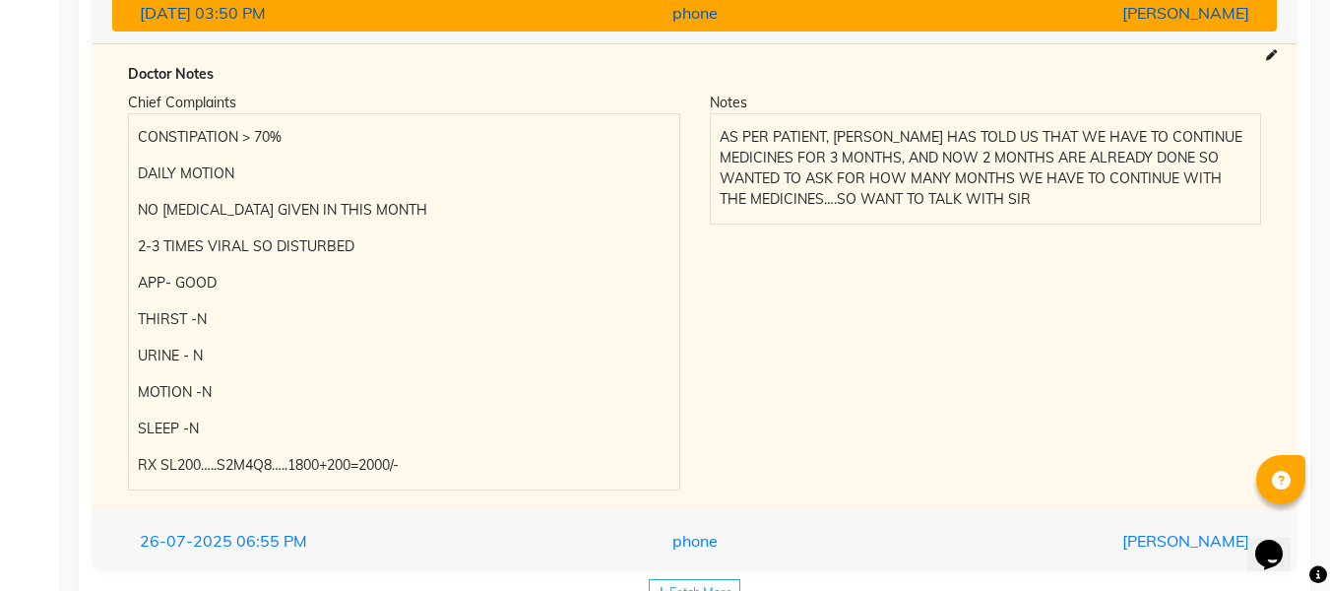
scroll to position [1922, 0]
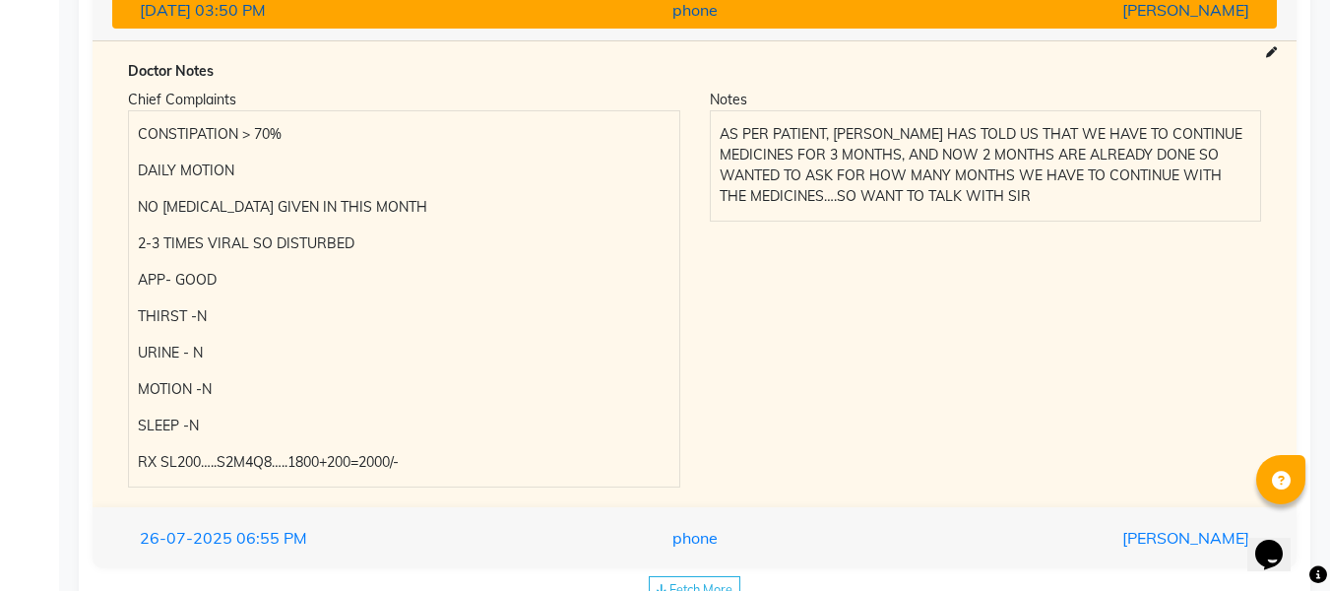
click at [979, 2] on div "[PERSON_NAME]" at bounding box center [1074, 10] width 380 height 24
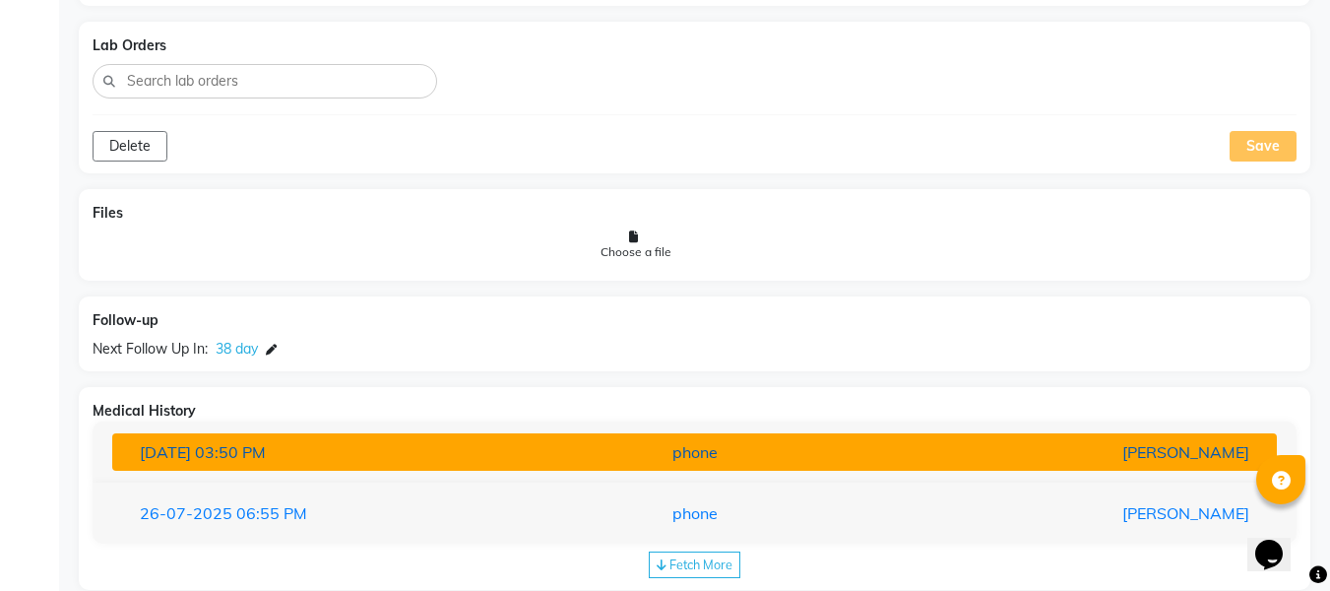
scroll to position [1519, 0]
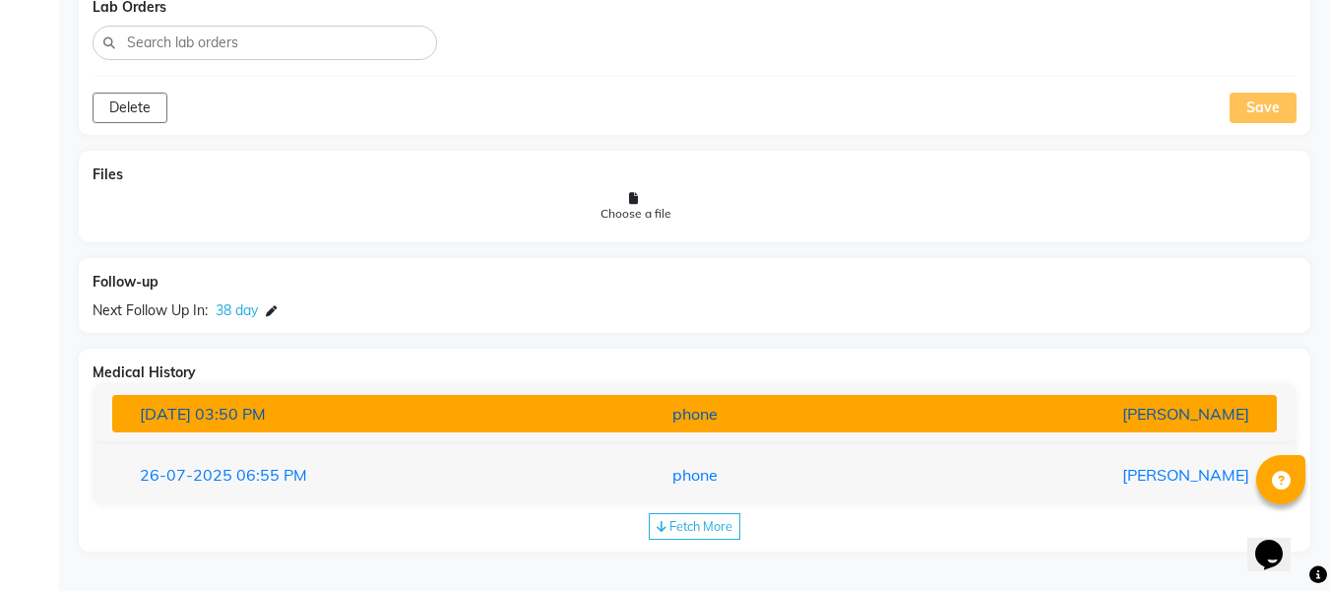
click at [892, 430] on button "[DATE] 03:50 PM phone [PERSON_NAME]" at bounding box center [694, 413] width 1165 height 37
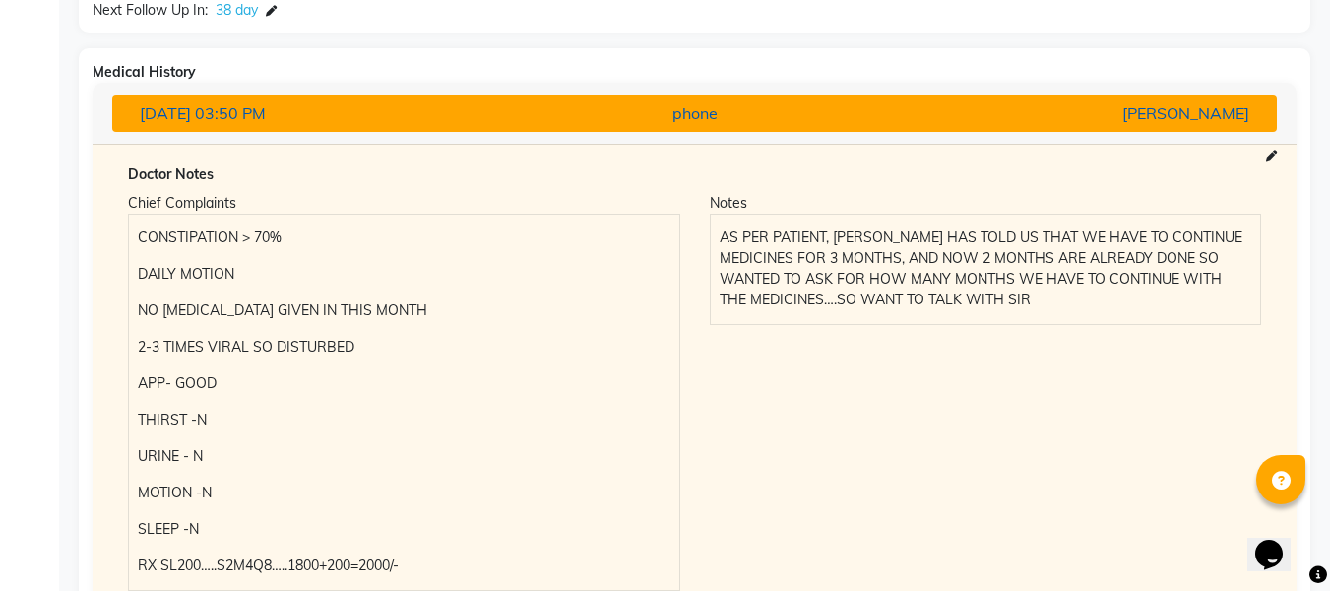
scroll to position [1790, 0]
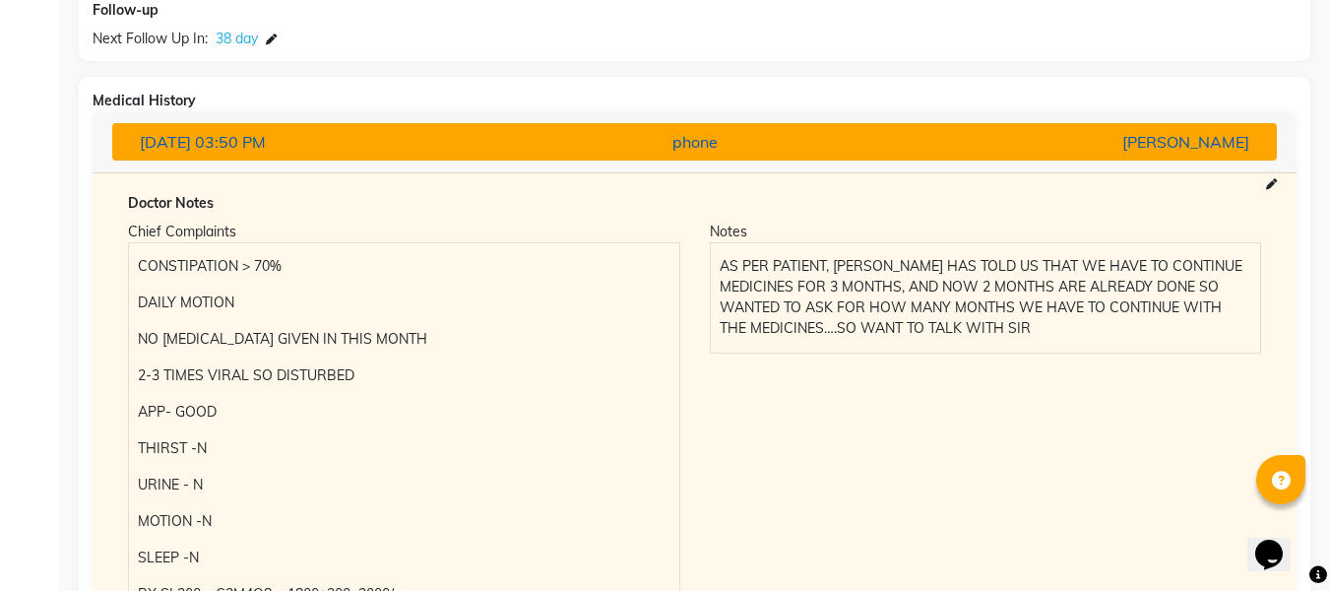
click at [1043, 141] on div "[PERSON_NAME]" at bounding box center [1074, 142] width 380 height 24
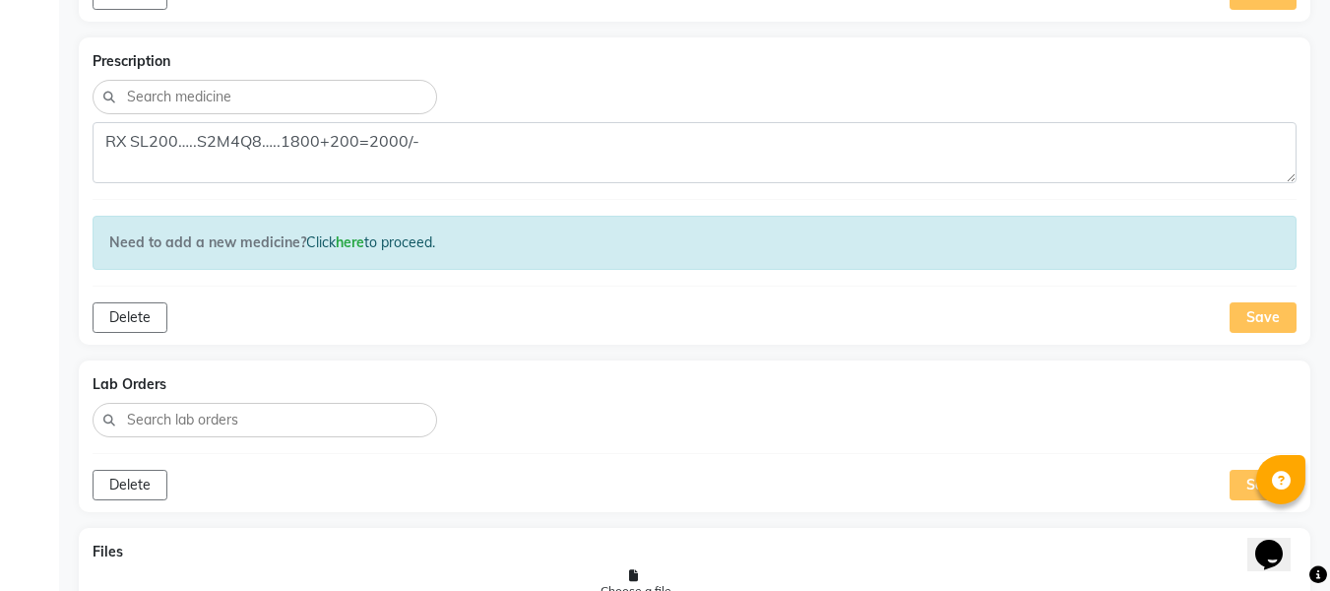
click at [1245, 312] on div "Save" at bounding box center [1263, 317] width 67 height 31
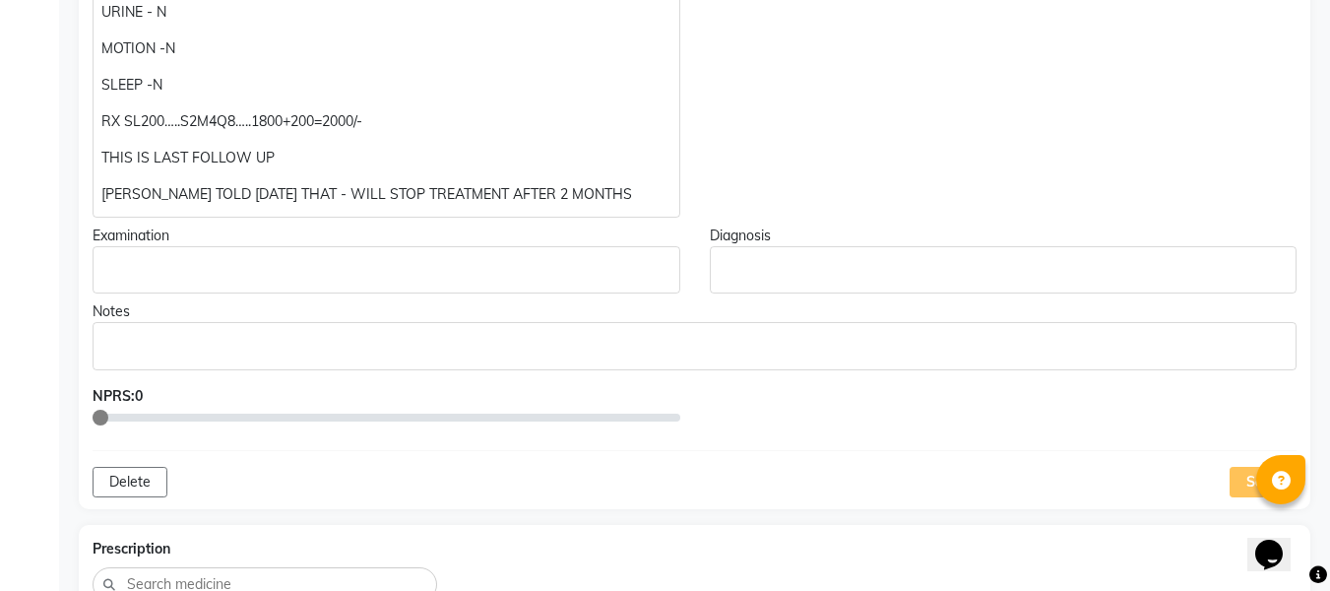
scroll to position [661, 0]
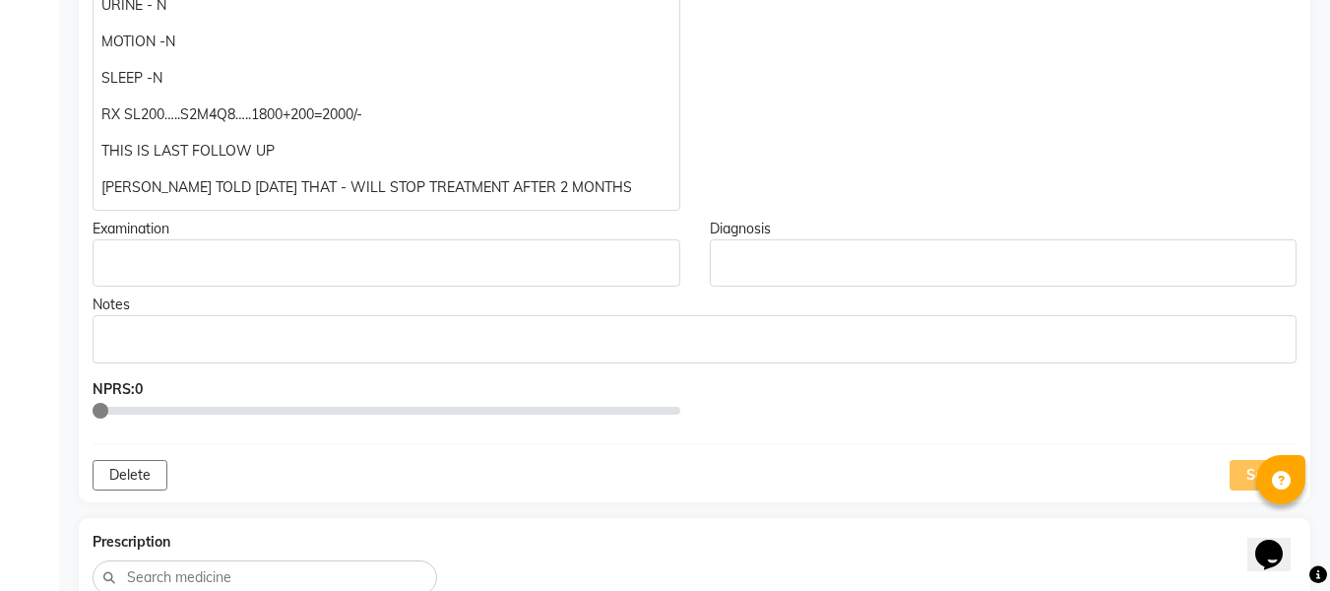
click at [1222, 486] on div "Delete Save" at bounding box center [695, 475] width 1204 height 31
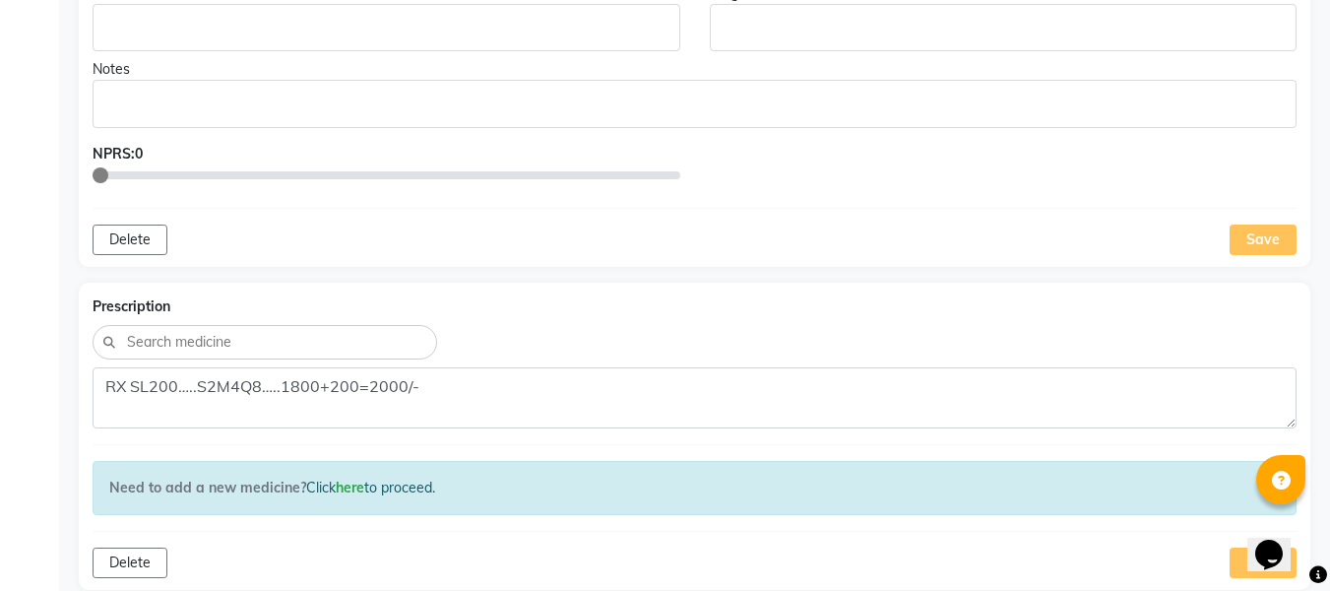
scroll to position [898, 0]
click at [1262, 241] on div "Save" at bounding box center [1263, 238] width 67 height 31
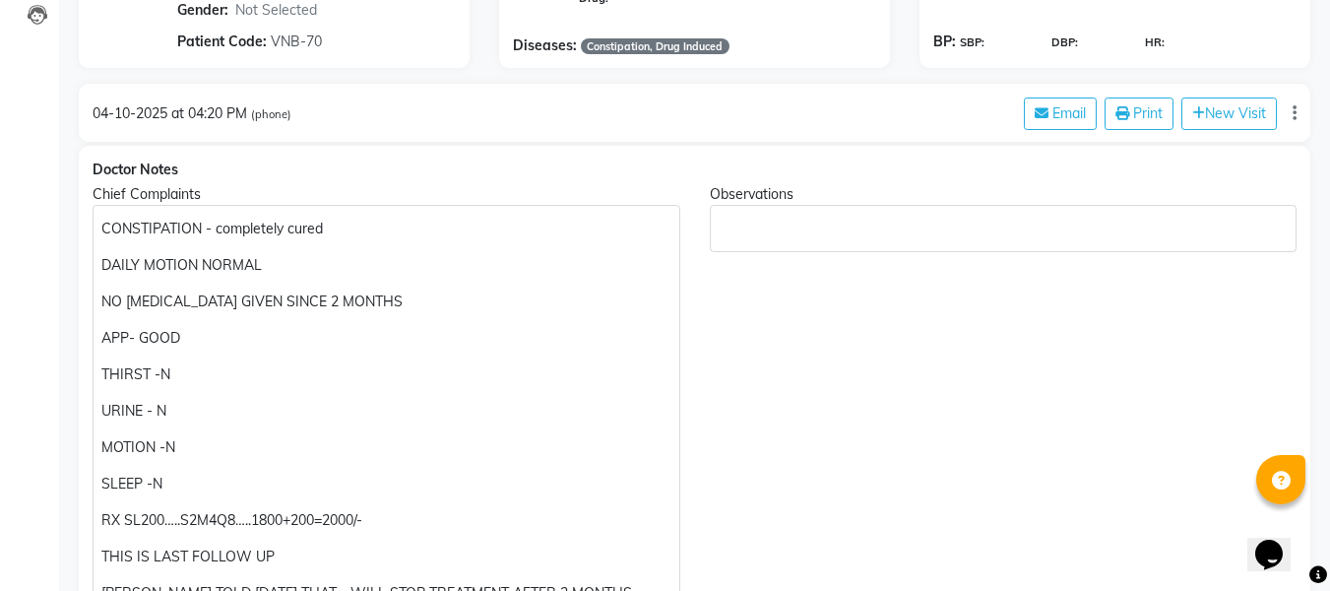
scroll to position [0, 0]
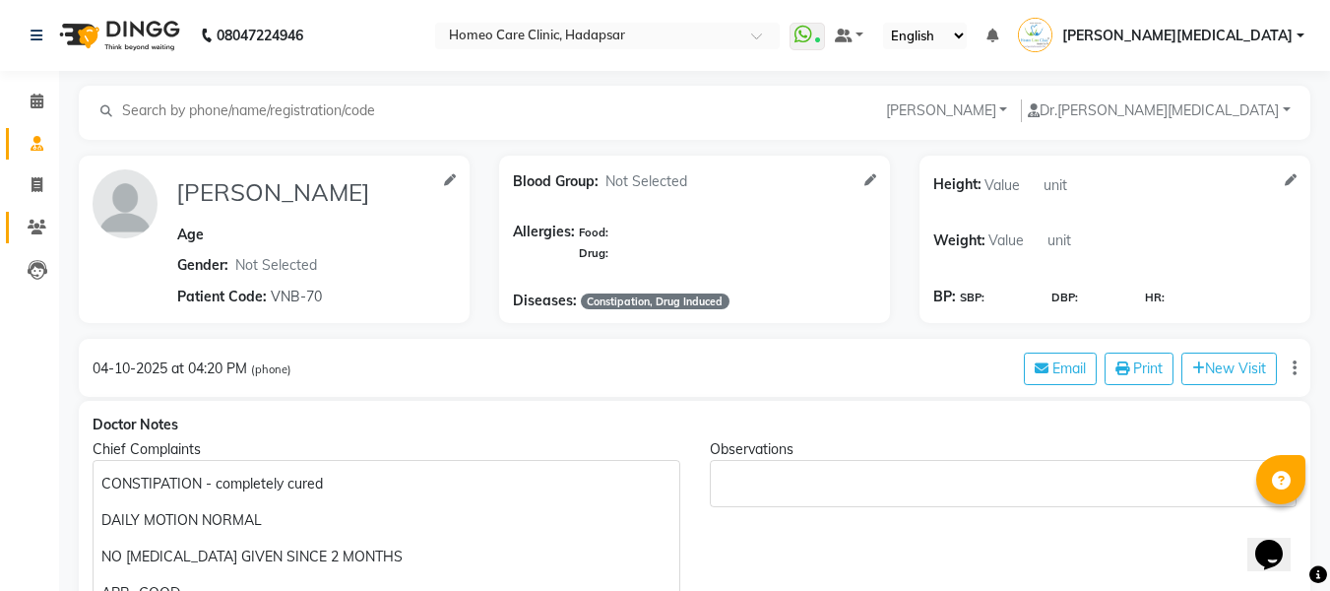
click at [35, 226] on icon at bounding box center [37, 227] width 19 height 15
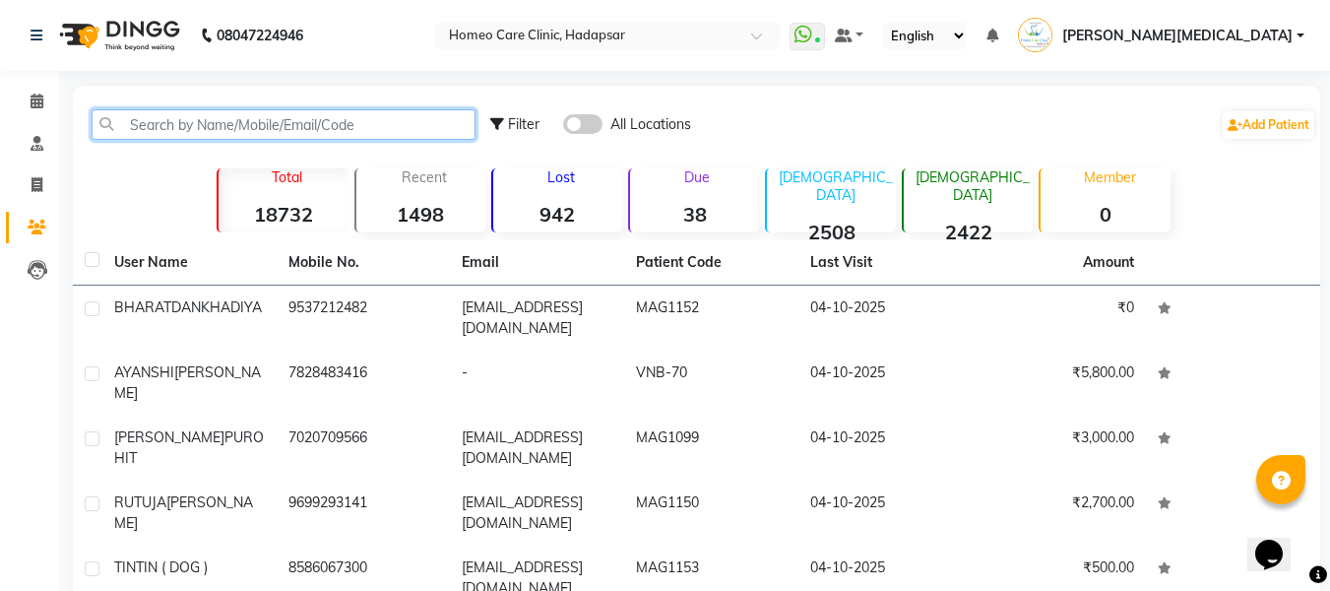
click at [184, 126] on input "text" at bounding box center [284, 124] width 384 height 31
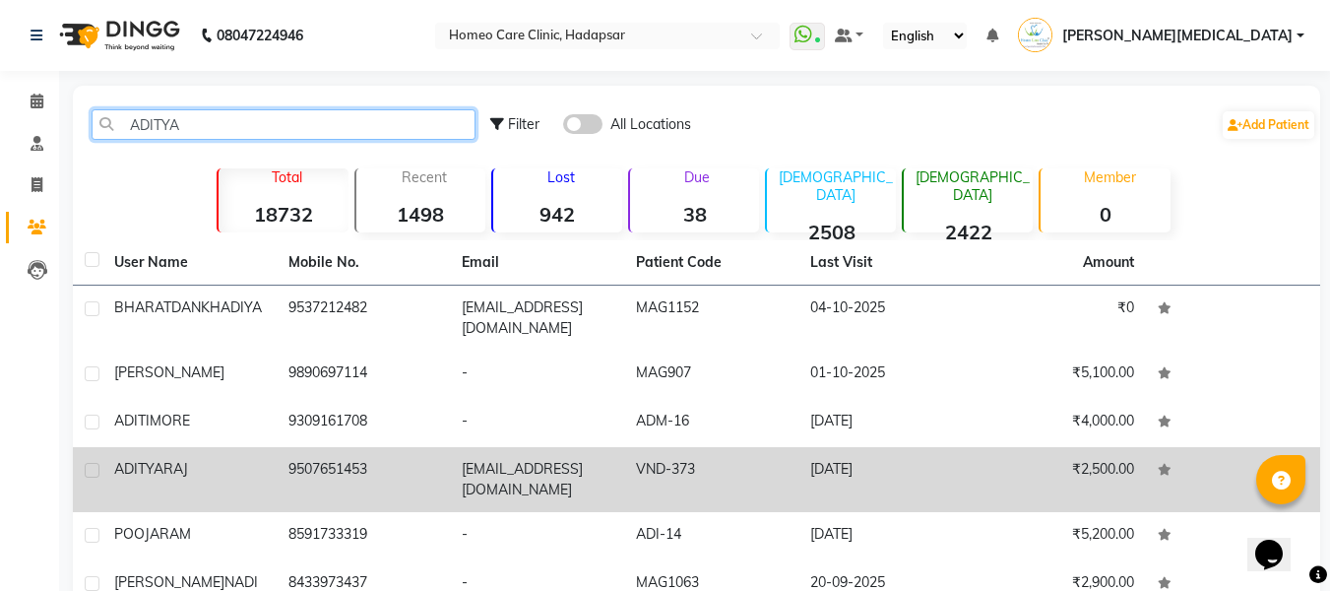
type input "ADITYA"
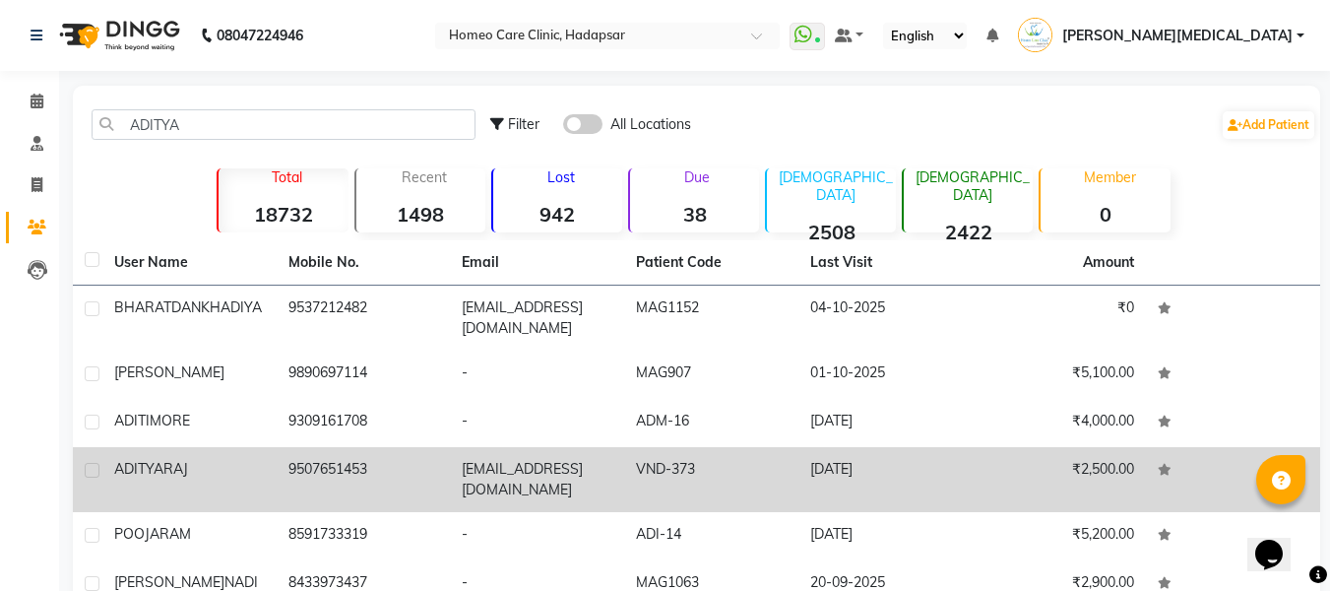
click at [716, 458] on td "VND-373" at bounding box center [711, 479] width 174 height 65
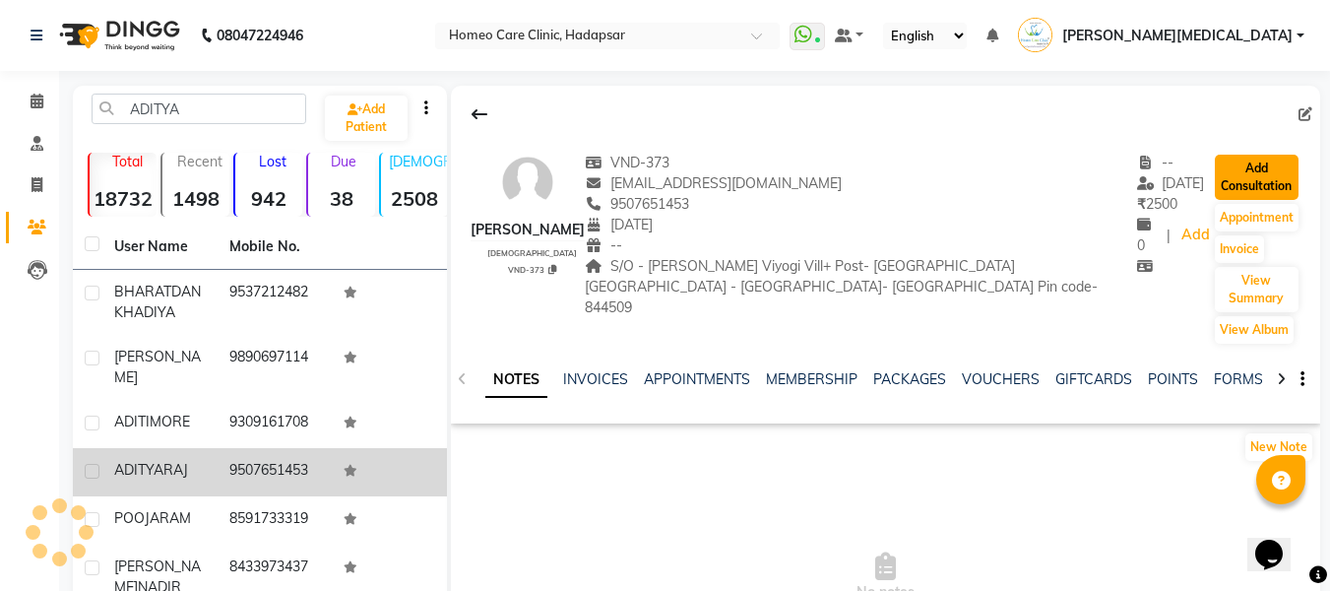
click at [1256, 167] on button "Add Consultation" at bounding box center [1257, 177] width 84 height 45
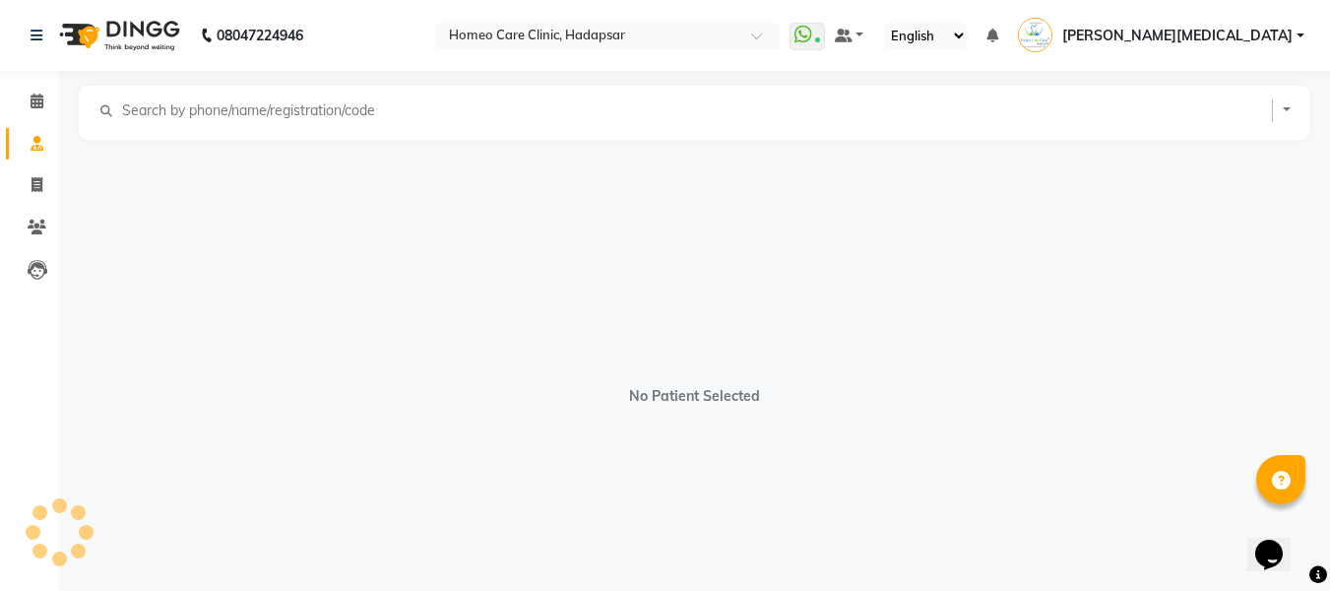
select select "[DEMOGRAPHIC_DATA]"
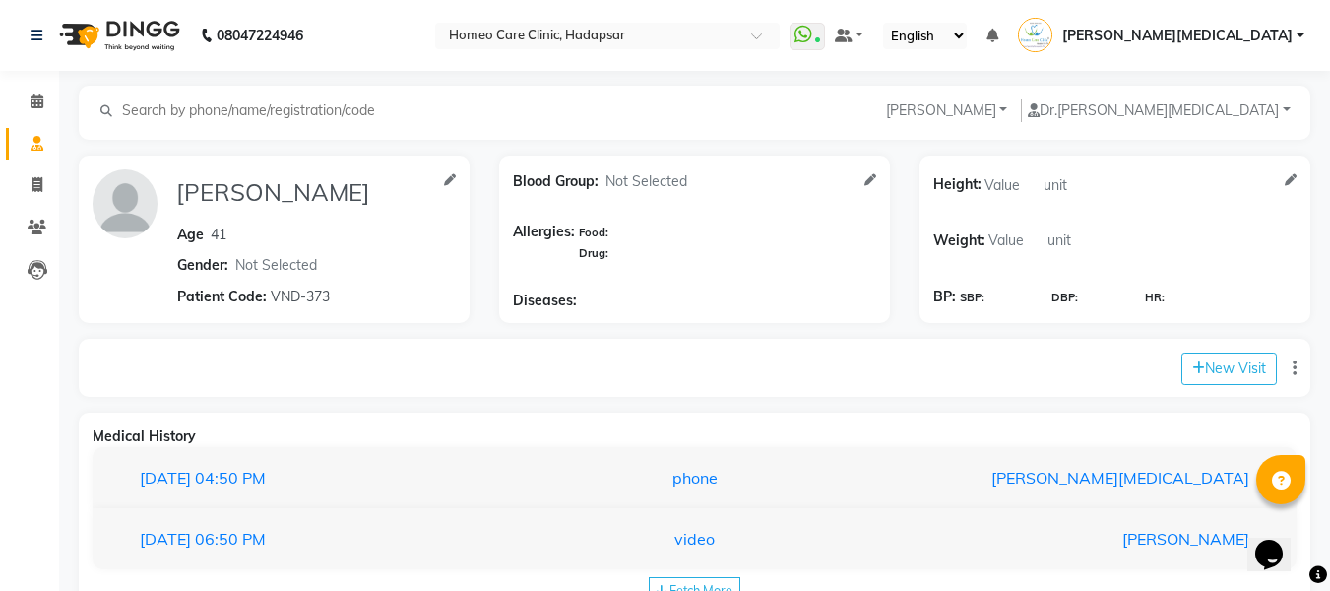
scroll to position [64, 0]
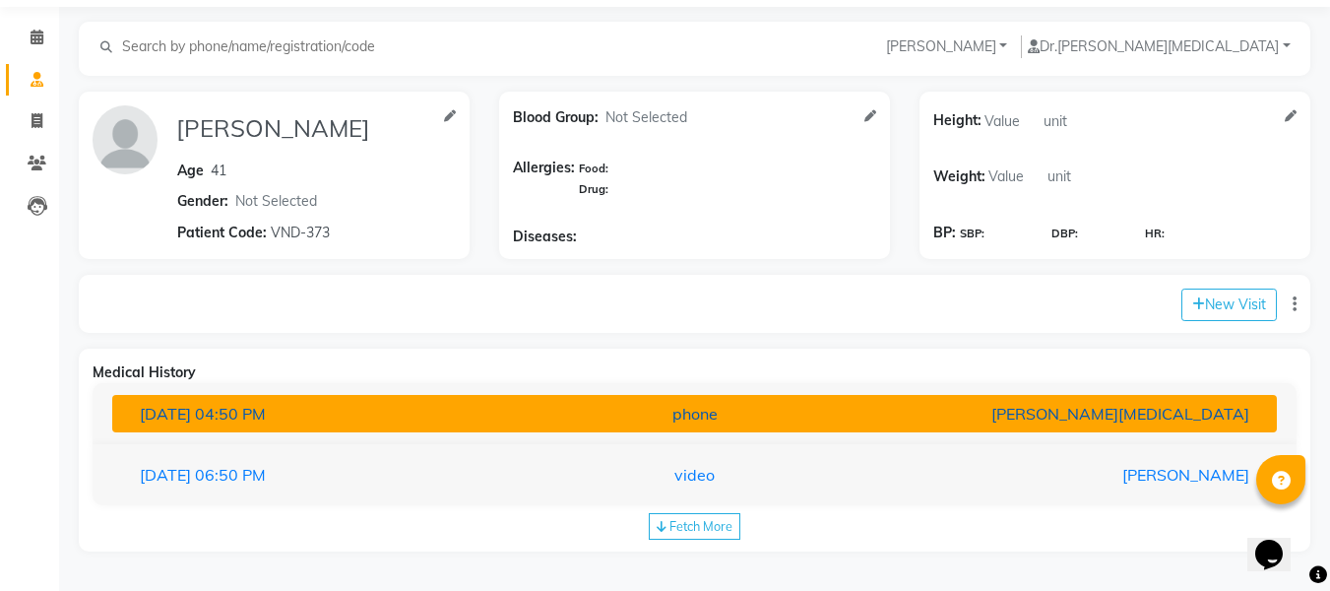
click at [1032, 416] on div "[PERSON_NAME][MEDICAL_DATA]" at bounding box center [1074, 414] width 380 height 24
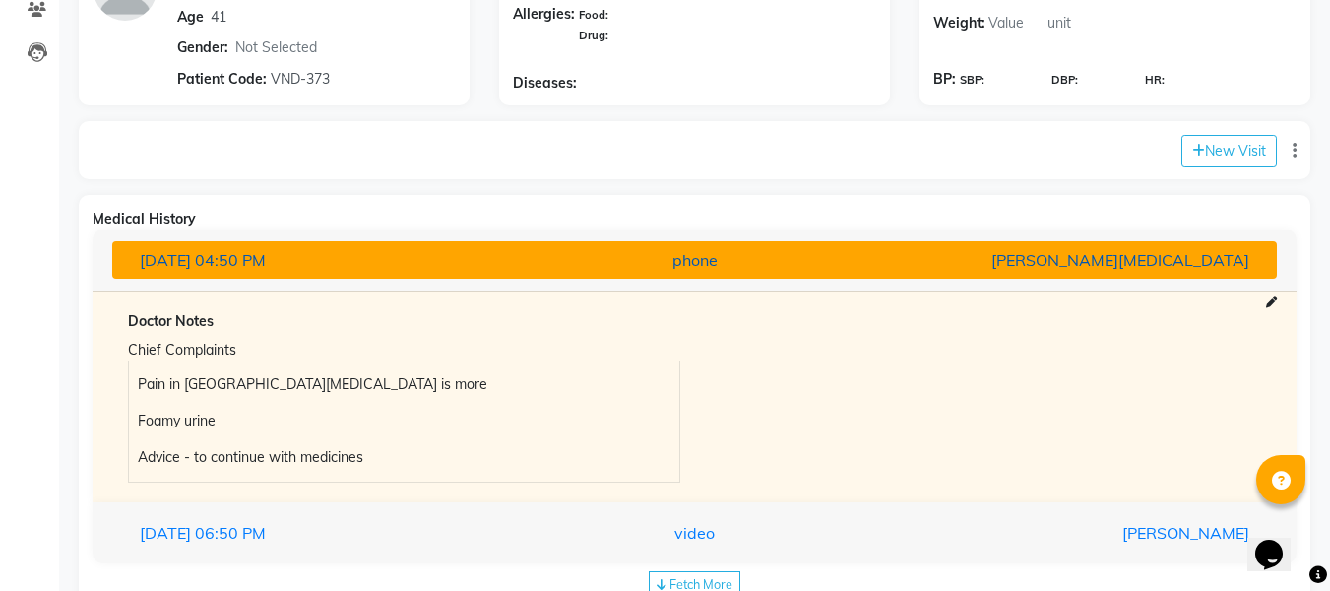
scroll to position [276, 0]
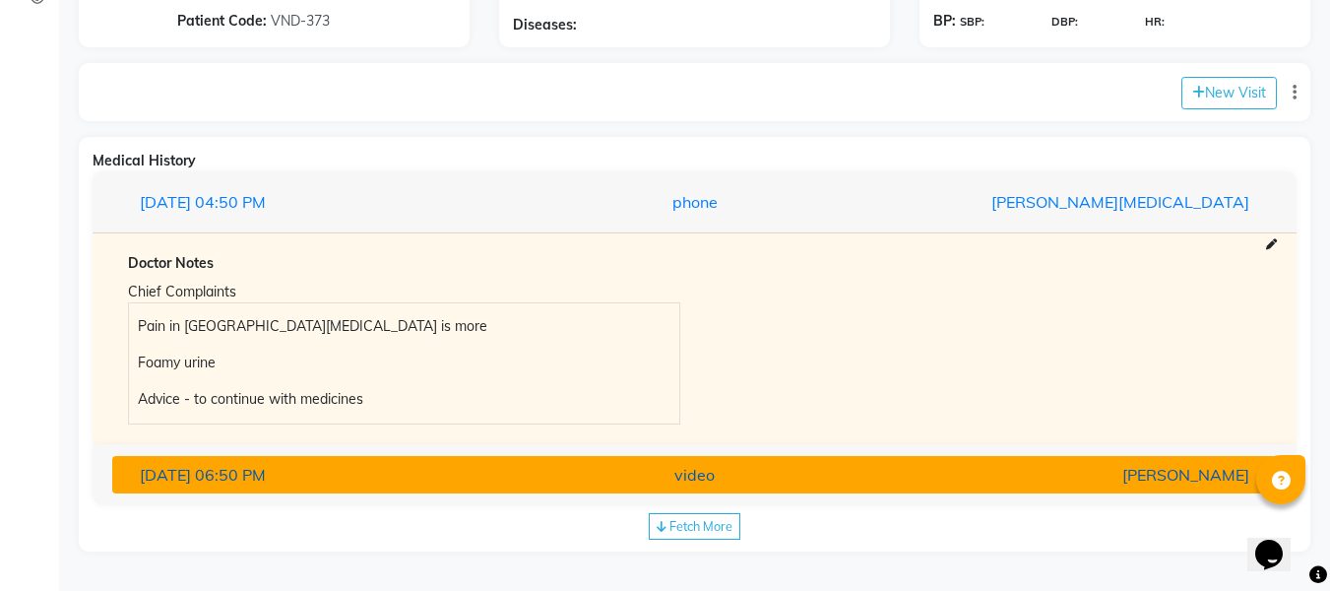
click at [308, 473] on div "[DATE] 06:50 PM" at bounding box center [315, 475] width 380 height 24
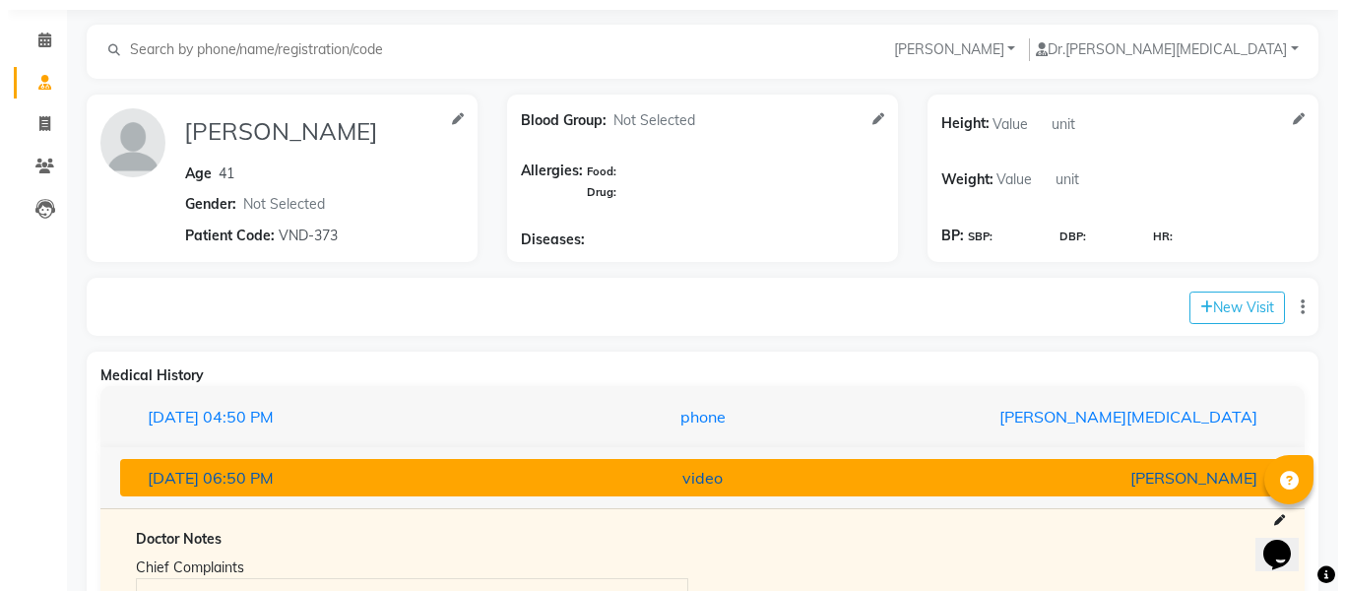
scroll to position [156, 0]
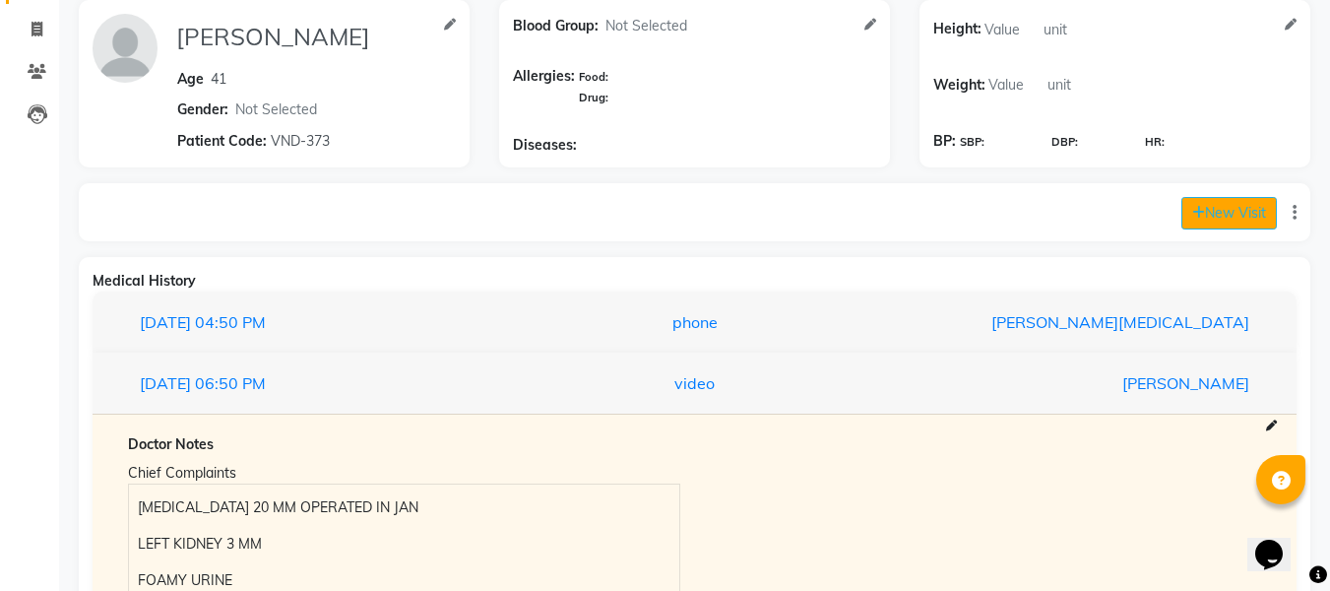
click at [1250, 220] on button "New Visit" at bounding box center [1230, 213] width 96 height 32
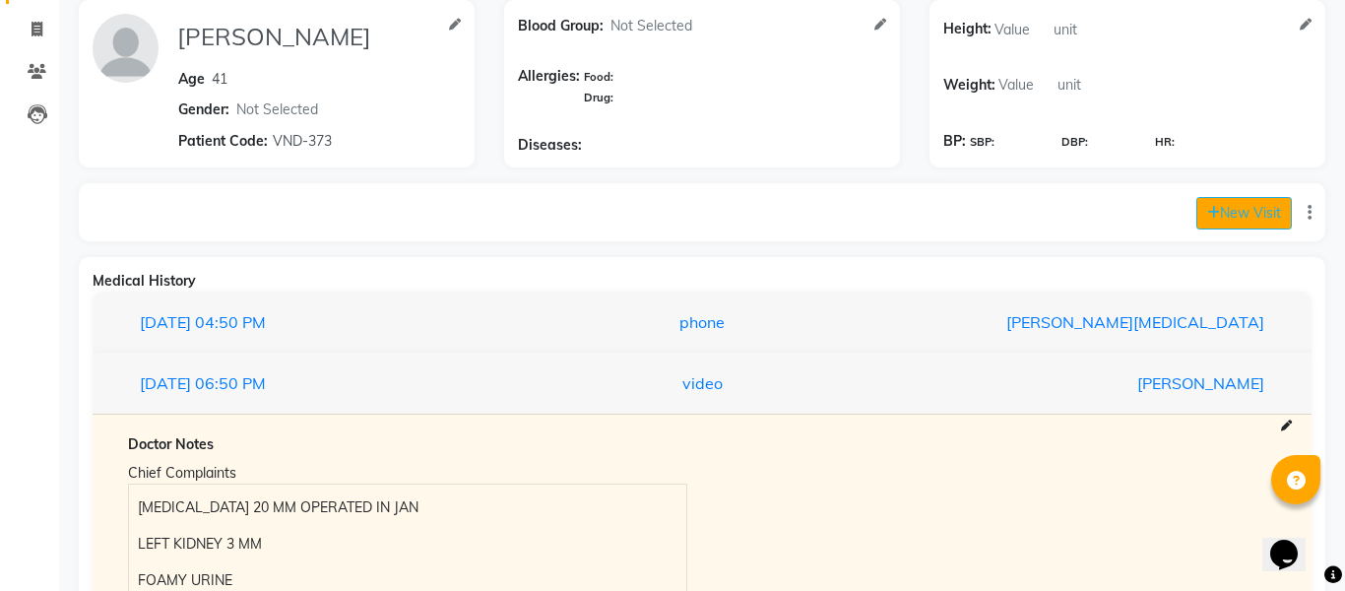
select select "1020"
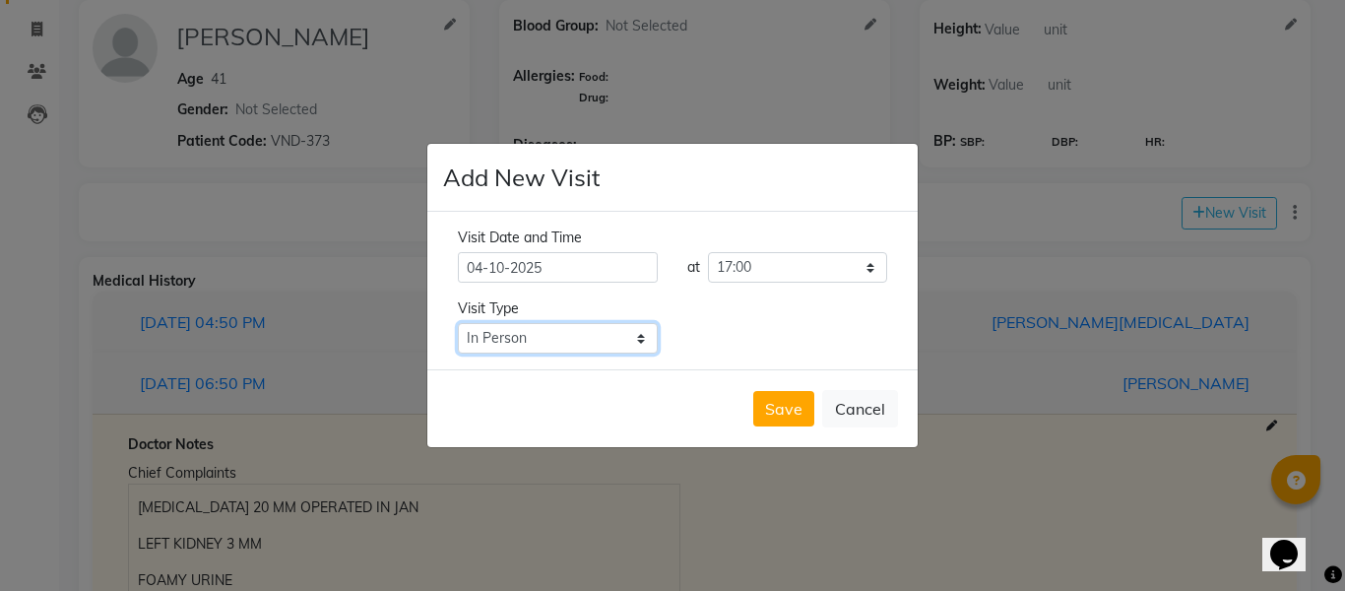
click at [649, 346] on select "Select Type In Person Video Phone Chat" at bounding box center [558, 338] width 200 height 31
select select "phone"
click at [458, 323] on select "Select Type In Person Video Phone Chat" at bounding box center [558, 338] width 200 height 31
click at [790, 411] on button "Save" at bounding box center [783, 408] width 61 height 35
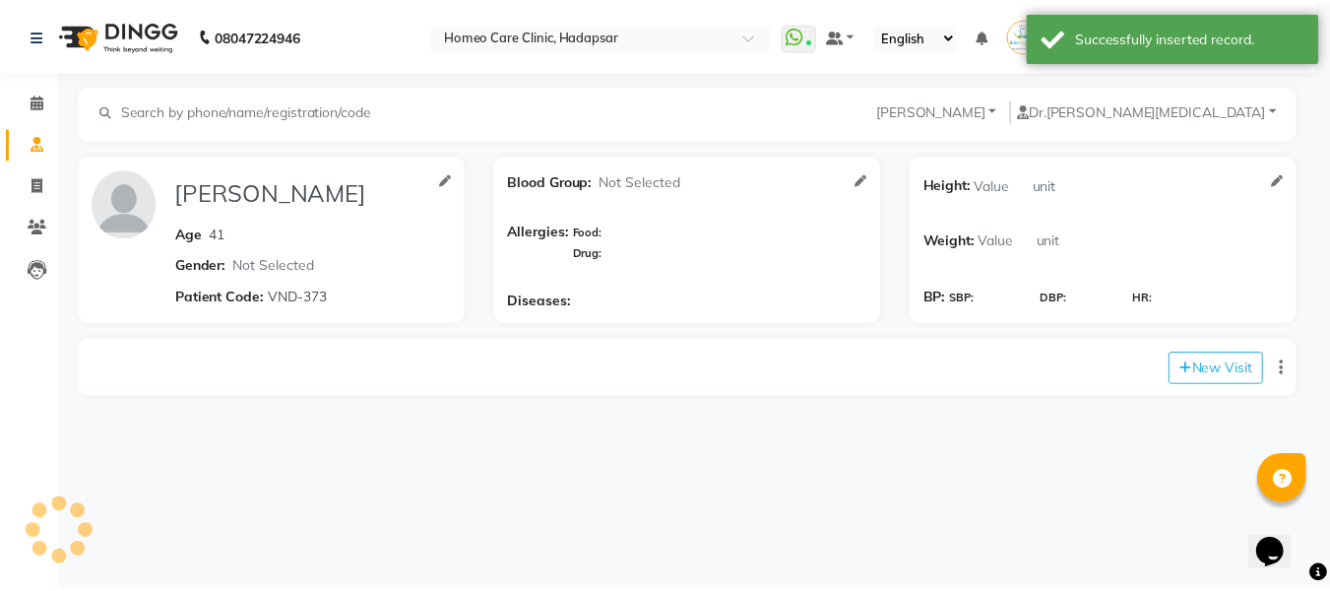
scroll to position [0, 0]
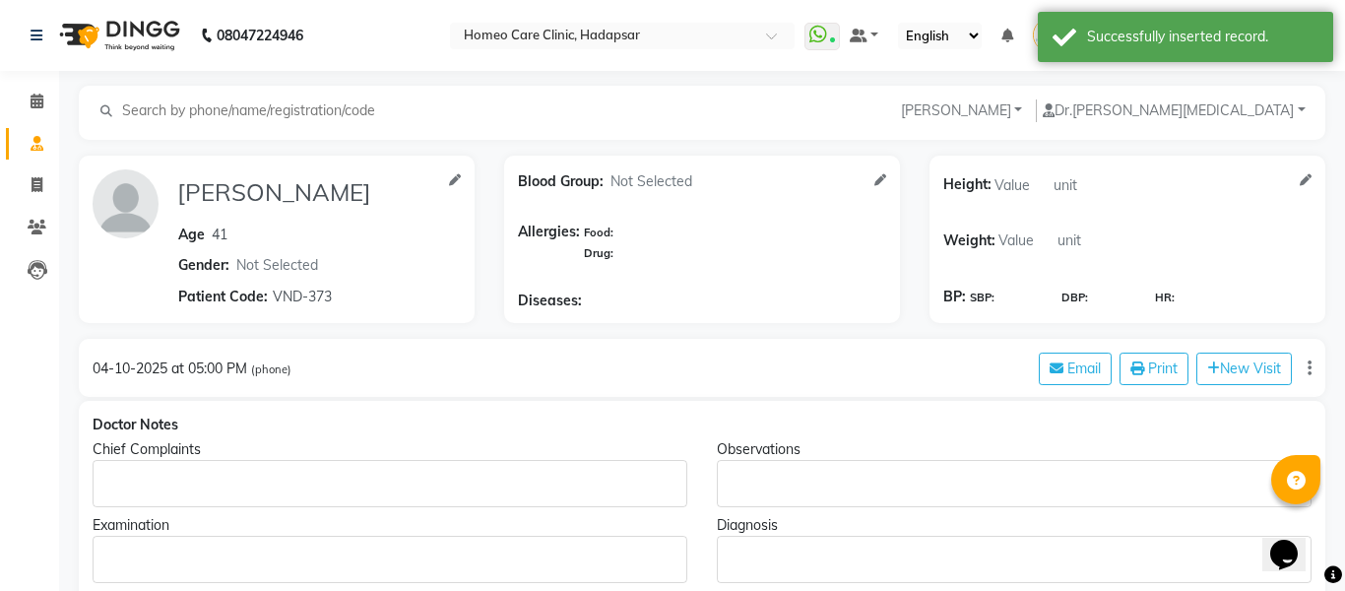
type input "[PERSON_NAME]"
type input "41"
select select "[DEMOGRAPHIC_DATA]"
type input "VND-373"
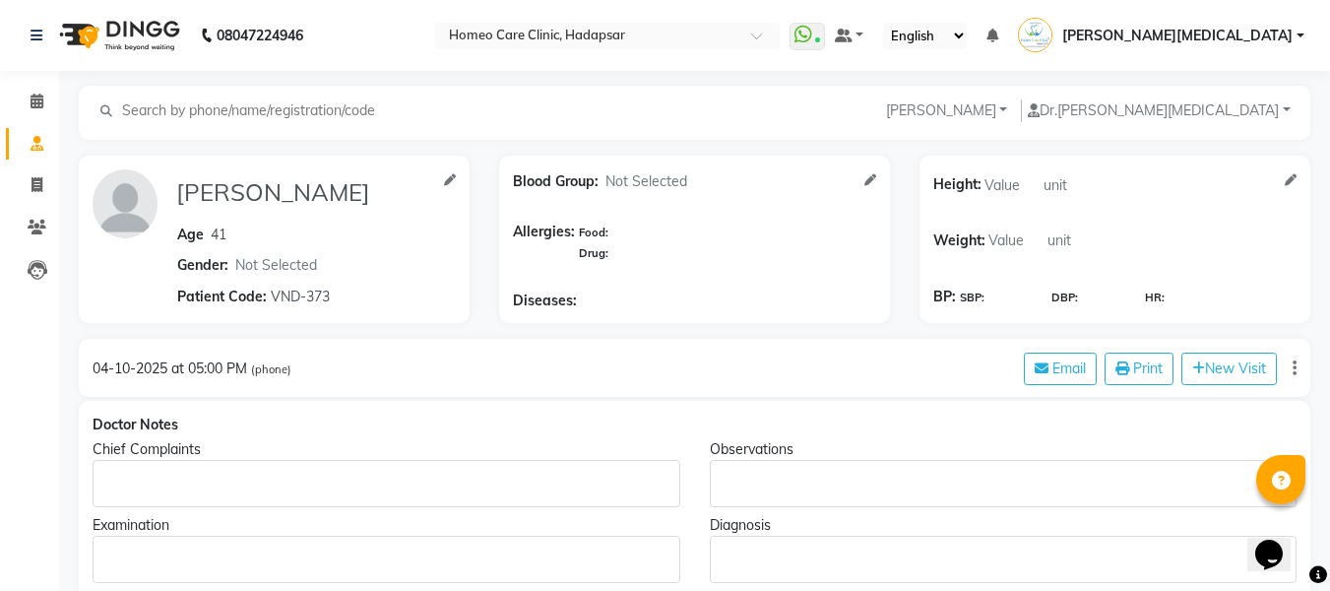
click at [509, 449] on div "Chief Complaints" at bounding box center [387, 449] width 588 height 21
click at [352, 476] on p "Rich Text Editor, main" at bounding box center [385, 484] width 569 height 21
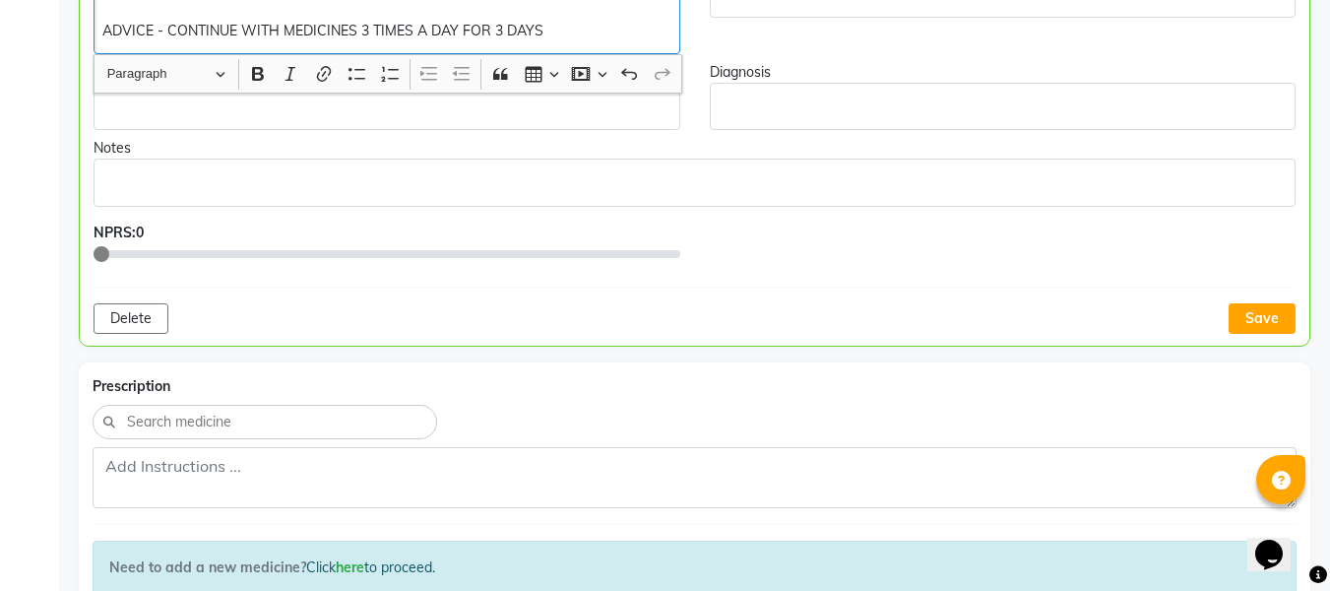
scroll to position [499, 0]
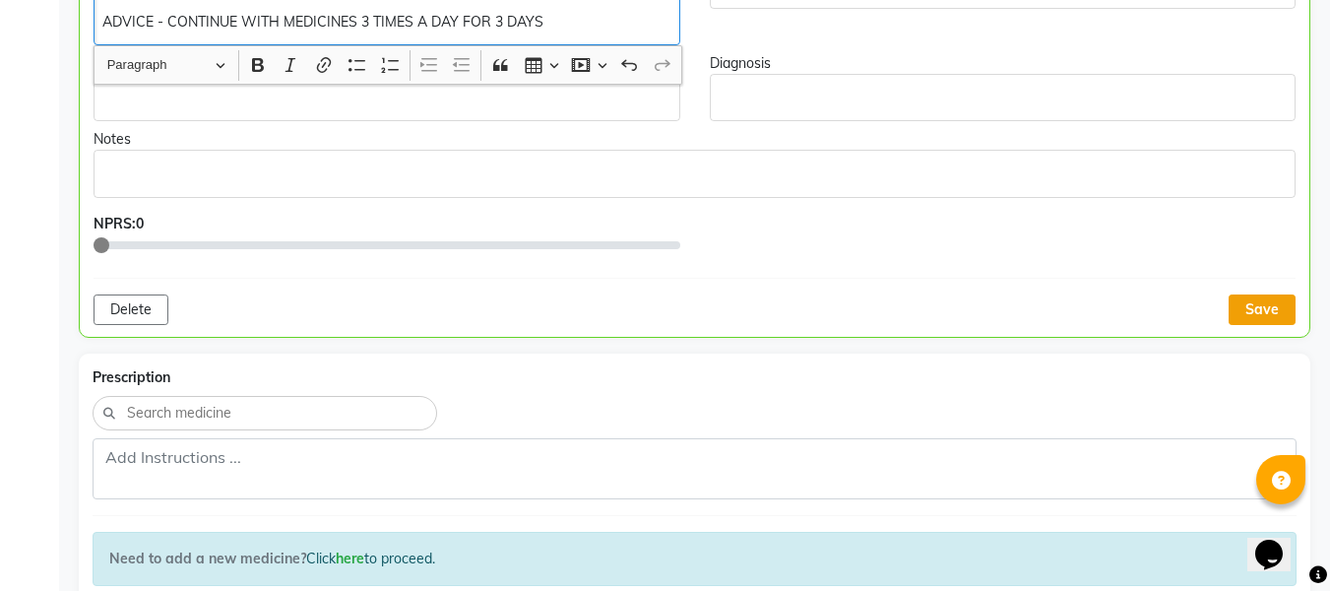
click at [1269, 313] on button "Save" at bounding box center [1262, 309] width 67 height 31
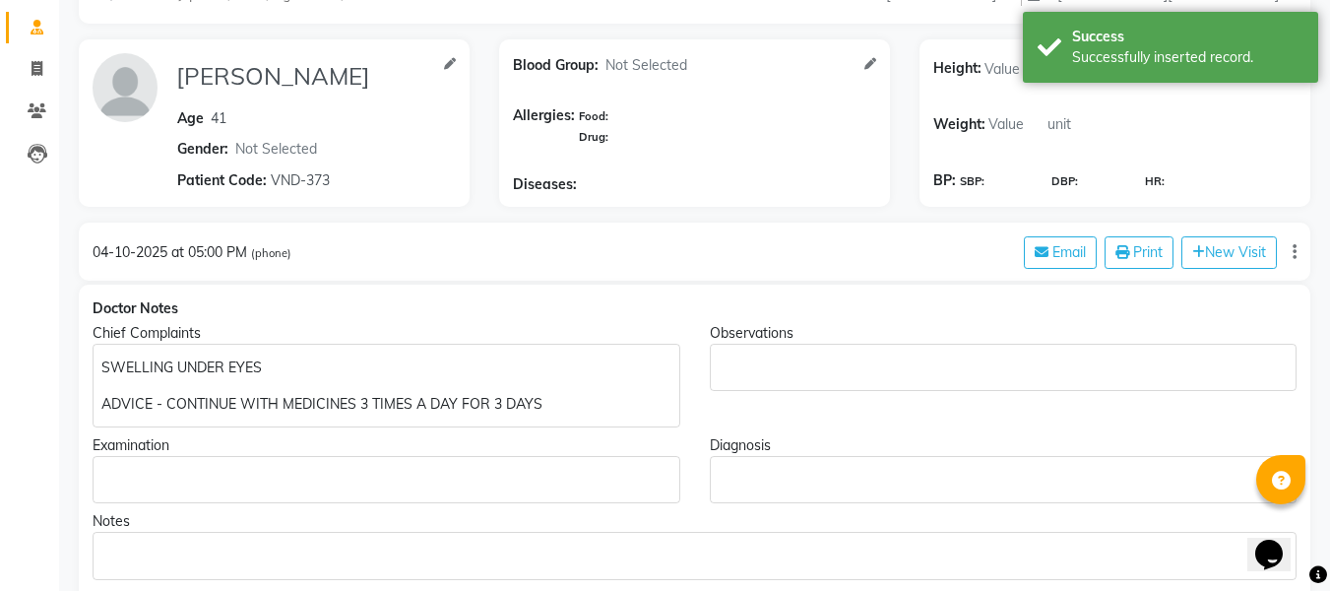
scroll to position [0, 0]
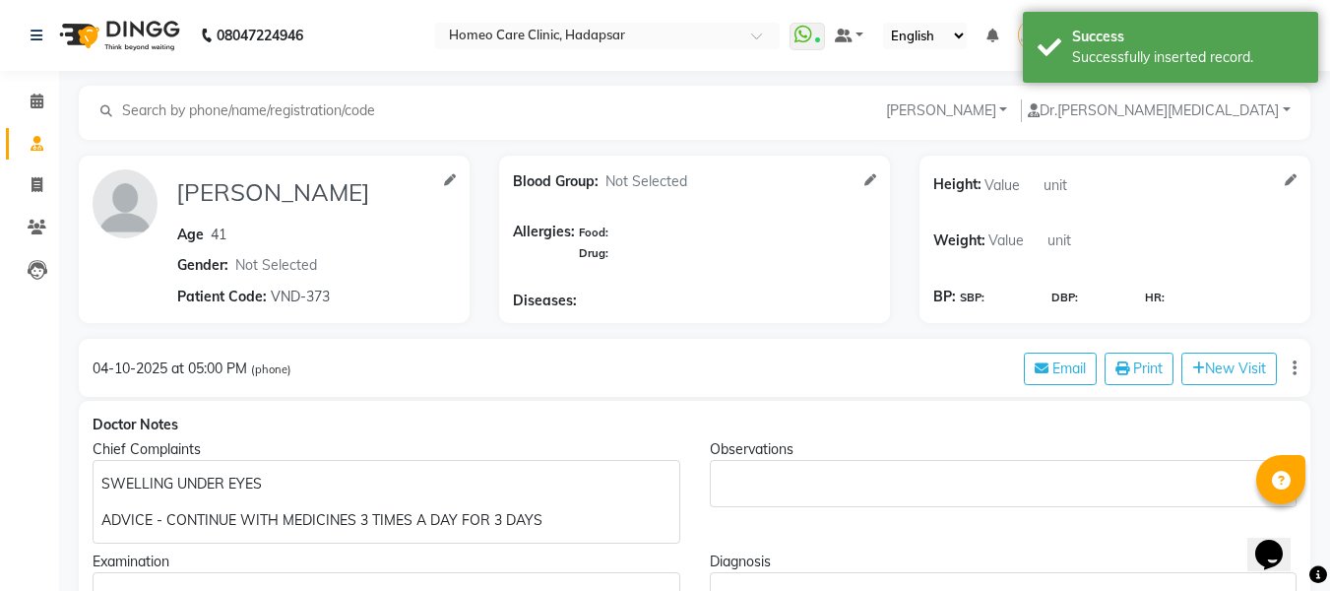
click at [366, 474] on p "SWELLING UNDER EYES" at bounding box center [385, 484] width 569 height 21
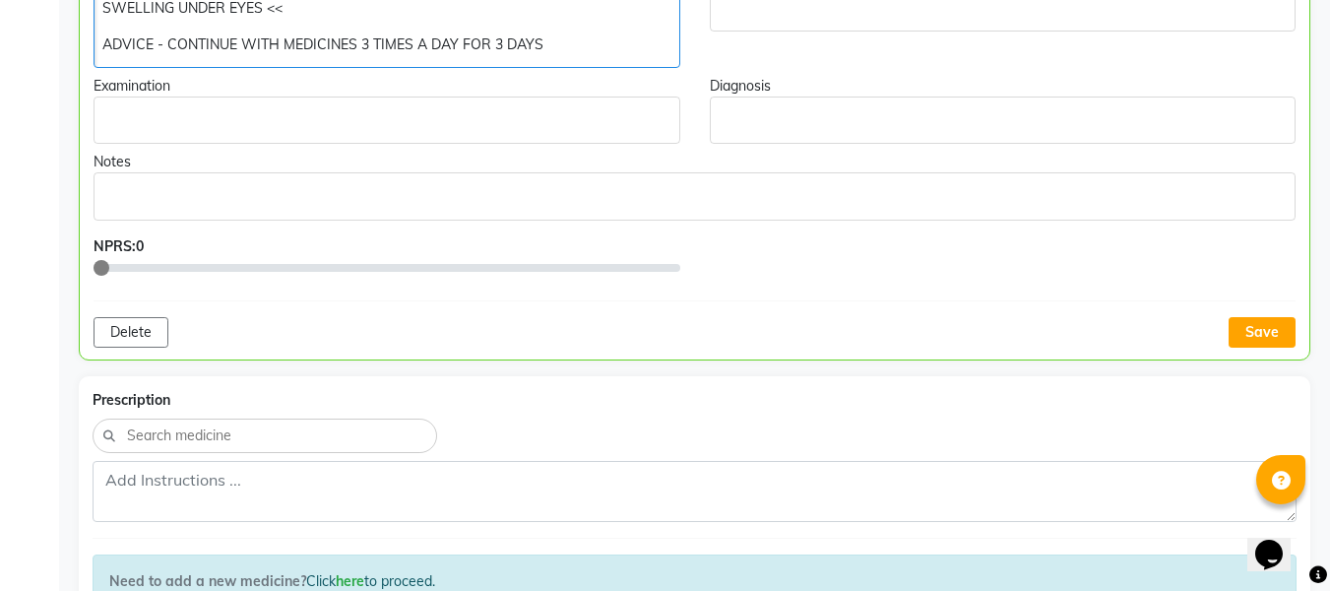
scroll to position [517, 0]
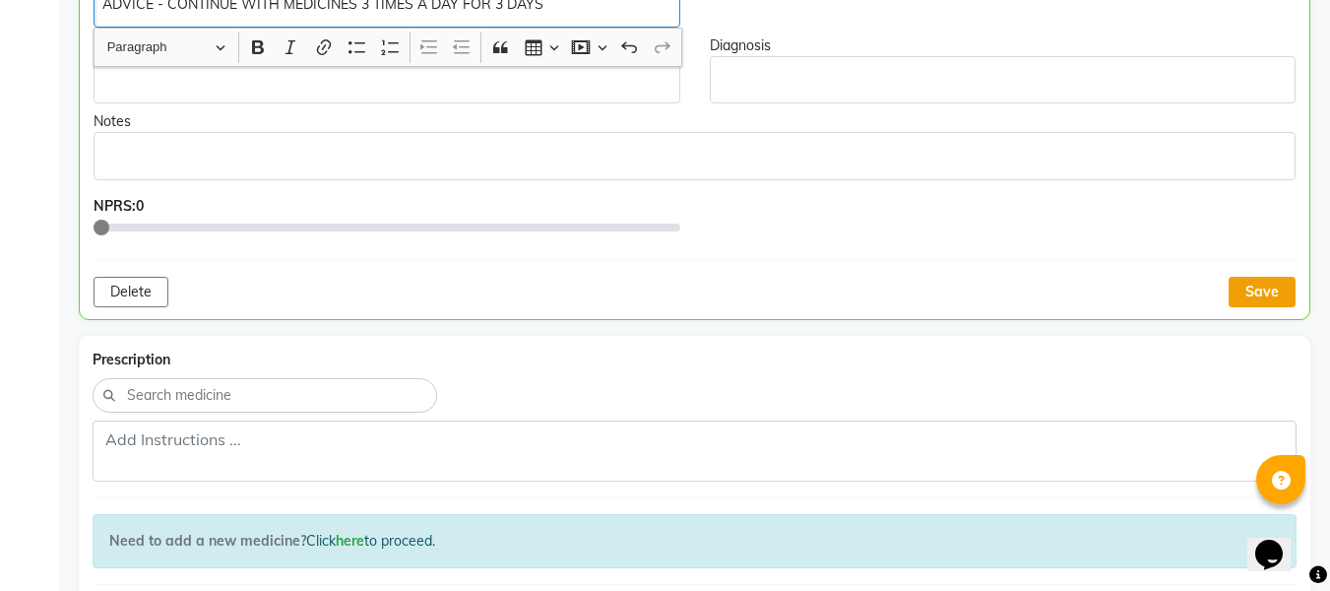
click at [1266, 294] on button "Save" at bounding box center [1262, 292] width 67 height 31
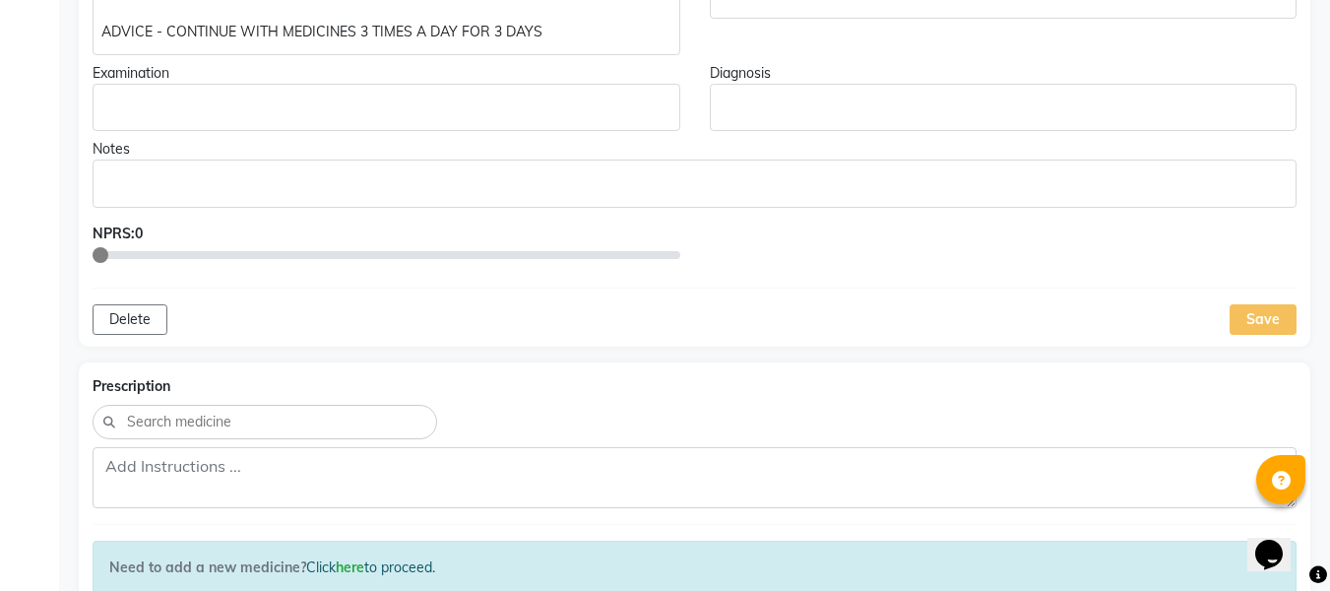
scroll to position [1242, 0]
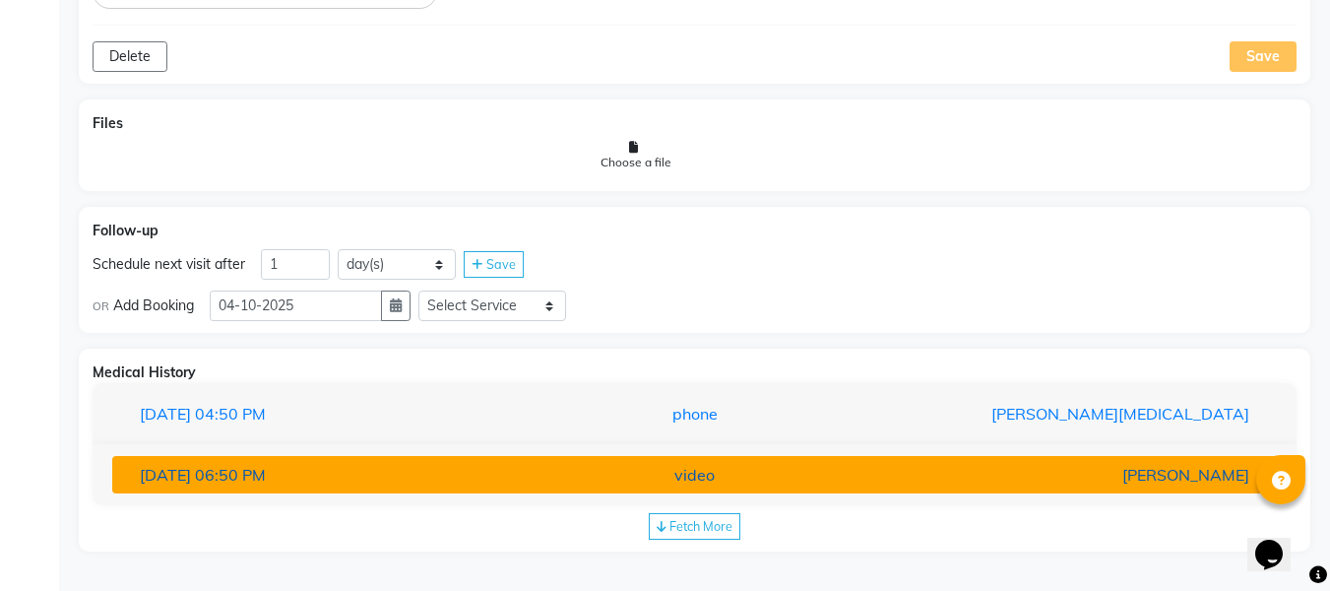
click at [673, 475] on div "video" at bounding box center [695, 475] width 380 height 24
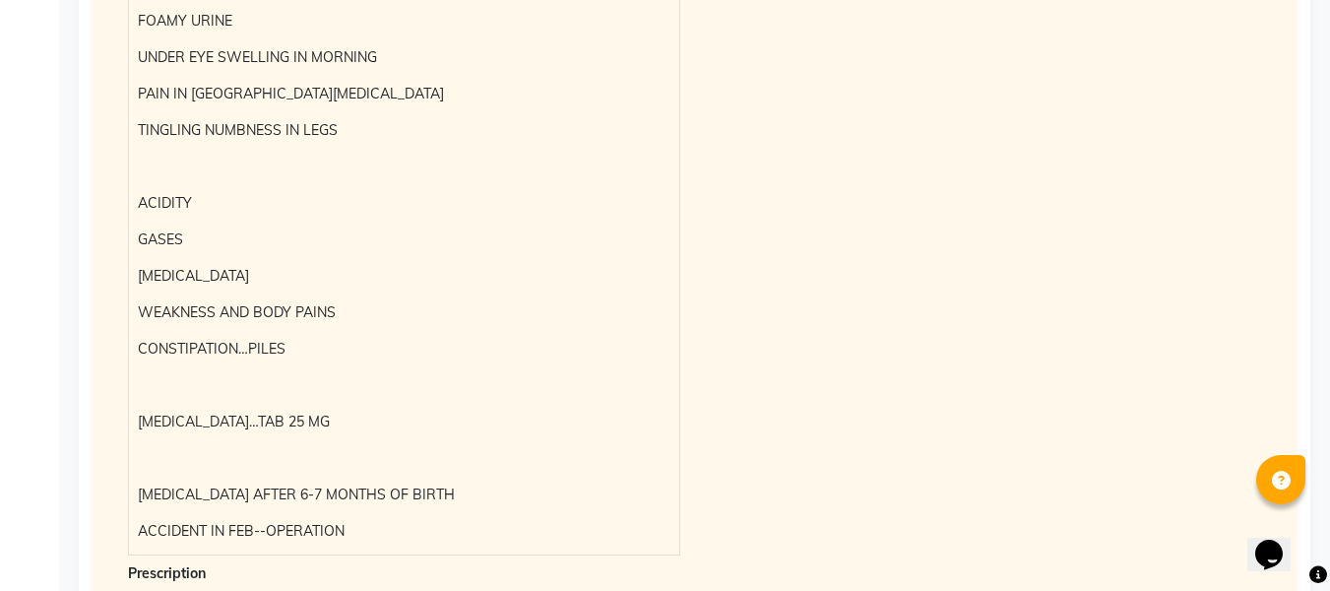
scroll to position [2041, 0]
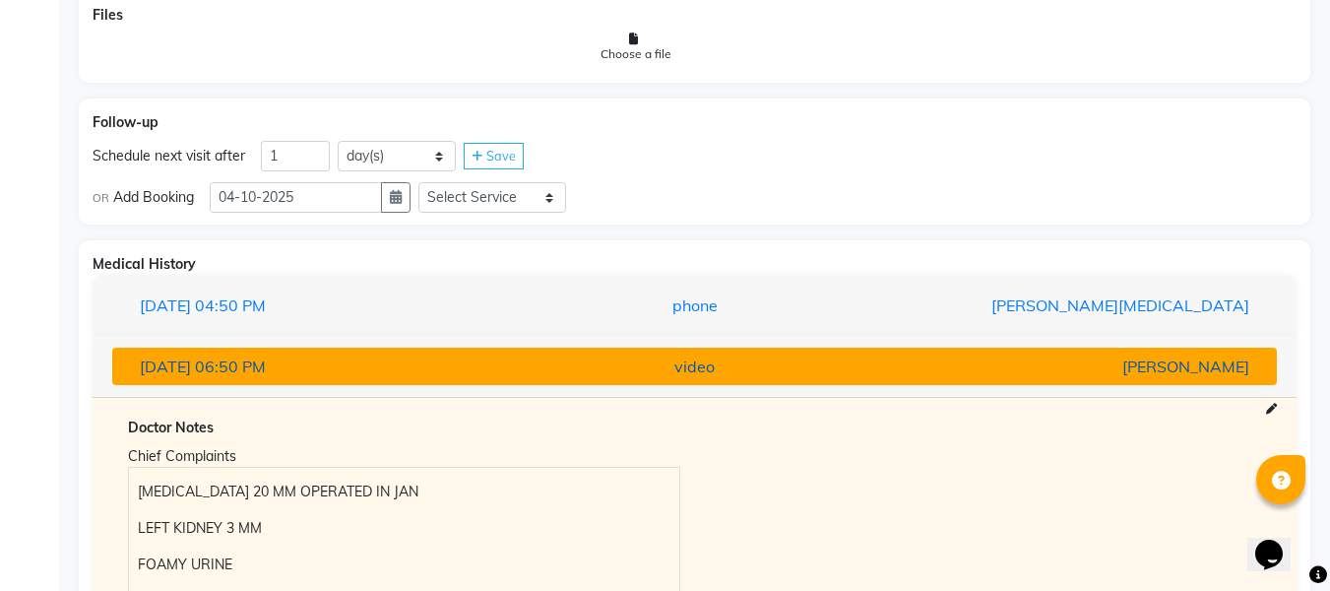
click at [811, 376] on div "video" at bounding box center [695, 367] width 380 height 24
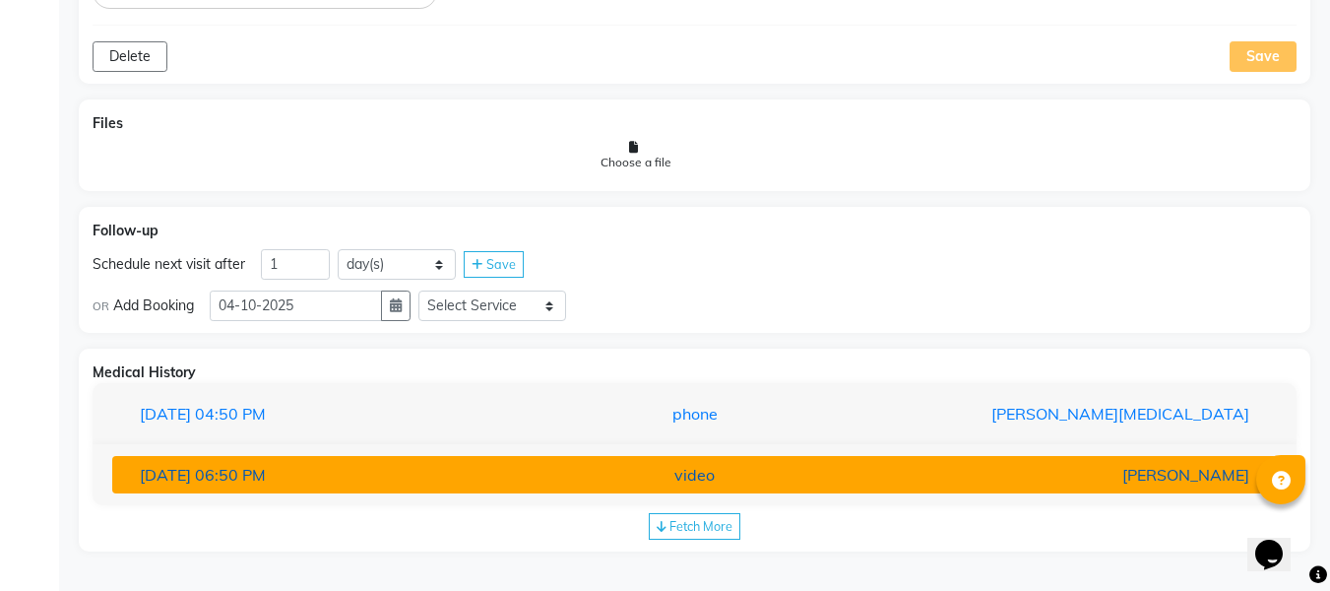
scroll to position [1242, 0]
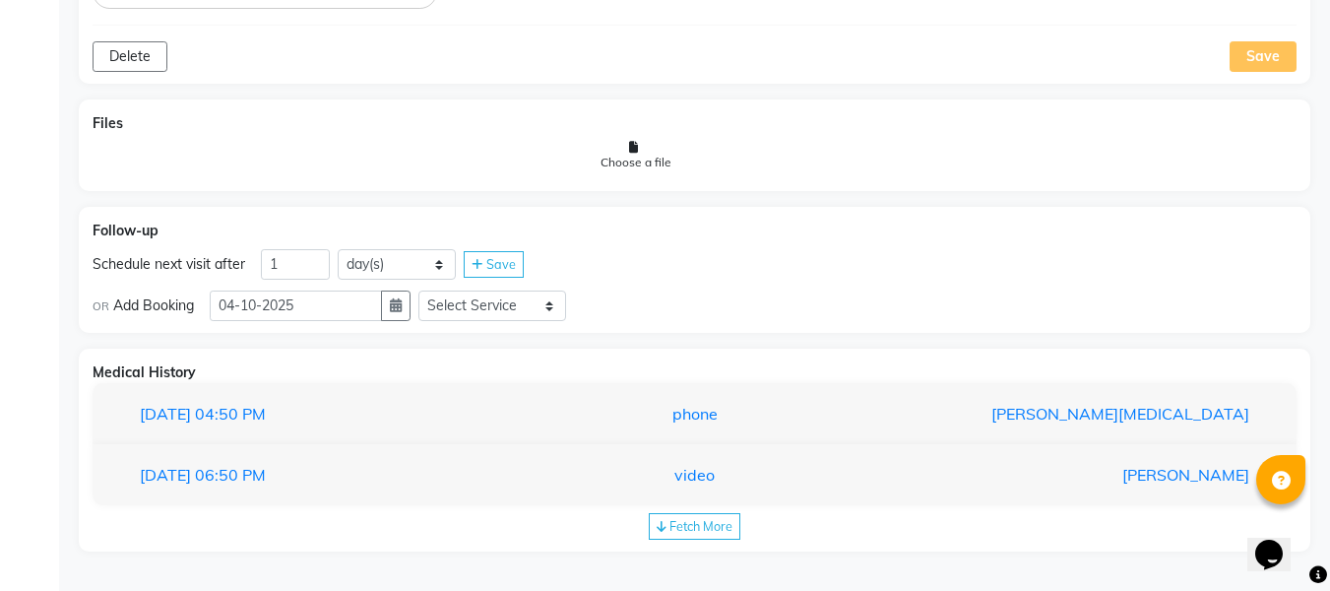
click at [821, 380] on div "Medical History" at bounding box center [695, 372] width 1204 height 21
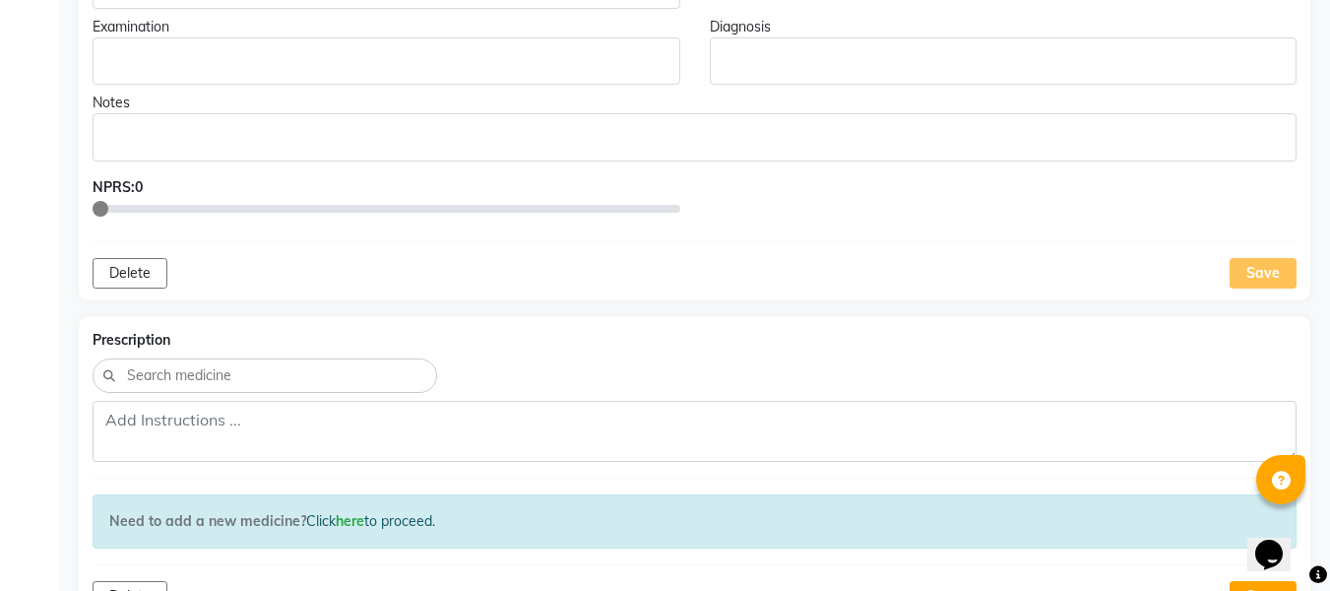
scroll to position [540, 0]
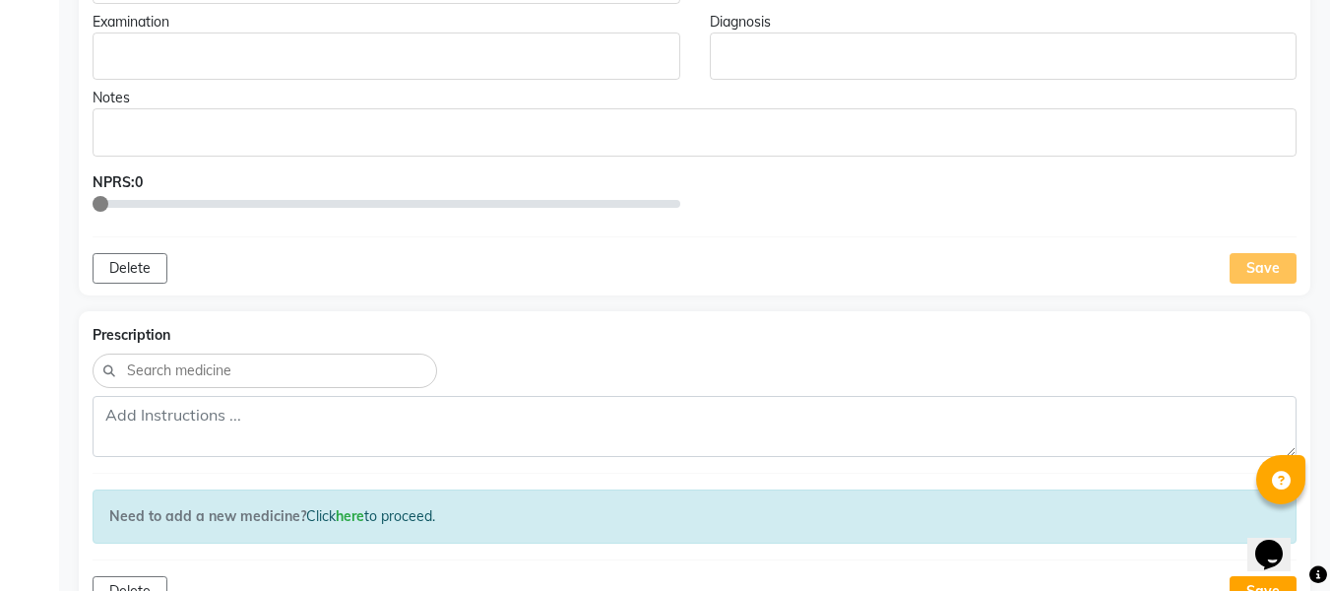
click at [1266, 268] on div "Save" at bounding box center [1263, 268] width 67 height 31
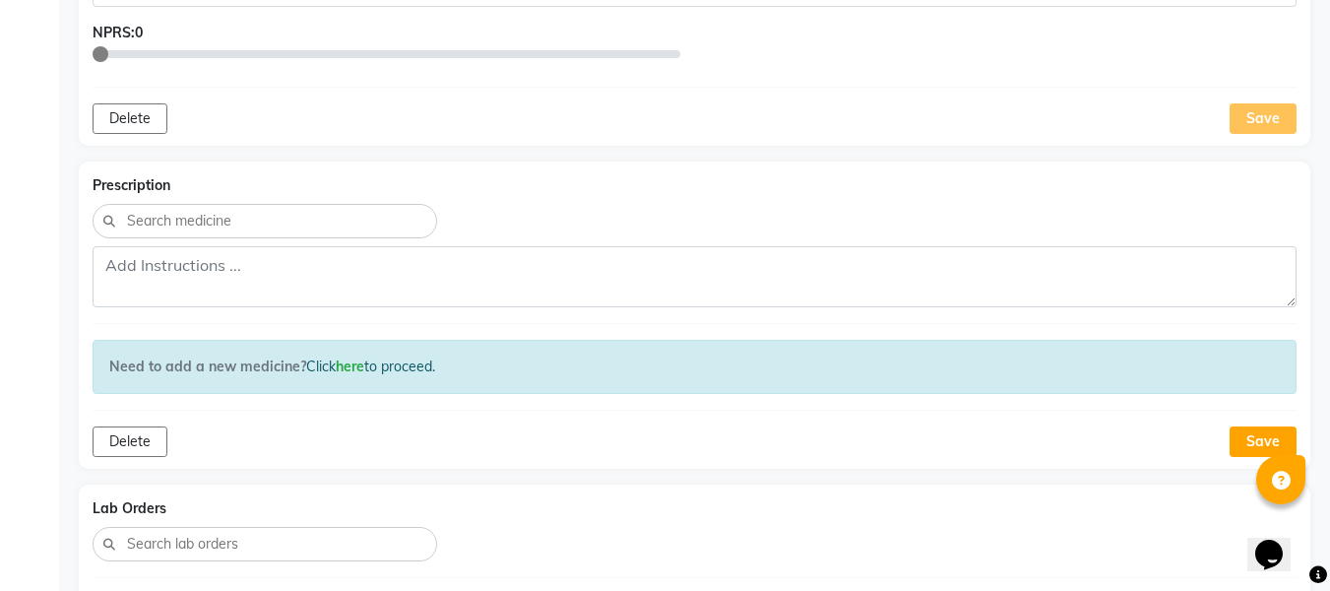
scroll to position [479, 0]
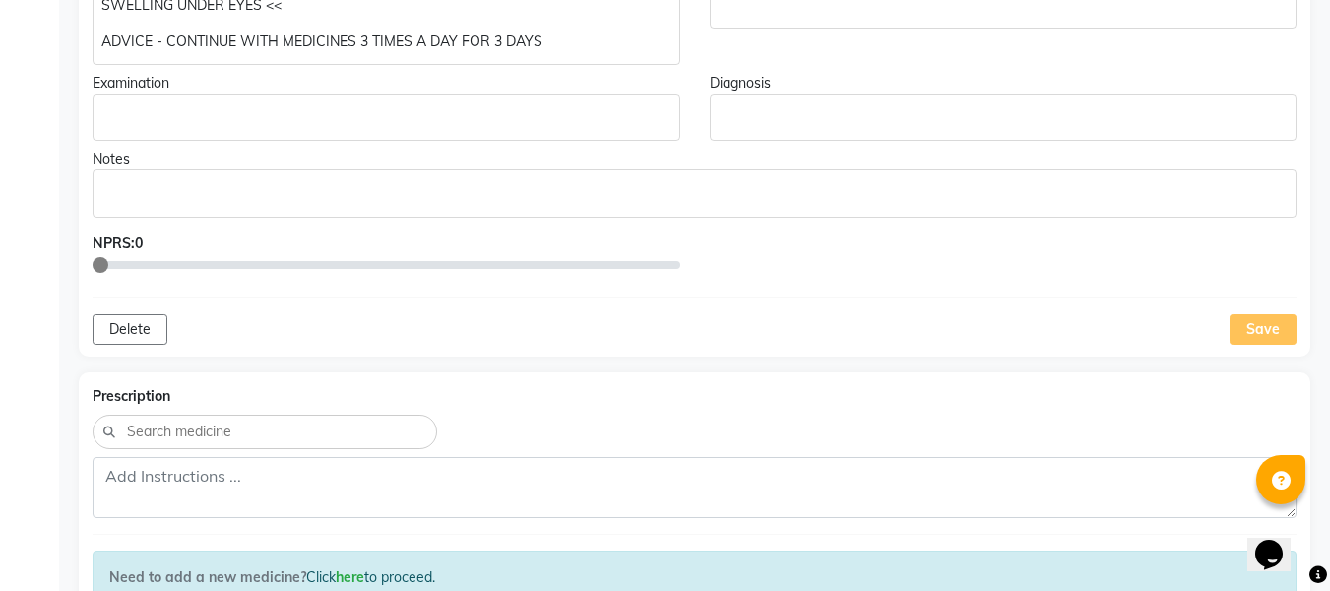
click at [1266, 320] on div "Save" at bounding box center [1263, 329] width 67 height 31
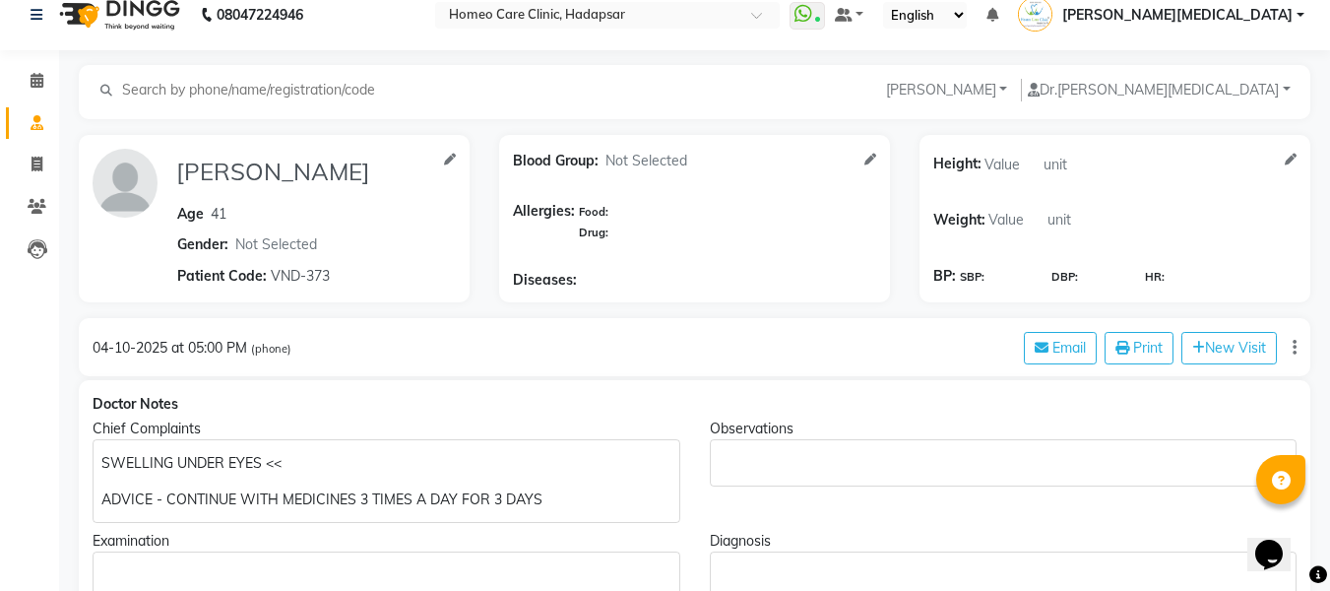
scroll to position [0, 0]
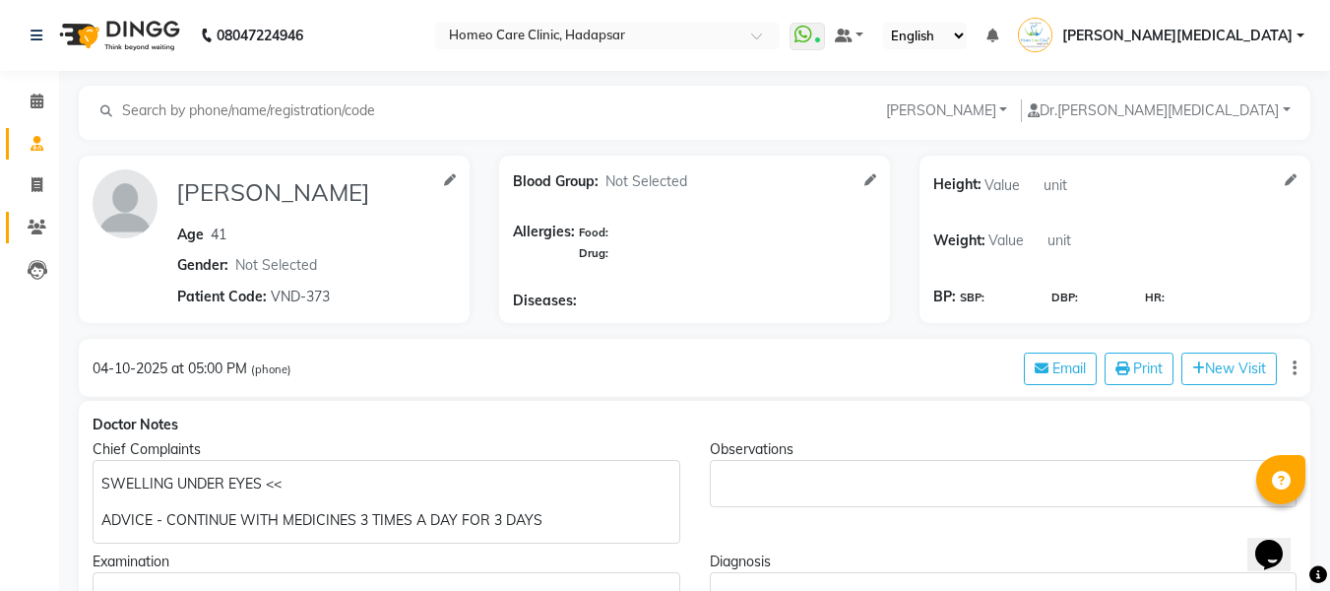
click at [28, 241] on link "Patients" at bounding box center [29, 228] width 47 height 32
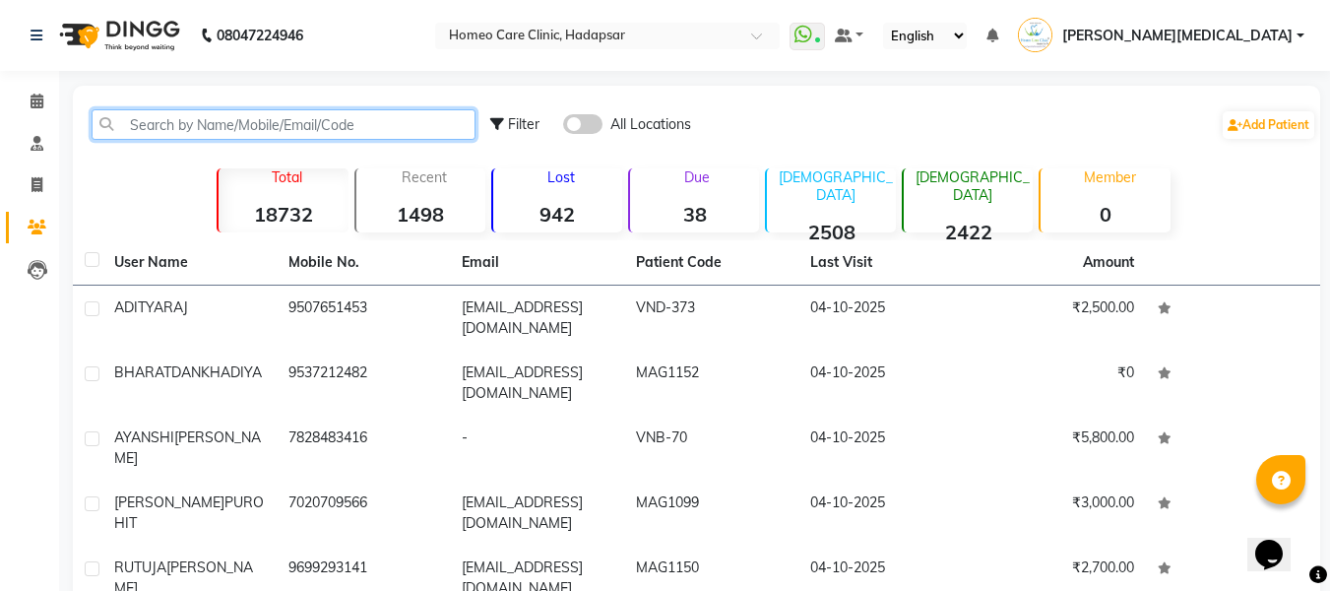
click at [336, 130] on input "text" at bounding box center [284, 124] width 384 height 31
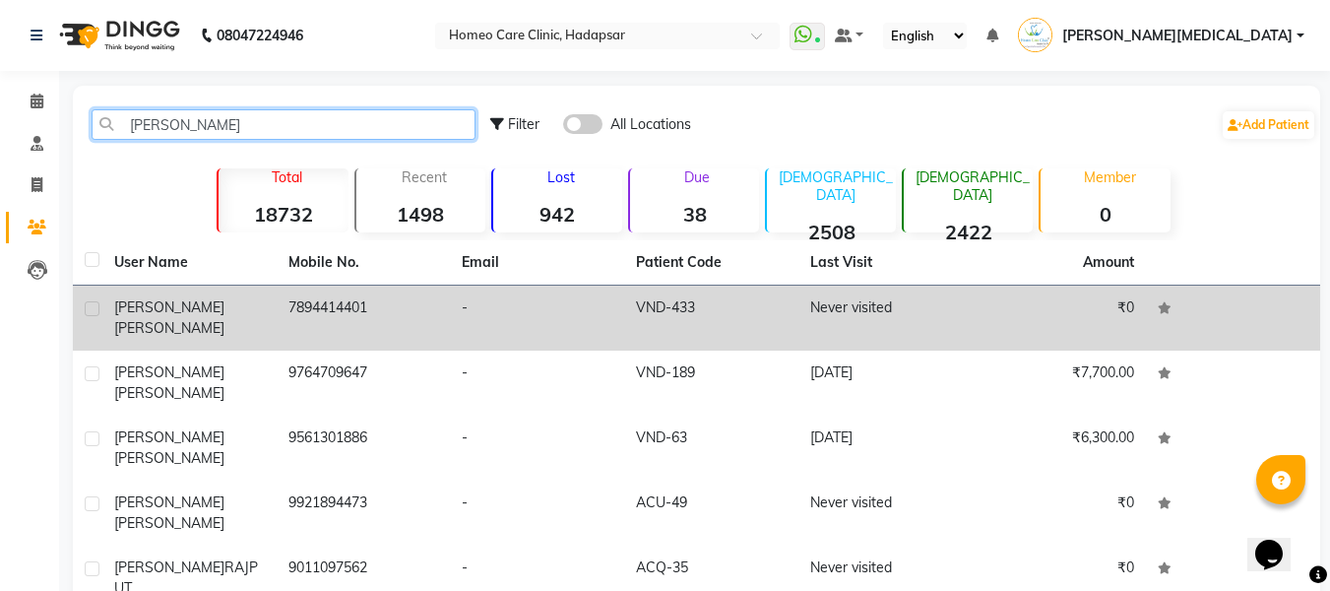
type input "[PERSON_NAME]"
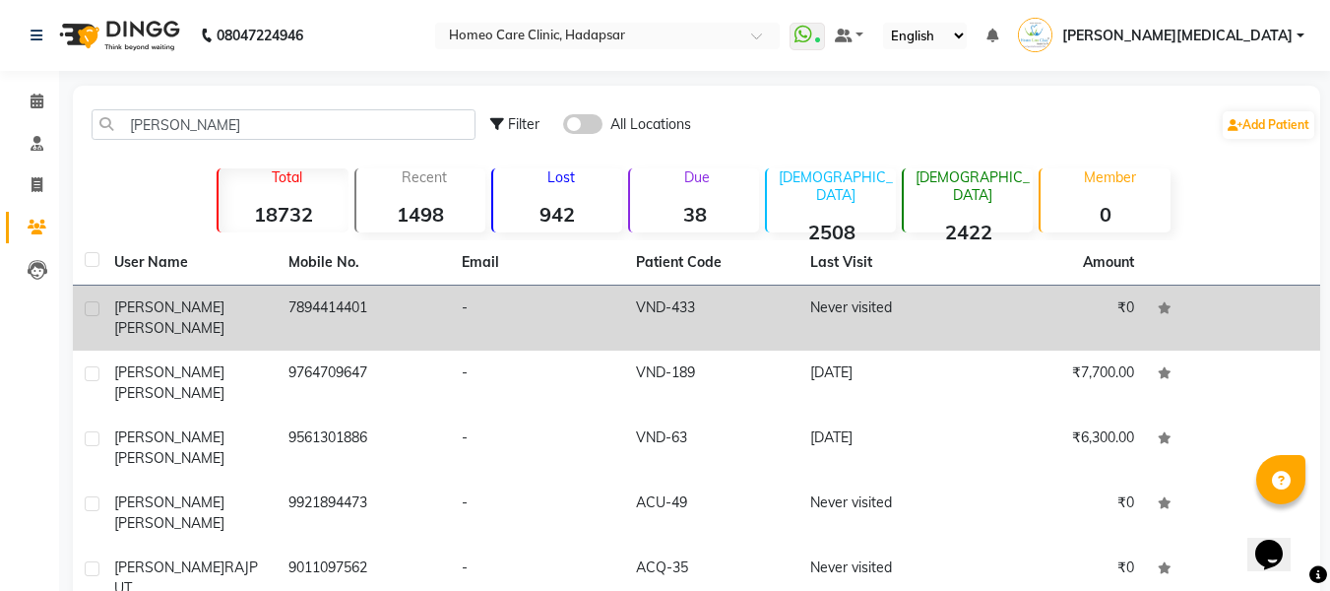
click at [702, 310] on td "VND-433" at bounding box center [711, 318] width 174 height 65
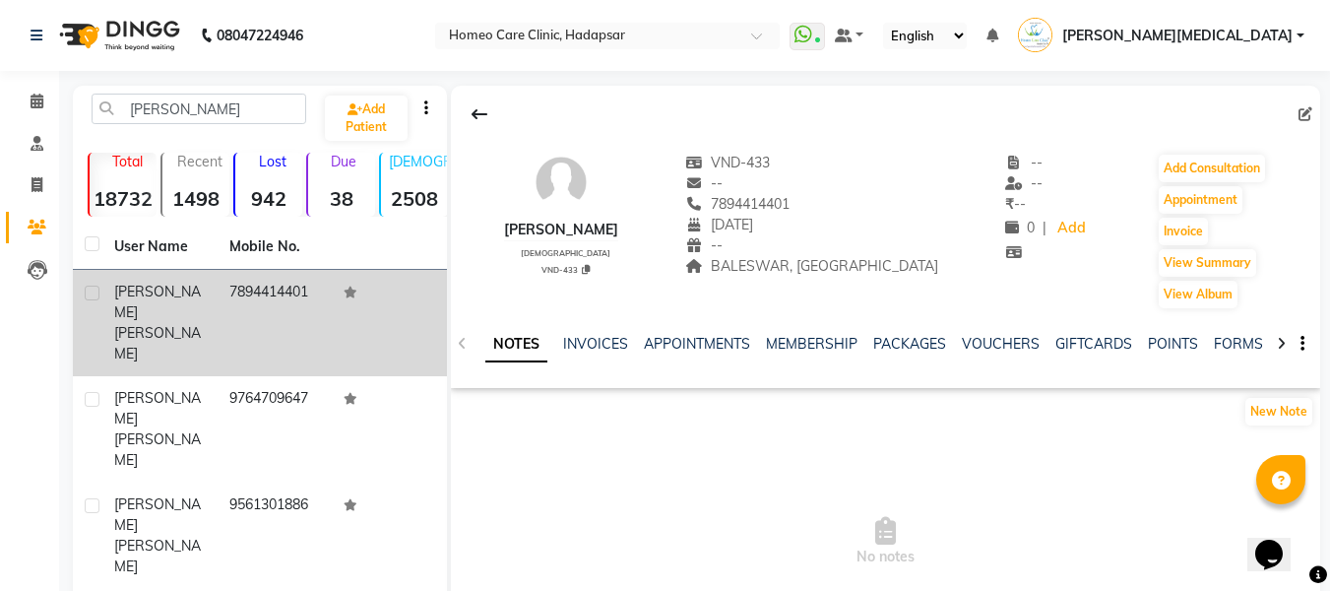
scroll to position [0, 11]
click at [1216, 344] on link "FORMS" at bounding box center [1227, 344] width 49 height 18
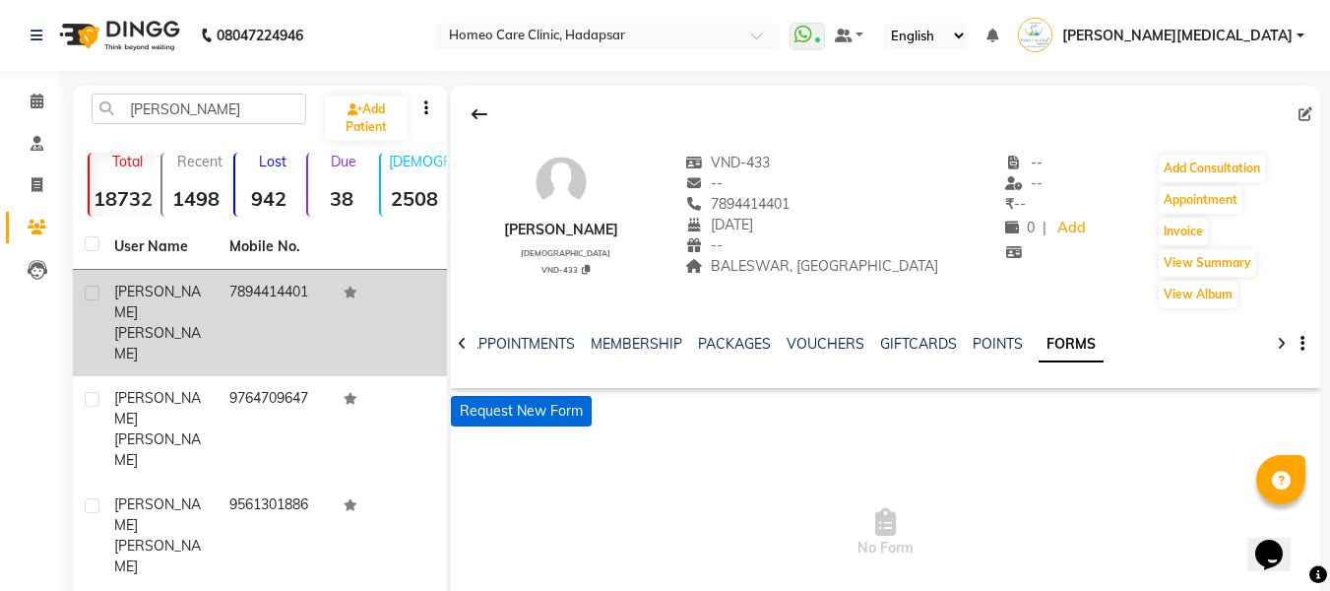
click at [556, 409] on button "Request New Form" at bounding box center [521, 411] width 141 height 31
select select
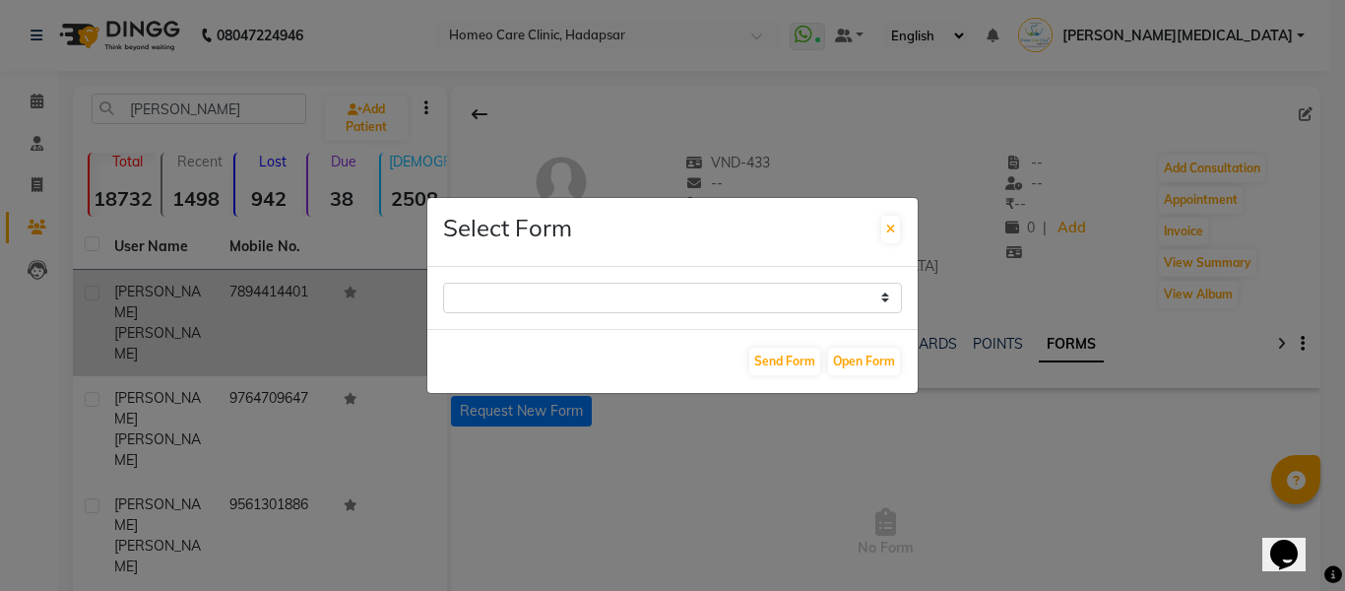
click at [553, 419] on ngb-modal-window "Select Form Case Taking Form Send Form Open Form" at bounding box center [672, 295] width 1345 height 591
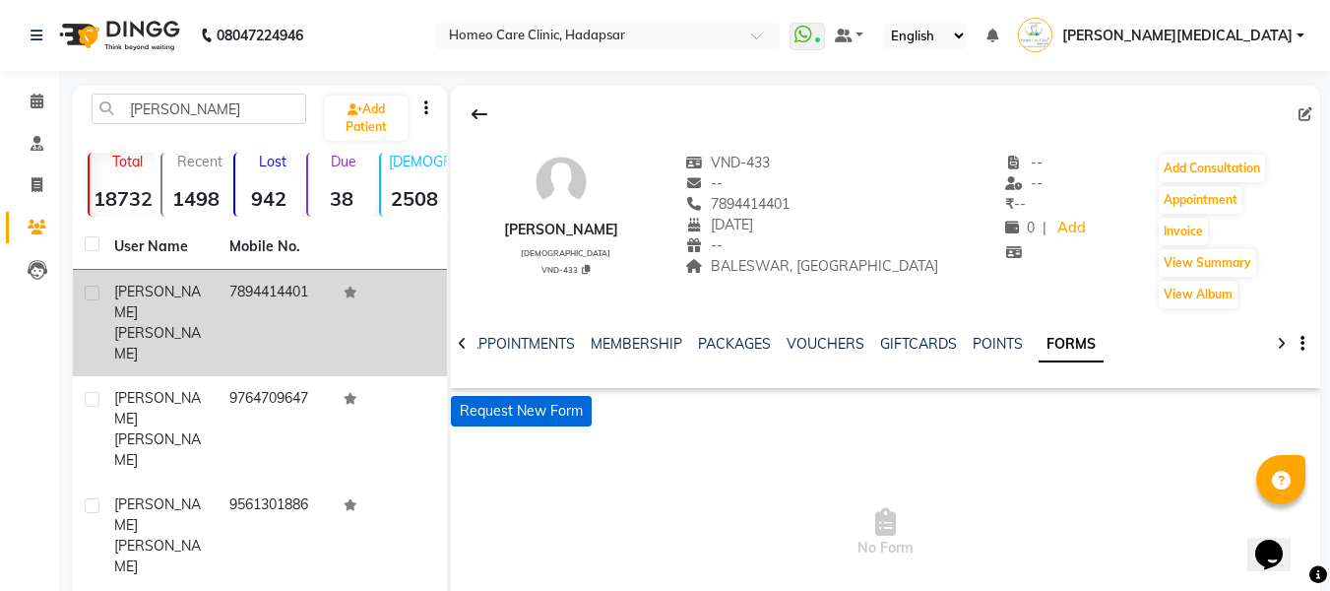
click at [561, 397] on button "Request New Form" at bounding box center [521, 411] width 141 height 31
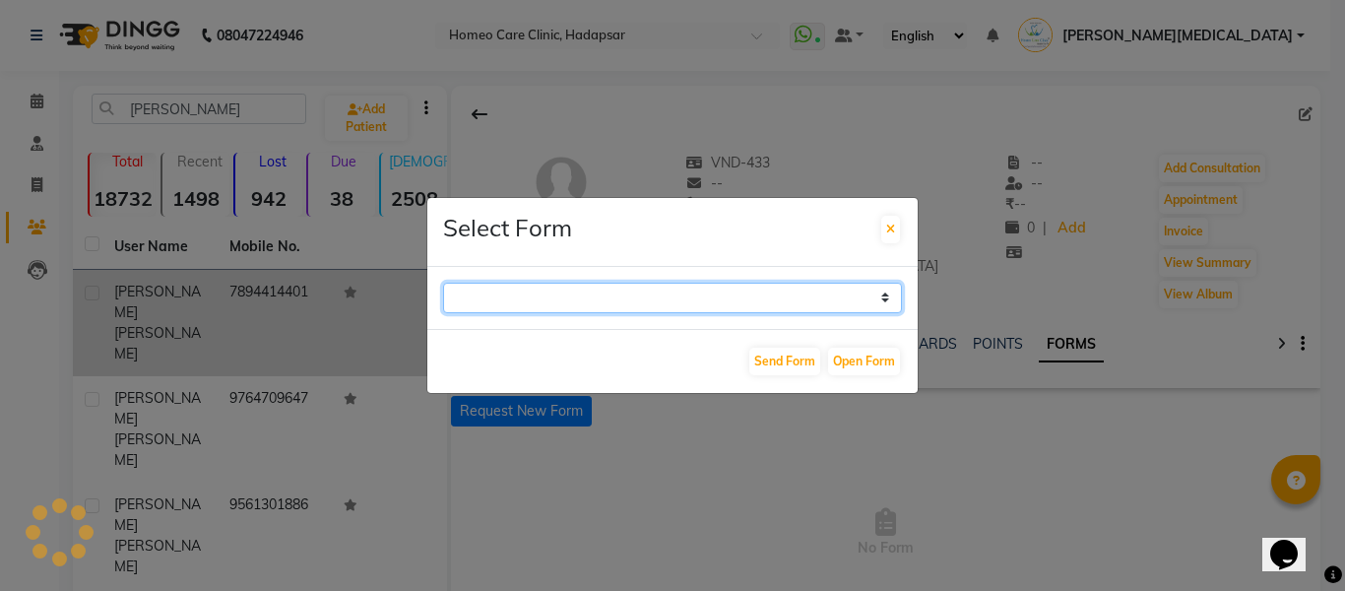
click at [541, 301] on select "Case Taking Form" at bounding box center [672, 298] width 459 height 31
select select "196"
click at [443, 283] on select "Case Taking Form" at bounding box center [672, 298] width 459 height 31
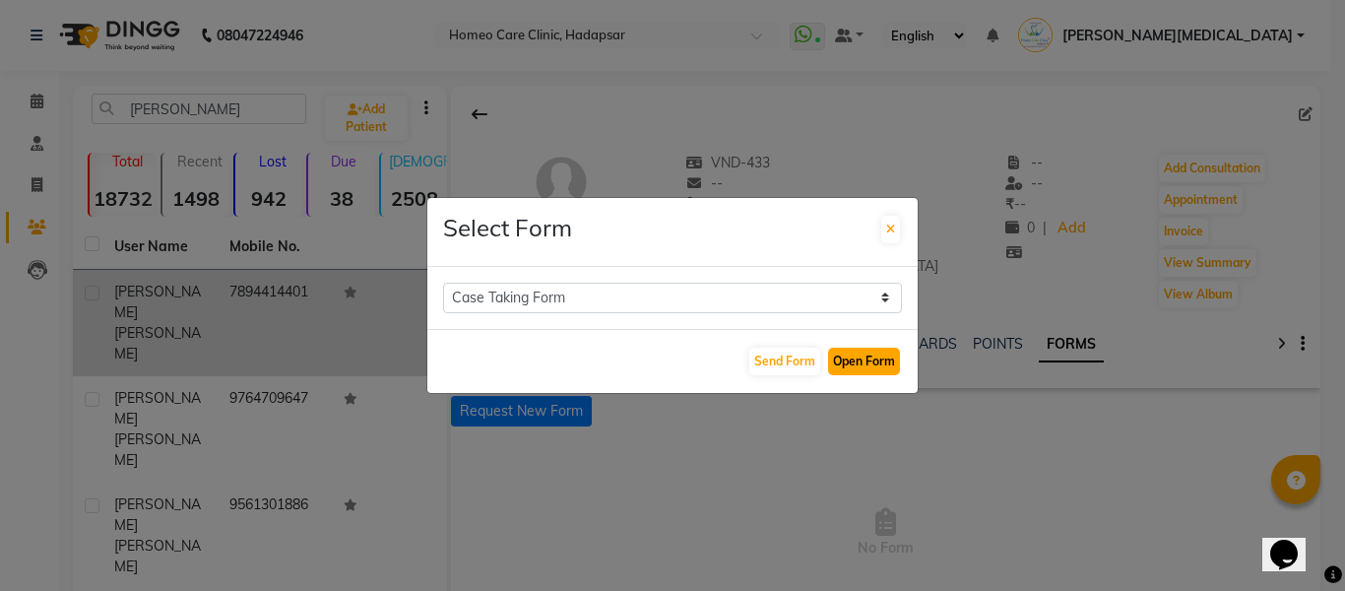
click at [869, 355] on button "Open Form" at bounding box center [864, 362] width 72 height 28
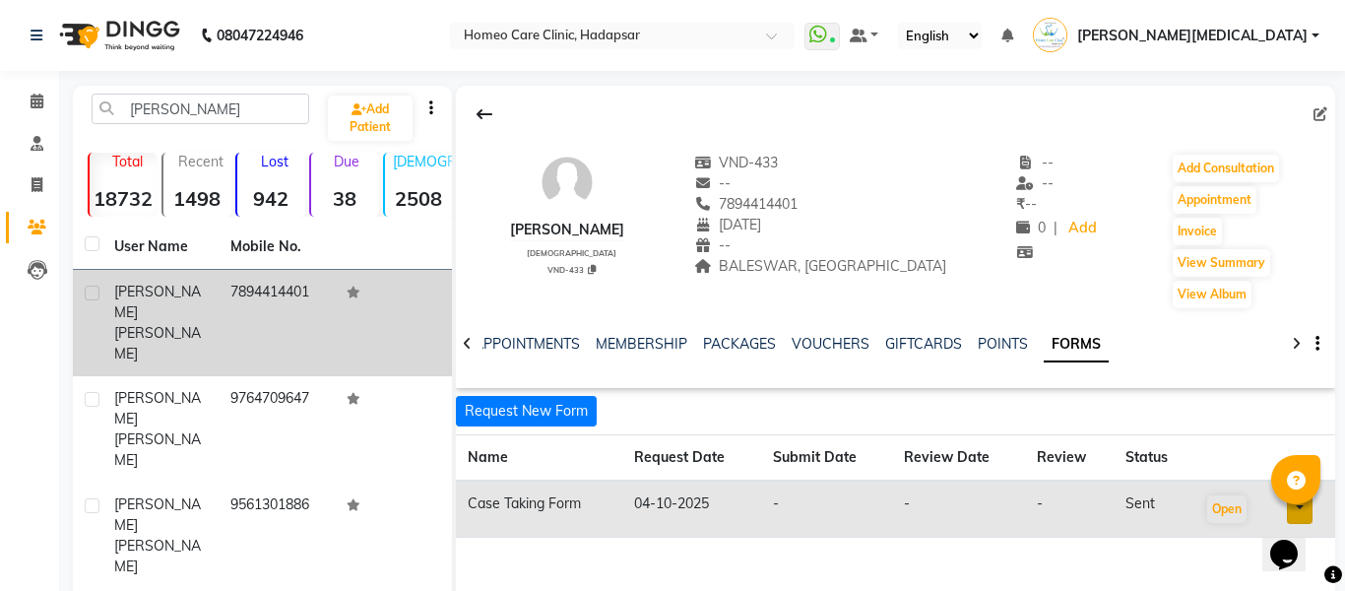
click at [885, 231] on div "[DATE]" at bounding box center [820, 225] width 253 height 21
click at [896, 228] on div "[DATE]" at bounding box center [820, 225] width 253 height 21
click at [875, 237] on div "--" at bounding box center [820, 245] width 253 height 21
click at [878, 235] on div "--" at bounding box center [820, 245] width 253 height 21
click at [256, 100] on input "[PERSON_NAME]" at bounding box center [201, 109] width 218 height 31
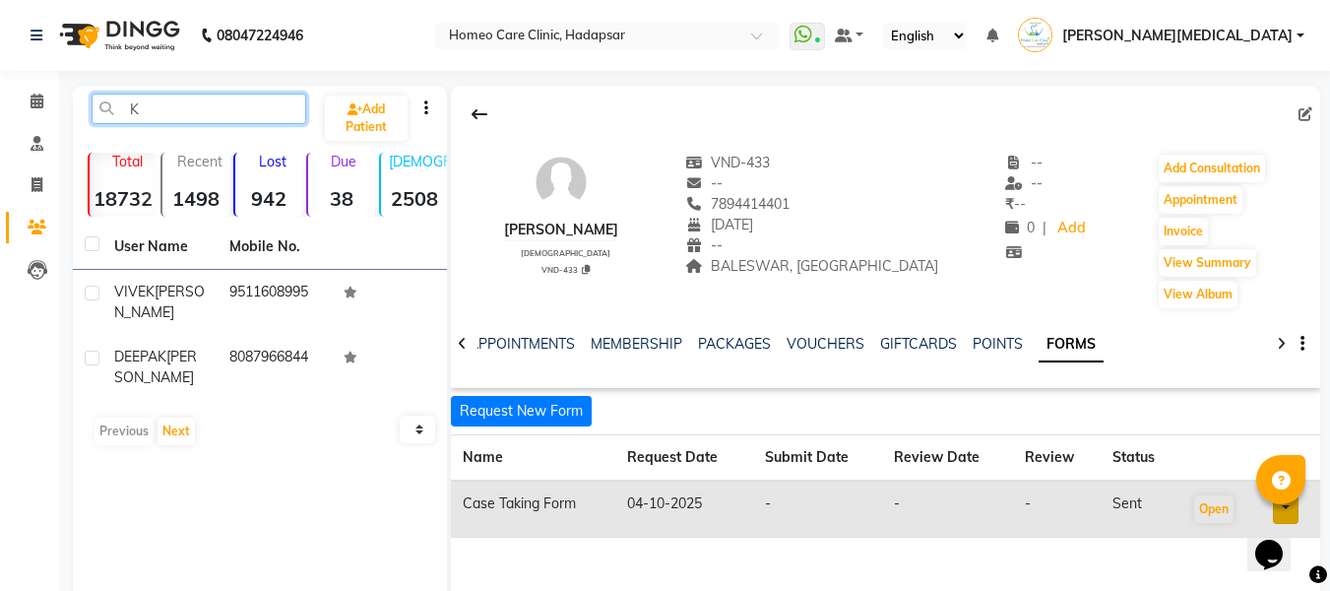
type input "K"
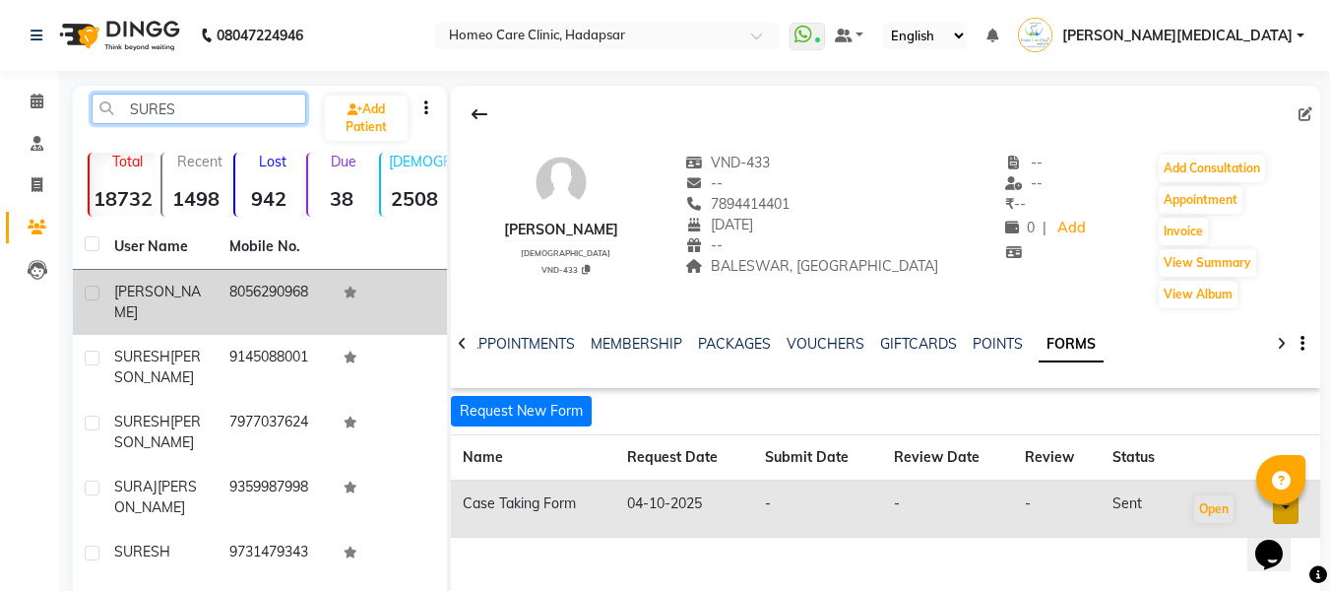
type input "SURES"
click at [308, 299] on td "8056290968" at bounding box center [275, 302] width 115 height 65
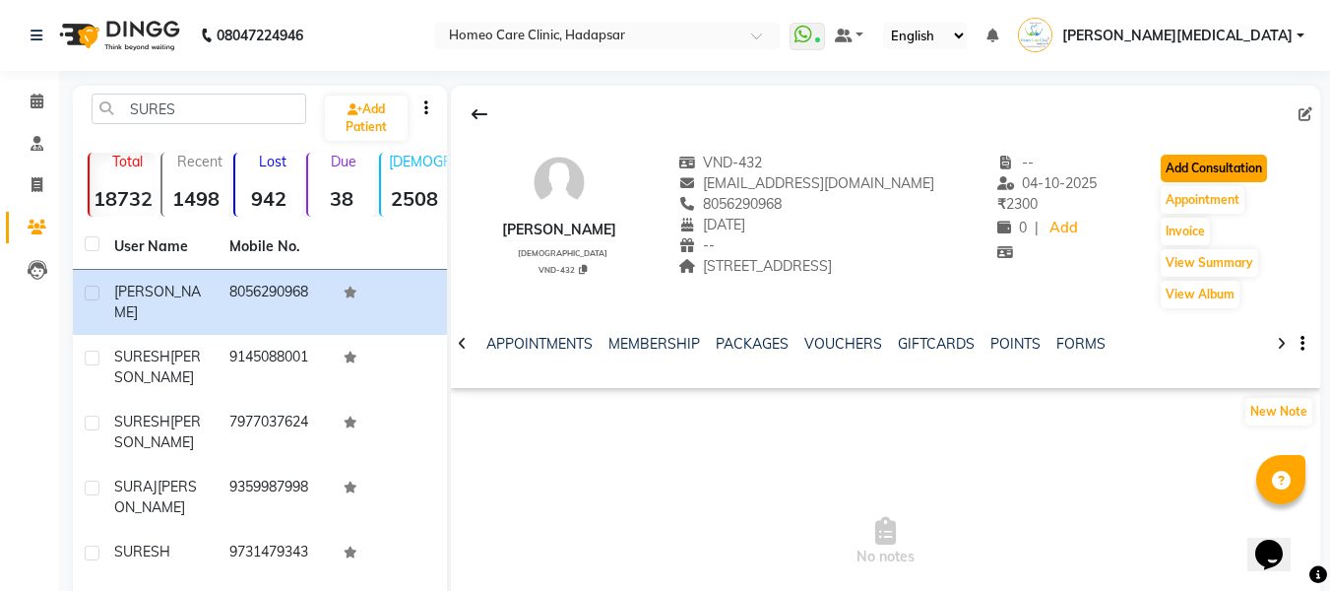
click at [1255, 182] on button "Add Consultation" at bounding box center [1214, 169] width 106 height 28
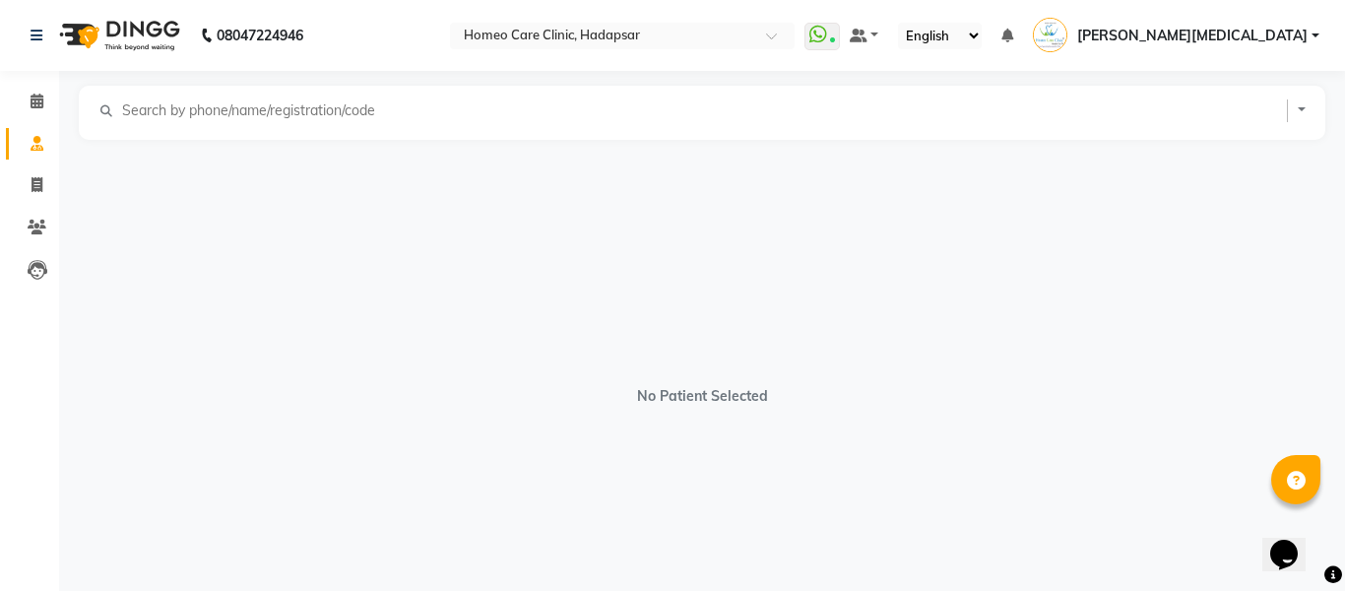
select select "[DEMOGRAPHIC_DATA]"
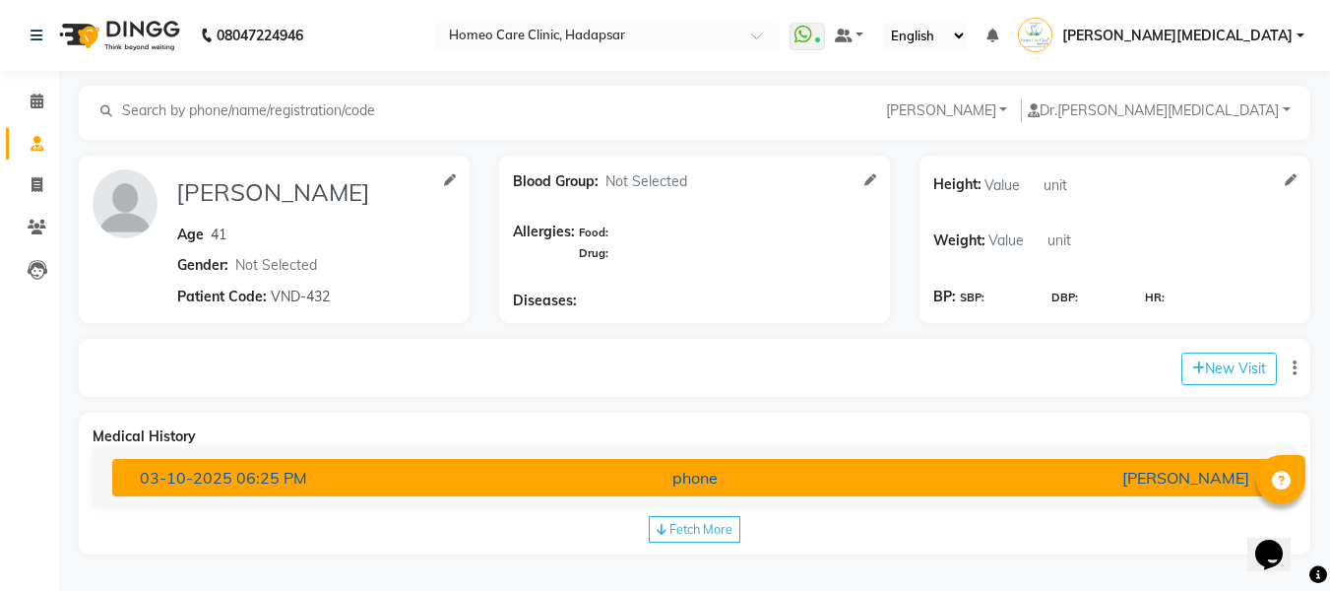
click at [846, 486] on div "phone" at bounding box center [695, 478] width 380 height 24
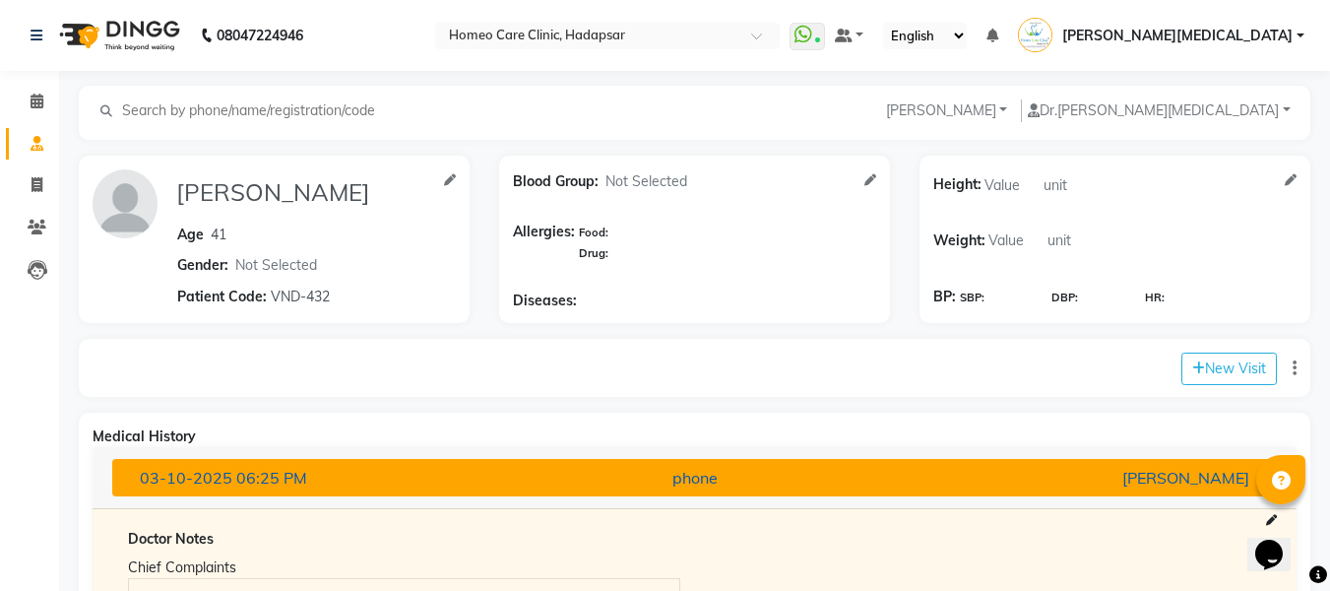
click at [552, 459] on button "[DATE] 06:25 PM phone [PERSON_NAME]" at bounding box center [694, 477] width 1165 height 37
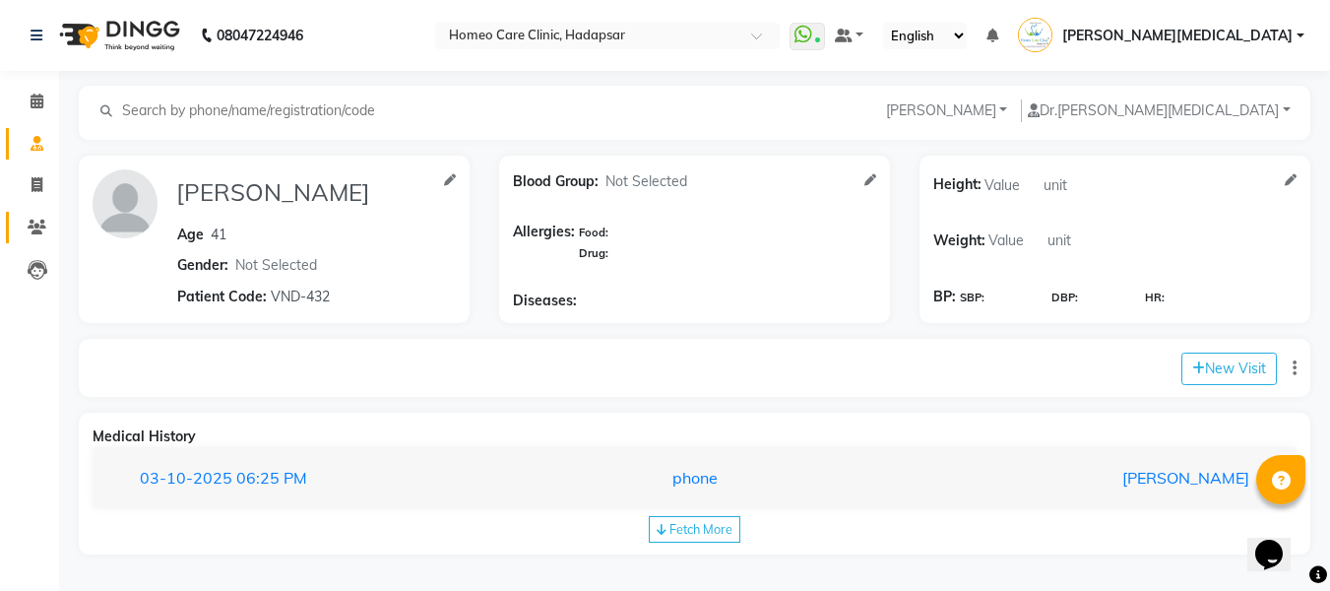
click at [37, 227] on icon at bounding box center [37, 227] width 19 height 15
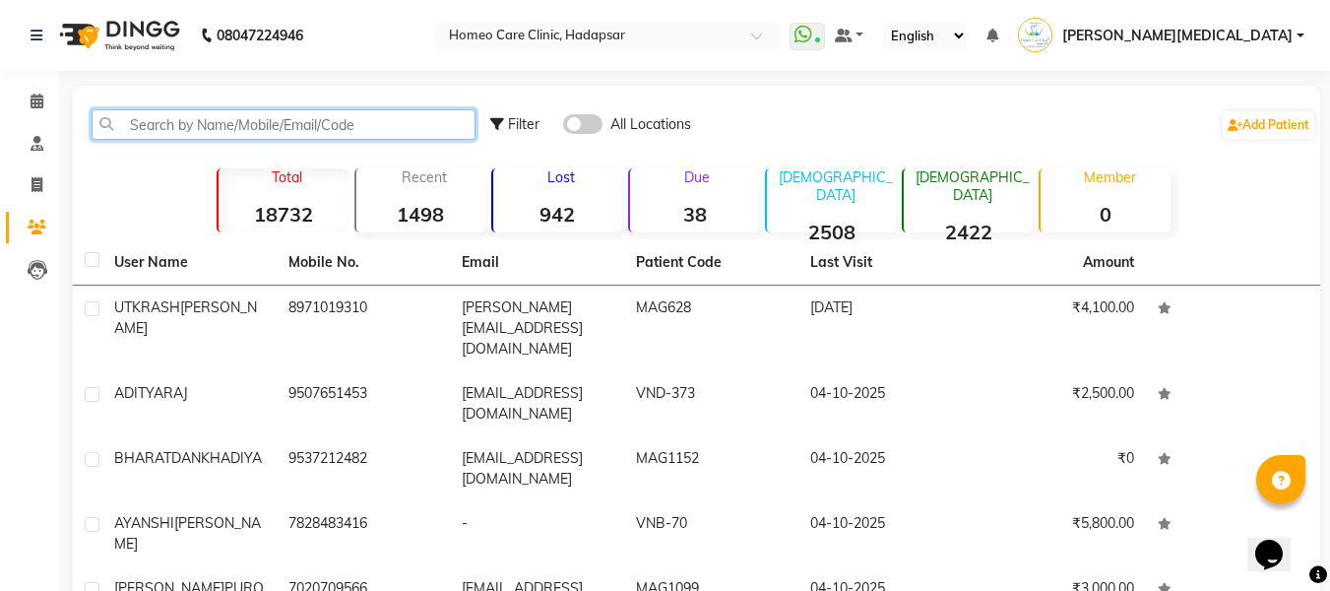
click at [165, 128] on input "text" at bounding box center [284, 124] width 384 height 31
click at [385, 127] on input "text" at bounding box center [284, 124] width 384 height 31
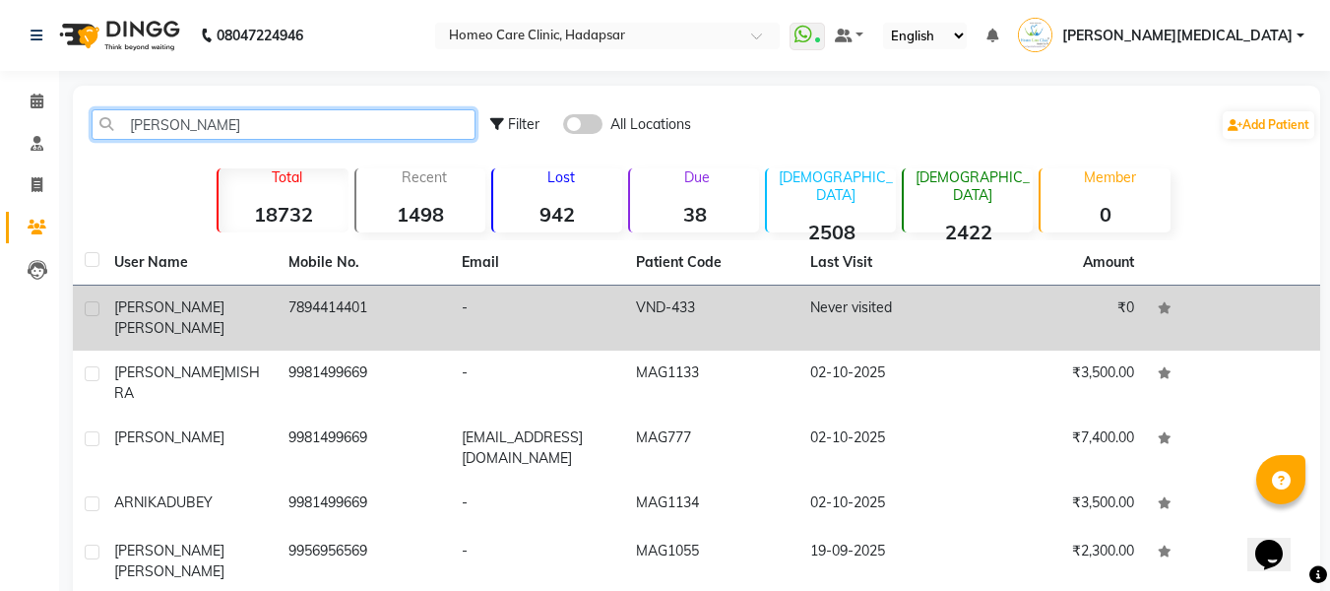
type input "[PERSON_NAME]"
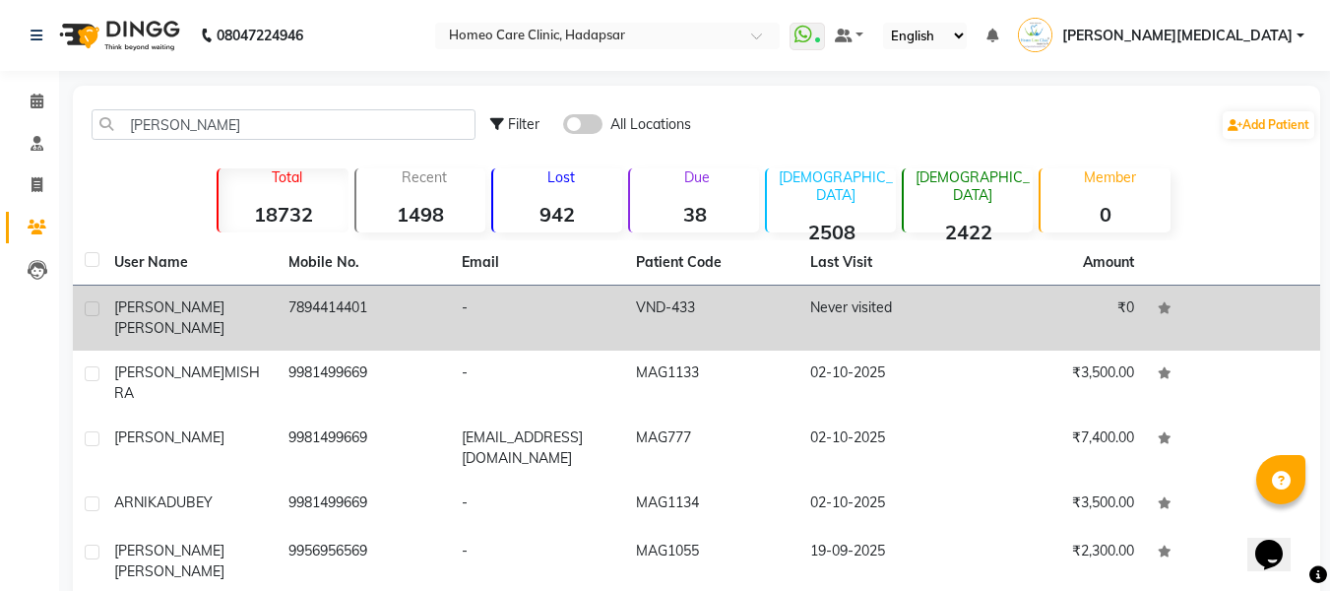
click at [679, 313] on td "VND-433" at bounding box center [711, 318] width 174 height 65
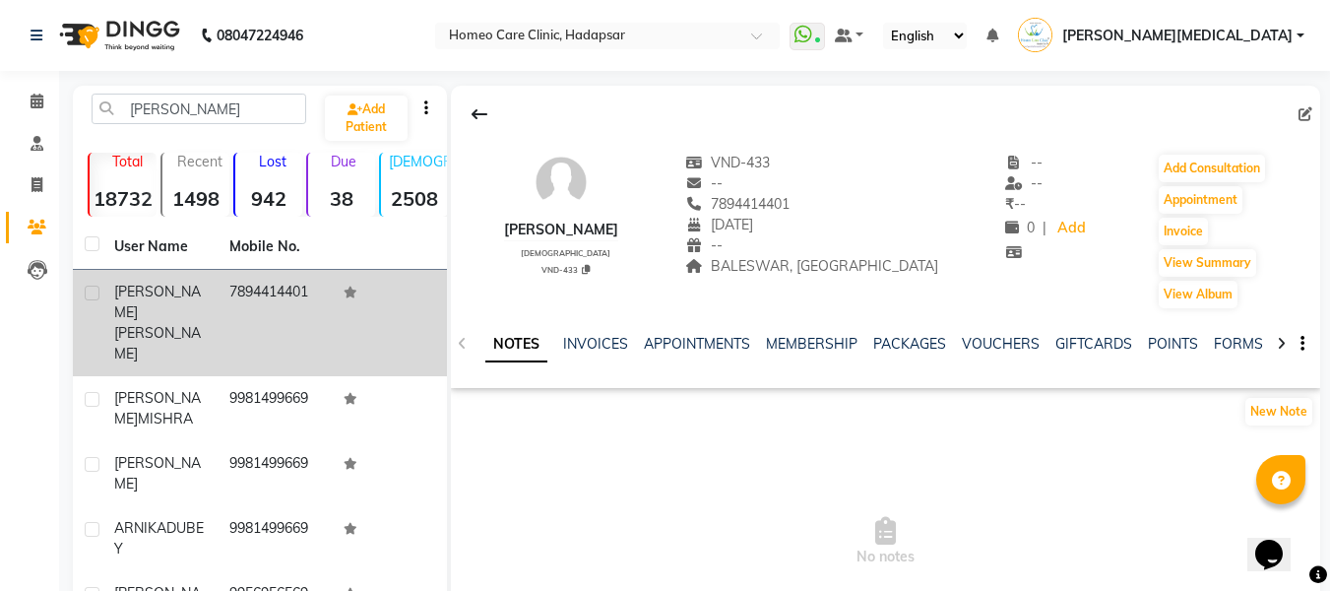
scroll to position [0, 11]
click at [1219, 342] on link "FORMS" at bounding box center [1227, 344] width 49 height 18
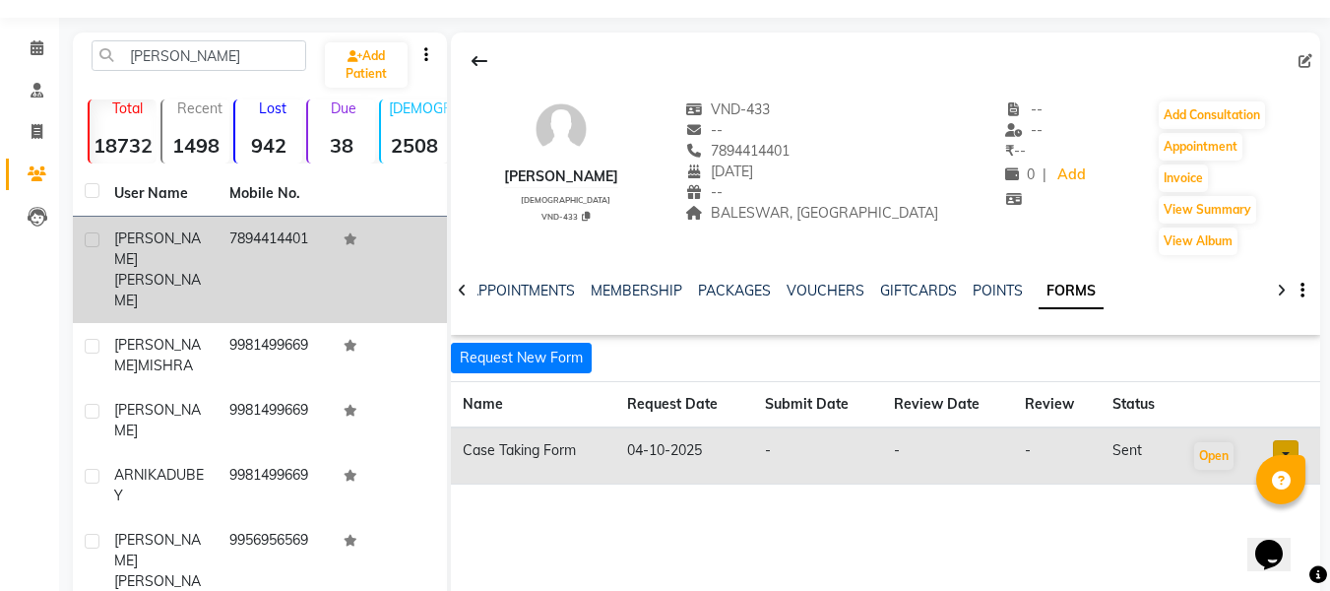
scroll to position [115, 0]
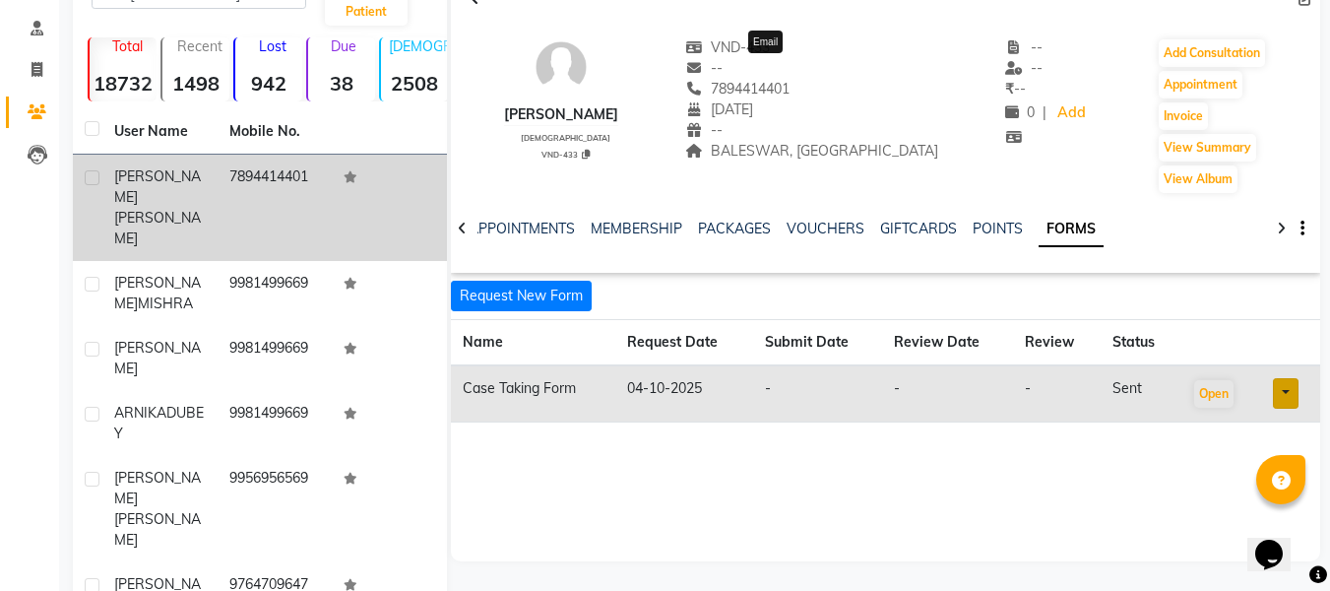
click at [884, 107] on div "[DATE]" at bounding box center [811, 109] width 253 height 21
copy span "7894414401"
